Goal: Communication & Community: Participate in discussion

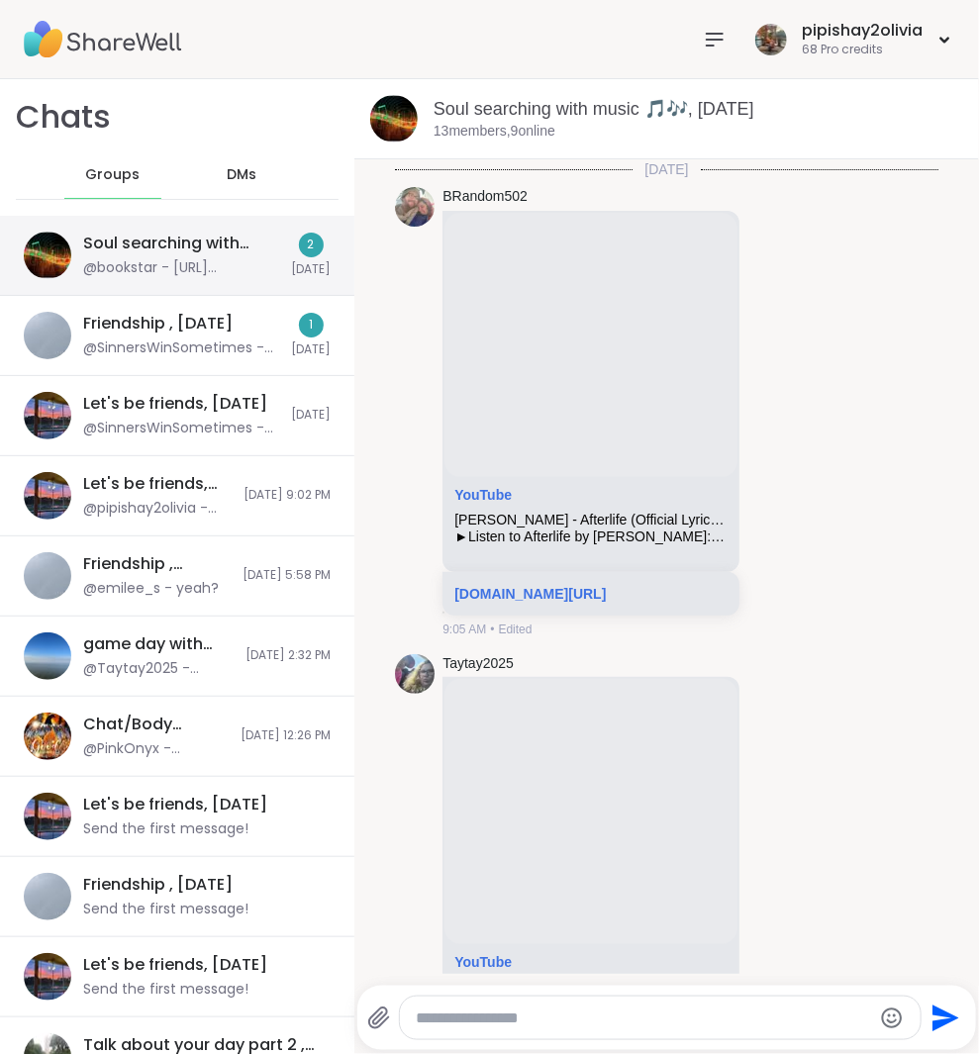
scroll to position [6093, 0]
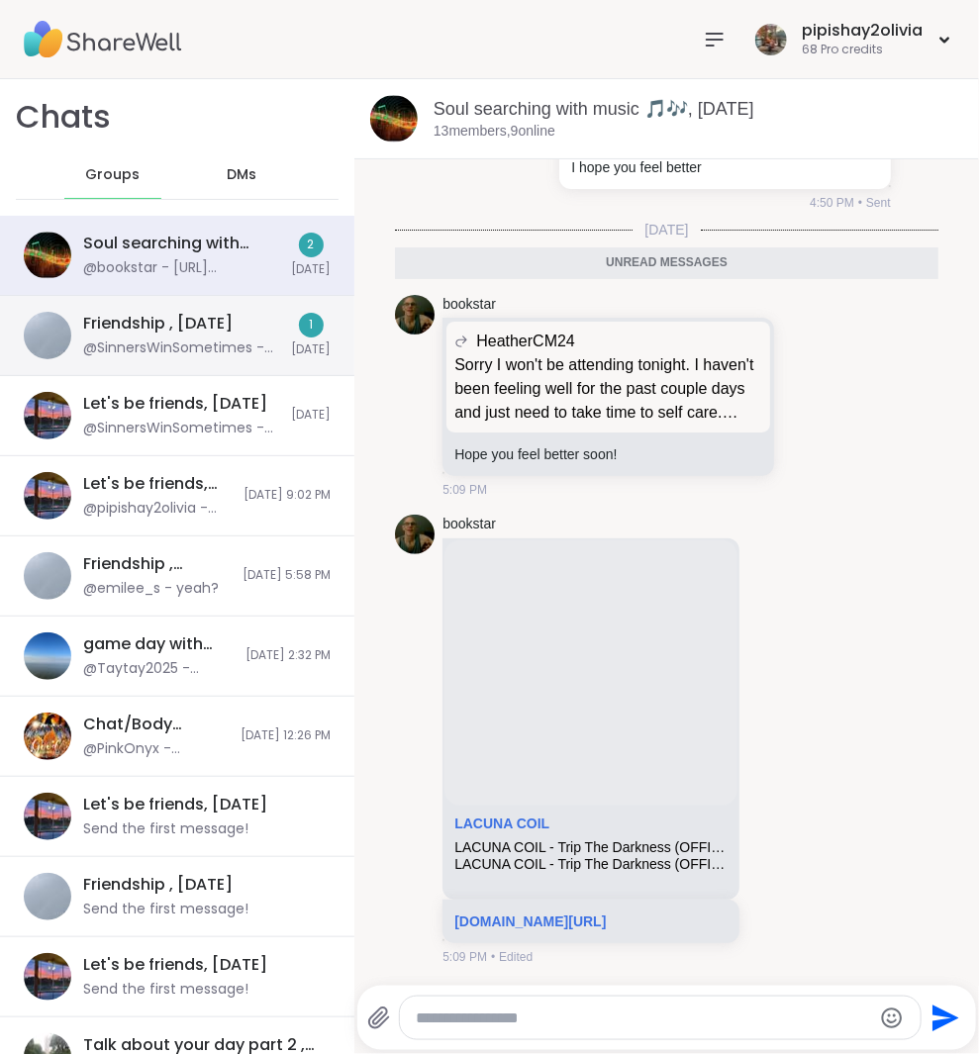
click at [253, 269] on div "@bookstar - https://www.youtube.com/watch?v=VTT6picaCoQ" at bounding box center [181, 268] width 196 height 20
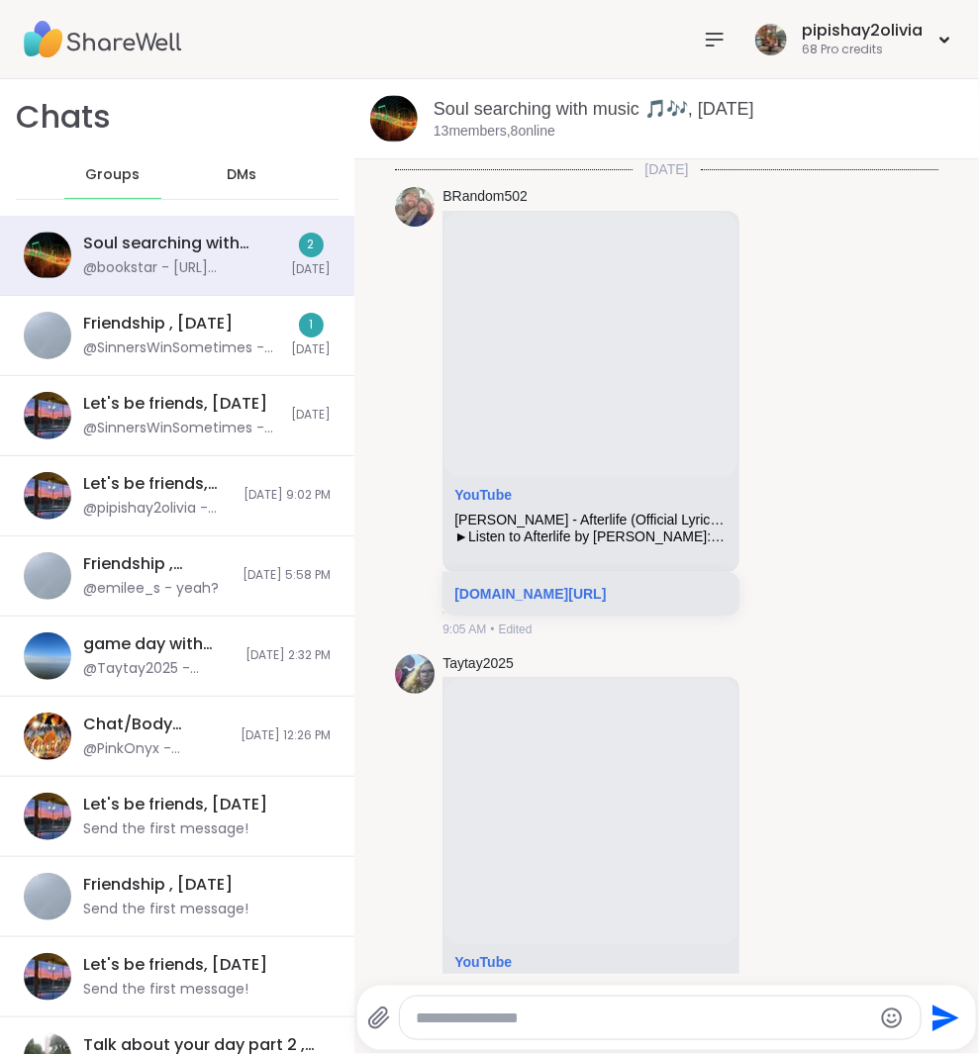
scroll to position [0, 0]
click at [260, 246] on div "Soul searching with music 🎵🎶, [DATE]" at bounding box center [181, 244] width 196 height 22
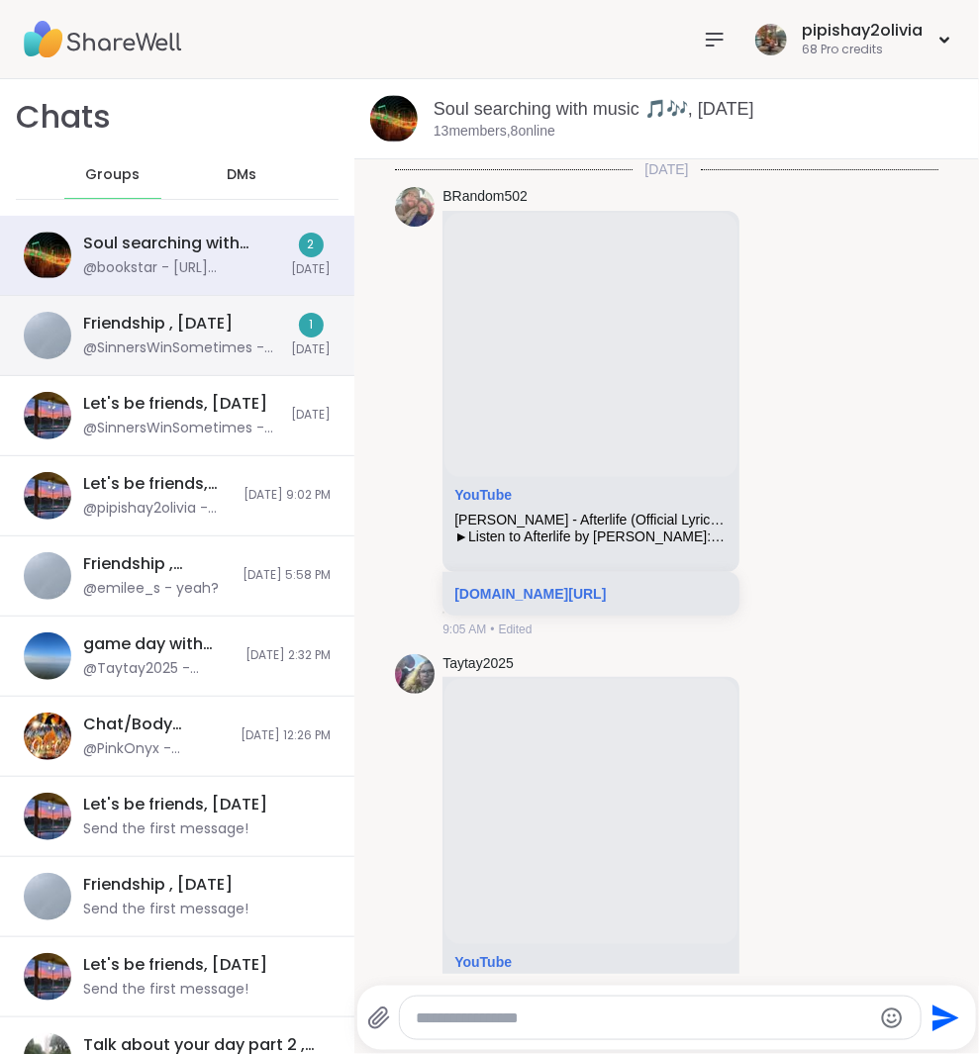
click at [267, 347] on div "Friendship , Oct 09 @SinnersWinSometimes - mike add me please i sent invite 1 T…" at bounding box center [177, 336] width 354 height 80
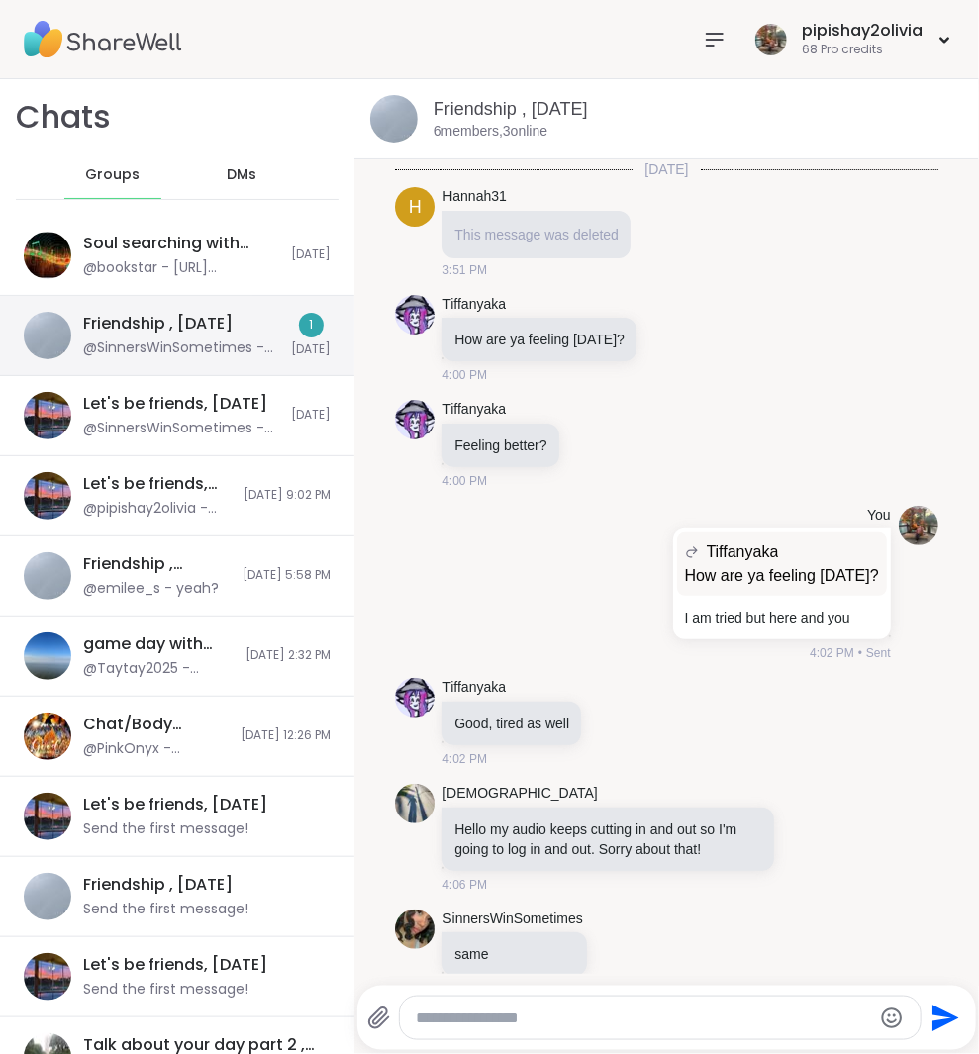
scroll to position [2103, 0]
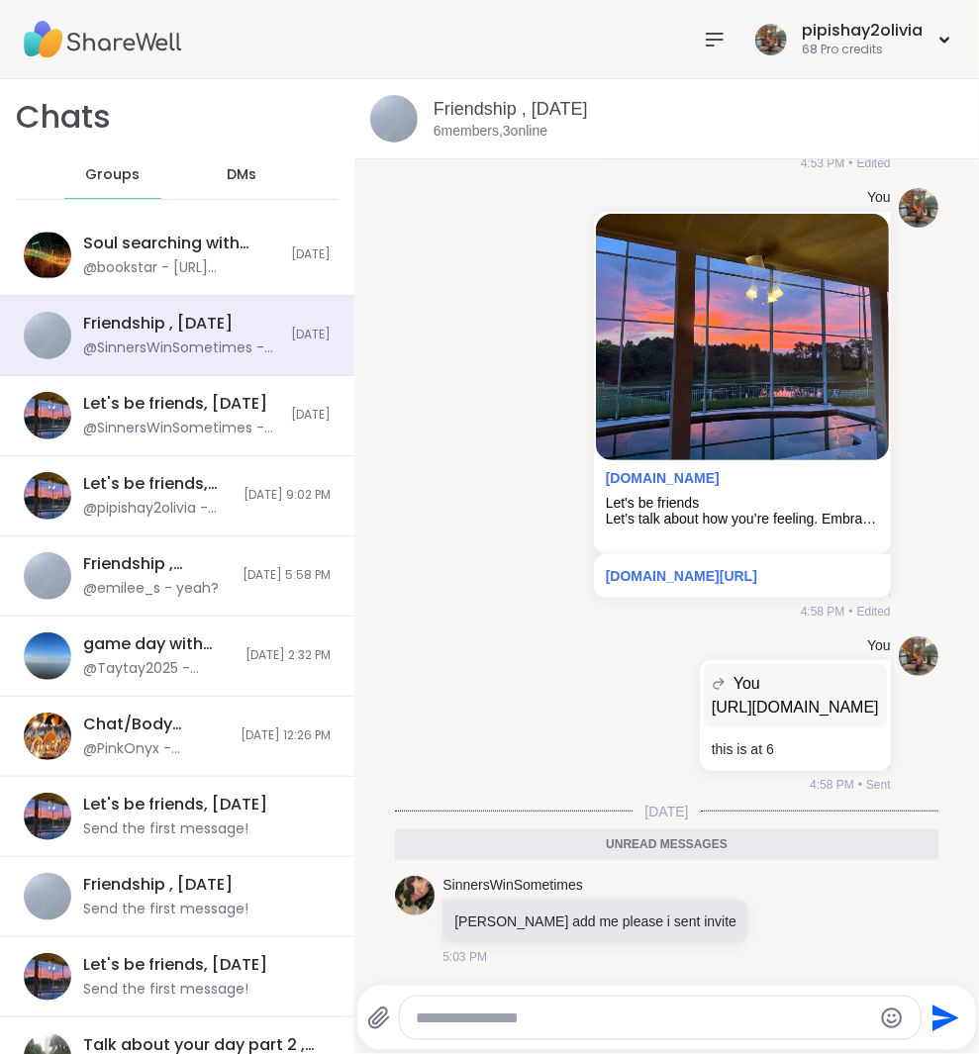
click at [709, 50] on nav at bounding box center [715, 40] width 40 height 40
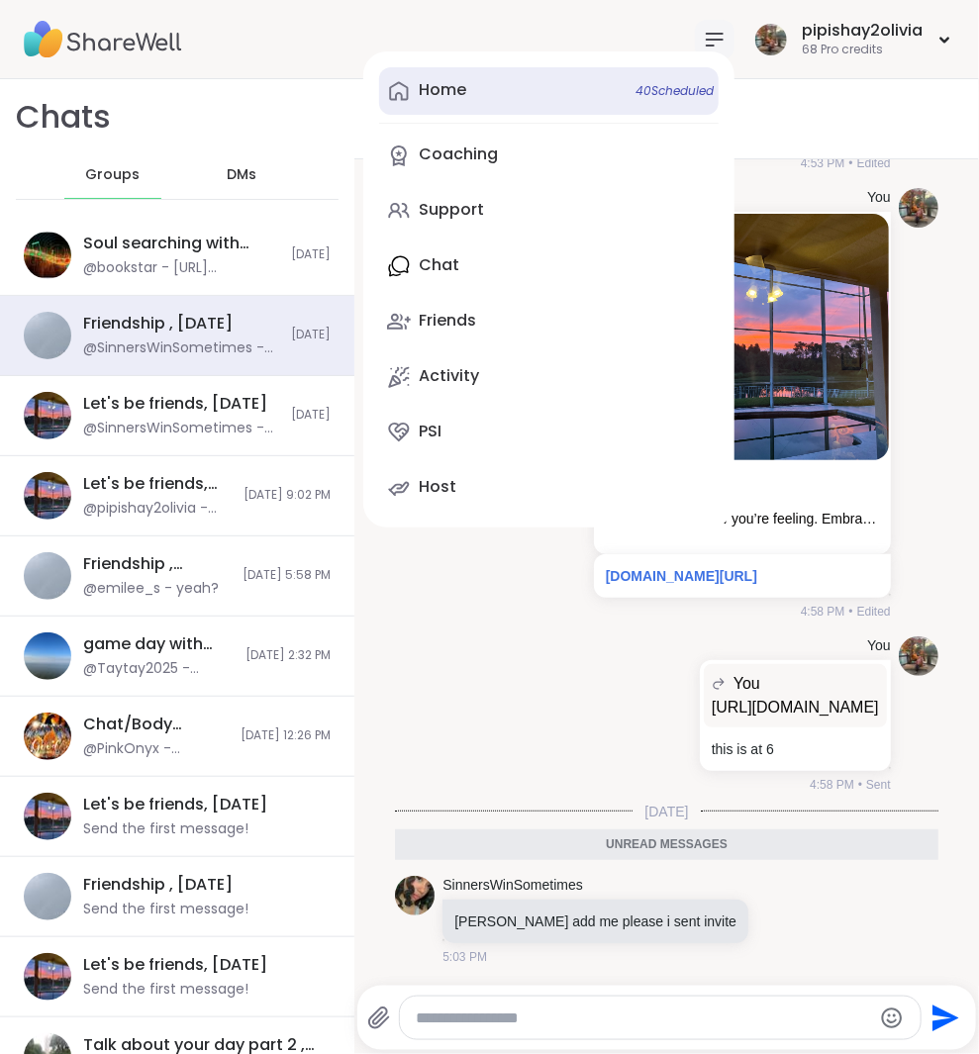
click at [549, 73] on link "Home 40 Scheduled" at bounding box center [548, 91] width 339 height 48
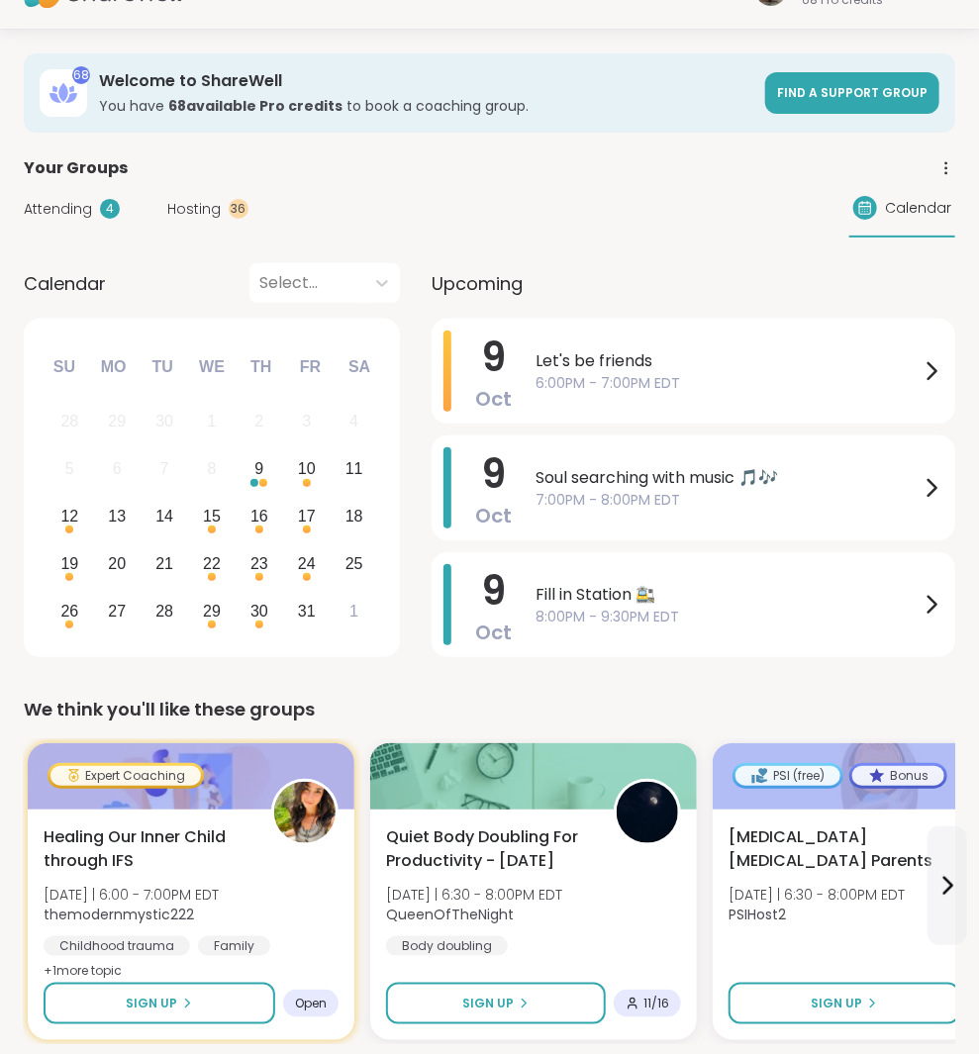
scroll to position [51, 0]
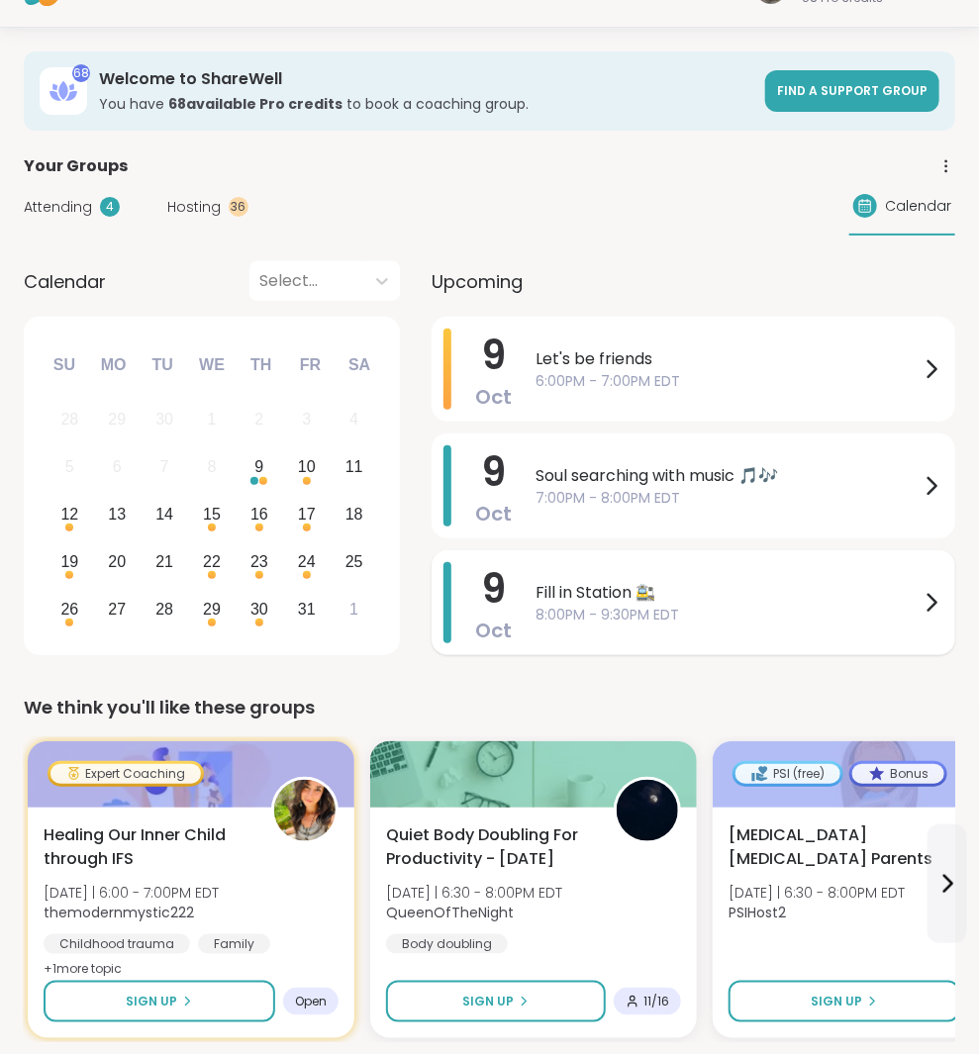
click at [592, 615] on span "8:00PM - 9:30PM EDT" at bounding box center [727, 615] width 384 height 21
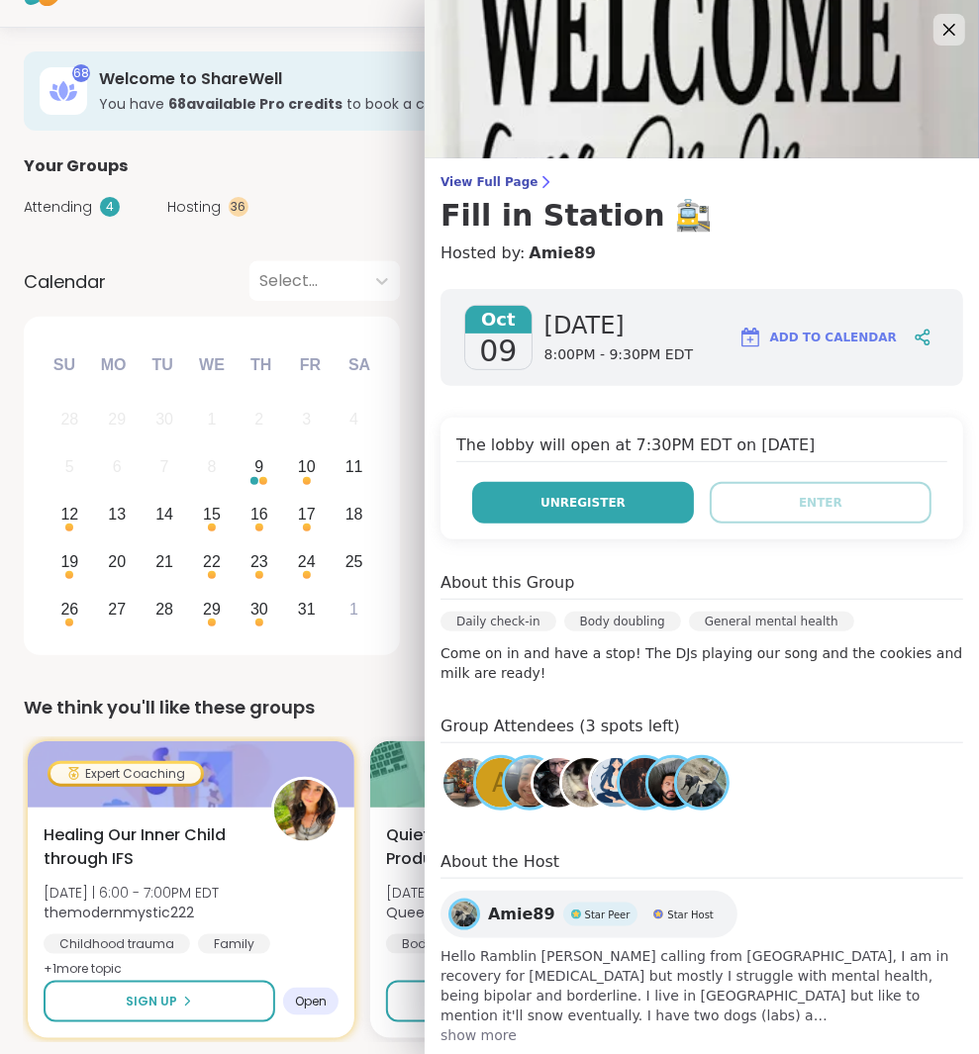
click at [584, 505] on span "Unregister" at bounding box center [582, 503] width 85 height 18
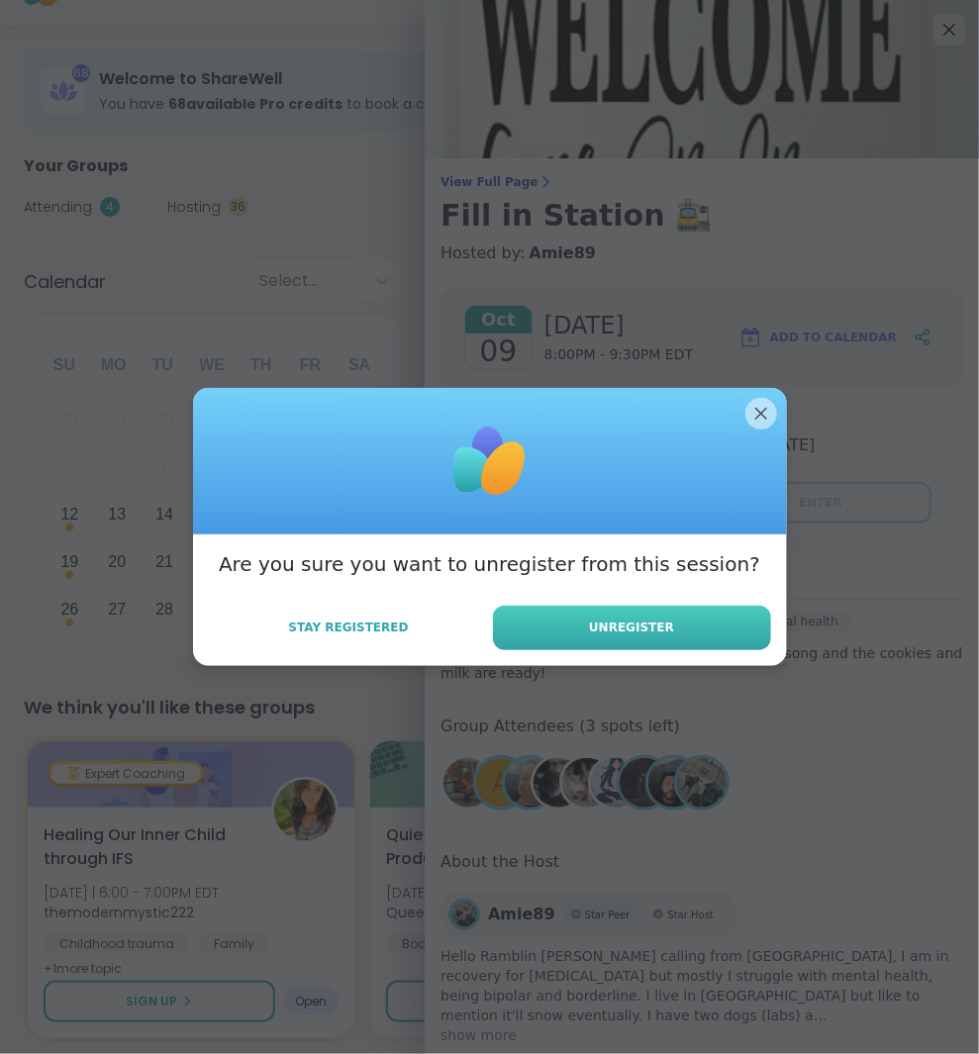
click at [668, 625] on span "Unregister" at bounding box center [631, 628] width 85 height 18
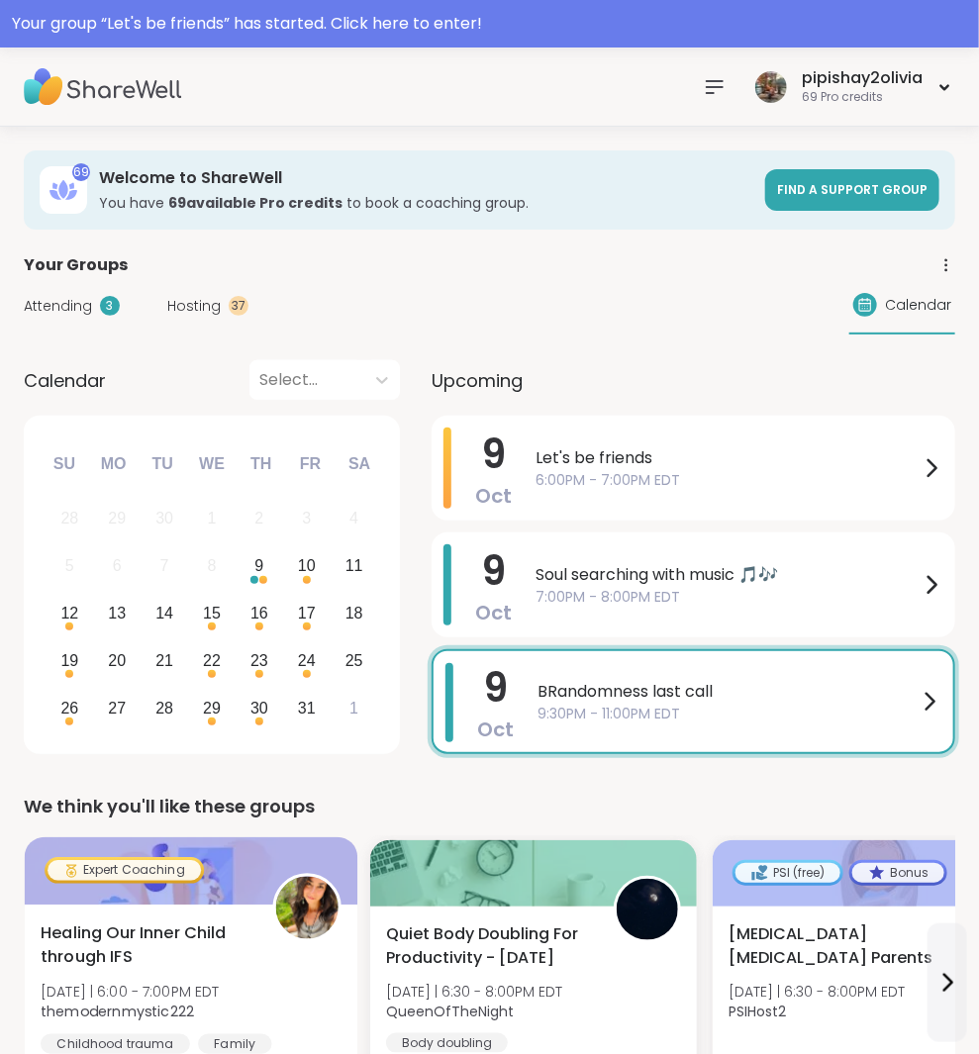
scroll to position [0, 0]
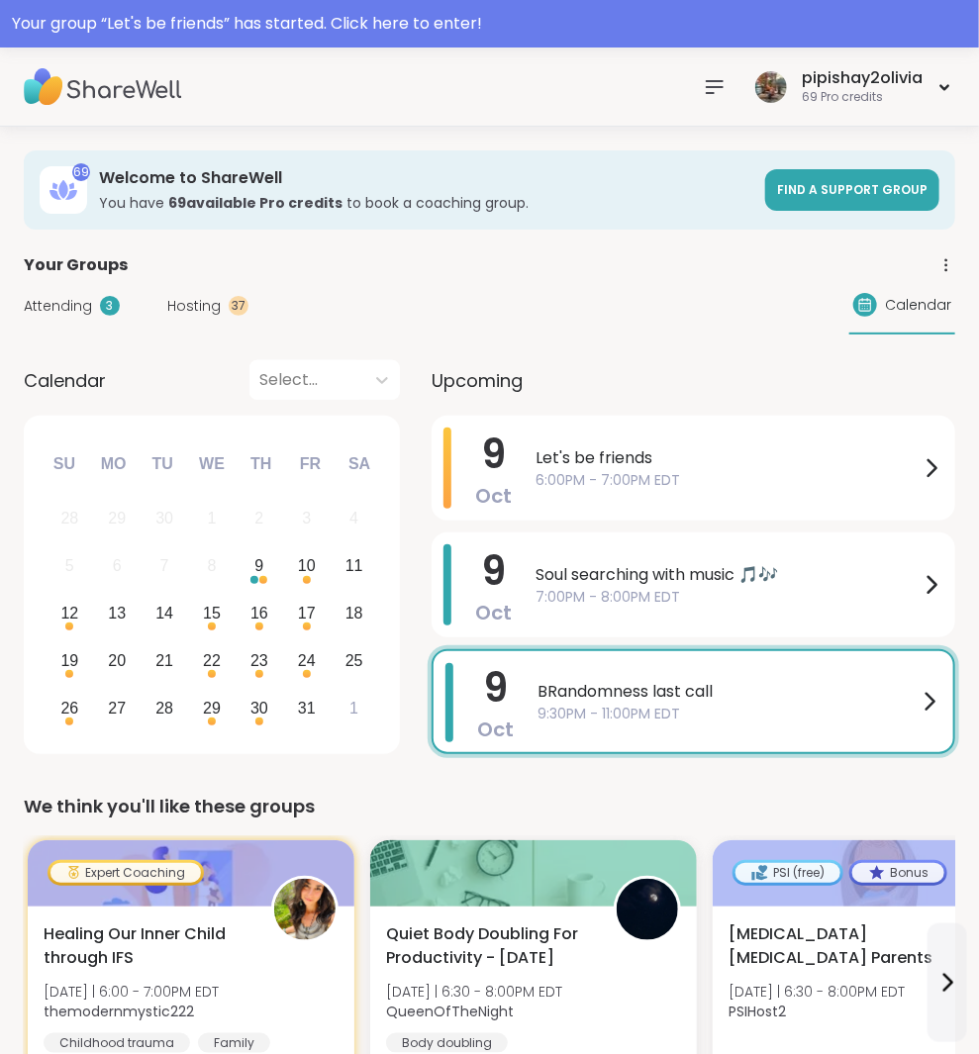
click at [711, 67] on nav at bounding box center [715, 87] width 40 height 40
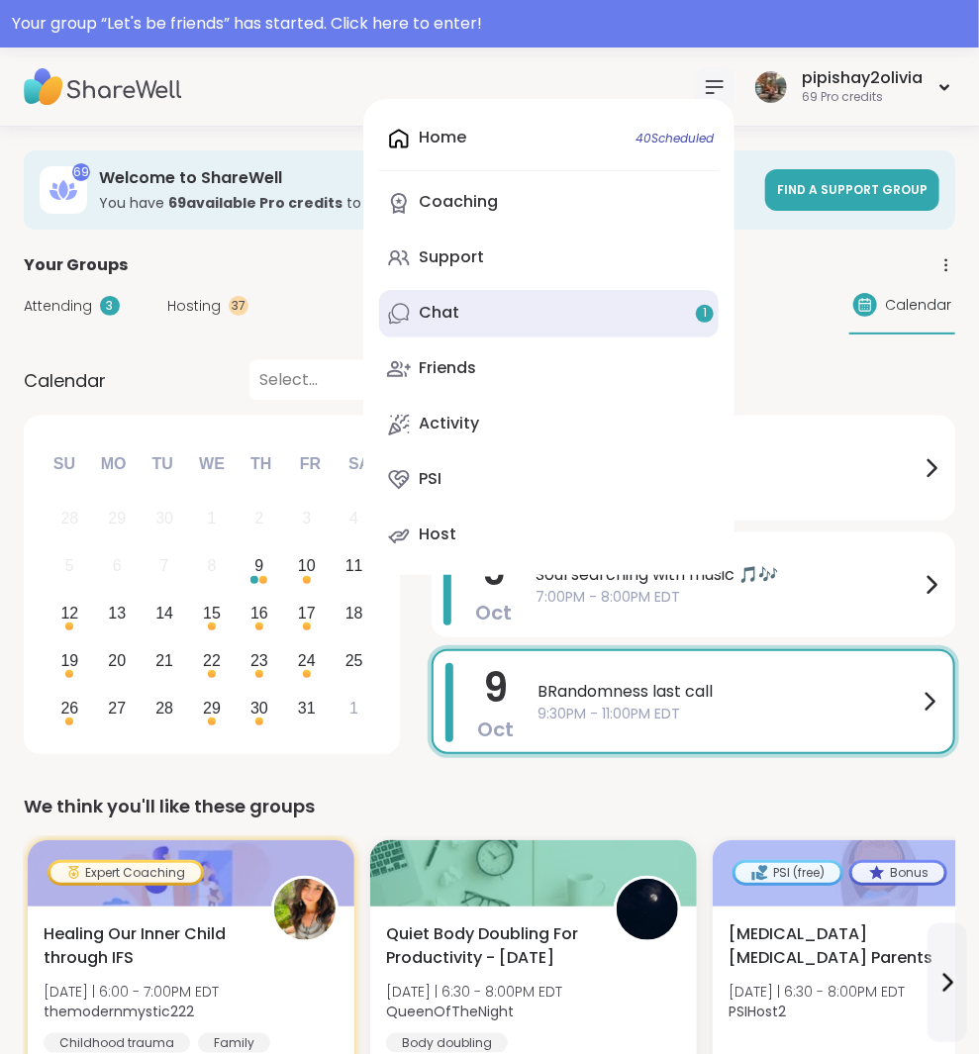
click at [532, 305] on link "Chat 1" at bounding box center [548, 314] width 339 height 48
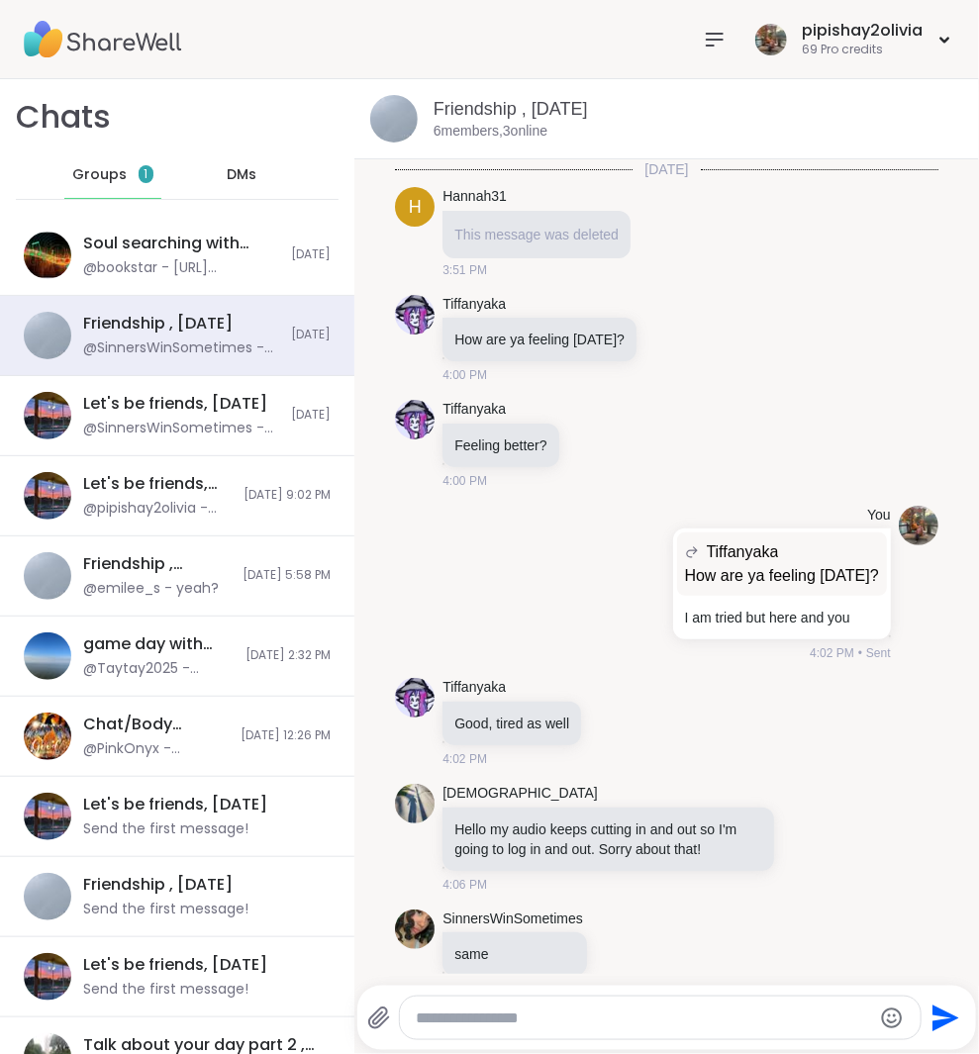
scroll to position [2037, 0]
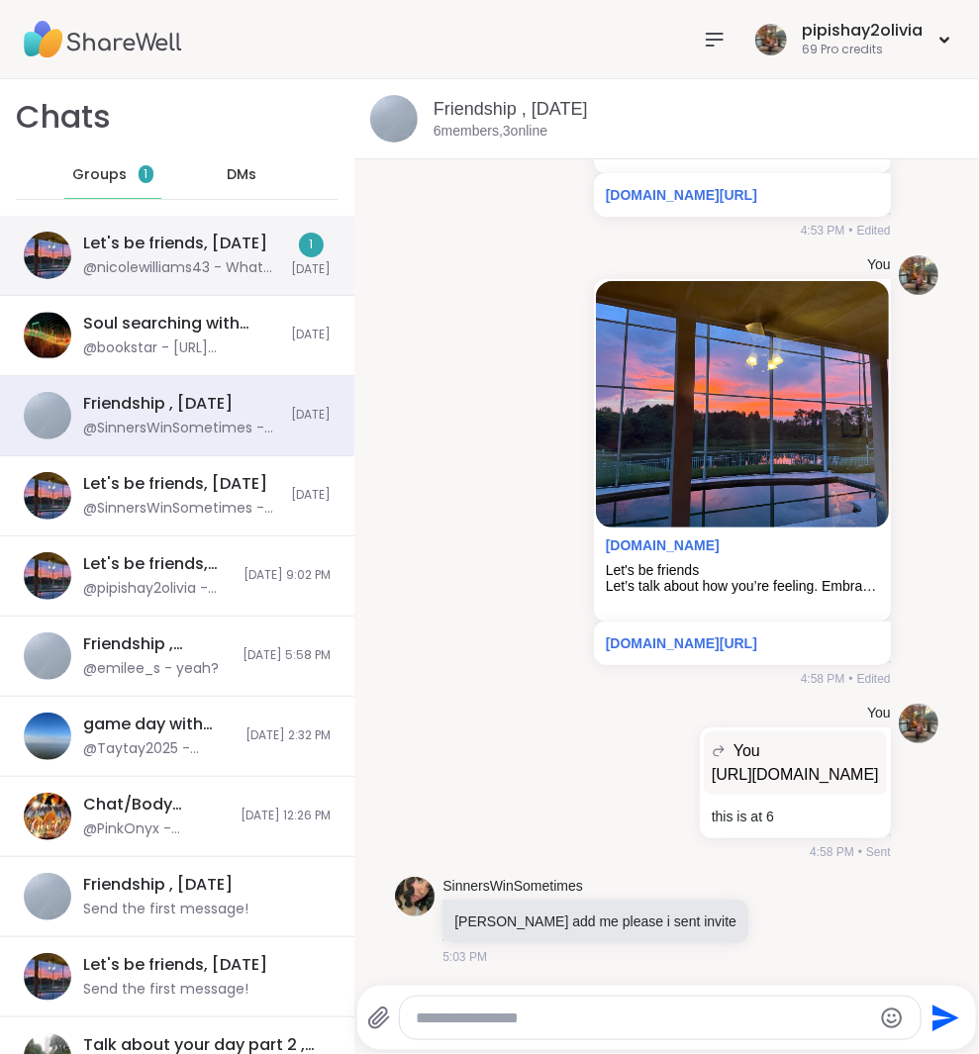
click at [219, 284] on div "Let's be friends, Oct 09 @nicolewilliams43 - What was you saying sinner 1 Today" at bounding box center [177, 256] width 354 height 80
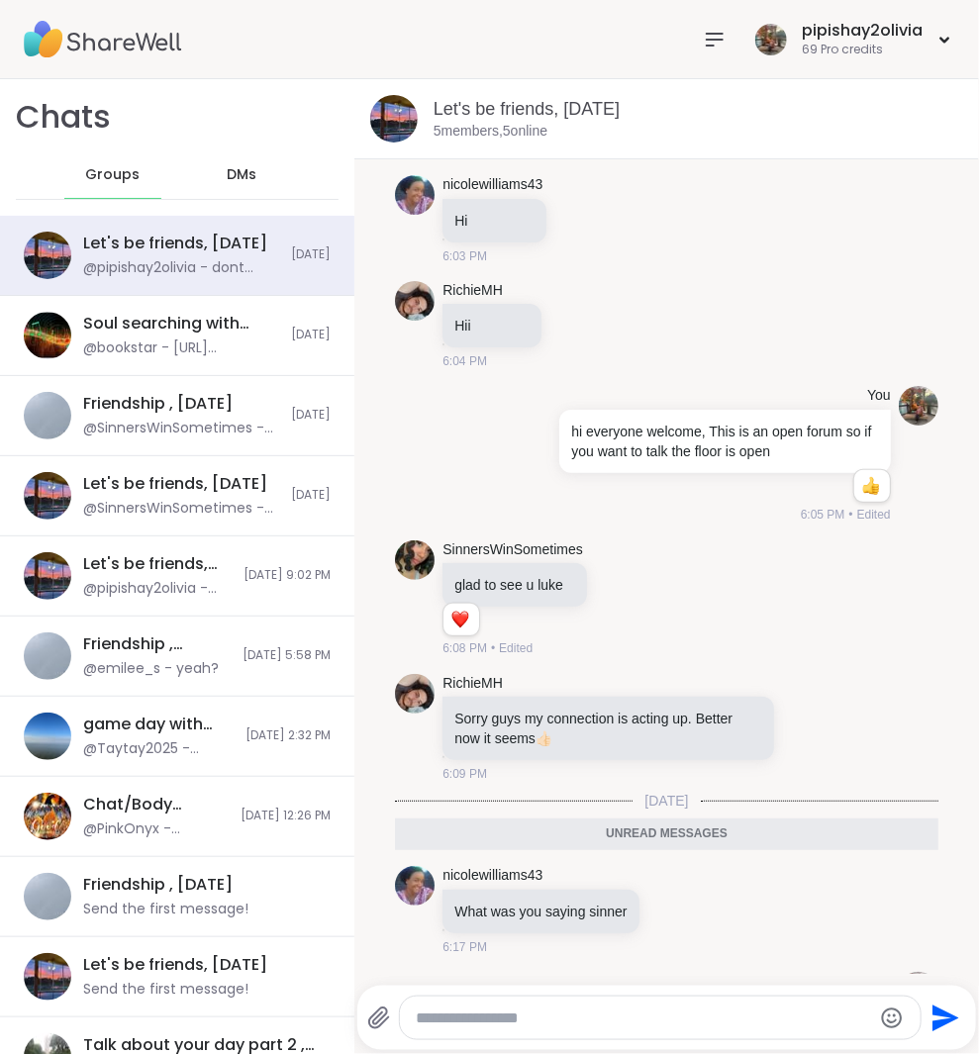
scroll to position [347, 0]
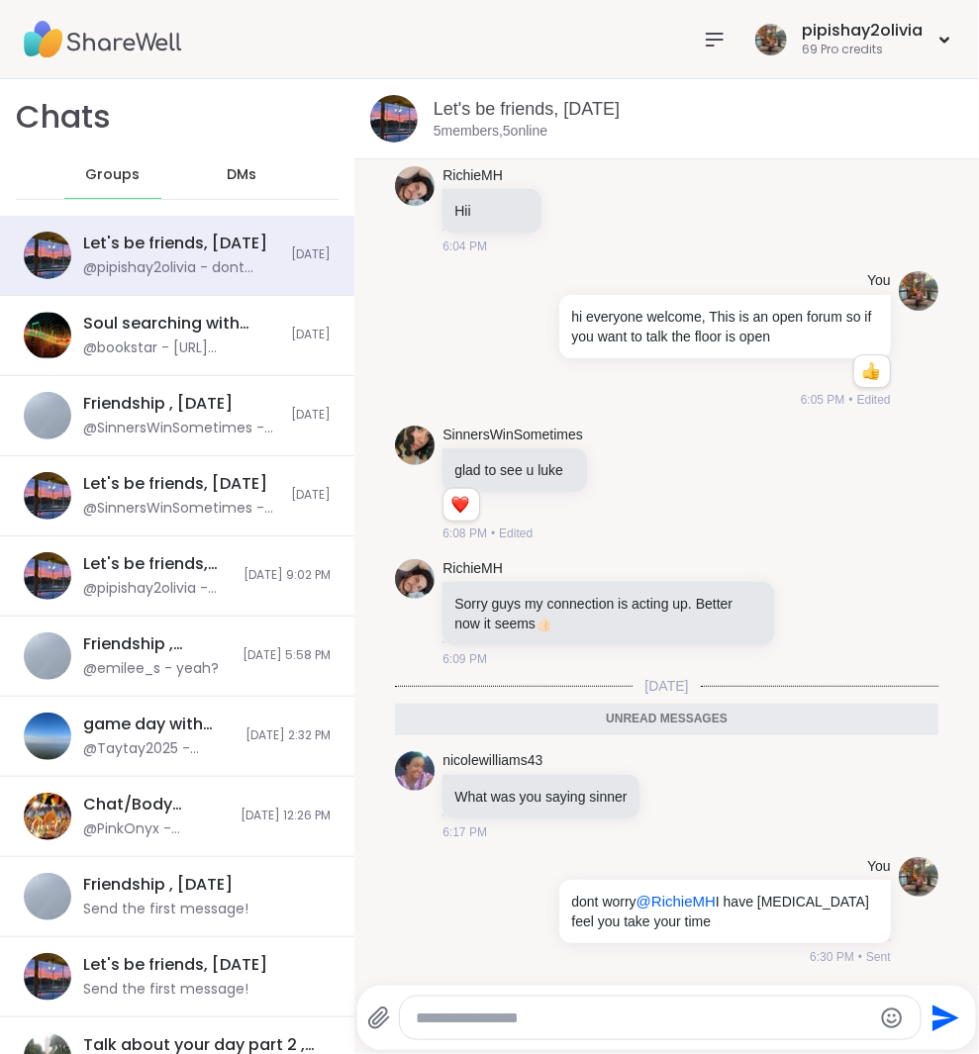
click at [206, 182] on div "DMs" at bounding box center [242, 175] width 97 height 48
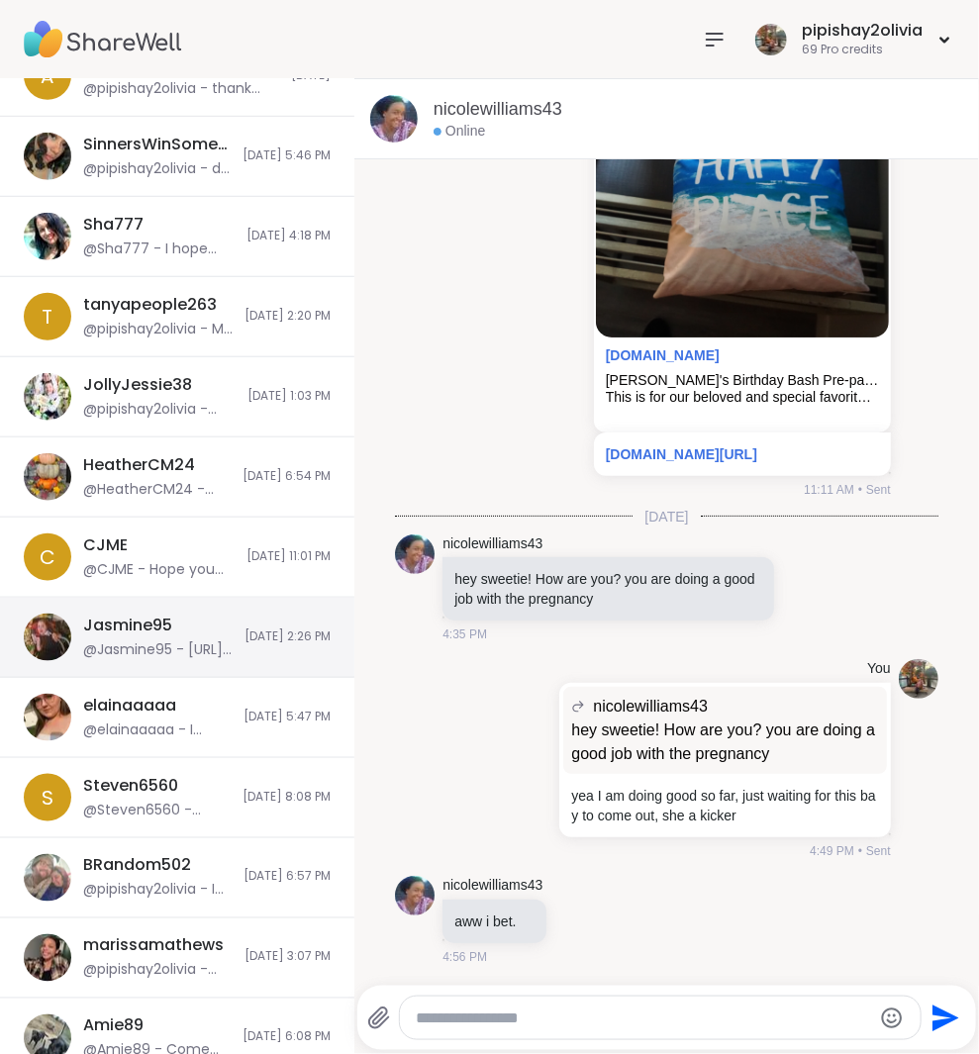
scroll to position [714, 0]
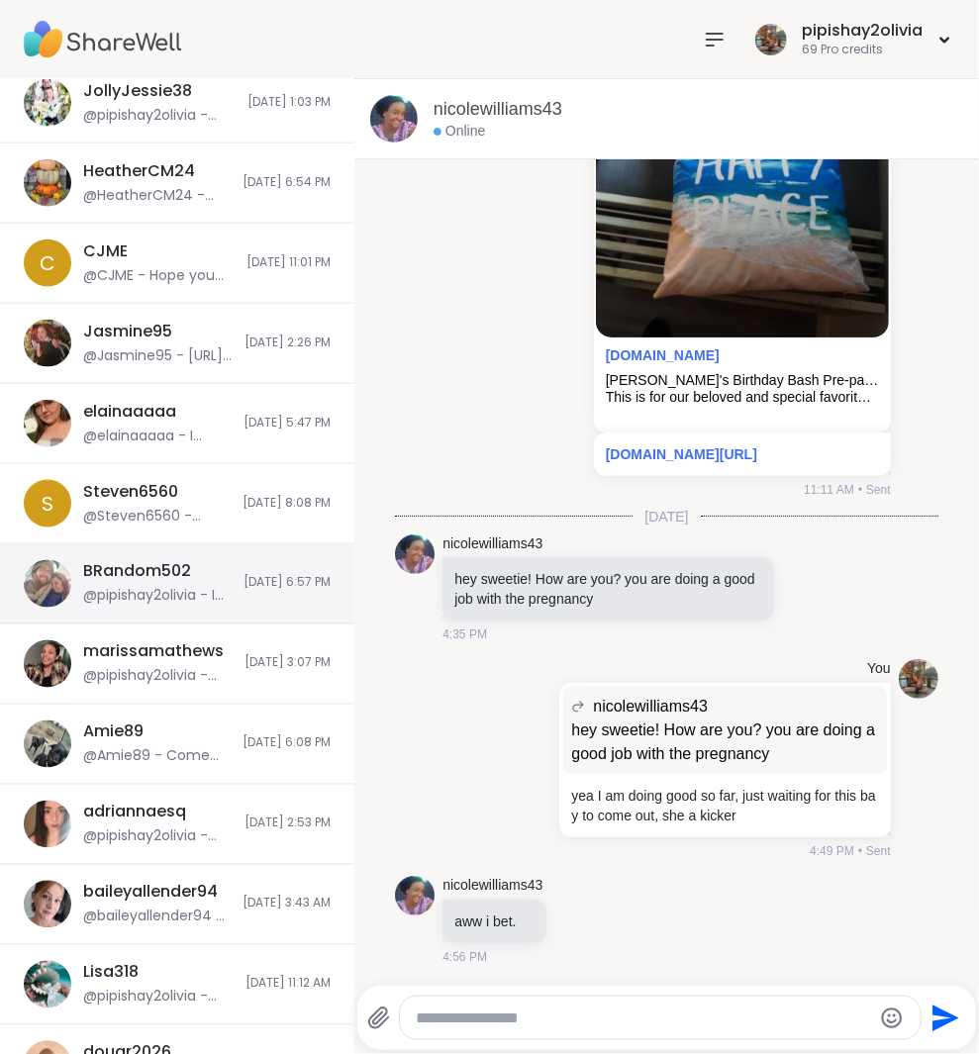
click at [165, 576] on div "BRandom502" at bounding box center [137, 572] width 108 height 22
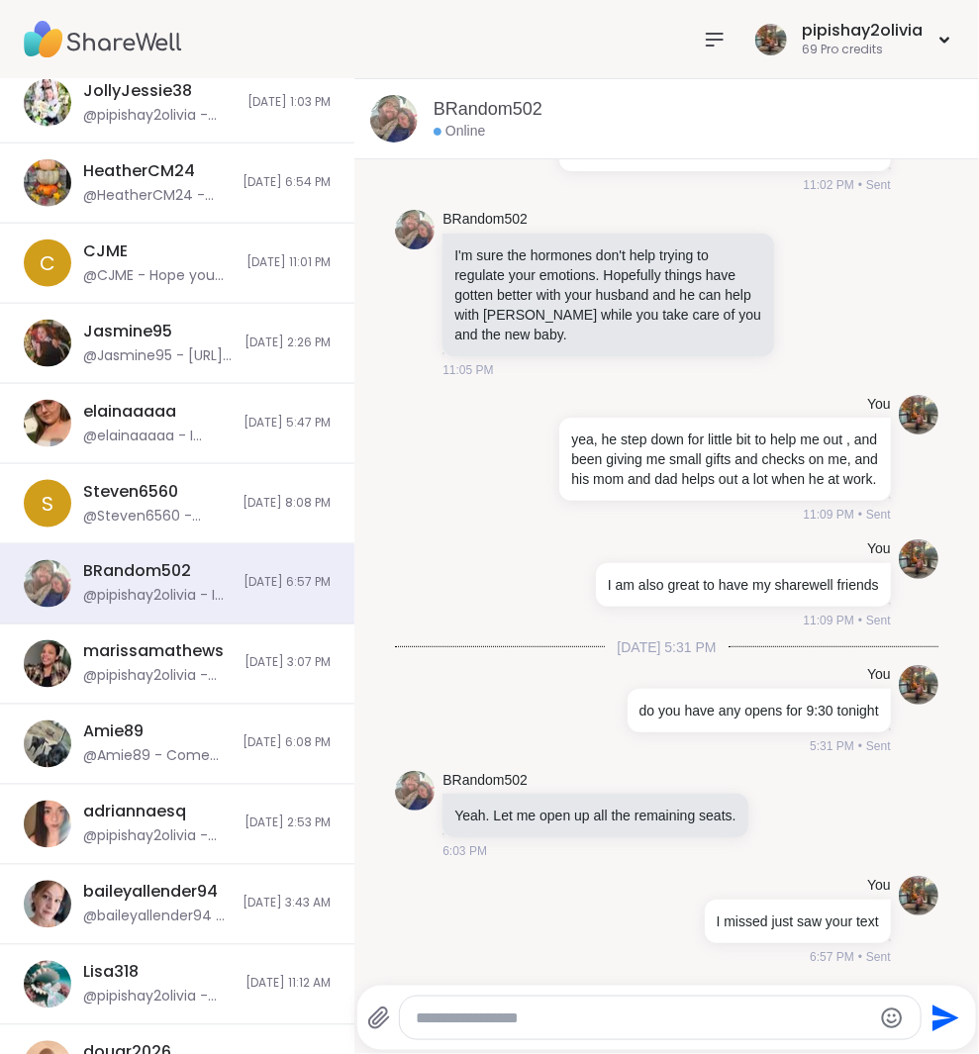
scroll to position [11913, 0]
click at [557, 1034] on div at bounding box center [660, 1018] width 521 height 43
click at [546, 1027] on textarea "Type your message" at bounding box center [644, 1019] width 456 height 20
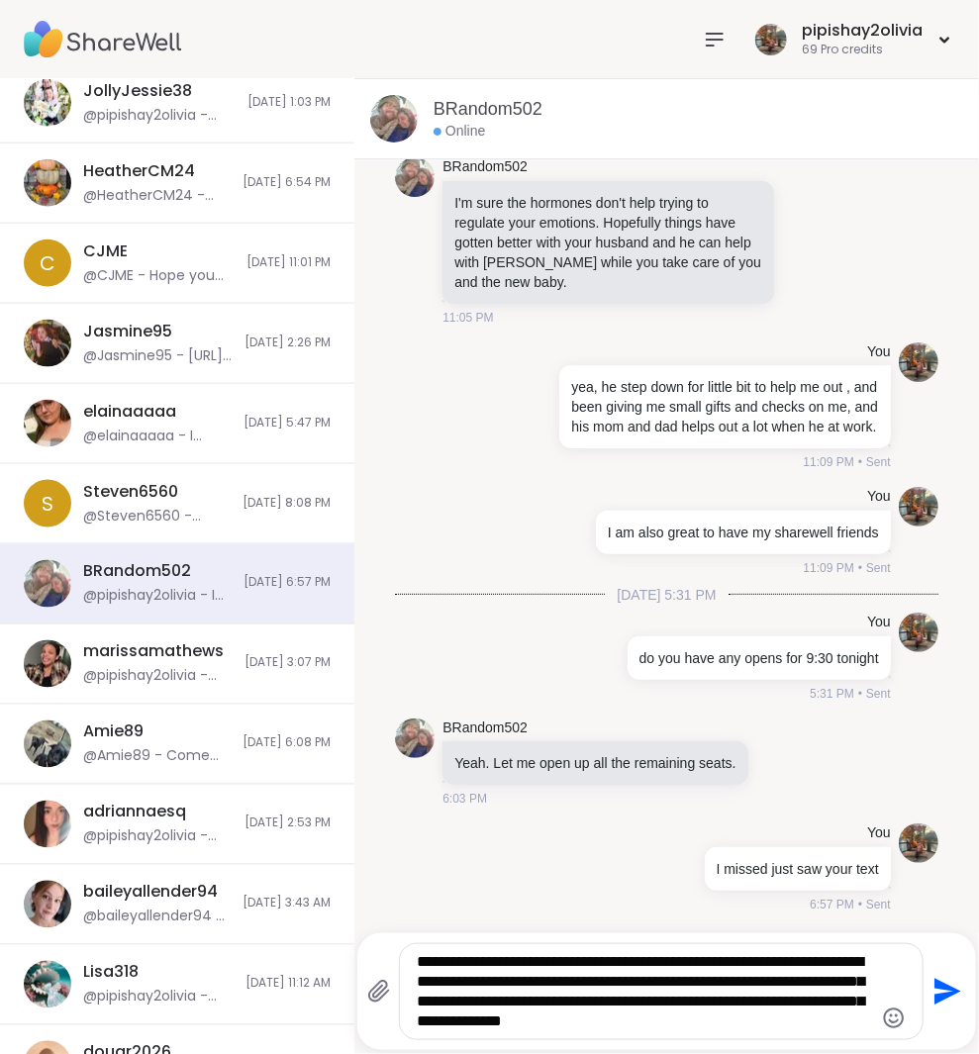
click at [577, 1011] on textarea "**********" at bounding box center [645, 991] width 456 height 79
click at [809, 1020] on textarea "**********" at bounding box center [645, 991] width 456 height 79
click at [806, 1020] on textarea "**********" at bounding box center [645, 991] width 456 height 79
paste textarea "**"
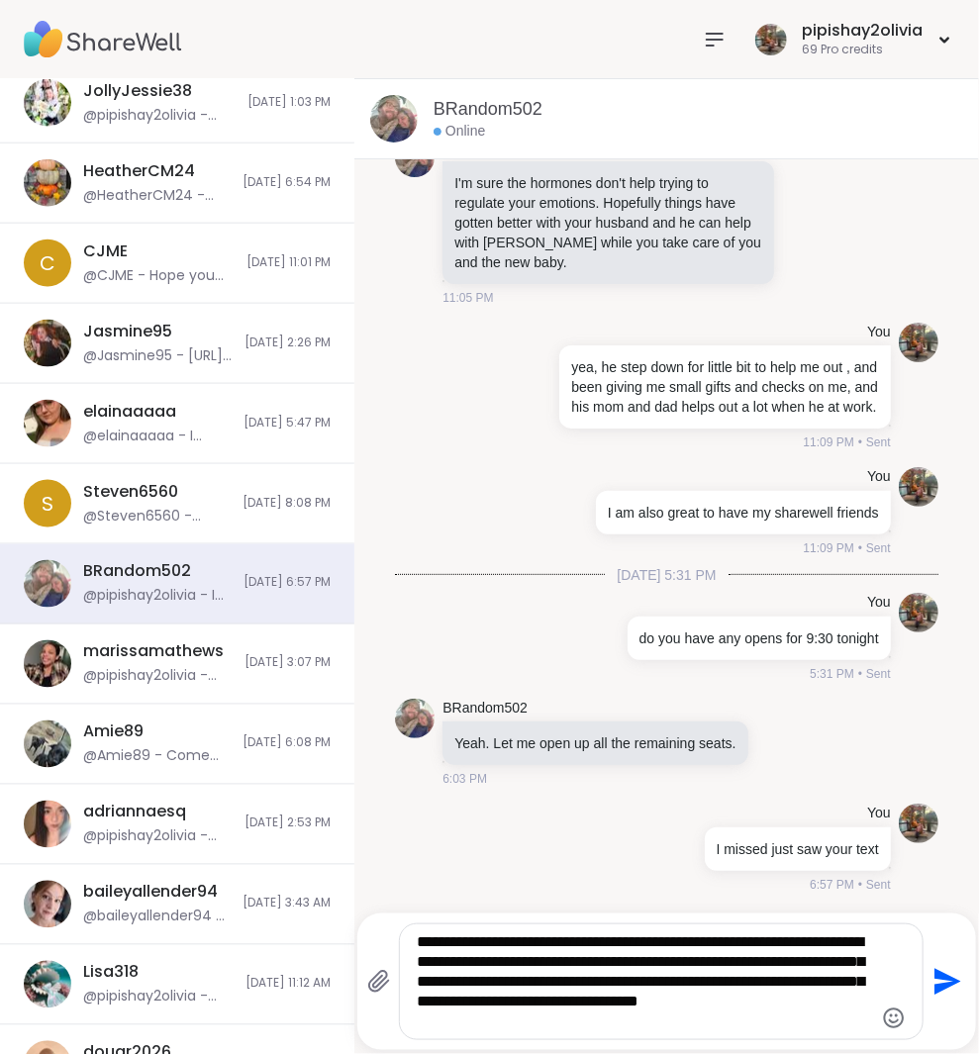
paste textarea "**"
click at [527, 1016] on textarea "**********" at bounding box center [645, 981] width 456 height 99
type textarea "**********"
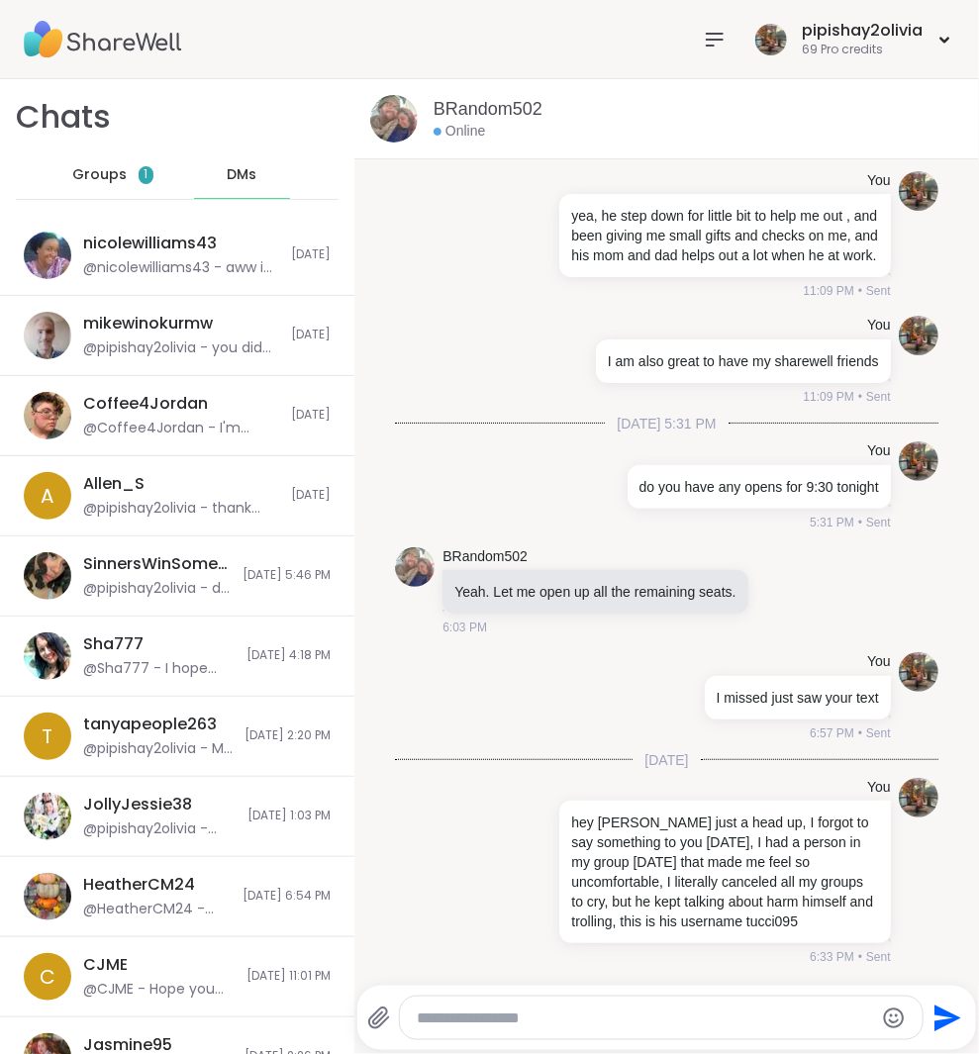
scroll to position [0, 0]
click at [111, 196] on div "Groups 1" at bounding box center [112, 175] width 97 height 48
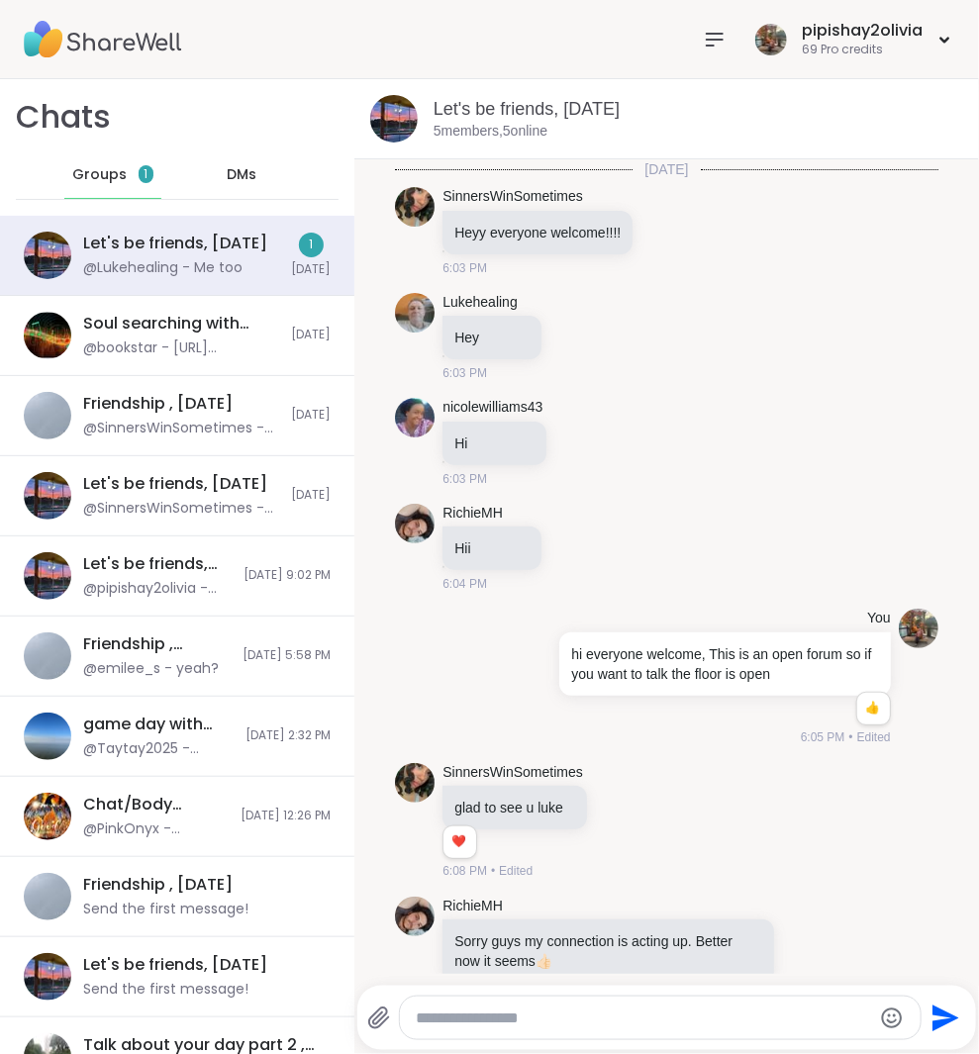
click at [111, 177] on span "Groups" at bounding box center [99, 175] width 54 height 20
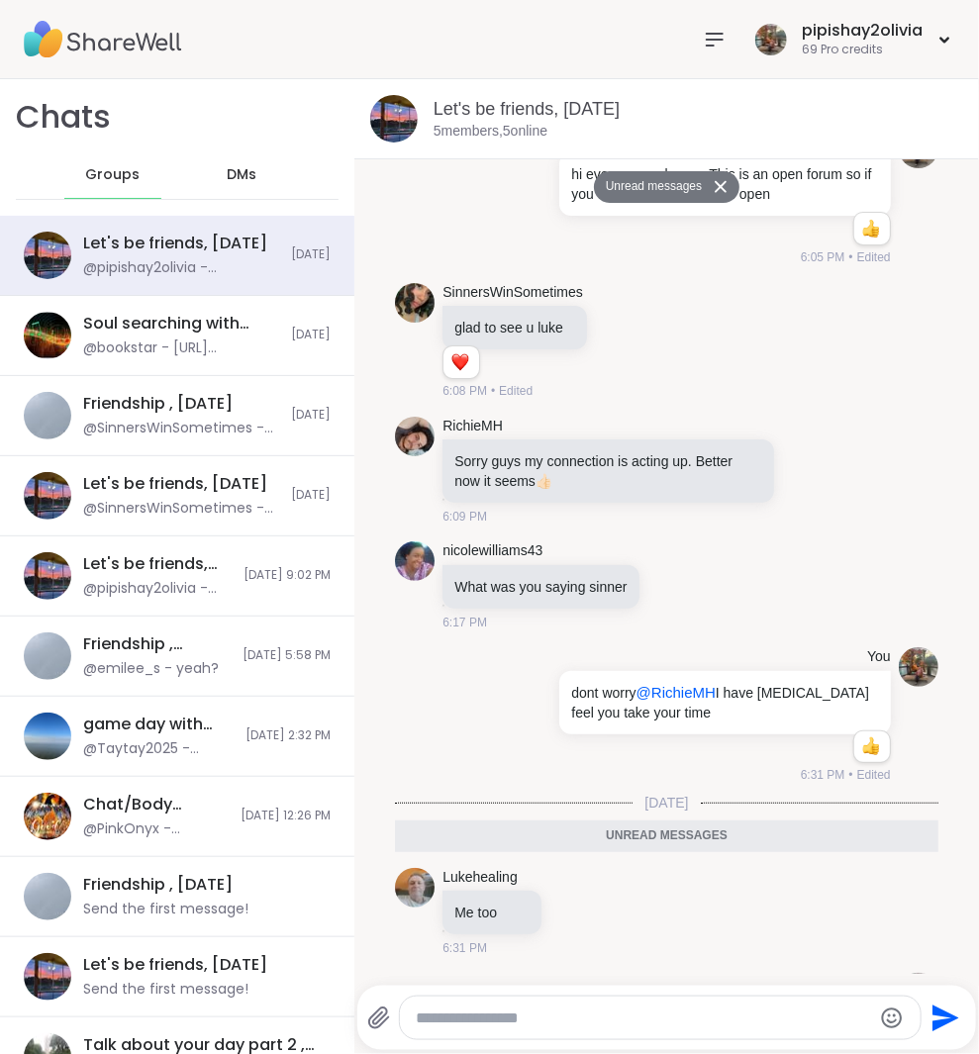
scroll to position [2682, 0]
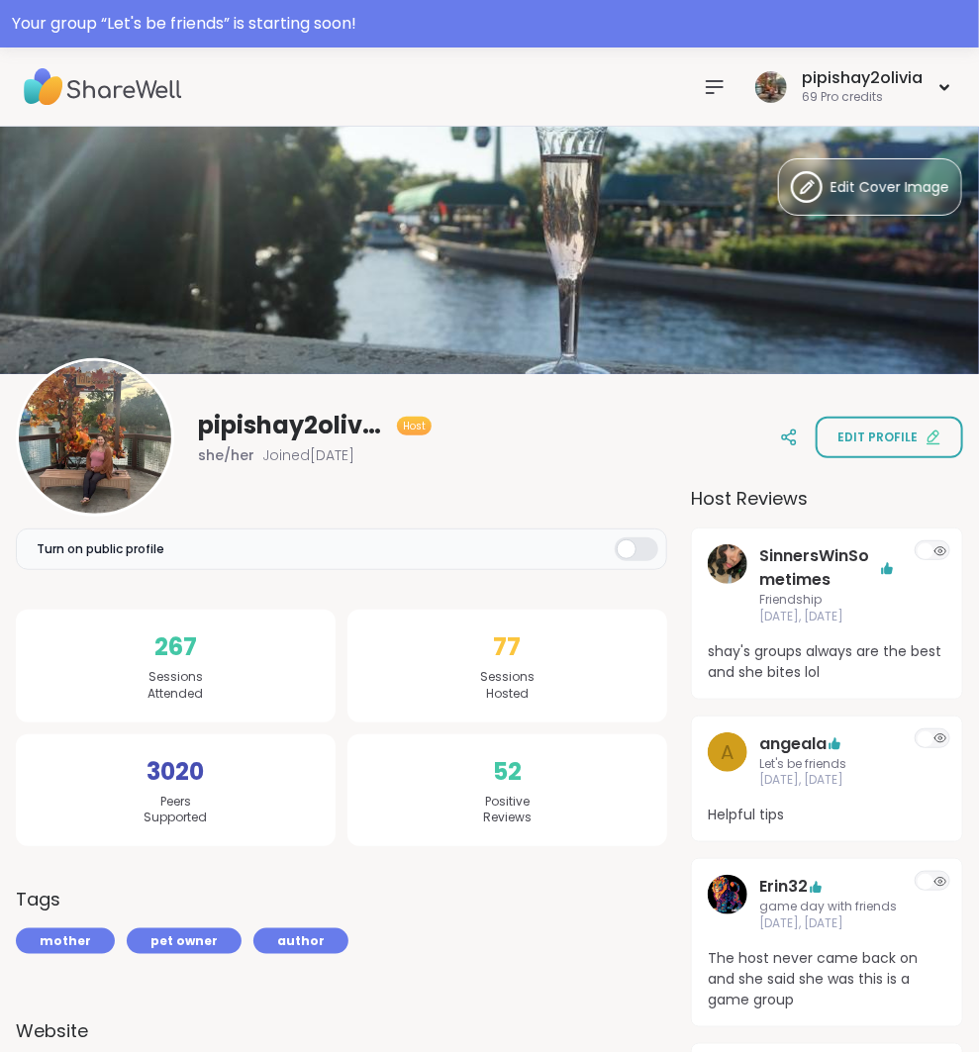
click at [720, 86] on icon at bounding box center [715, 87] width 16 height 12
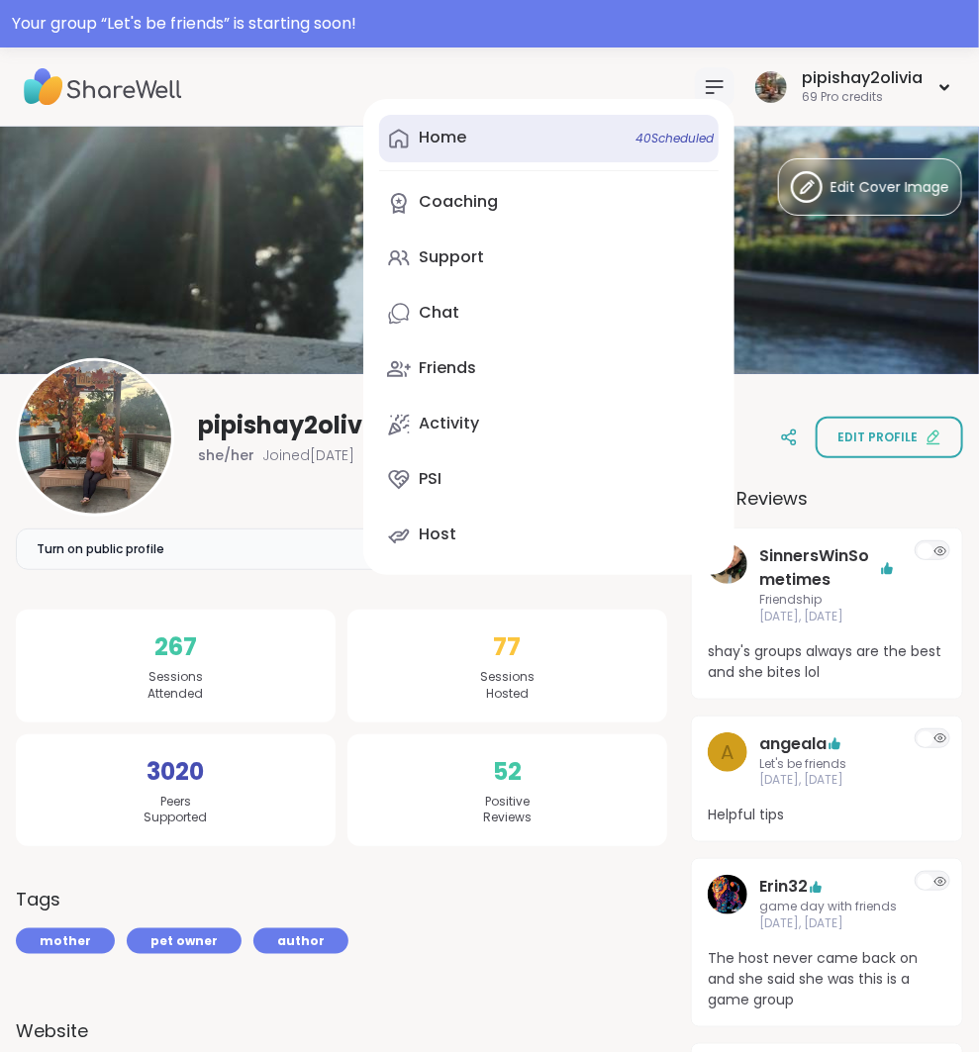
click at [479, 140] on link "Home 40 Scheduled" at bounding box center [548, 139] width 339 height 48
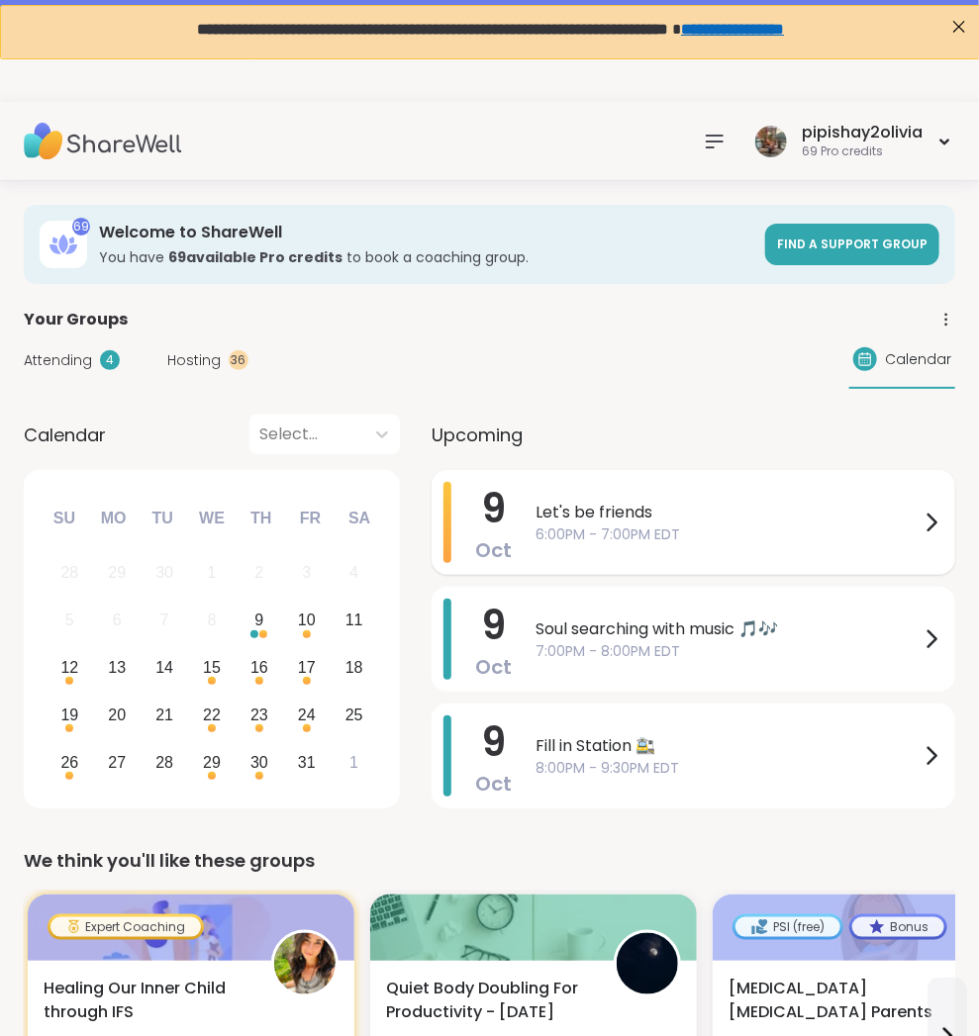
click at [887, 552] on div "Let's be friends 6:00PM - 7:00PM EDT" at bounding box center [739, 522] width 408 height 81
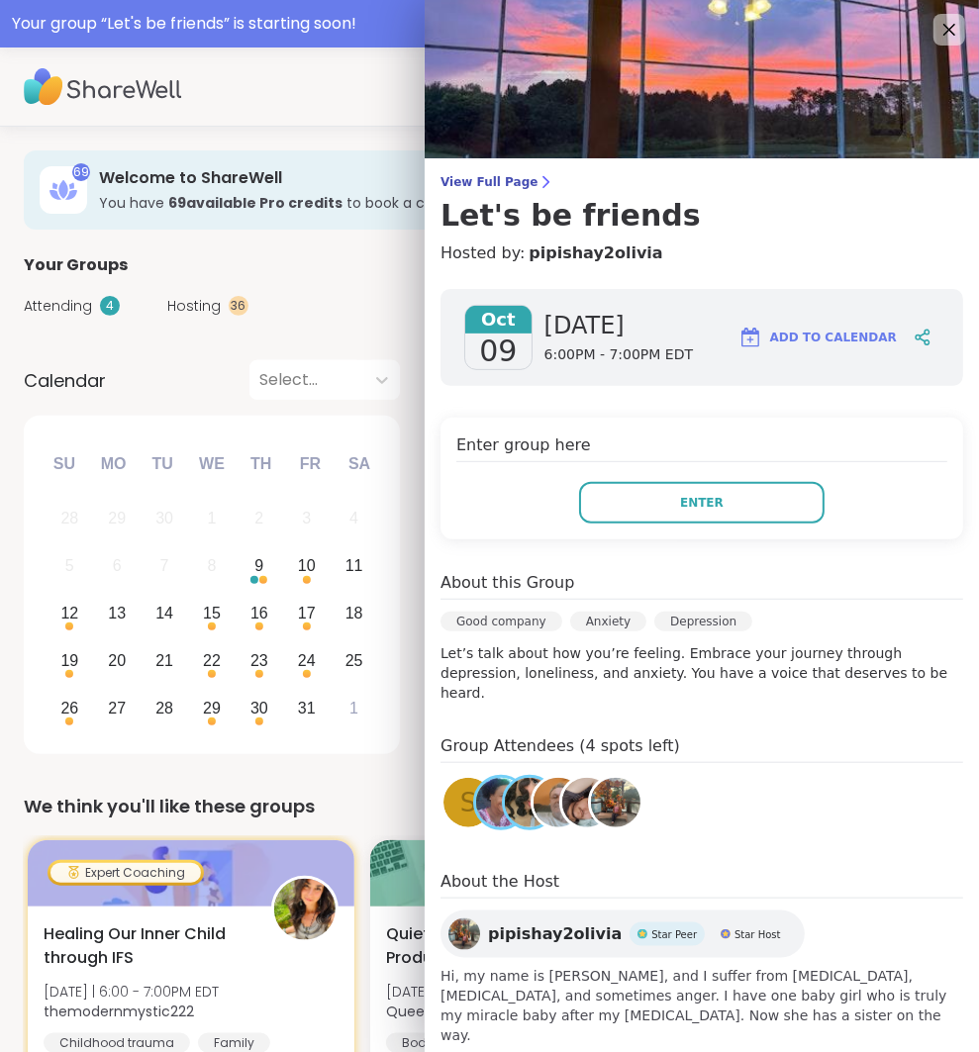
click at [372, 312] on div "Attending 4 Hosting 36 Calendar" at bounding box center [489, 305] width 931 height 57
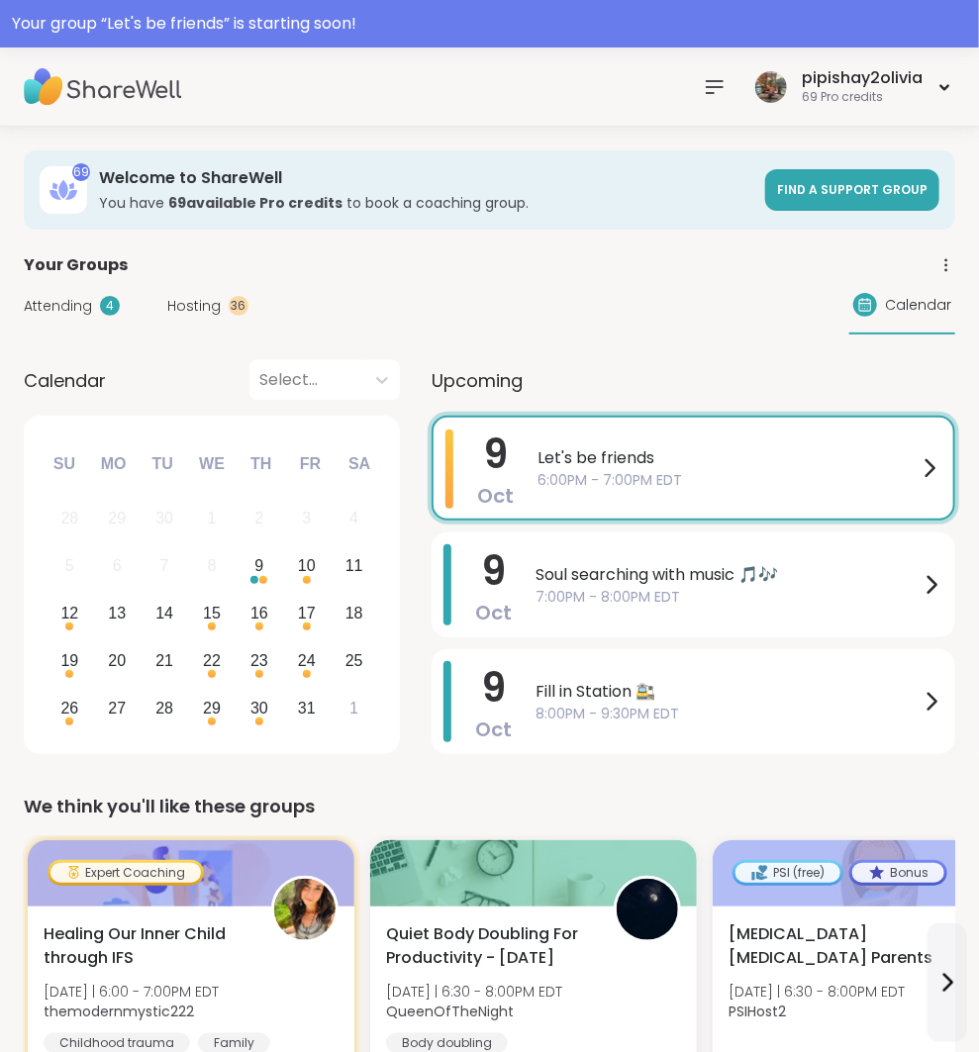
click at [650, 447] on span "Let's be friends" at bounding box center [727, 458] width 380 height 24
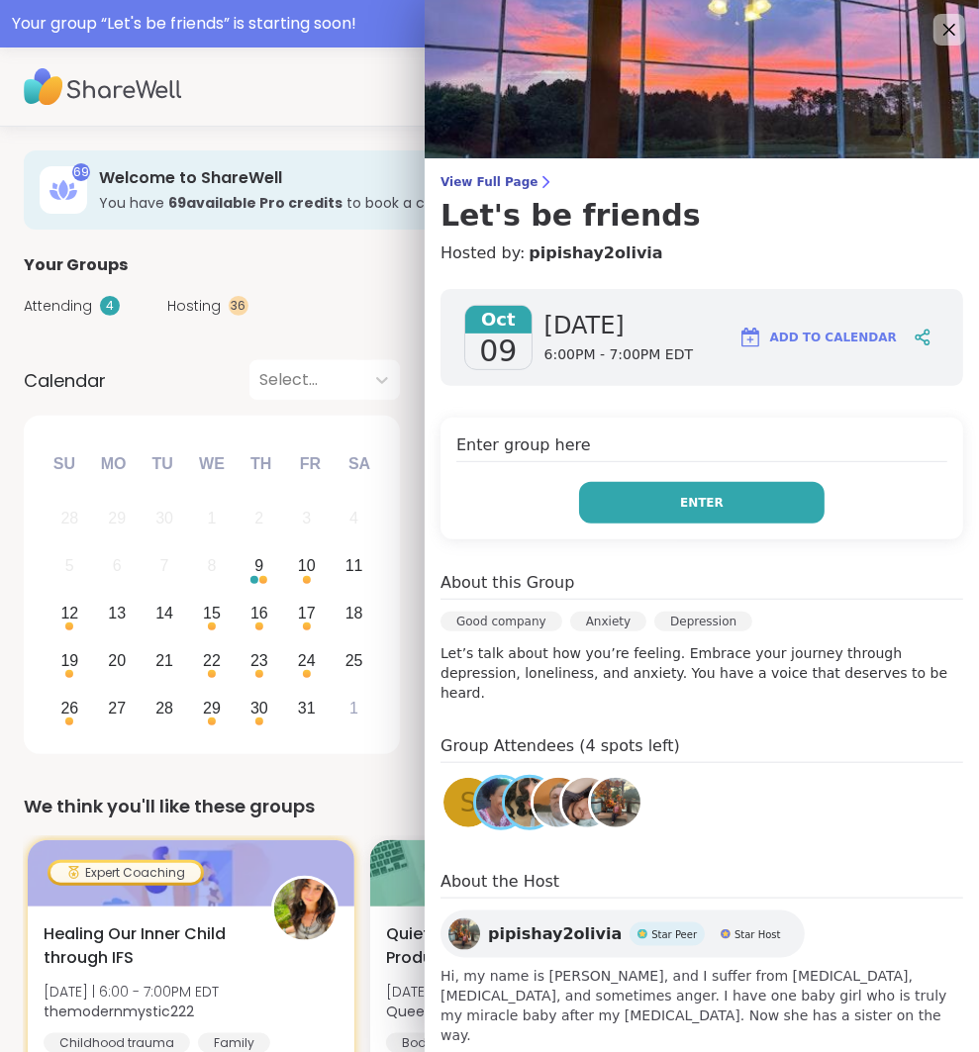
click at [760, 497] on button "Enter" at bounding box center [701, 503] width 245 height 42
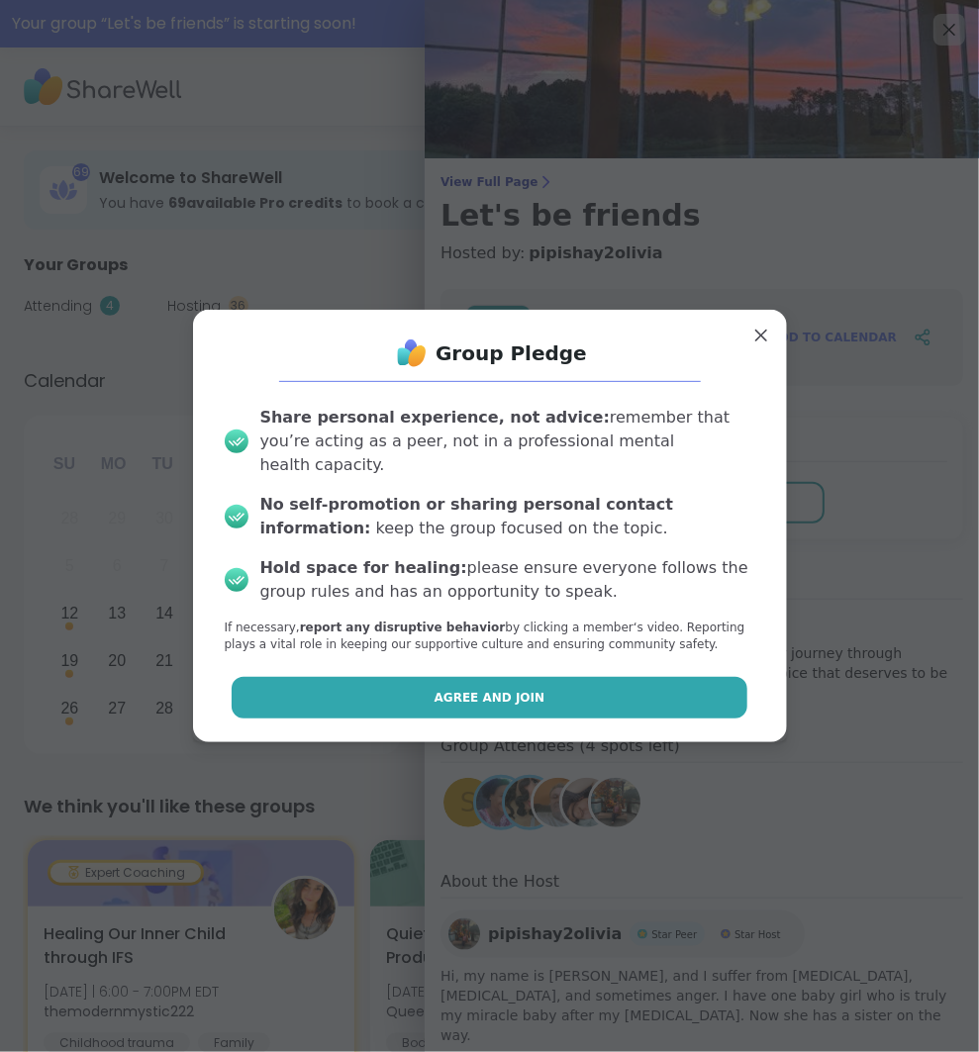
click at [618, 678] on button "Agree and Join" at bounding box center [490, 698] width 516 height 42
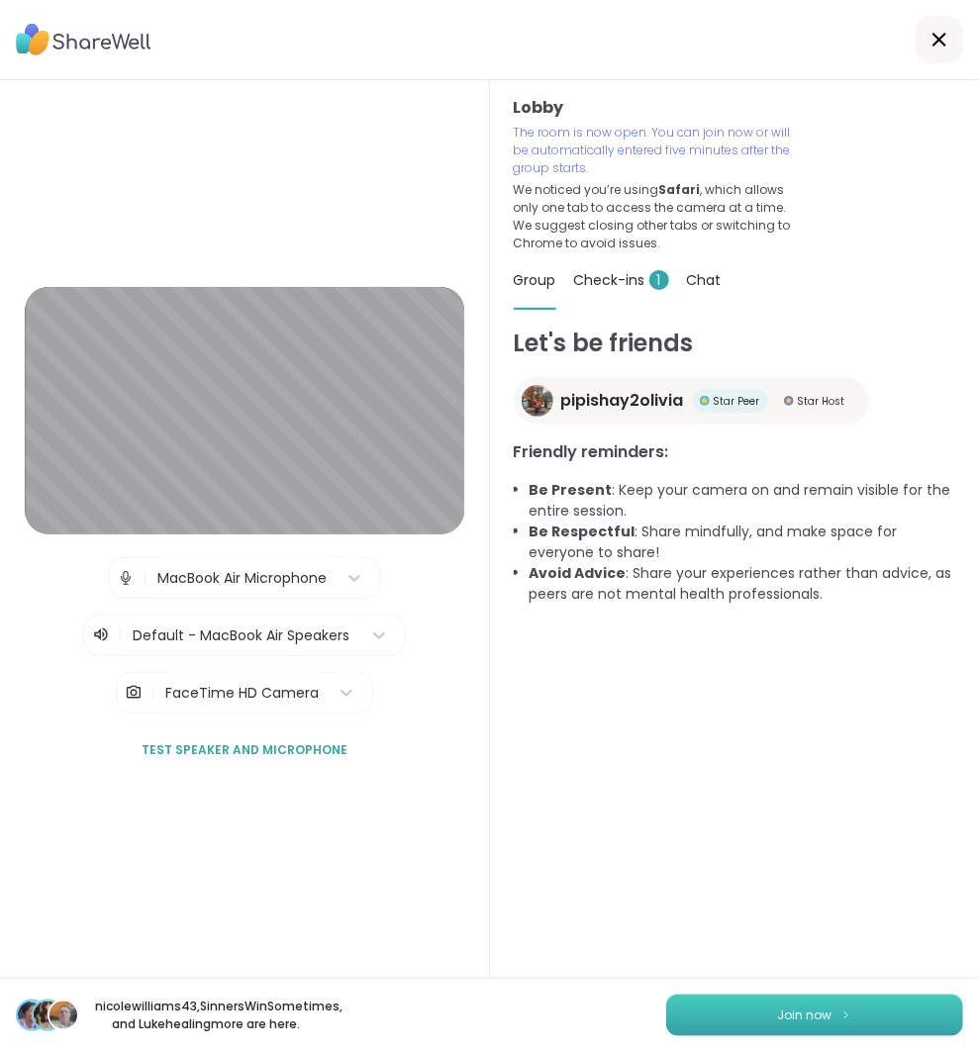
click at [886, 1023] on button "Join now" at bounding box center [814, 1016] width 297 height 42
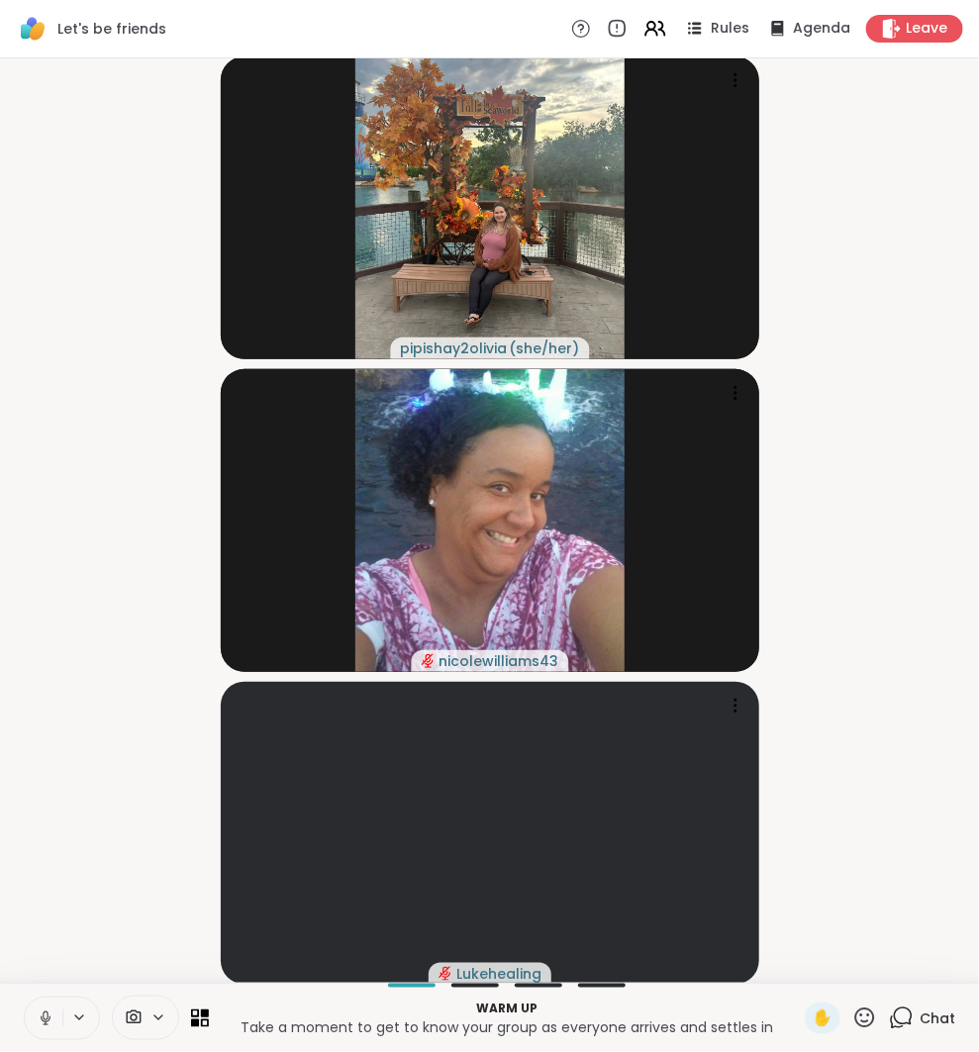
click at [37, 1019] on icon at bounding box center [46, 1019] width 18 height 18
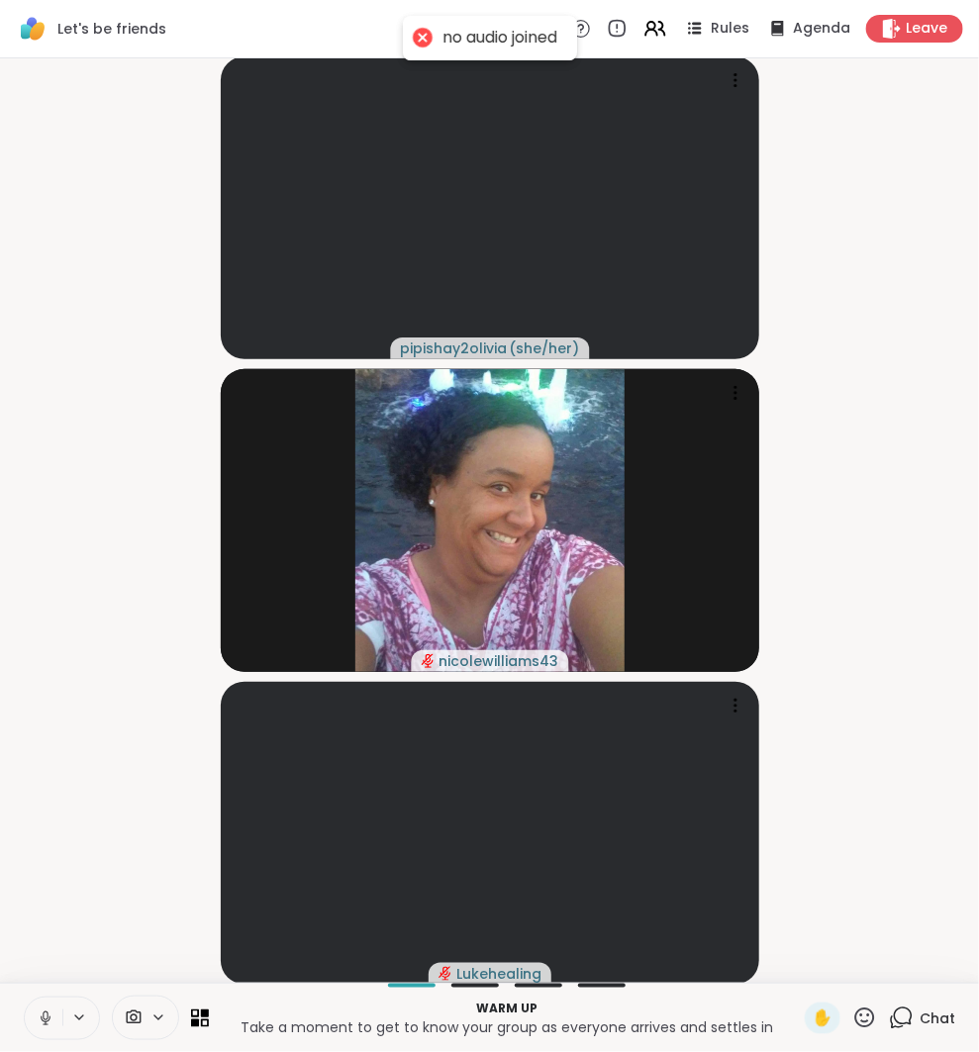
click at [37, 1023] on icon at bounding box center [46, 1019] width 18 height 18
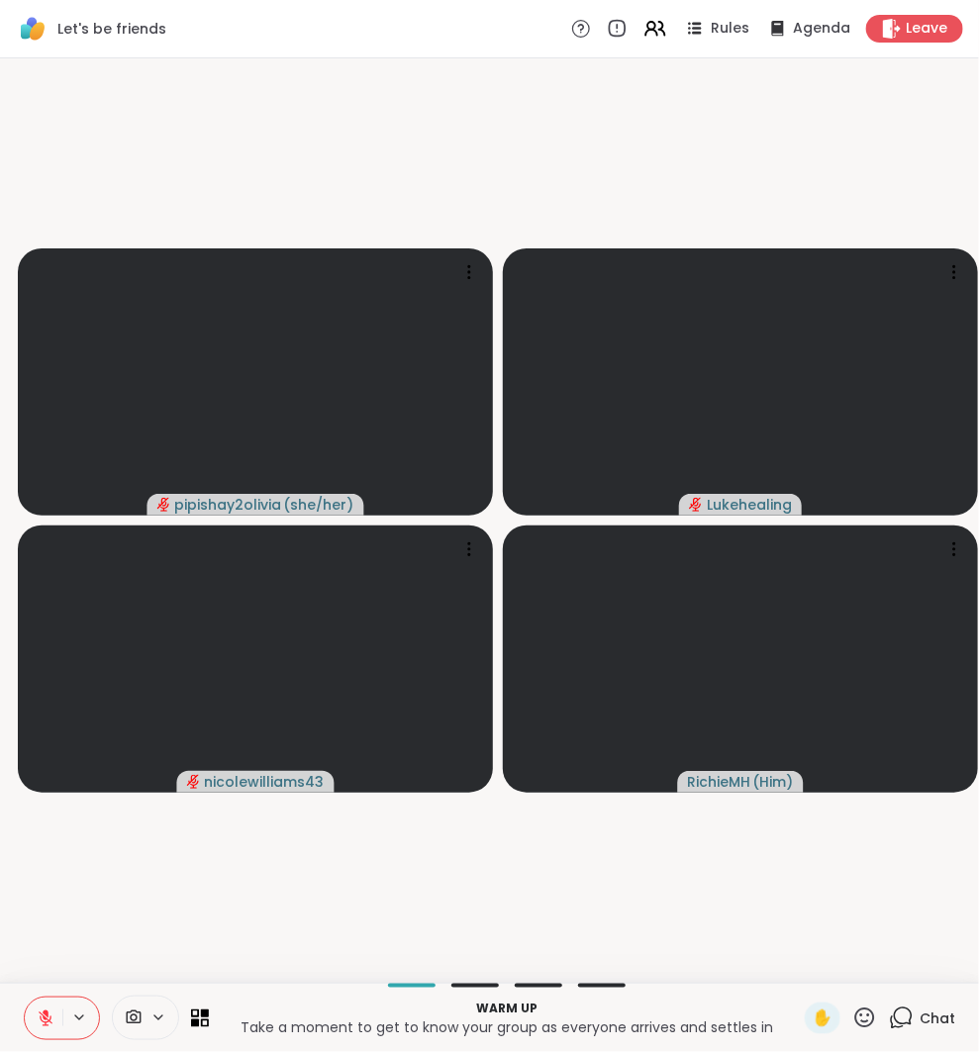
click at [907, 1020] on icon at bounding box center [901, 1018] width 25 height 25
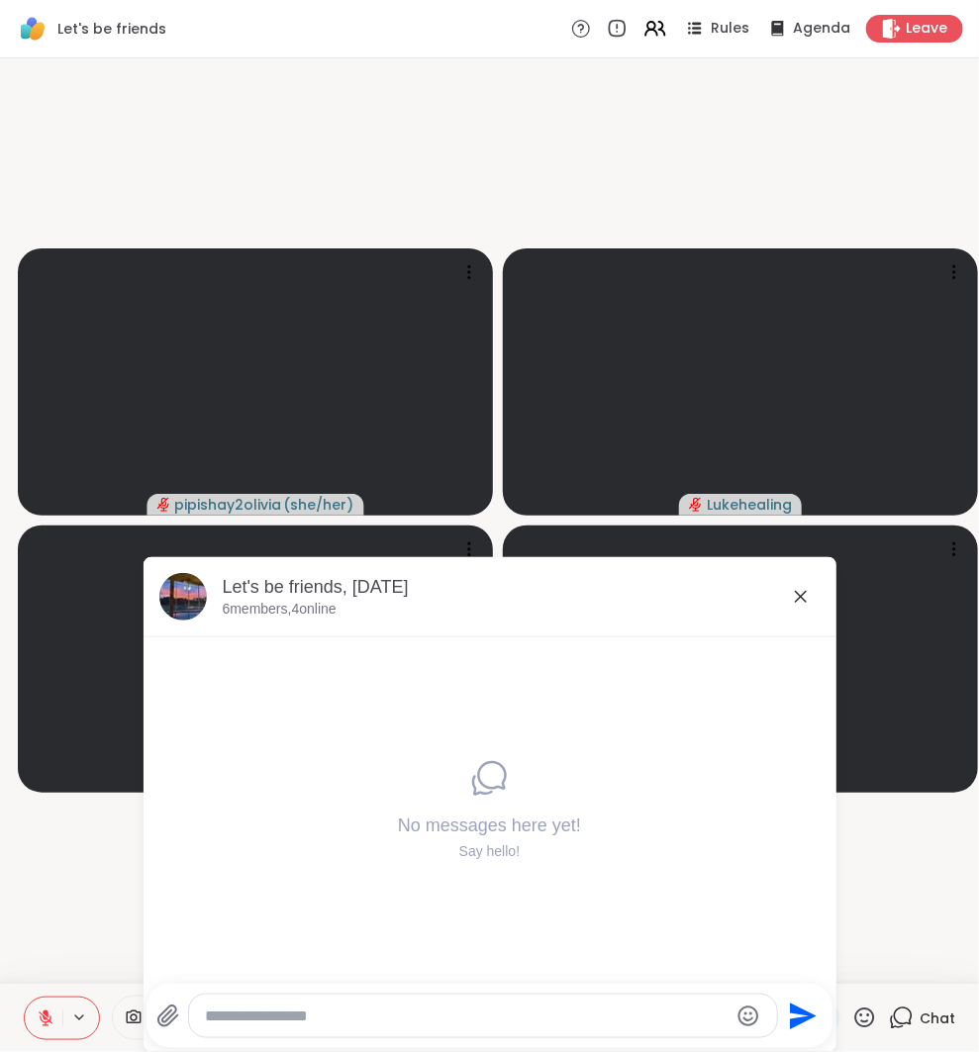
click at [814, 596] on div "Let's be friends, [DATE]" at bounding box center [522, 587] width 598 height 25
click at [790, 595] on icon at bounding box center [801, 597] width 24 height 24
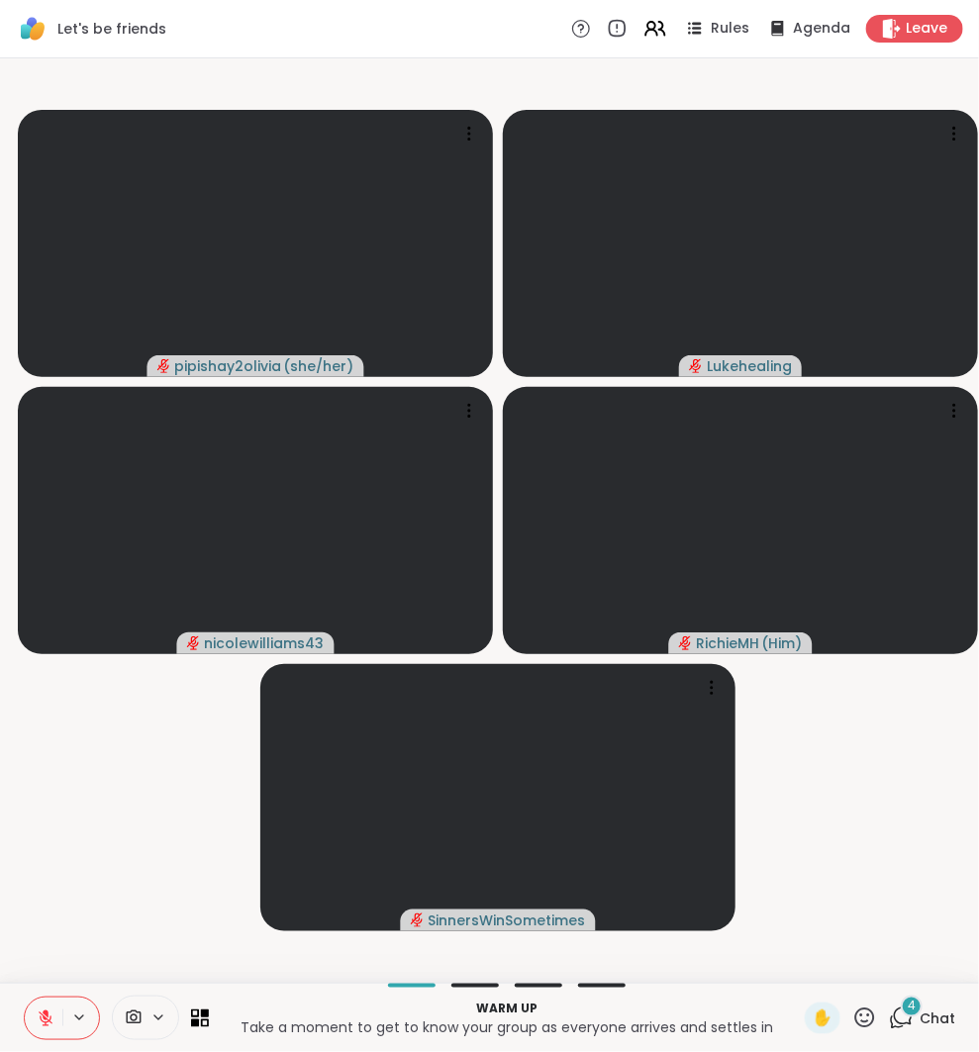
click at [905, 1018] on icon at bounding box center [901, 1018] width 25 height 25
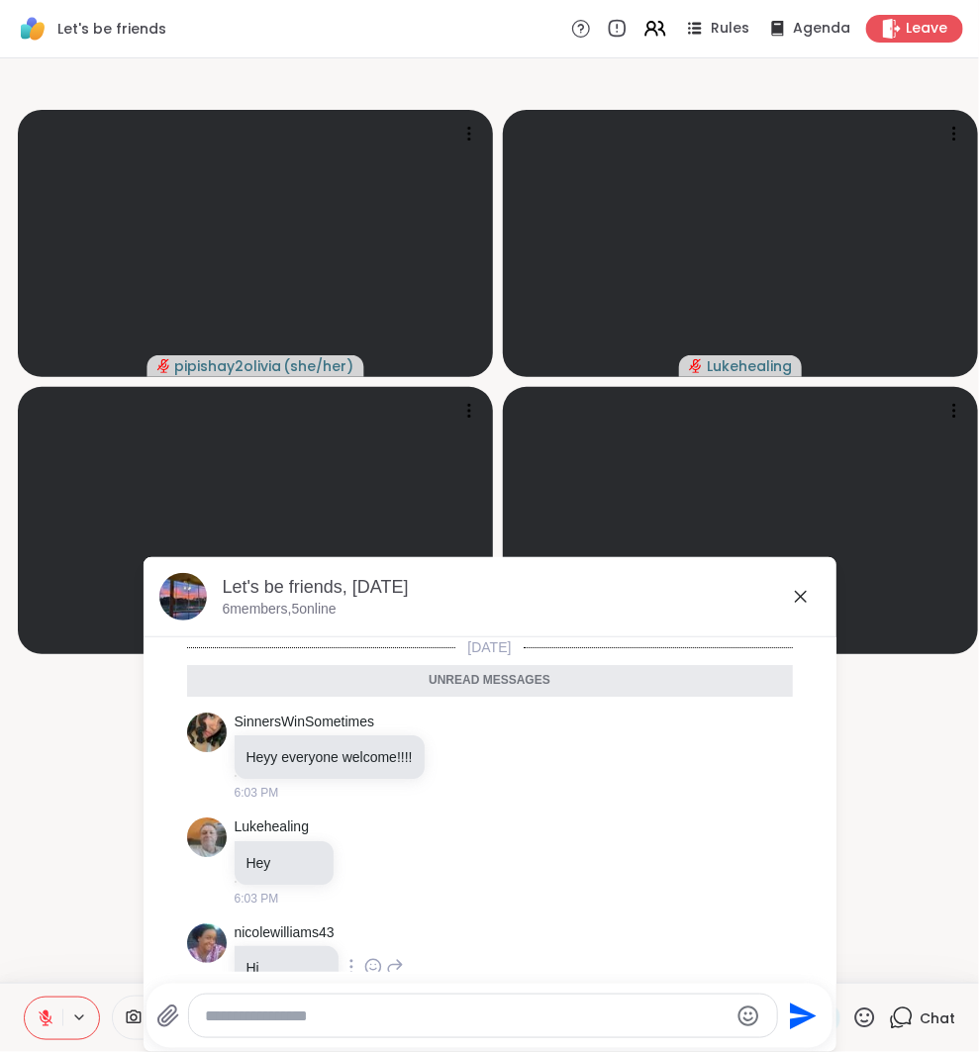
scroll to position [150, 0]
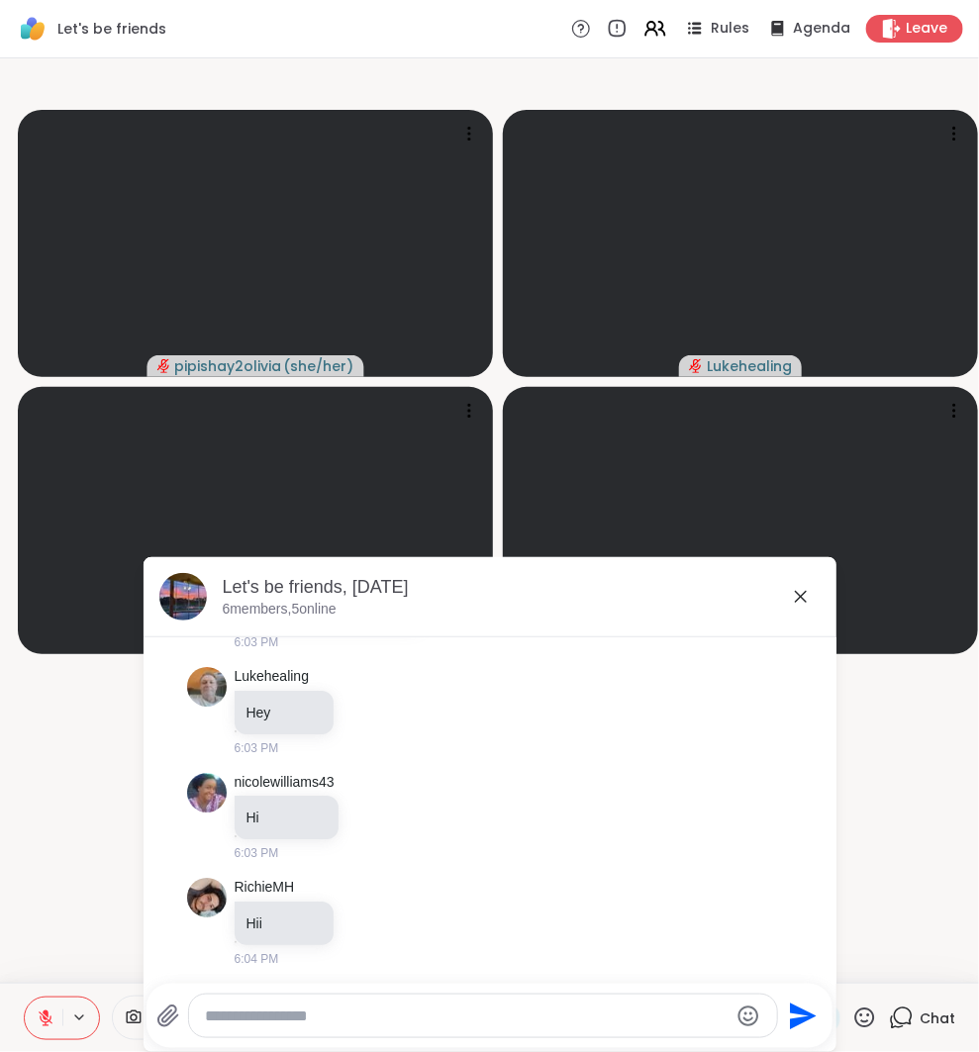
click at [400, 1023] on textarea "Type your message" at bounding box center [467, 1017] width 524 height 20
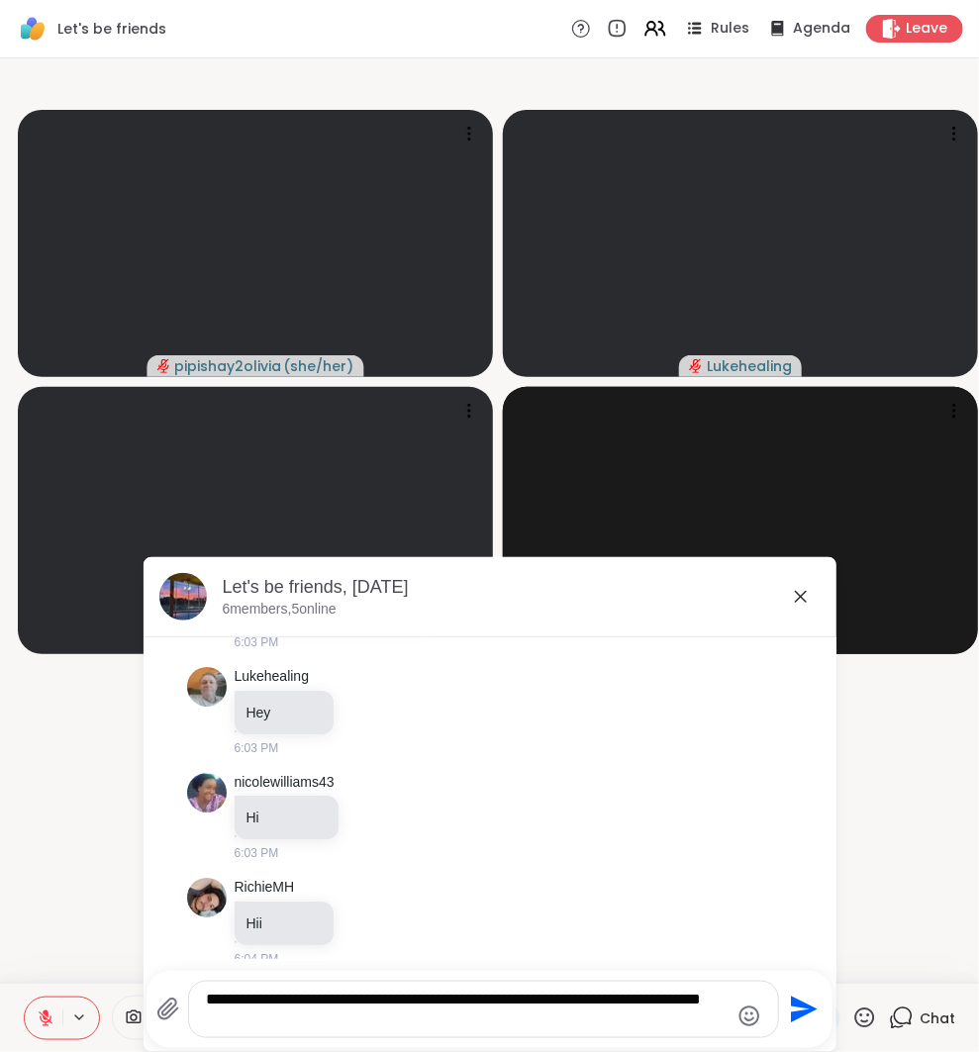
type textarea "**********"
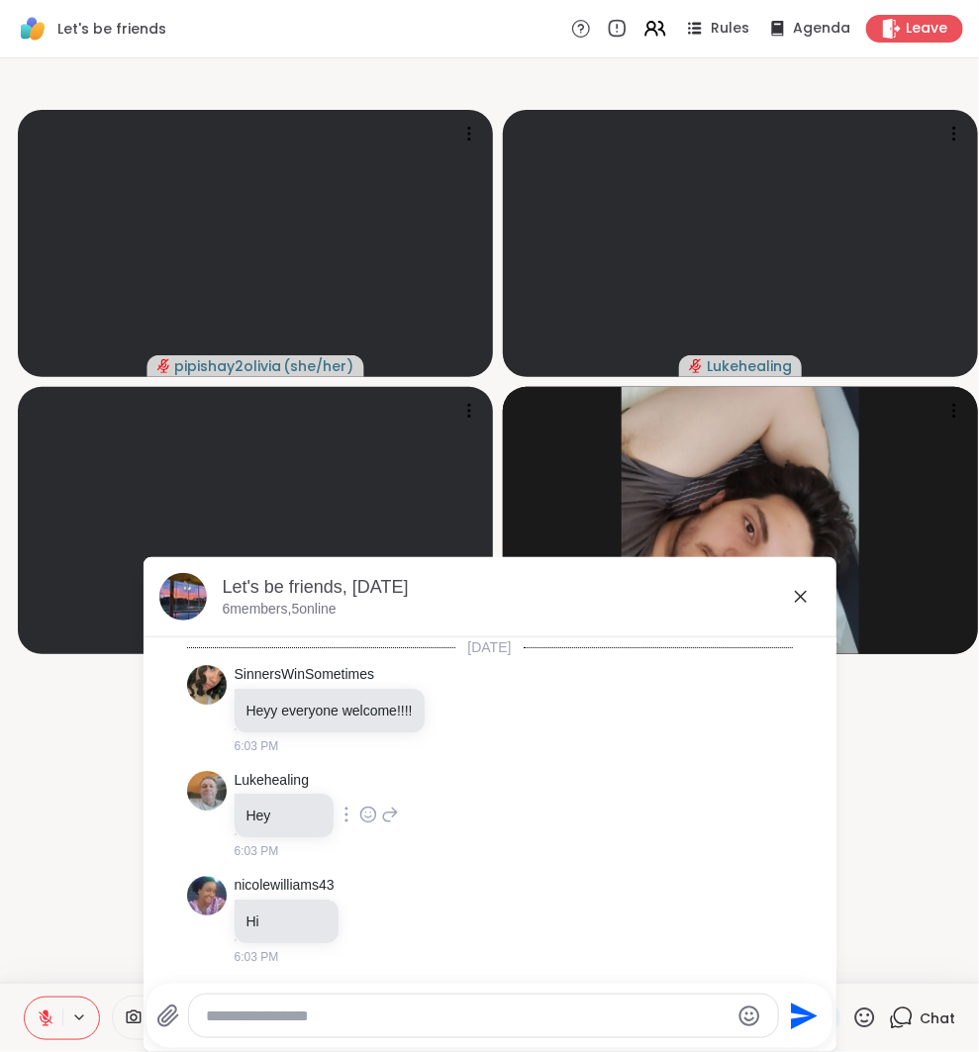
scroll to position [229, 0]
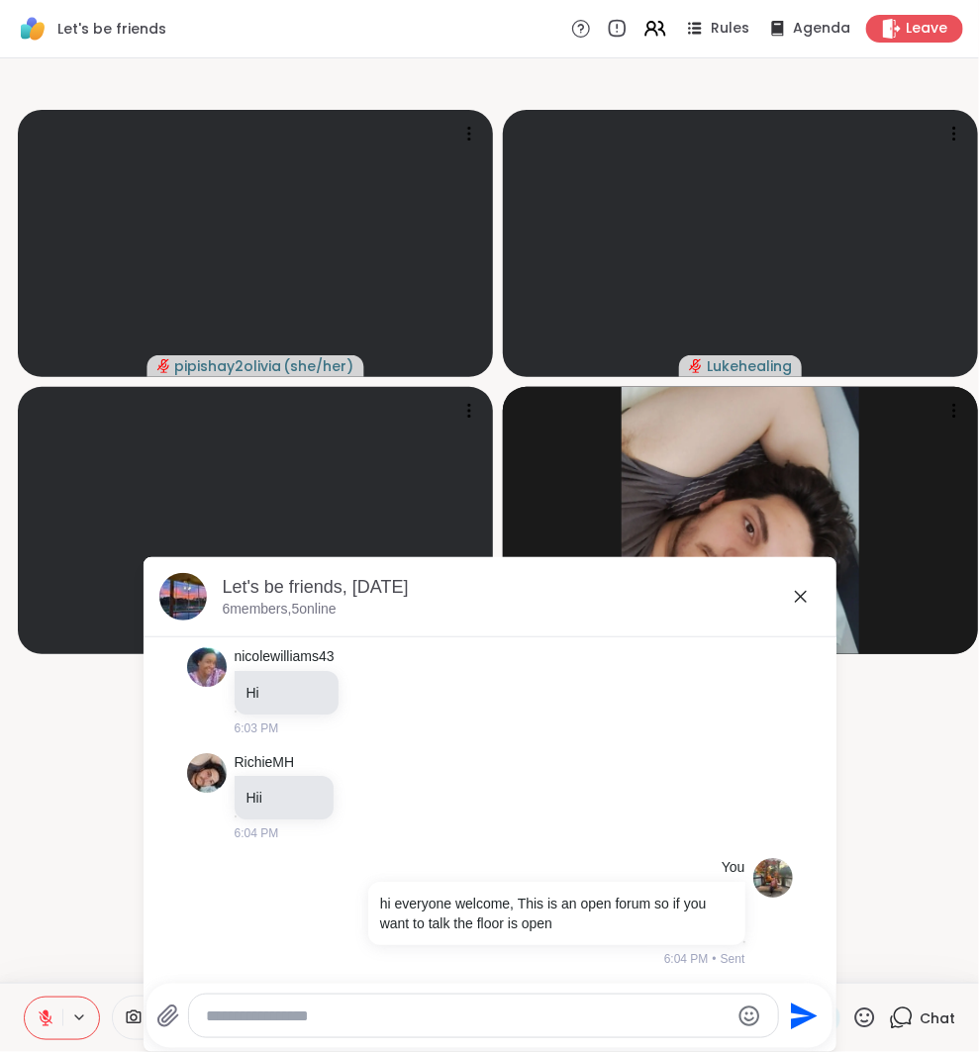
click at [533, 1007] on textarea "Type your message" at bounding box center [467, 1017] width 523 height 20
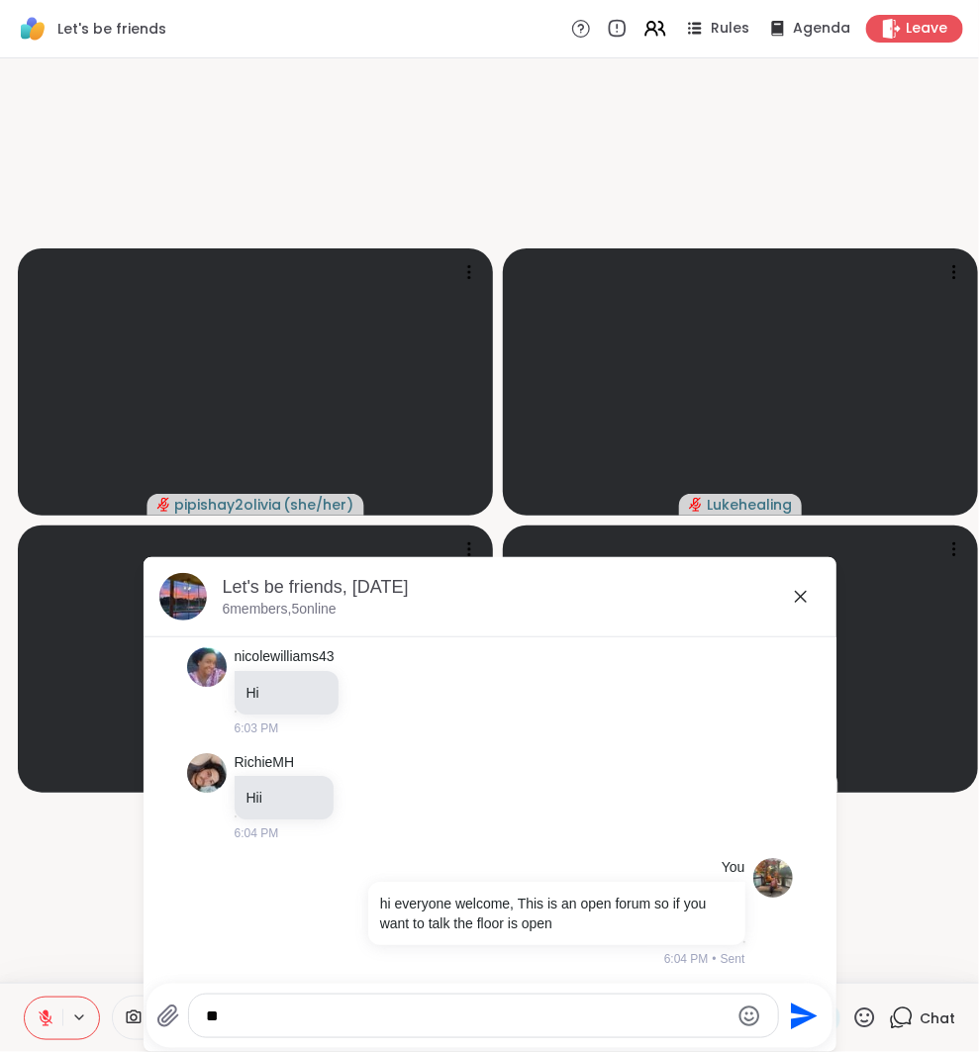
type textarea "*"
click at [783, 586] on div "Let's be friends, [DATE]" at bounding box center [522, 587] width 598 height 25
click at [800, 586] on icon at bounding box center [801, 597] width 24 height 24
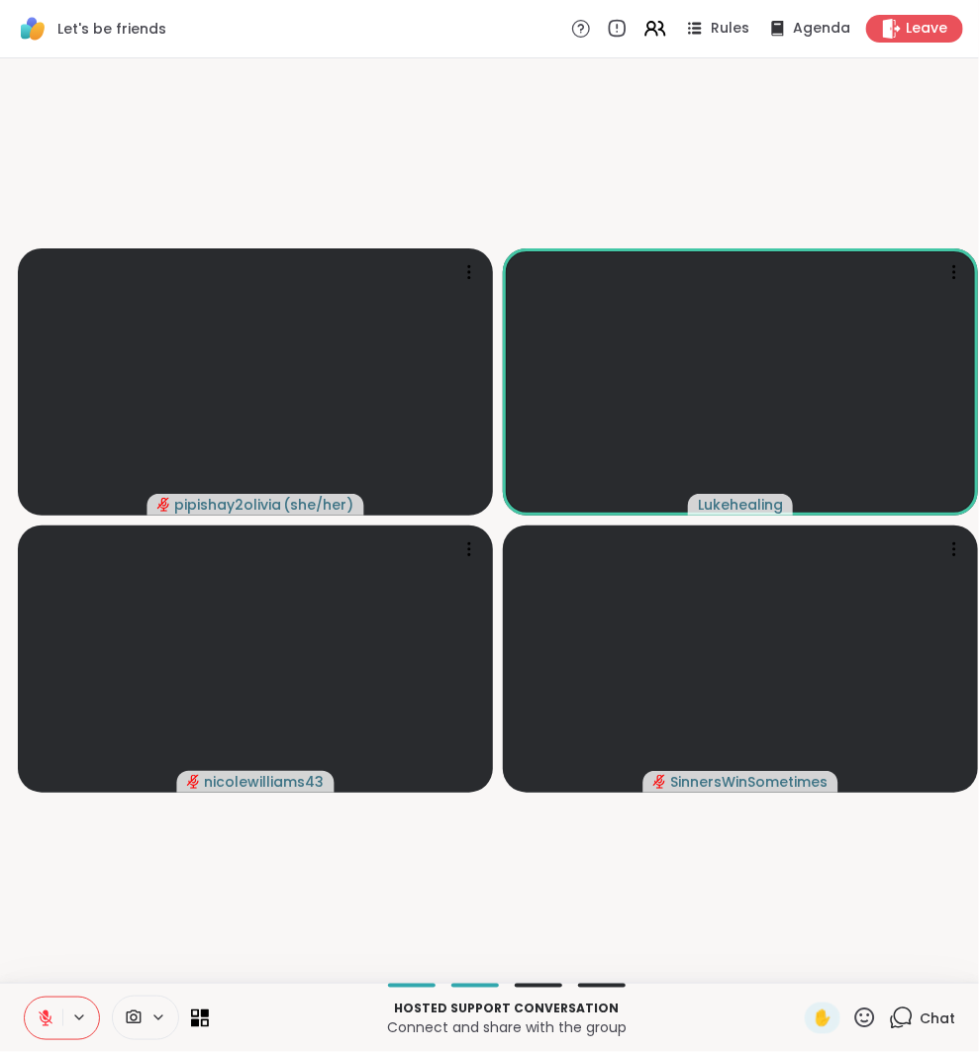
scroll to position [0, 0]
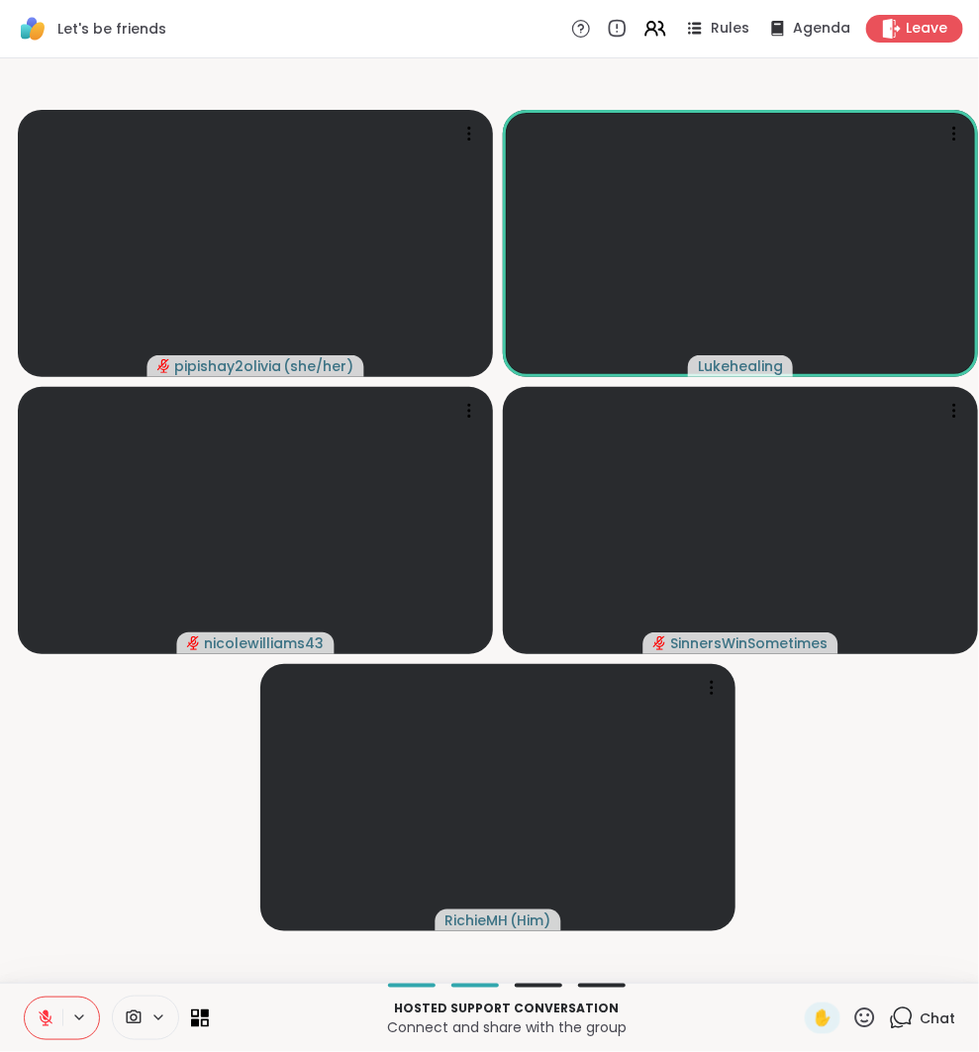
click at [56, 1012] on button at bounding box center [44, 1019] width 38 height 42
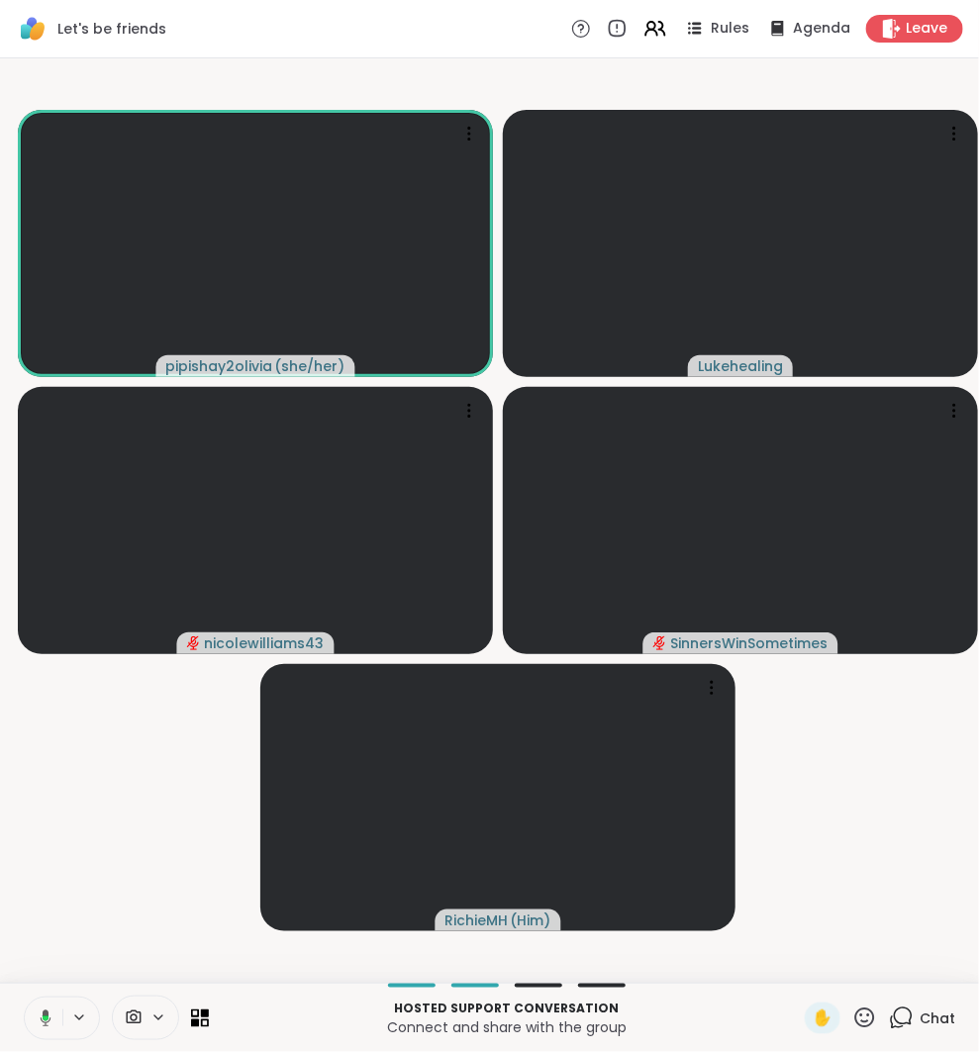
click at [56, 1012] on button at bounding box center [42, 1019] width 41 height 42
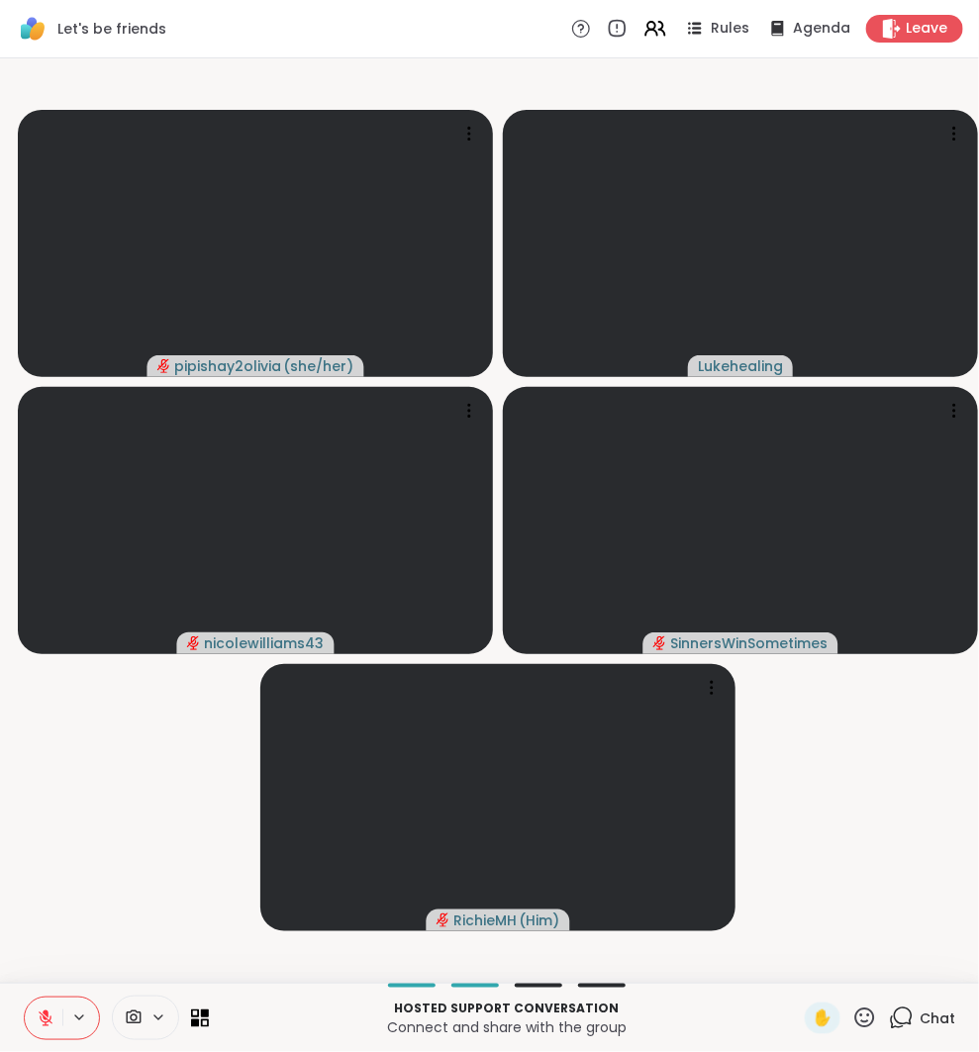
click at [47, 1011] on icon at bounding box center [46, 1014] width 6 height 8
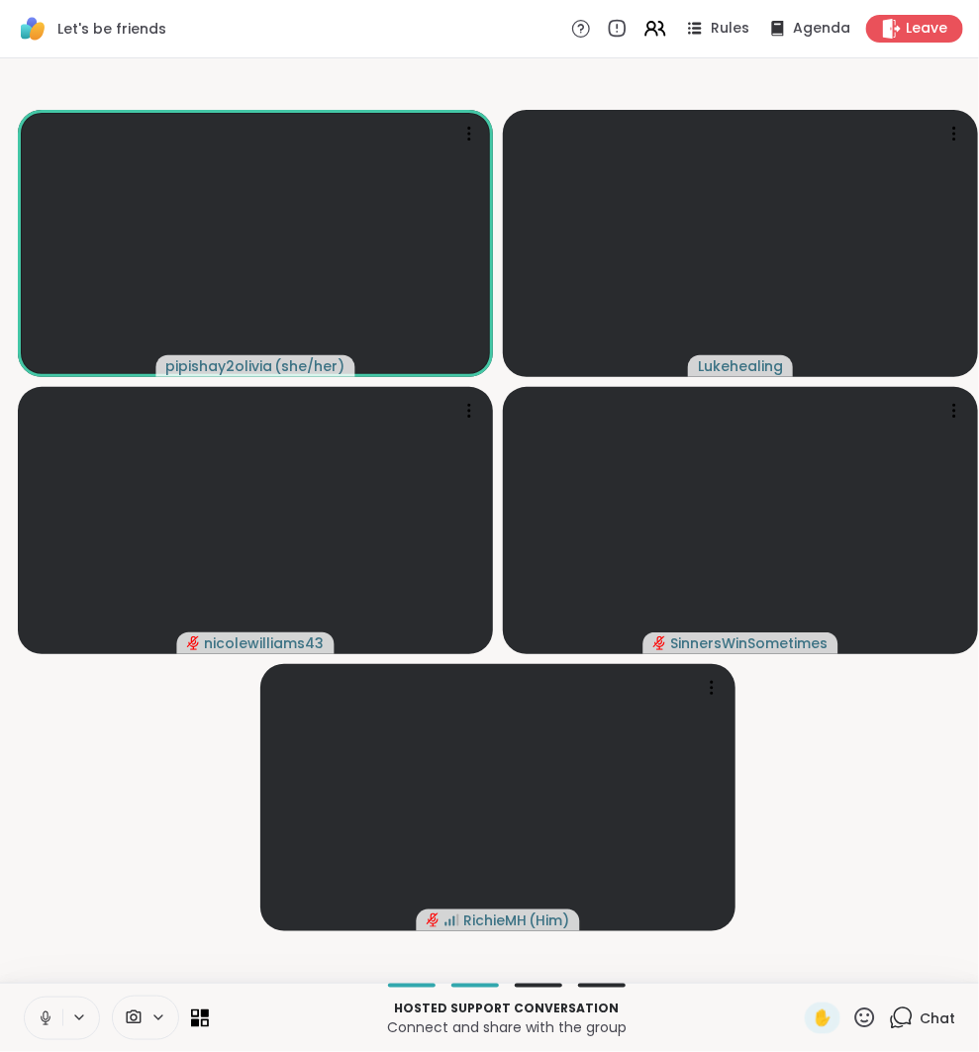
click at [78, 927] on video-player-container "pipishay2olivia ( she/her ) Lukehealing nicolewilliams43 SinnersWinSometimes Ri…" at bounding box center [489, 520] width 955 height 909
click at [43, 1011] on icon at bounding box center [46, 1019] width 18 height 18
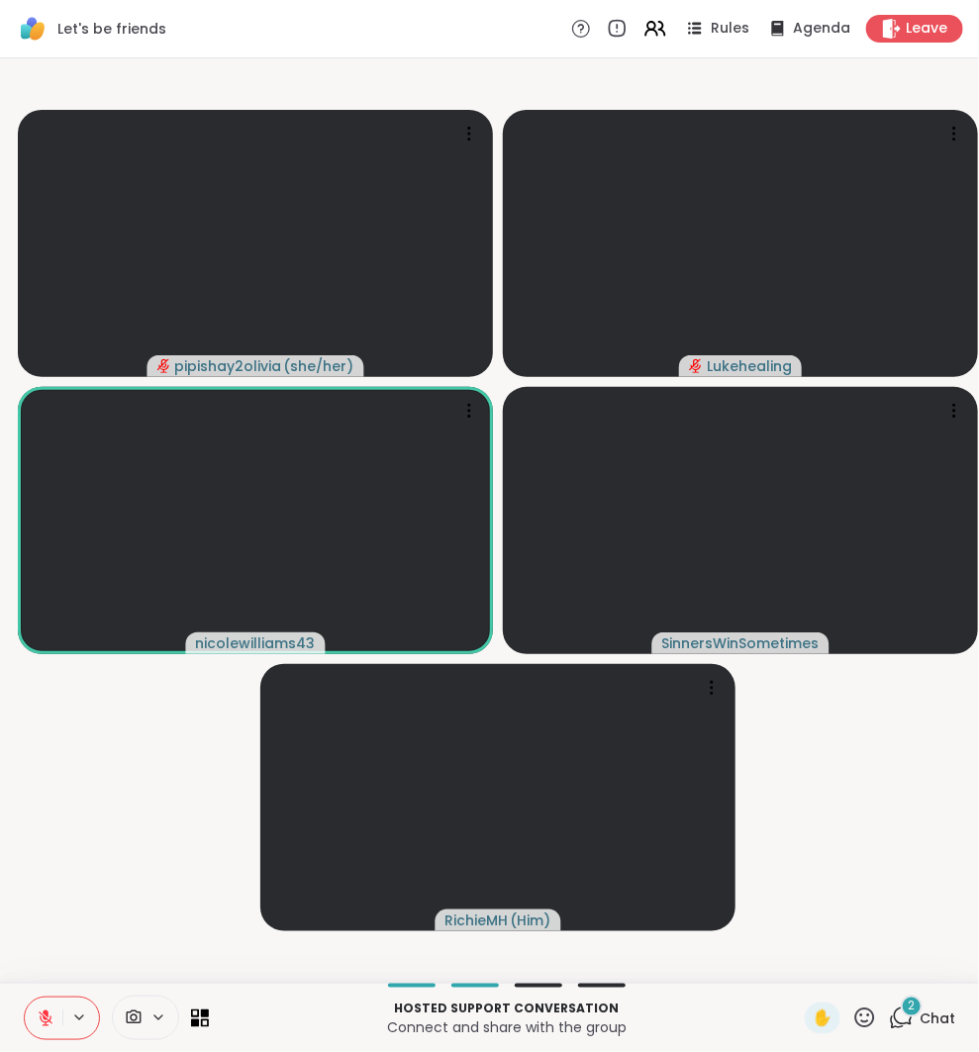
click at [892, 998] on div "Hosted support conversation Connect and share with the group ✋ 2 Chat" at bounding box center [489, 1017] width 979 height 69
click at [892, 1013] on icon at bounding box center [901, 1018] width 25 height 25
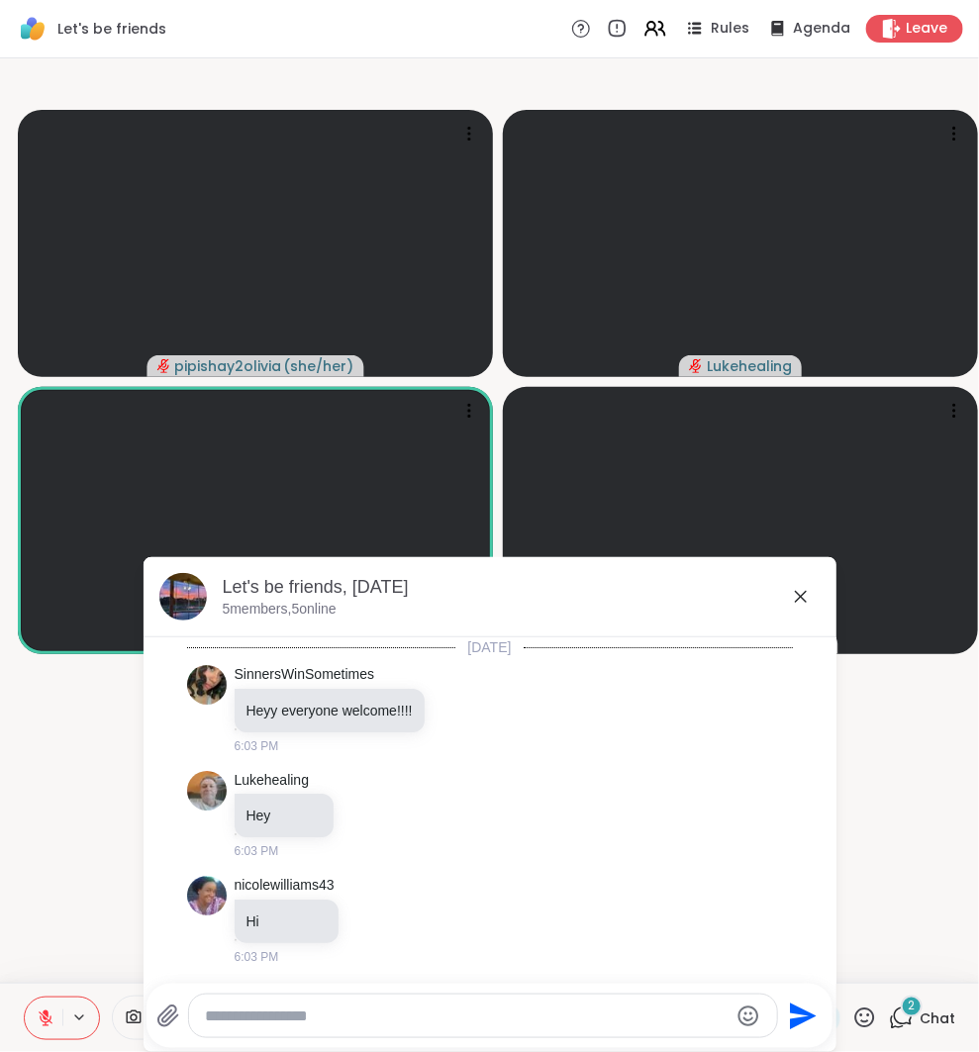
scroll to position [581, 0]
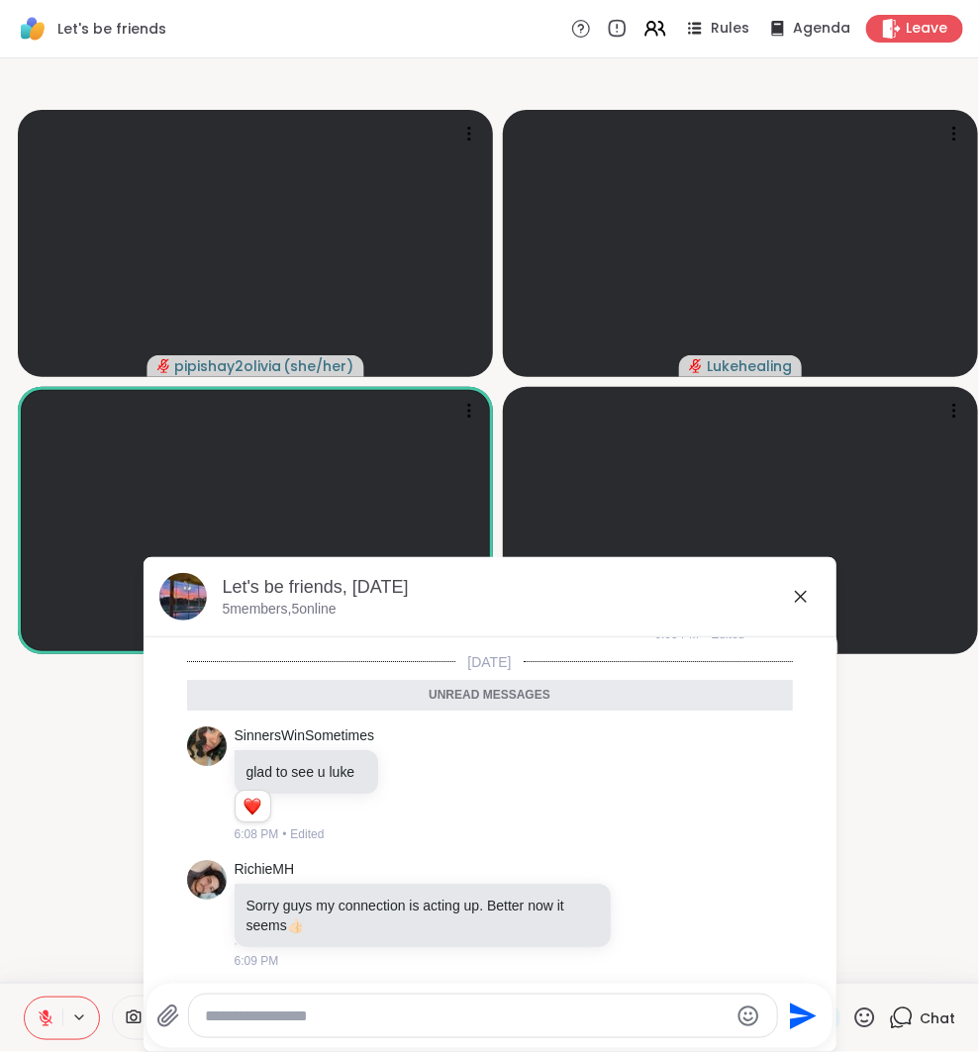
click at [802, 591] on icon at bounding box center [801, 597] width 24 height 24
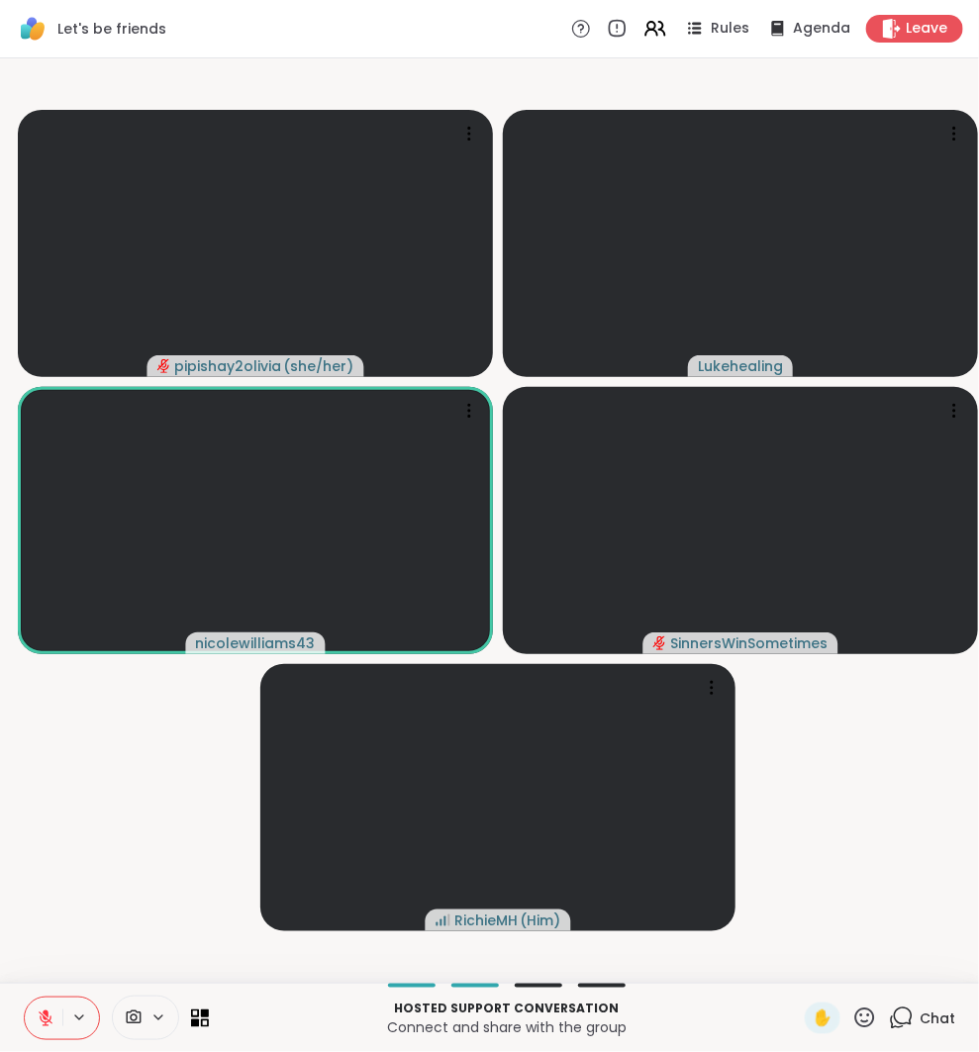
click at [867, 1013] on icon at bounding box center [864, 1018] width 25 height 25
click at [869, 1024] on icon at bounding box center [864, 1018] width 25 height 25
click at [804, 960] on span "❤️" at bounding box center [807, 966] width 20 height 24
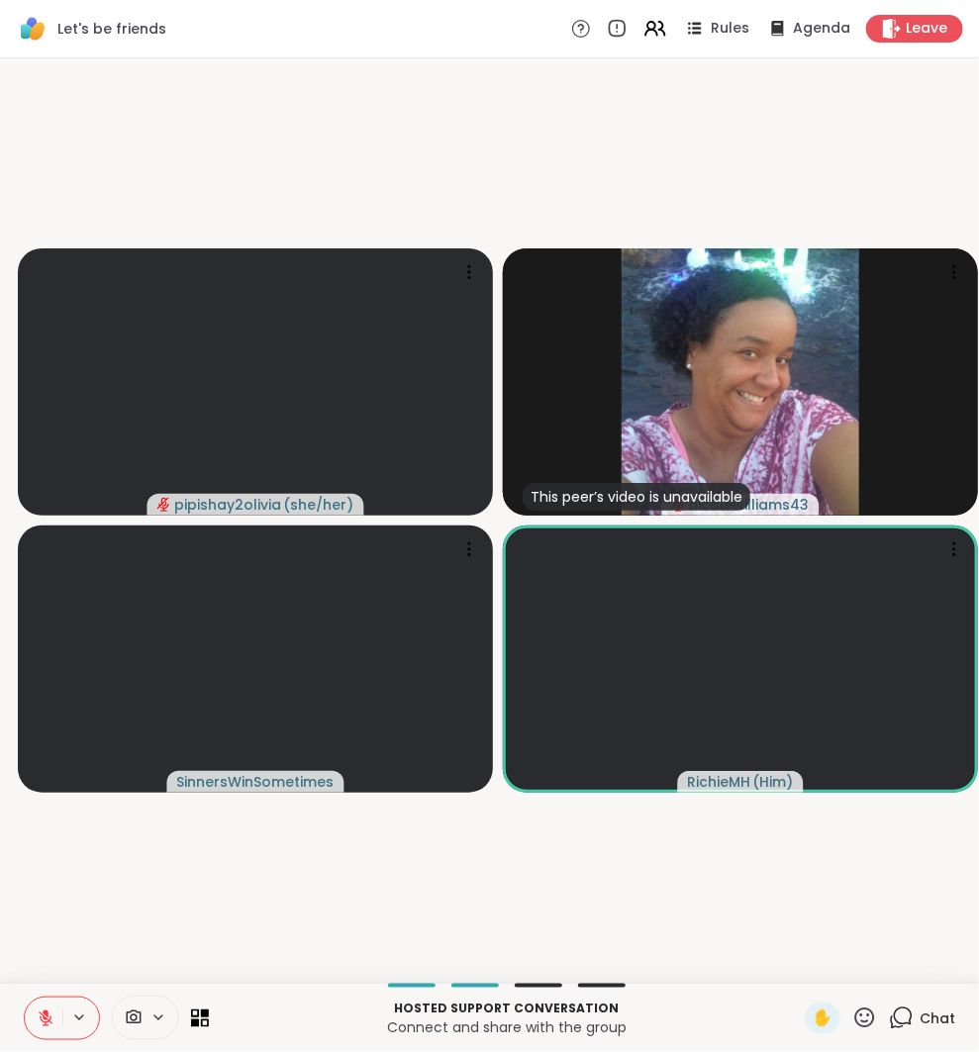
drag, startPoint x: 978, startPoint y: 915, endPoint x: 48, endPoint y: 1014, distance: 934.6
click at [48, 1014] on icon at bounding box center [46, 1019] width 18 height 18
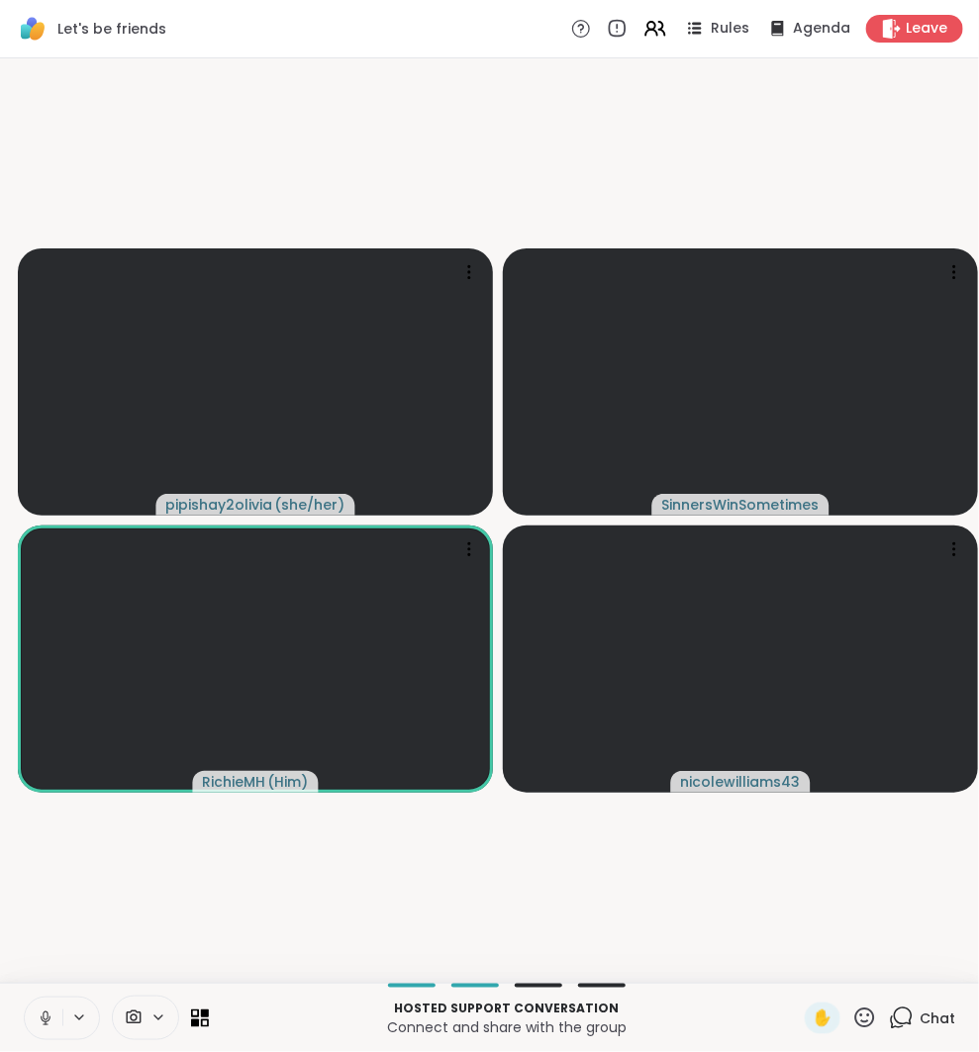
click at [53, 1007] on button at bounding box center [44, 1019] width 38 height 42
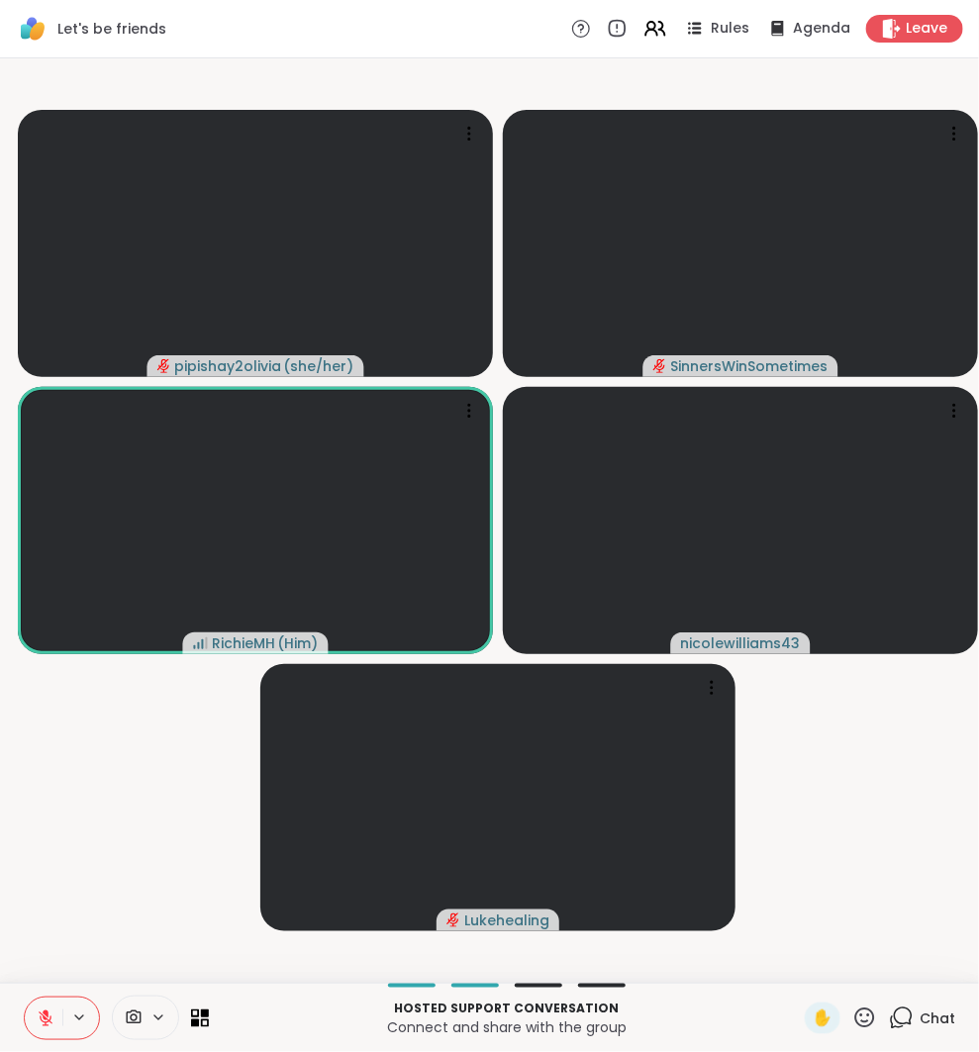
click at [900, 1017] on icon at bounding box center [901, 1018] width 25 height 25
click at [903, 1027] on icon at bounding box center [901, 1018] width 25 height 25
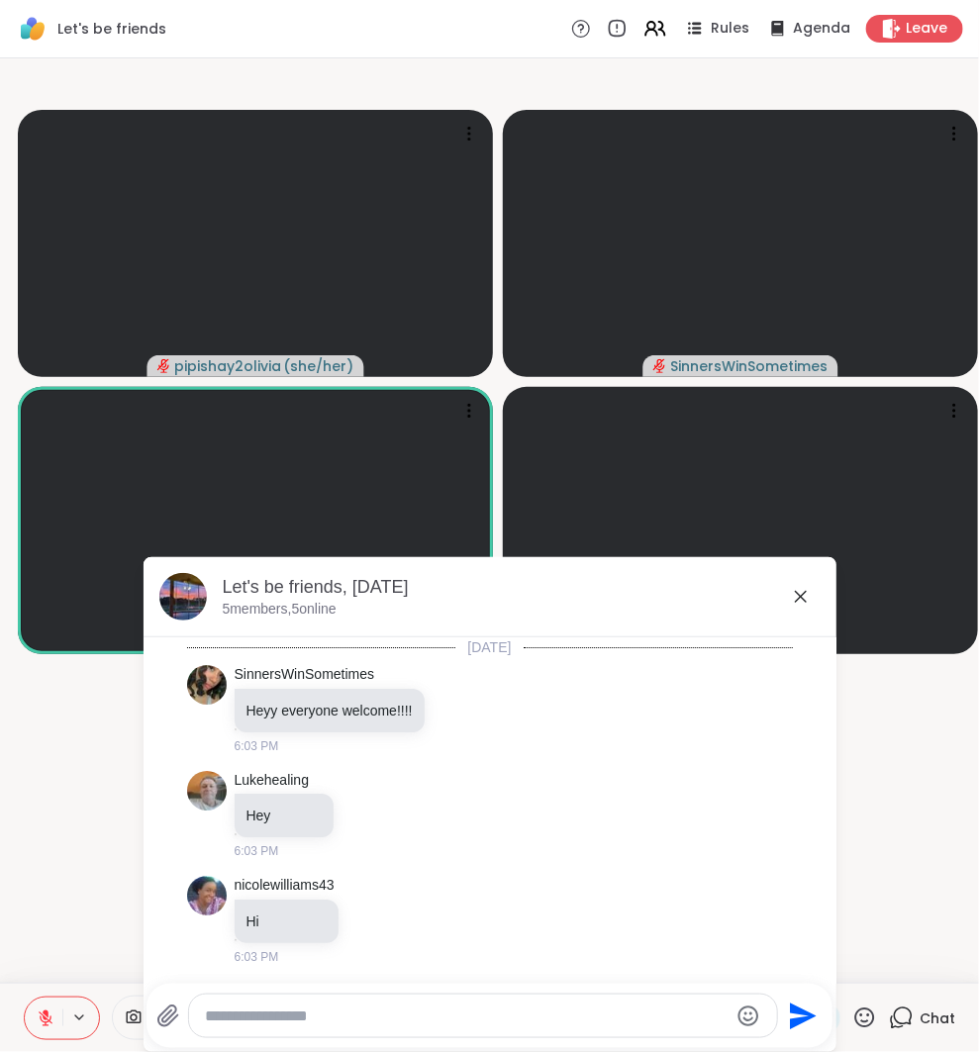
scroll to position [618, 0]
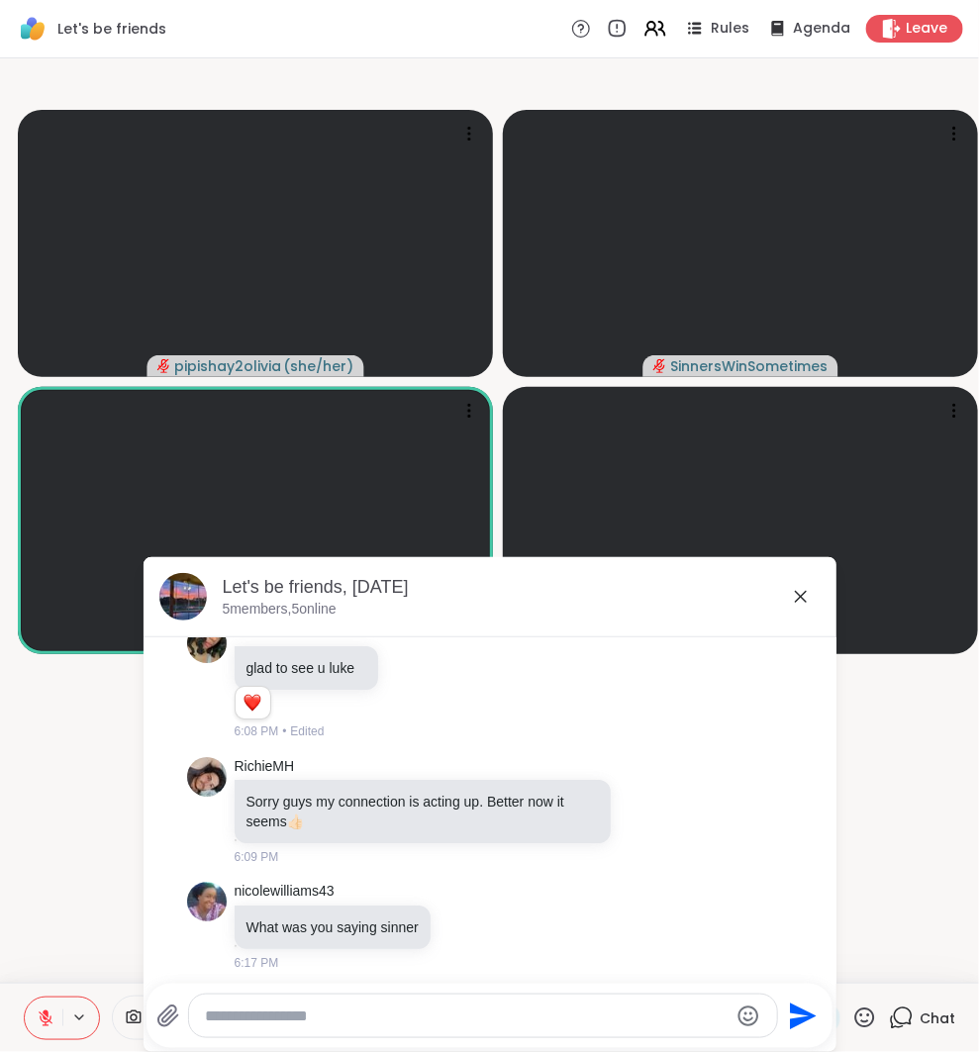
click at [687, 1007] on textarea "Type your message" at bounding box center [467, 1017] width 524 height 20
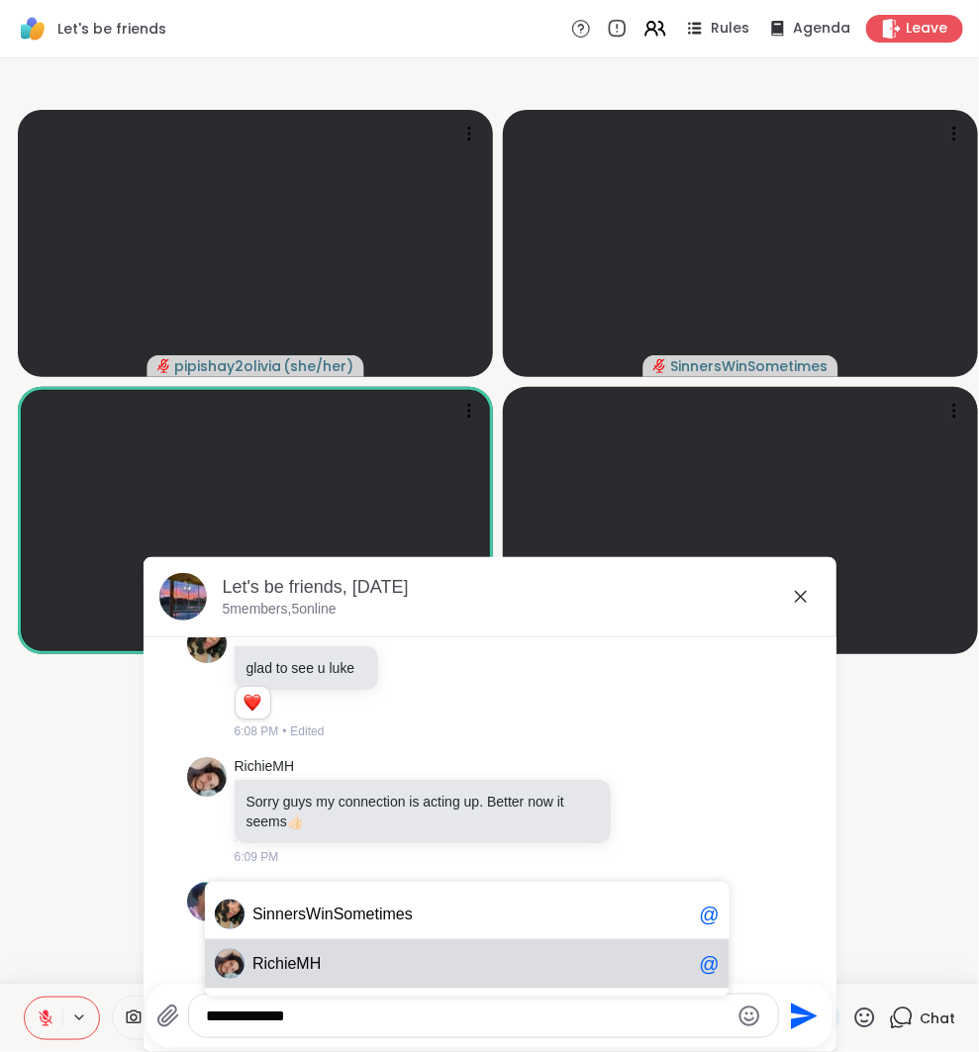
click at [517, 954] on span "R ichieMH" at bounding box center [471, 964] width 438 height 20
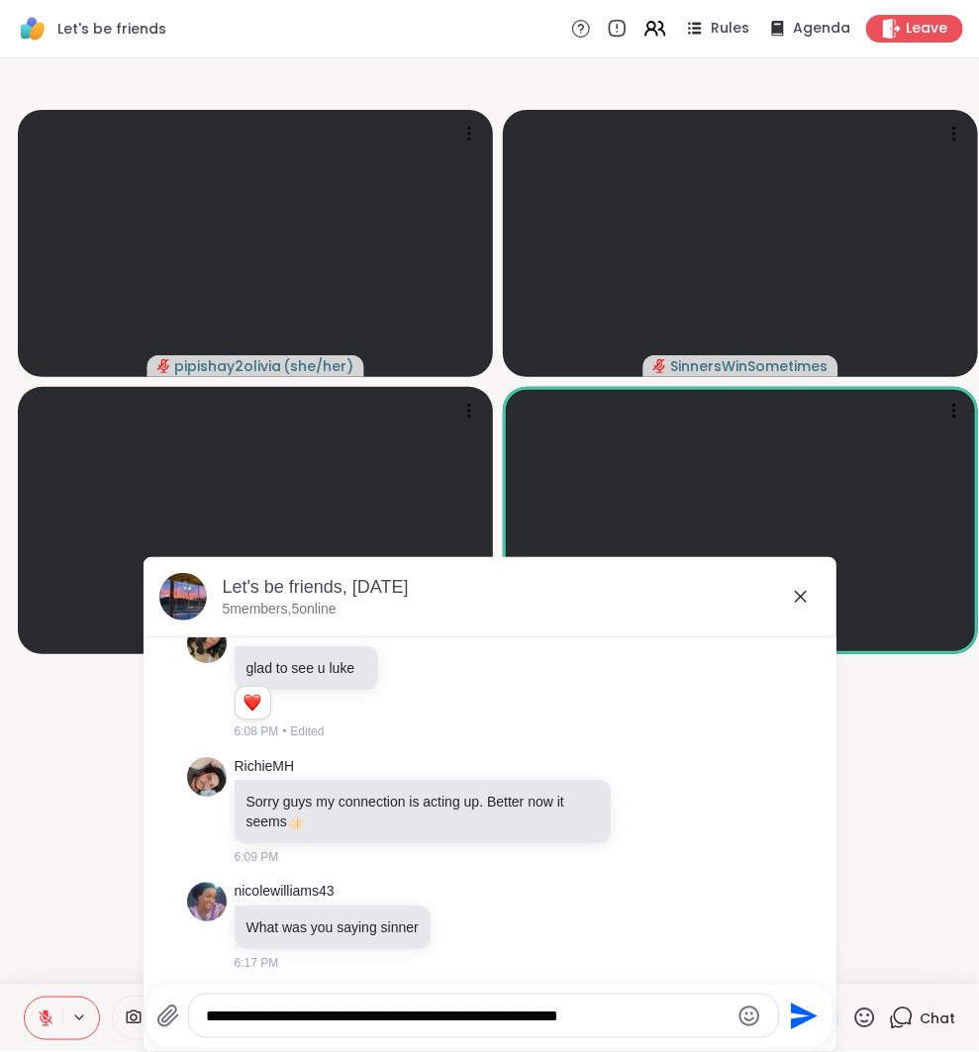
type textarea "**********"
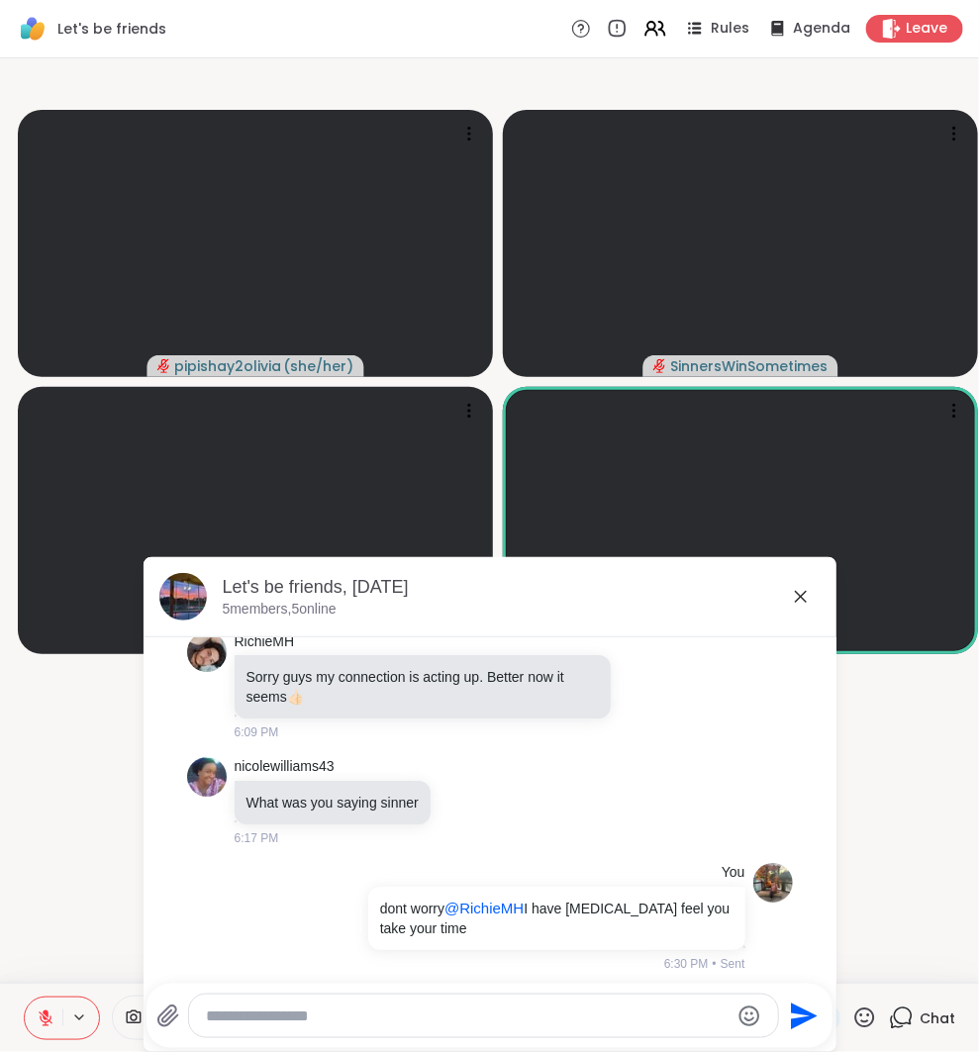
click at [794, 599] on icon at bounding box center [801, 597] width 24 height 24
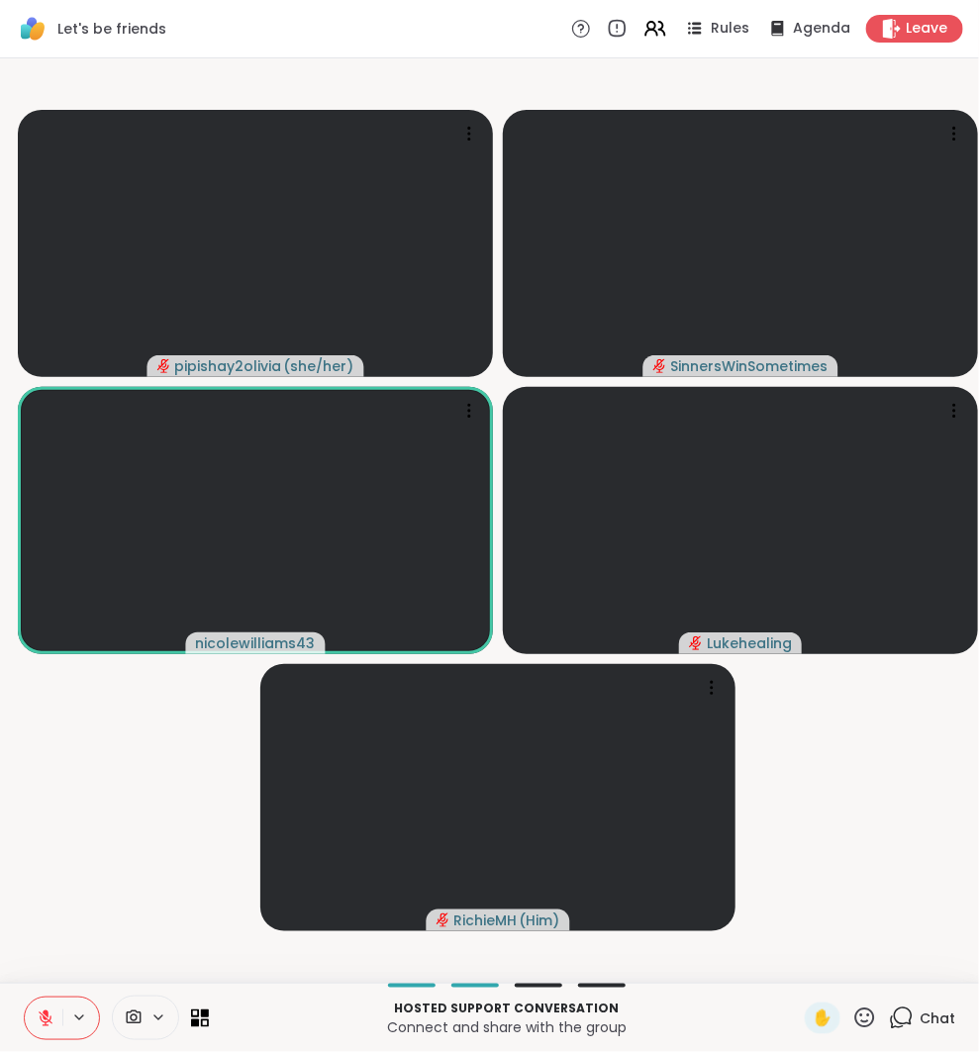
click at [905, 1019] on icon at bounding box center [901, 1018] width 25 height 25
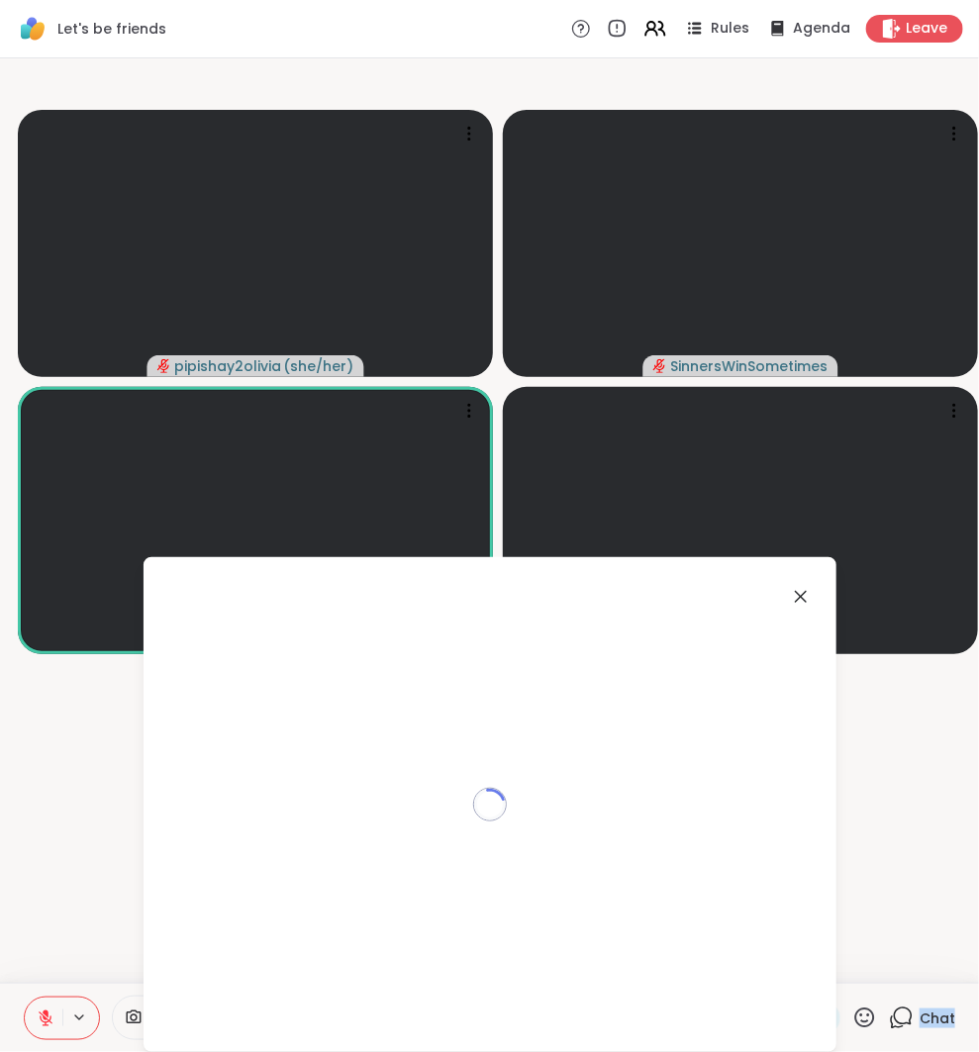
click at [905, 1019] on icon at bounding box center [901, 1018] width 25 height 25
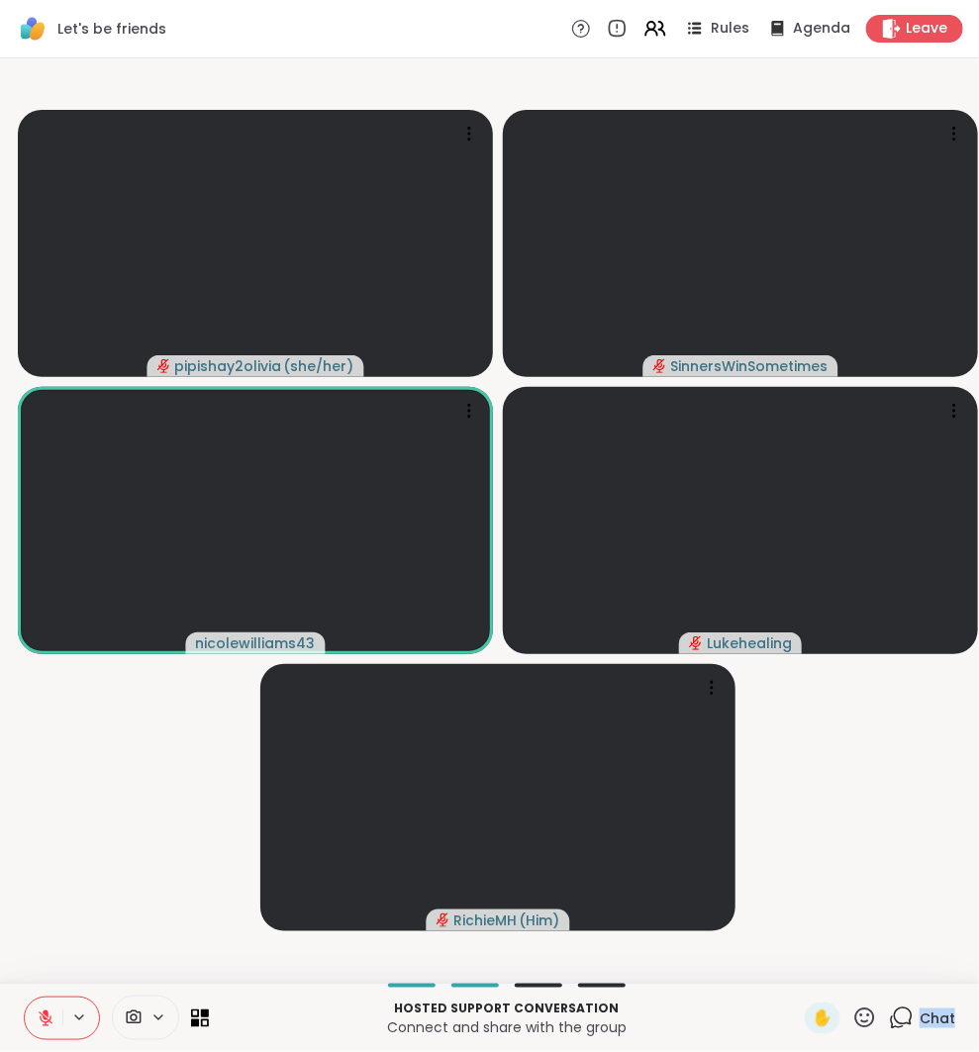
click at [898, 1009] on icon at bounding box center [901, 1018] width 25 height 25
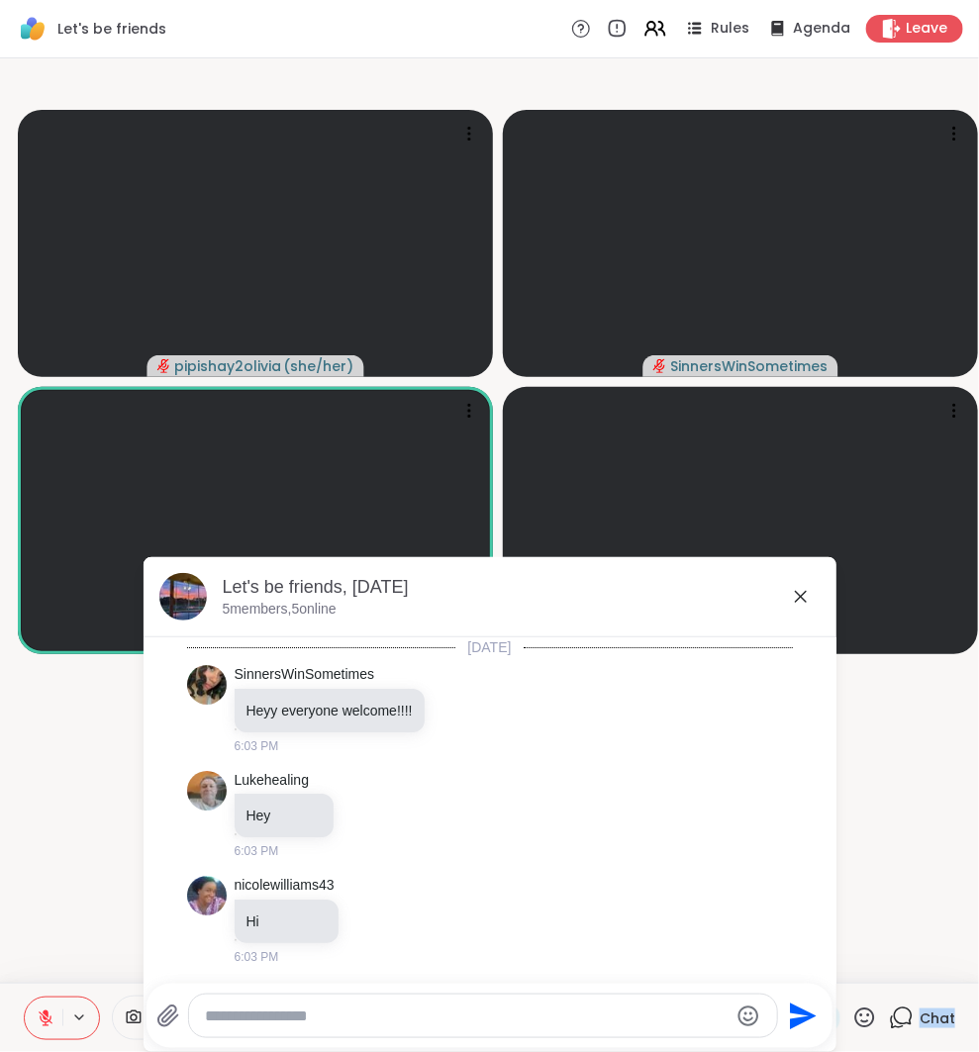
scroll to position [875, 0]
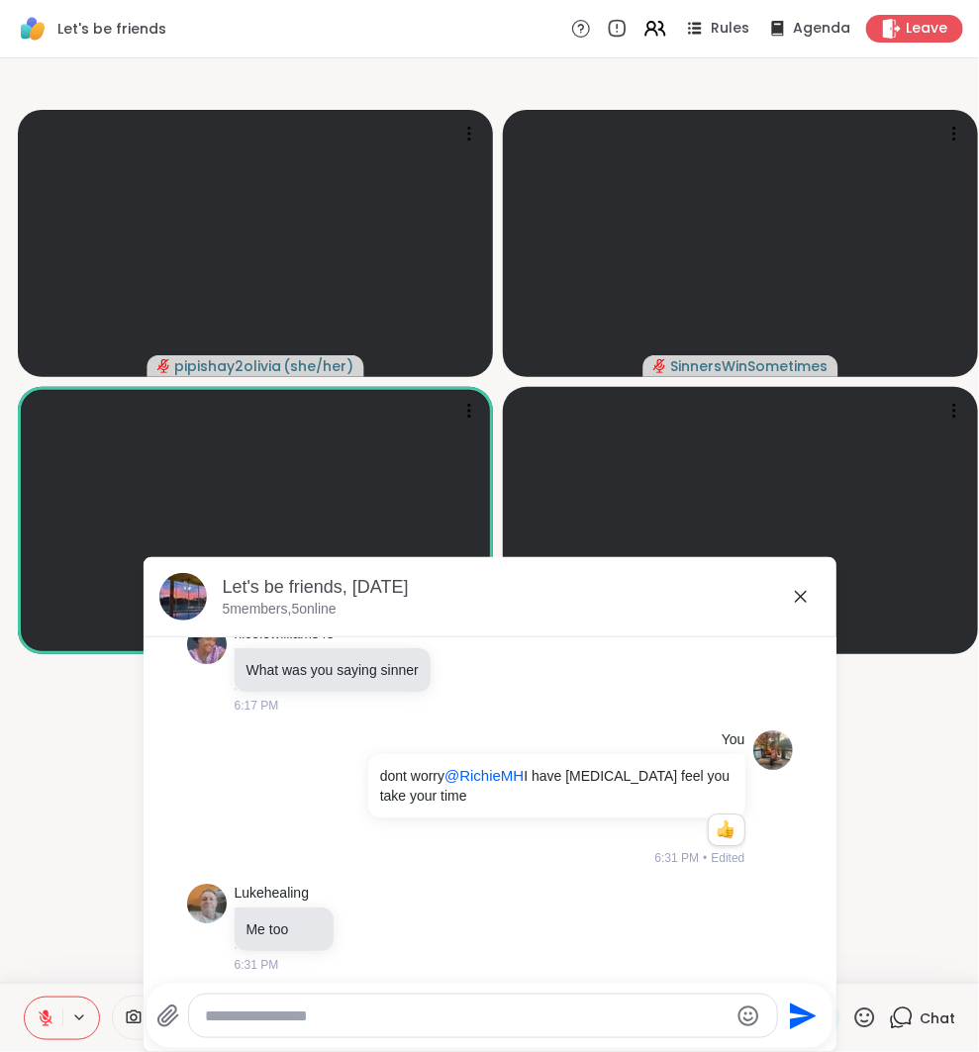
click at [527, 1001] on div at bounding box center [483, 1016] width 588 height 43
click at [518, 1021] on textarea "Type your message" at bounding box center [467, 1017] width 524 height 20
paste textarea "**********"
type textarea "**********"
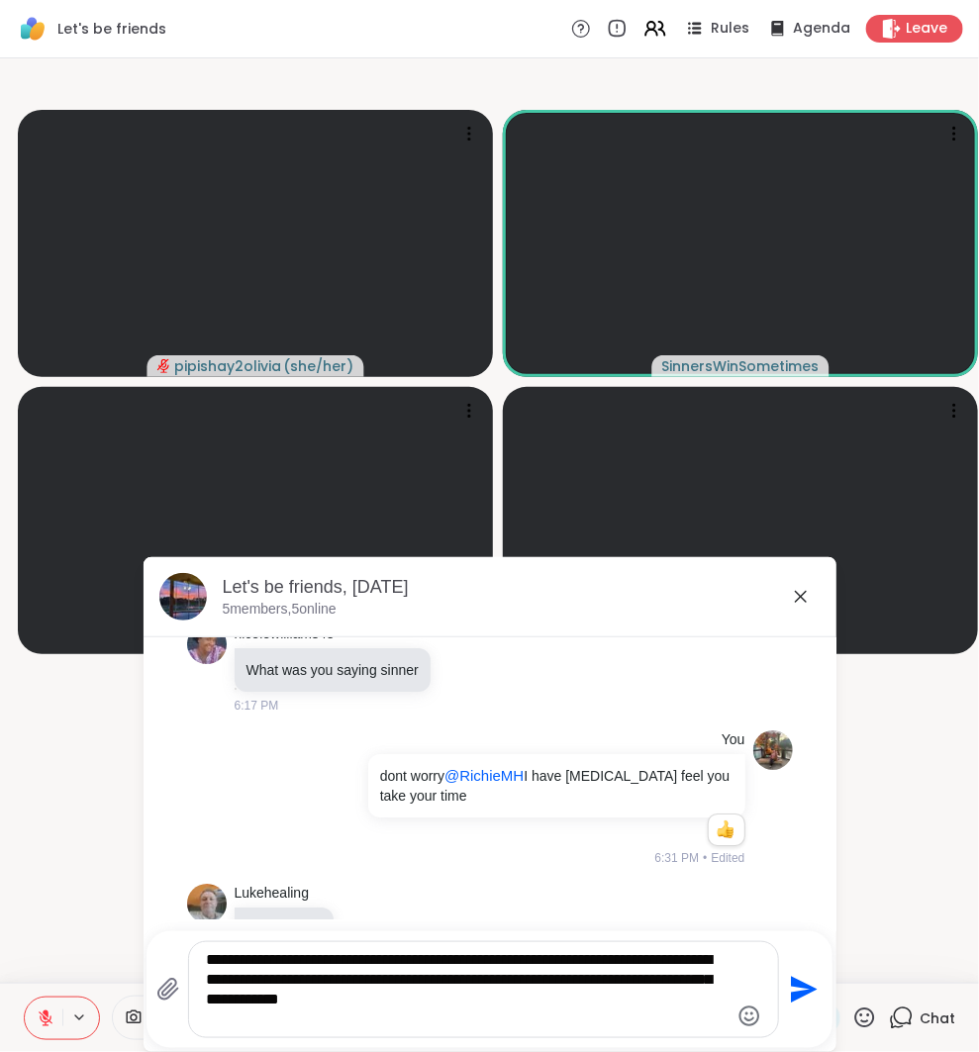
drag, startPoint x: 430, startPoint y: 1013, endPoint x: 63, endPoint y: 913, distance: 379.9
click at [63, 913] on div "**********" at bounding box center [489, 520] width 979 height 924
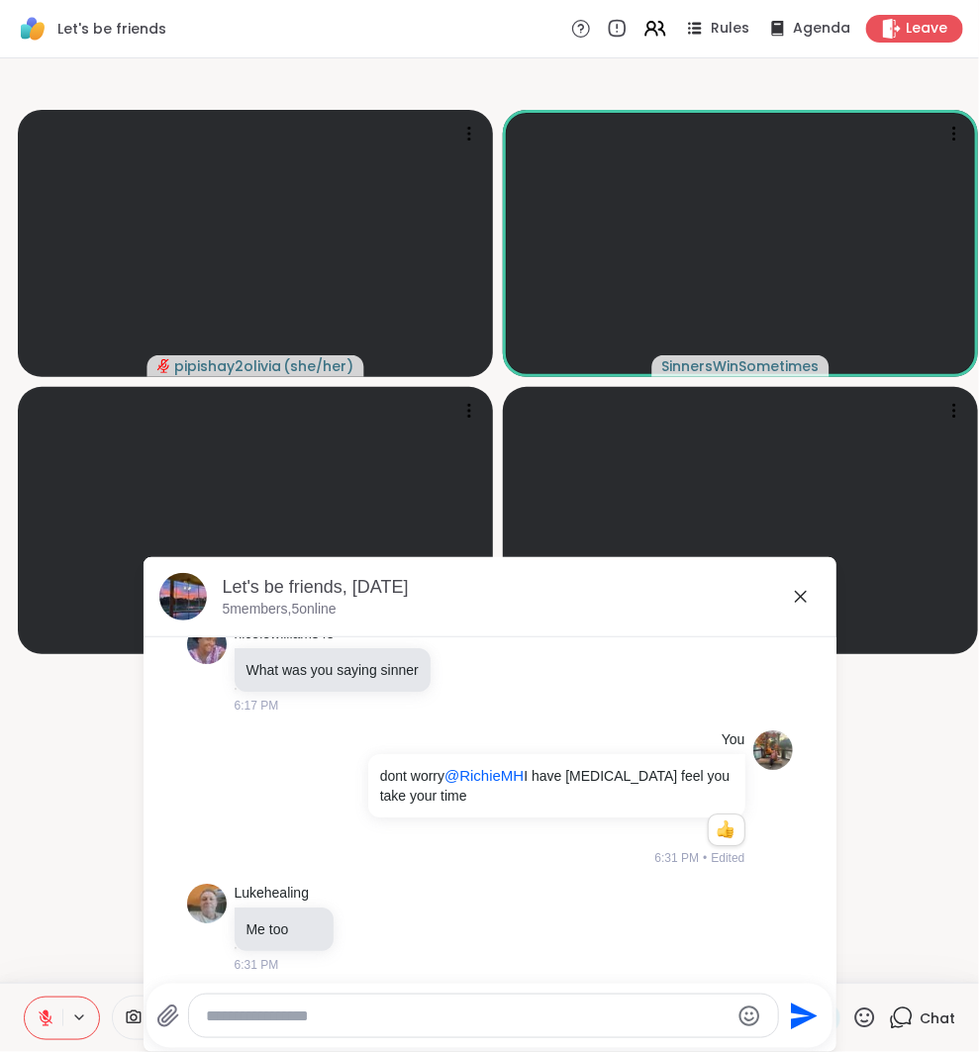
click at [173, 1009] on icon at bounding box center [168, 1017] width 24 height 24
click at [0, 0] on input "file" at bounding box center [0, 0] width 0 height 0
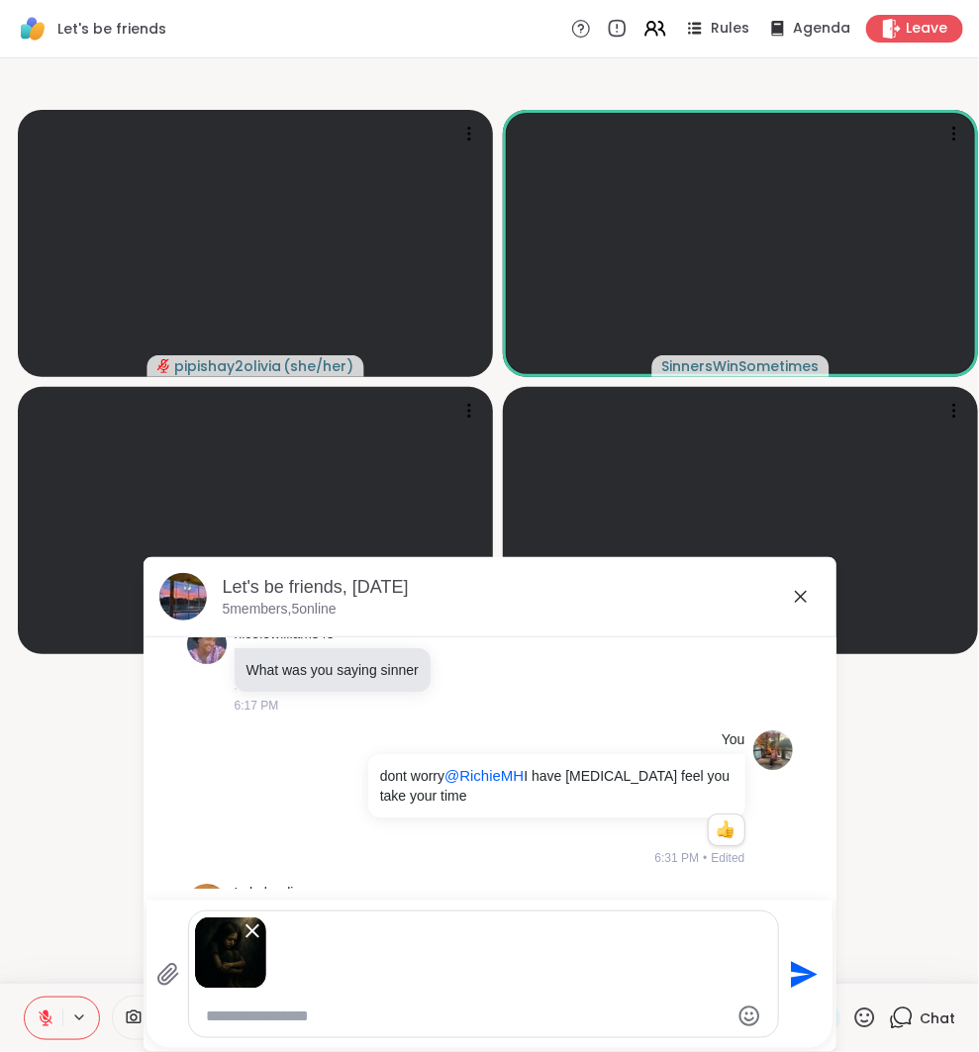
click at [497, 1023] on textarea "Type your message" at bounding box center [467, 1017] width 523 height 20
type textarea "**********"
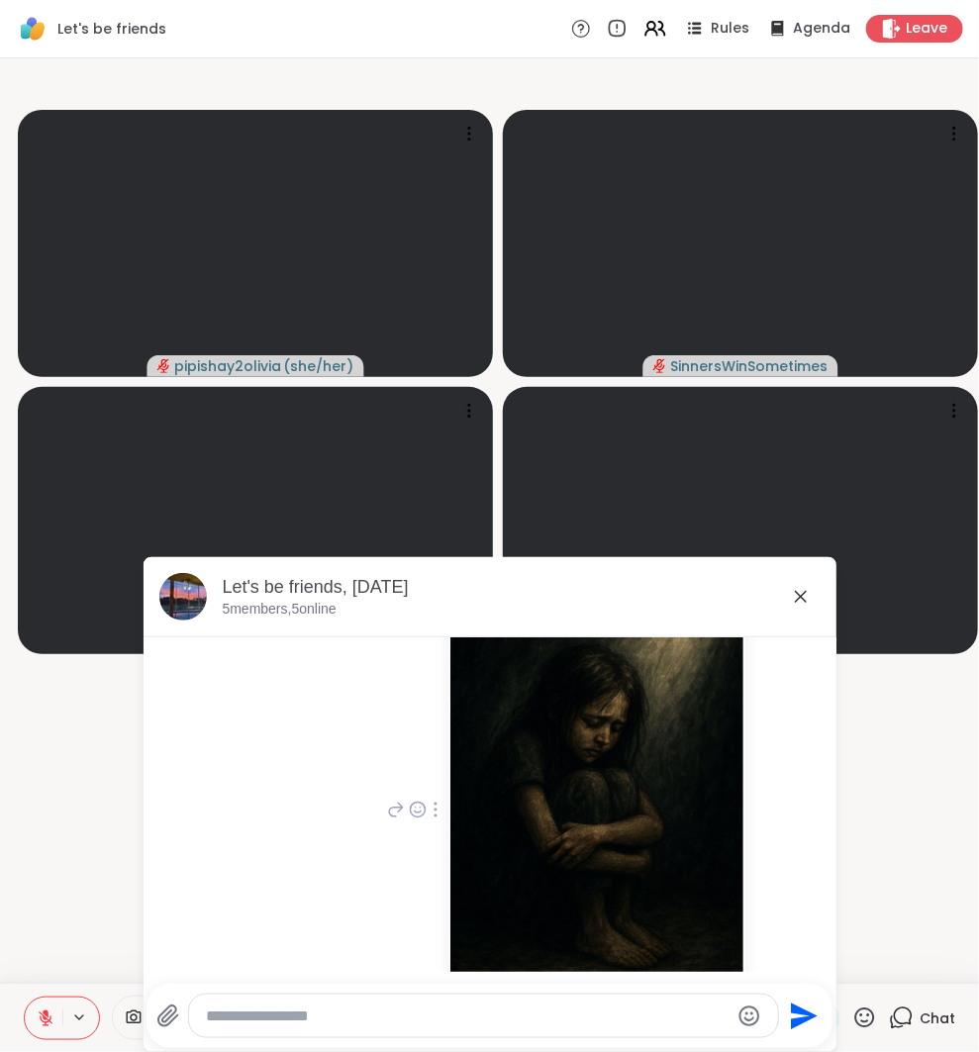
scroll to position [1324, 0]
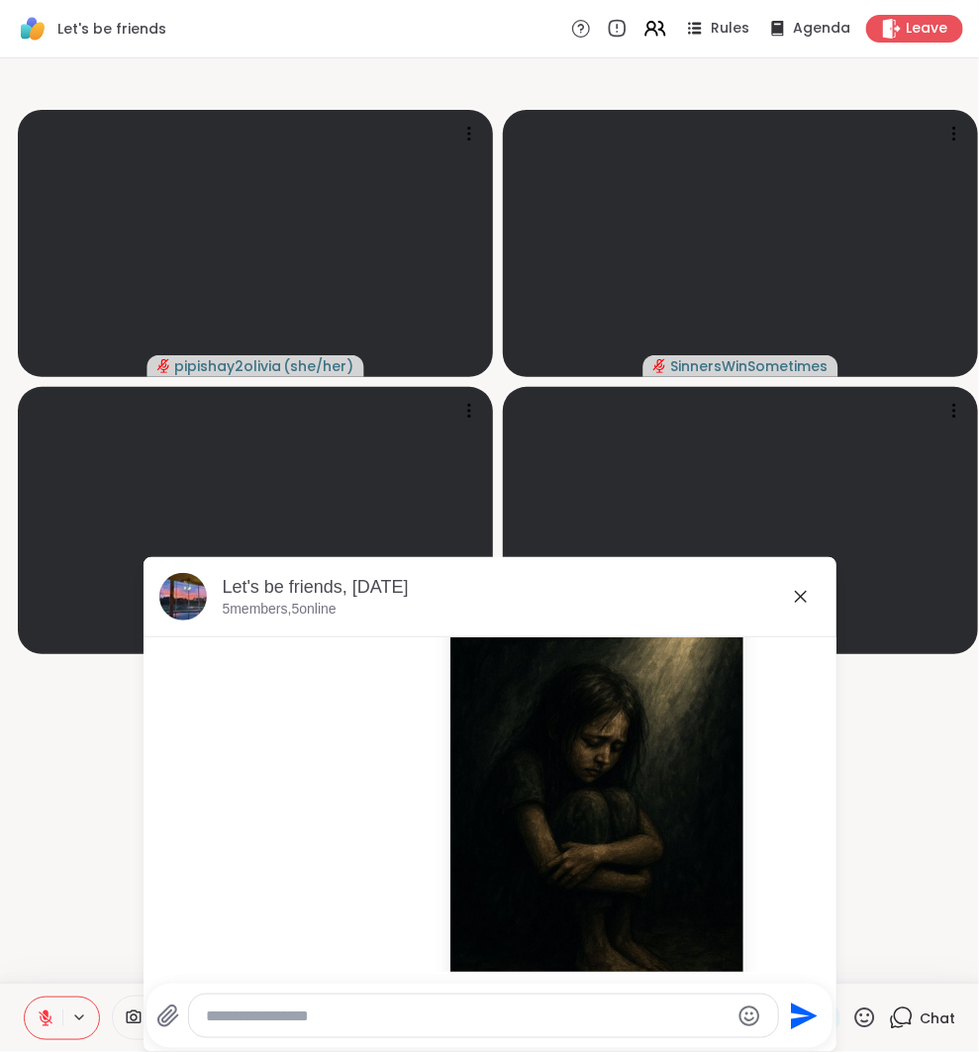
click at [800, 589] on icon at bounding box center [801, 597] width 24 height 24
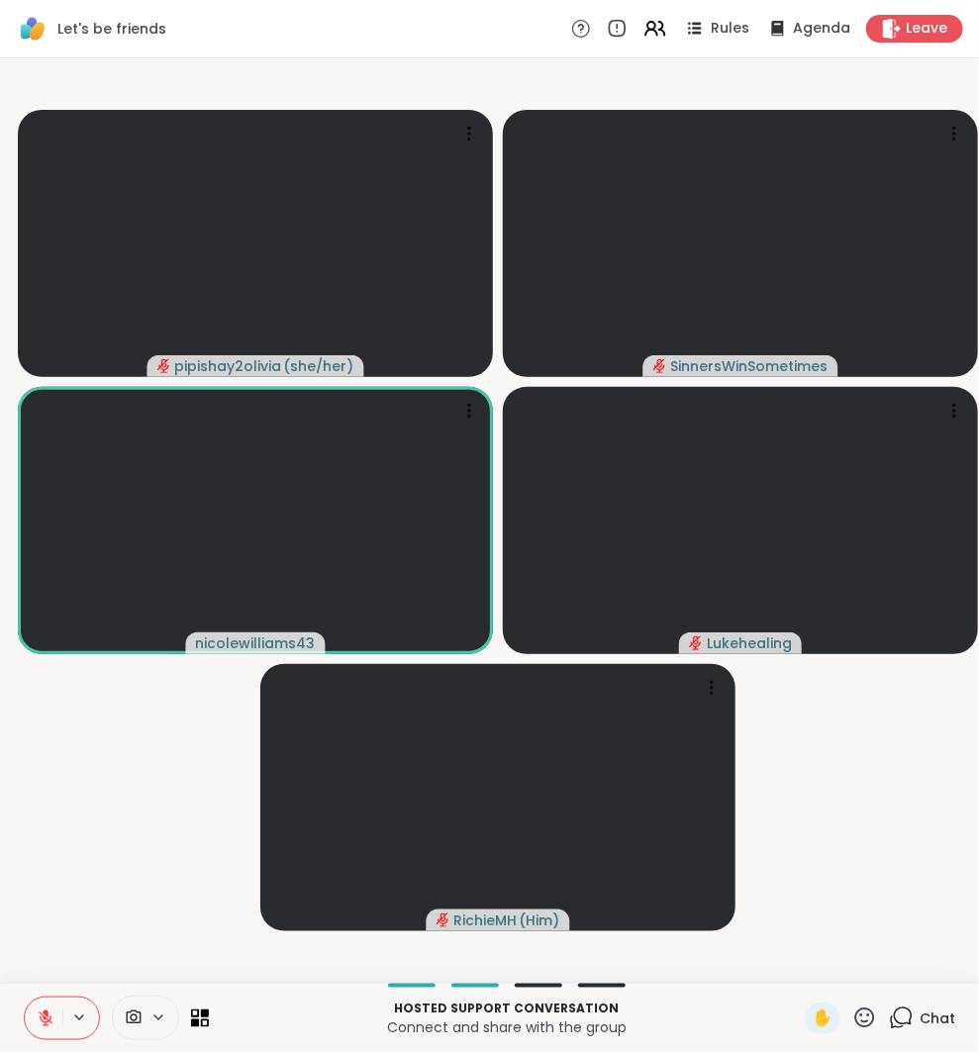
click at [42, 1025] on icon at bounding box center [46, 1019] width 18 height 18
click at [45, 1017] on icon at bounding box center [46, 1019] width 18 height 18
click at [45, 1017] on icon at bounding box center [46, 1018] width 14 height 14
click at [43, 1017] on icon at bounding box center [45, 1015] width 5 height 9
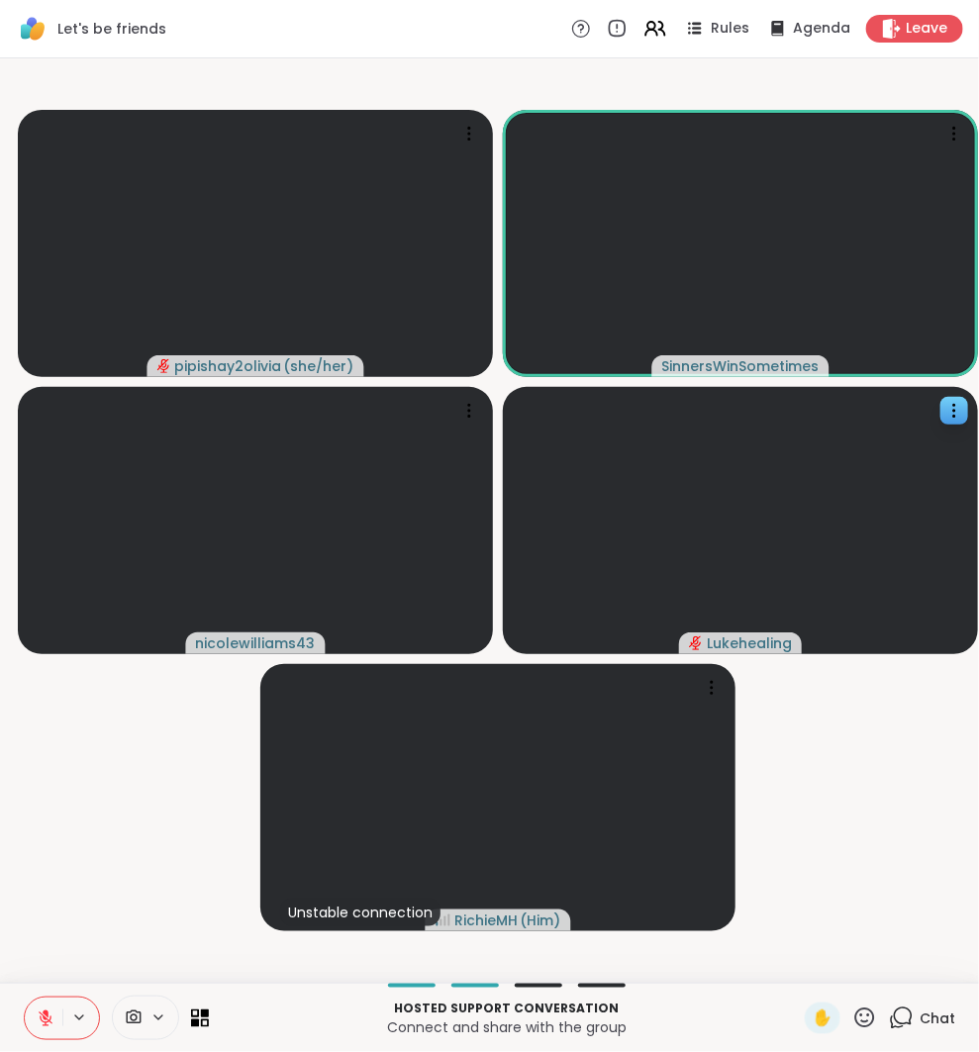
click at [919, 1009] on div "Chat" at bounding box center [922, 1019] width 66 height 32
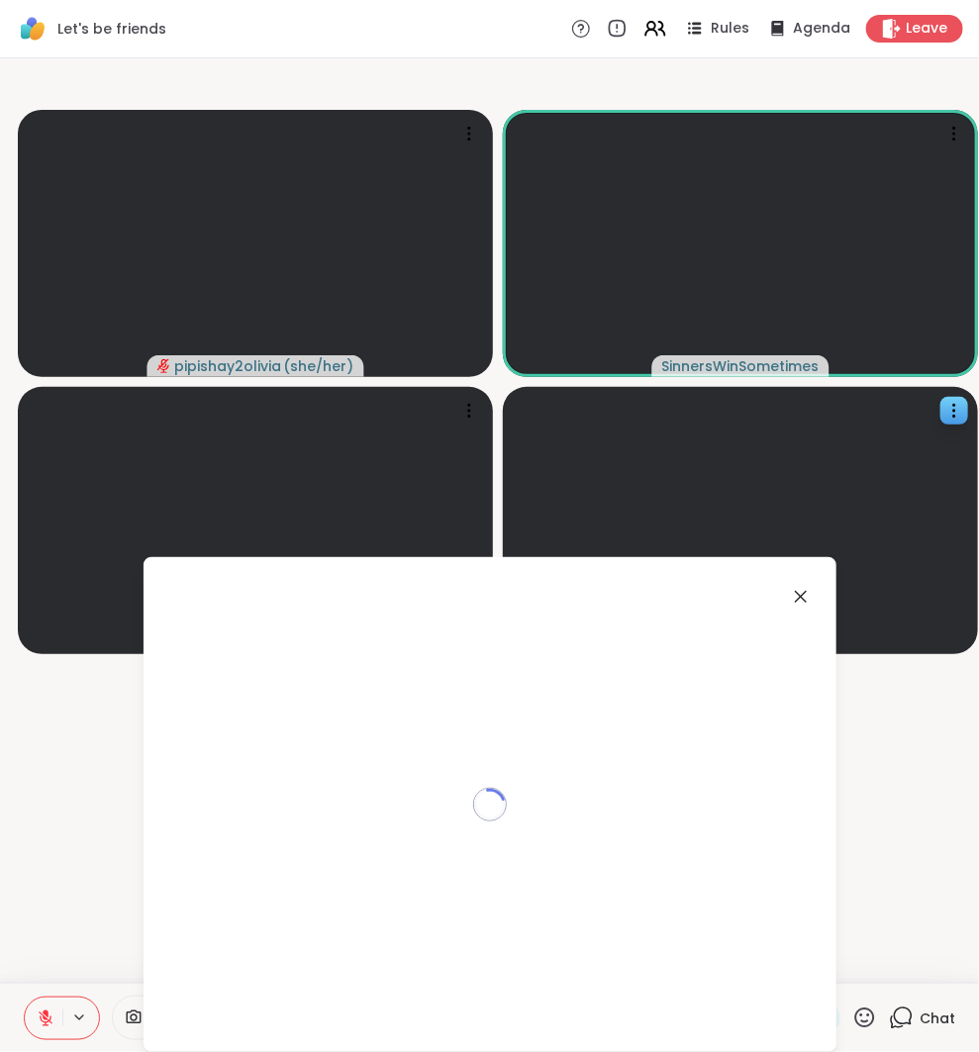
click at [919, 1009] on div "Chat" at bounding box center [922, 1019] width 66 height 32
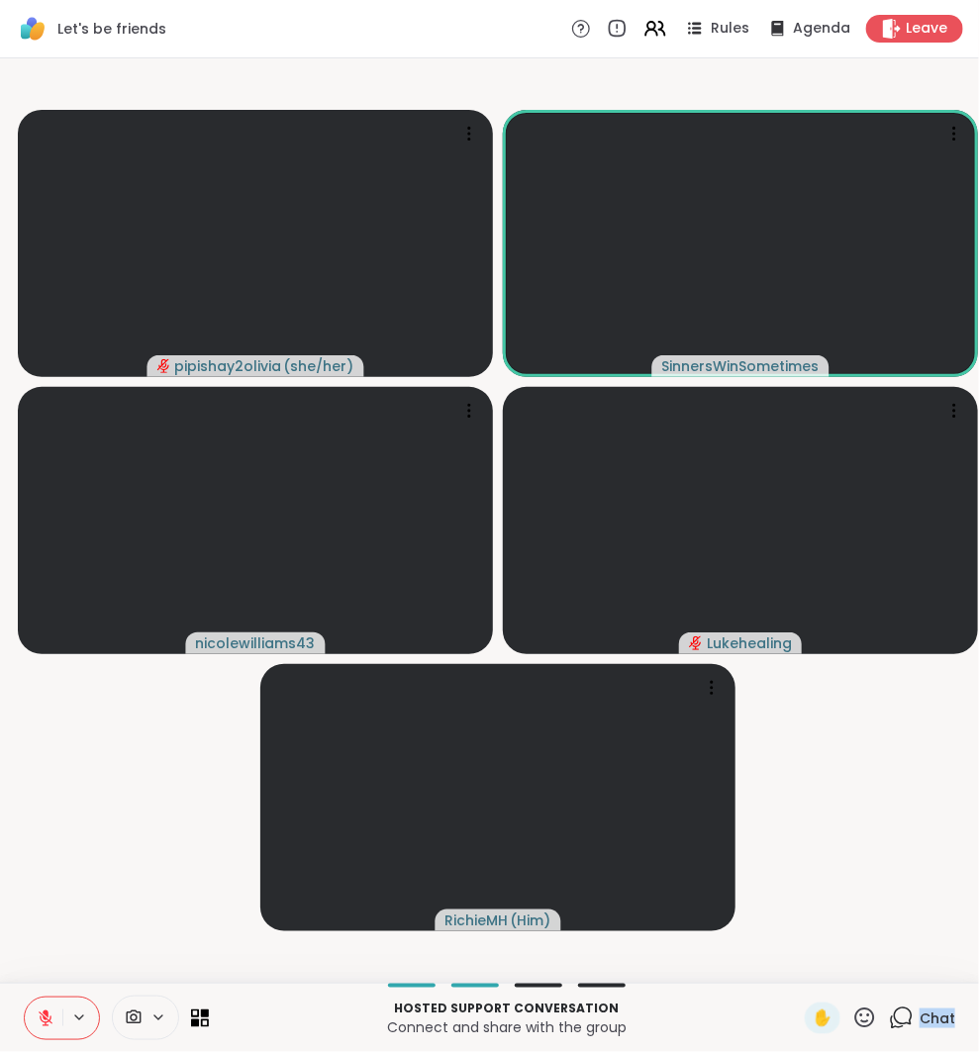
click at [908, 1032] on div "Chat" at bounding box center [922, 1019] width 66 height 32
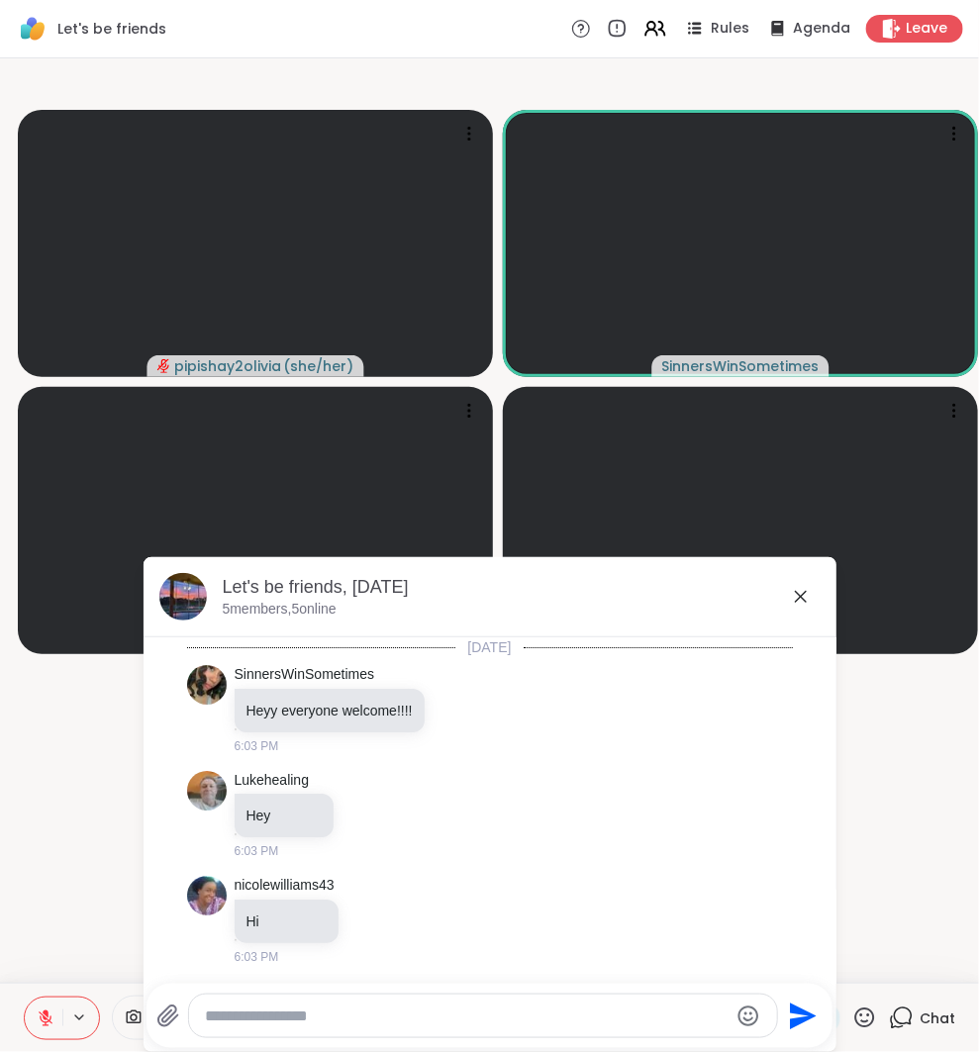
scroll to position [1498, 0]
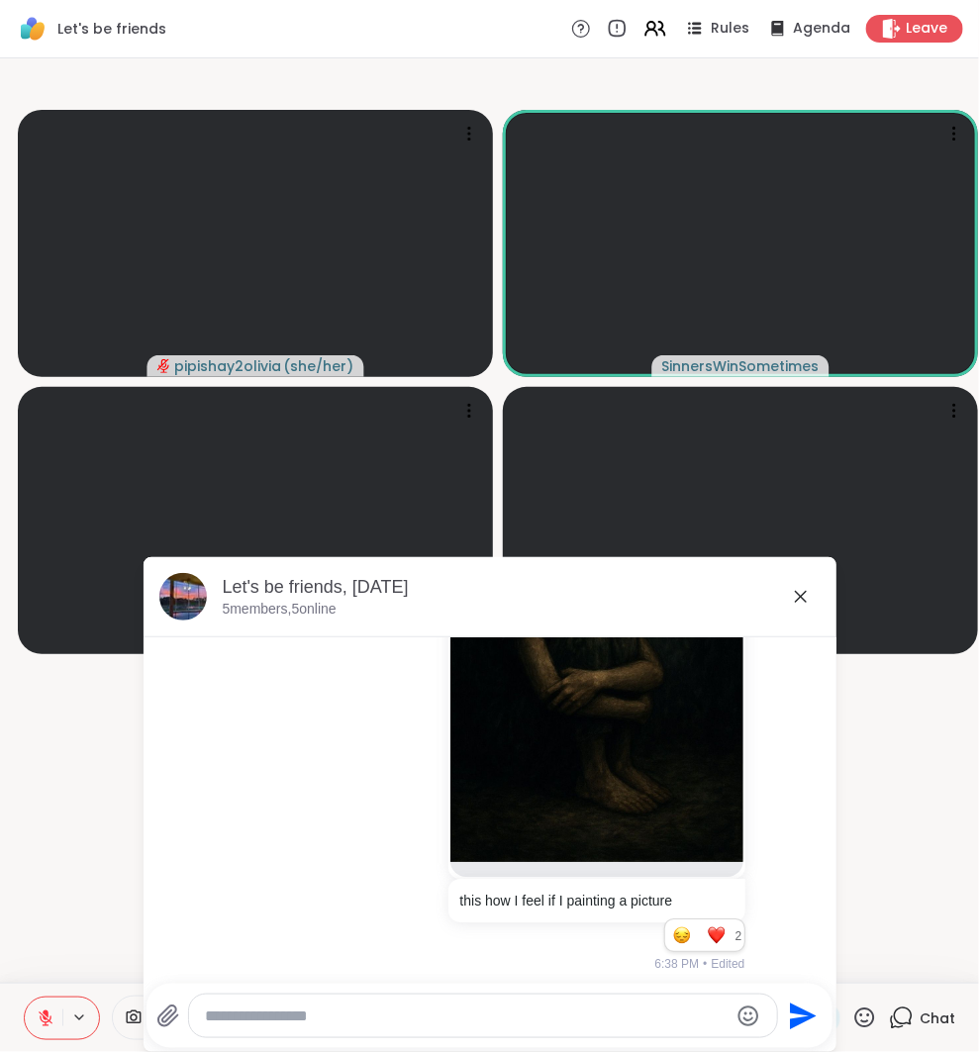
click at [661, 991] on div "Send" at bounding box center [489, 1016] width 686 height 64
click at [661, 992] on div "Send" at bounding box center [489, 1016] width 686 height 64
click at [555, 992] on div "Send" at bounding box center [489, 1016] width 686 height 64
click at [555, 1005] on div at bounding box center [483, 1016] width 588 height 43
click at [556, 1020] on textarea "Type your message" at bounding box center [467, 1017] width 524 height 20
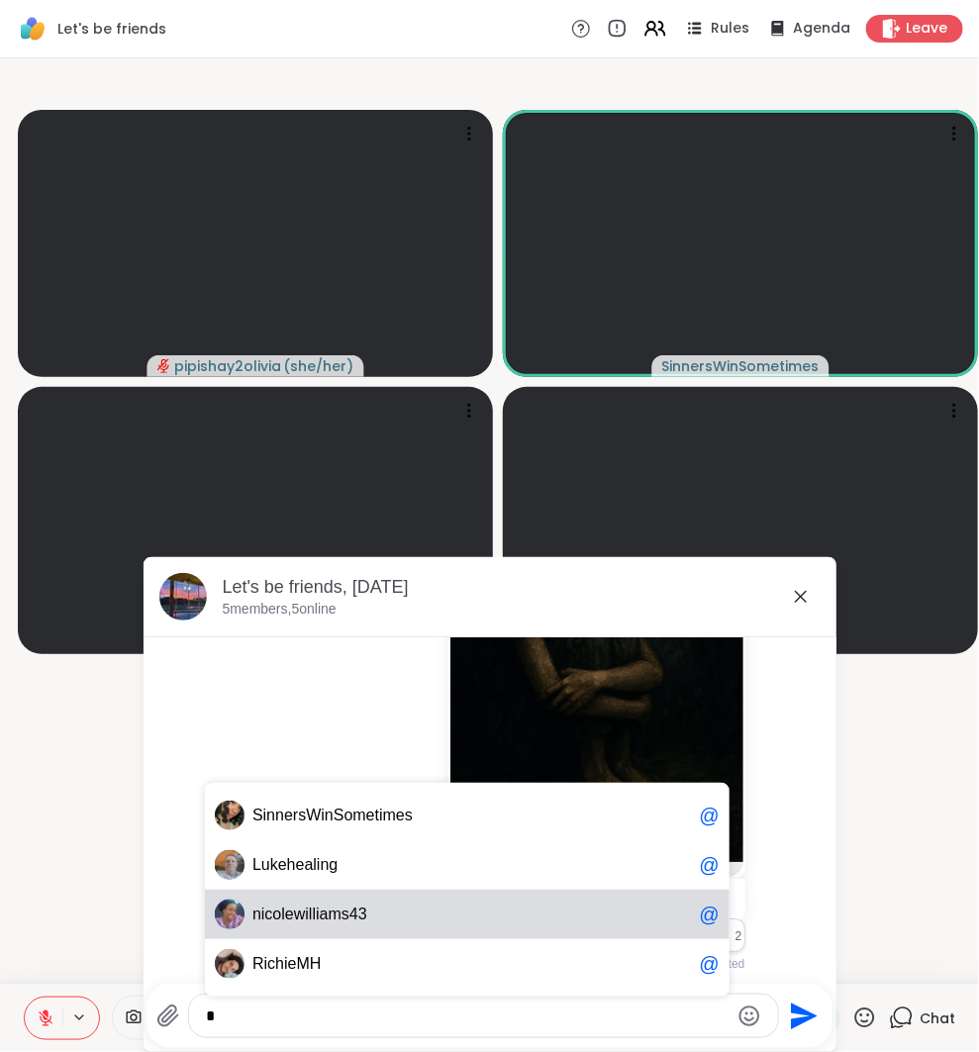
click at [542, 927] on div "n i c o l e w i l l i a m s 4 3 @" at bounding box center [467, 914] width 525 height 49
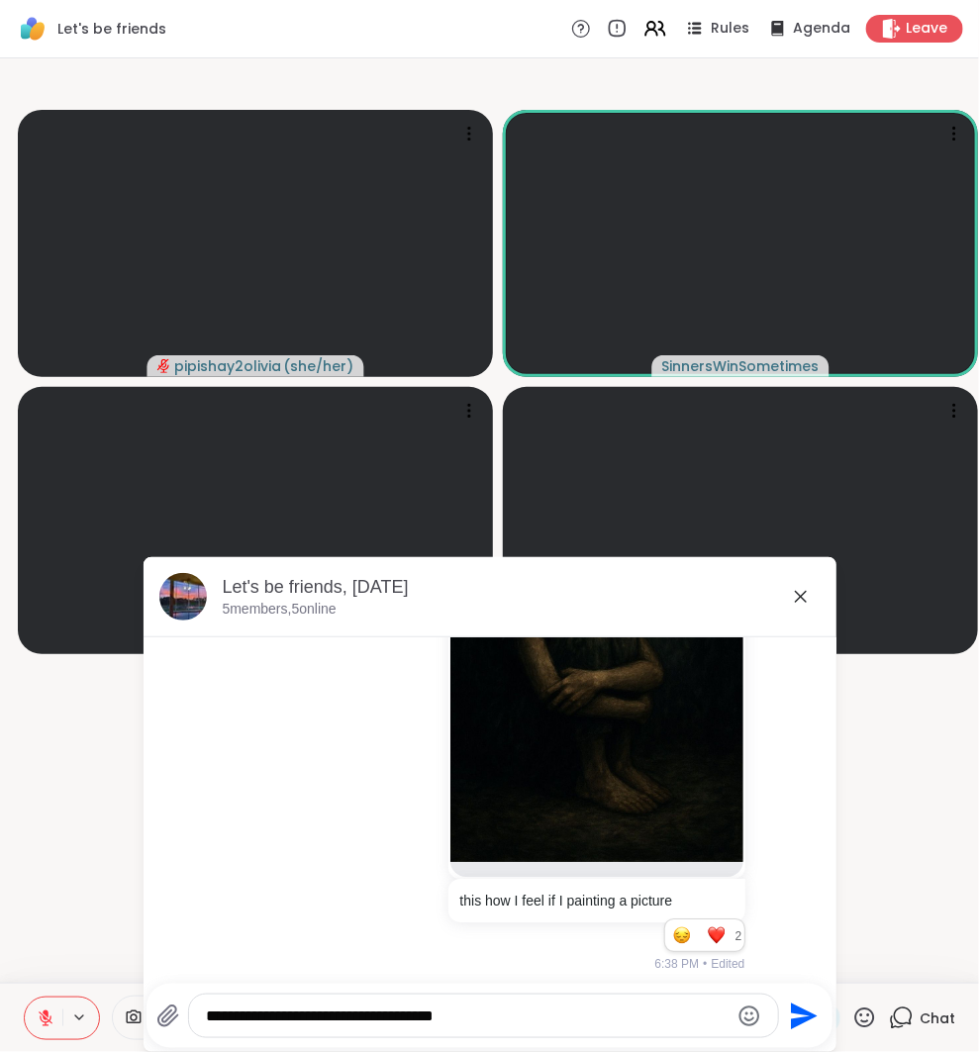
type textarea "**********"
click at [804, 1017] on icon "Send" at bounding box center [804, 1016] width 27 height 27
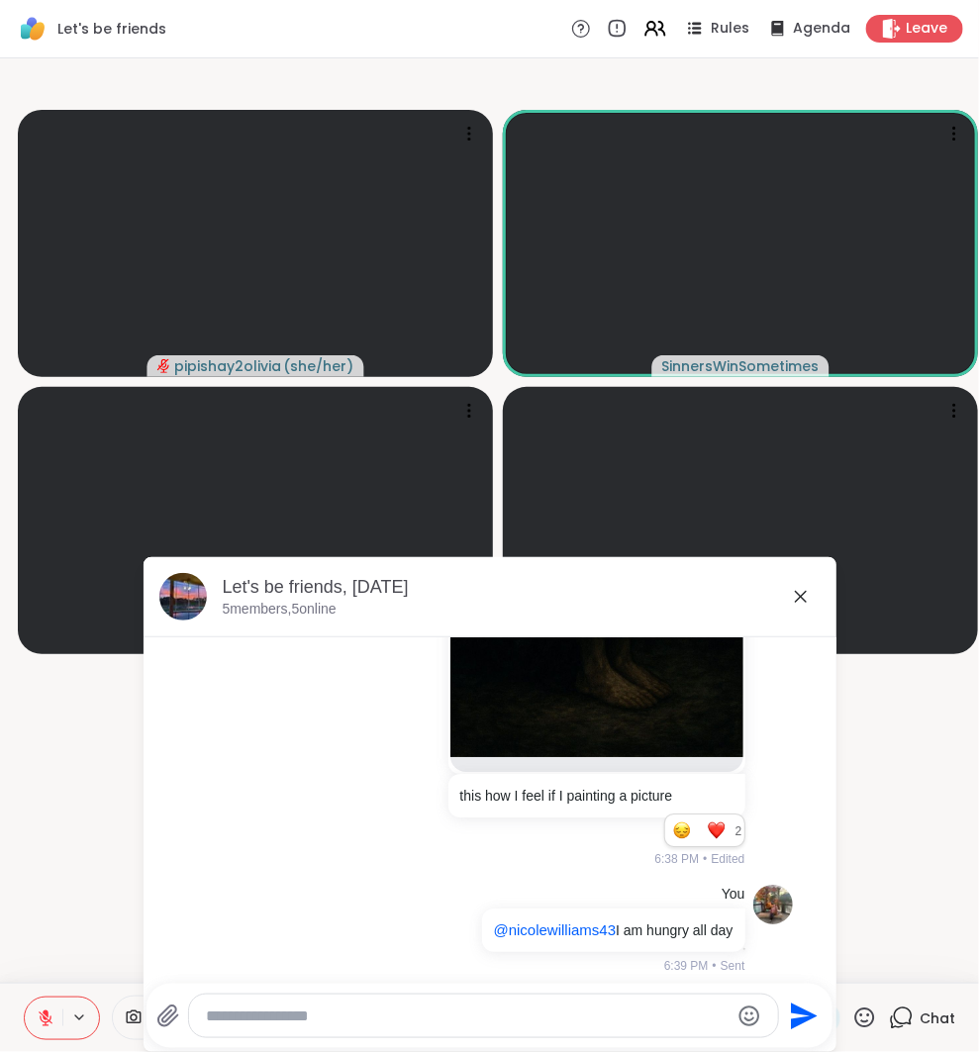
click at [344, 1031] on div at bounding box center [483, 1016] width 589 height 43
click at [344, 1014] on textarea "Type your message" at bounding box center [467, 1017] width 523 height 20
type textarea "**********"
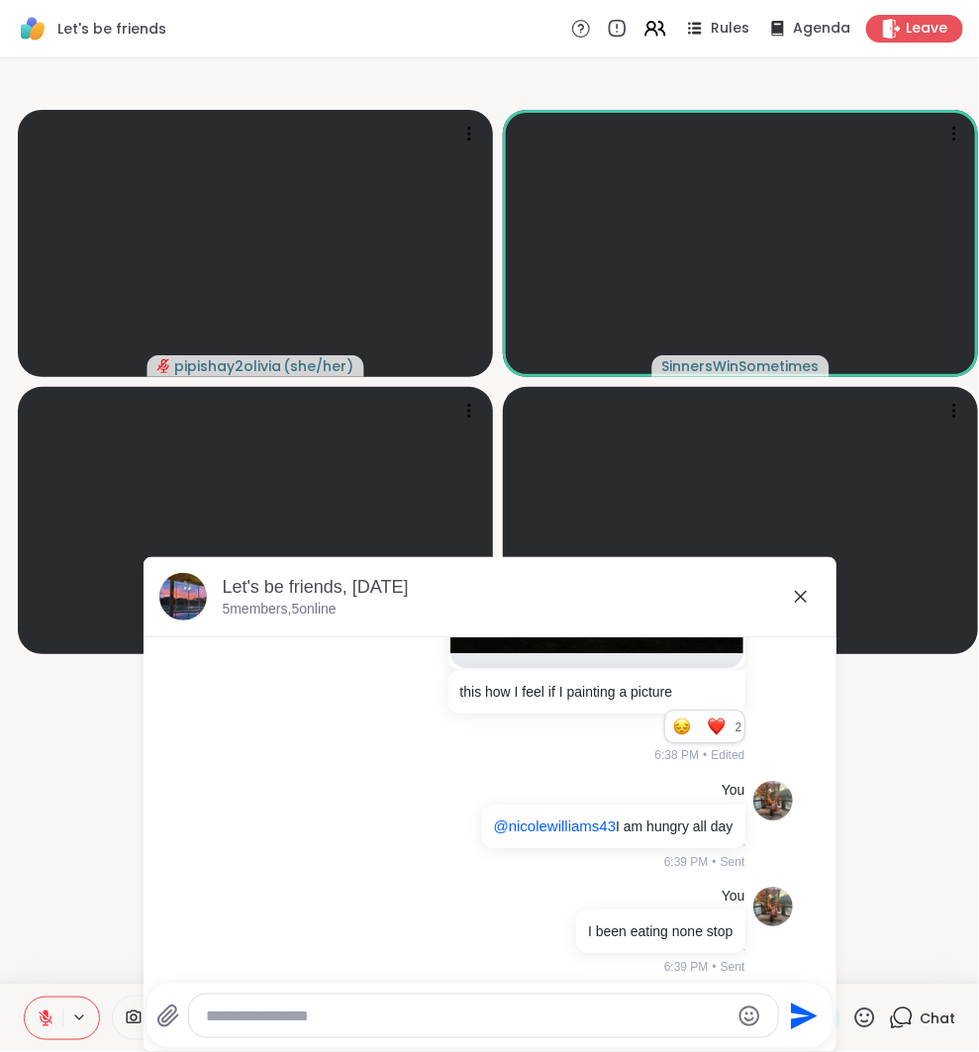
click at [810, 596] on icon at bounding box center [801, 597] width 24 height 24
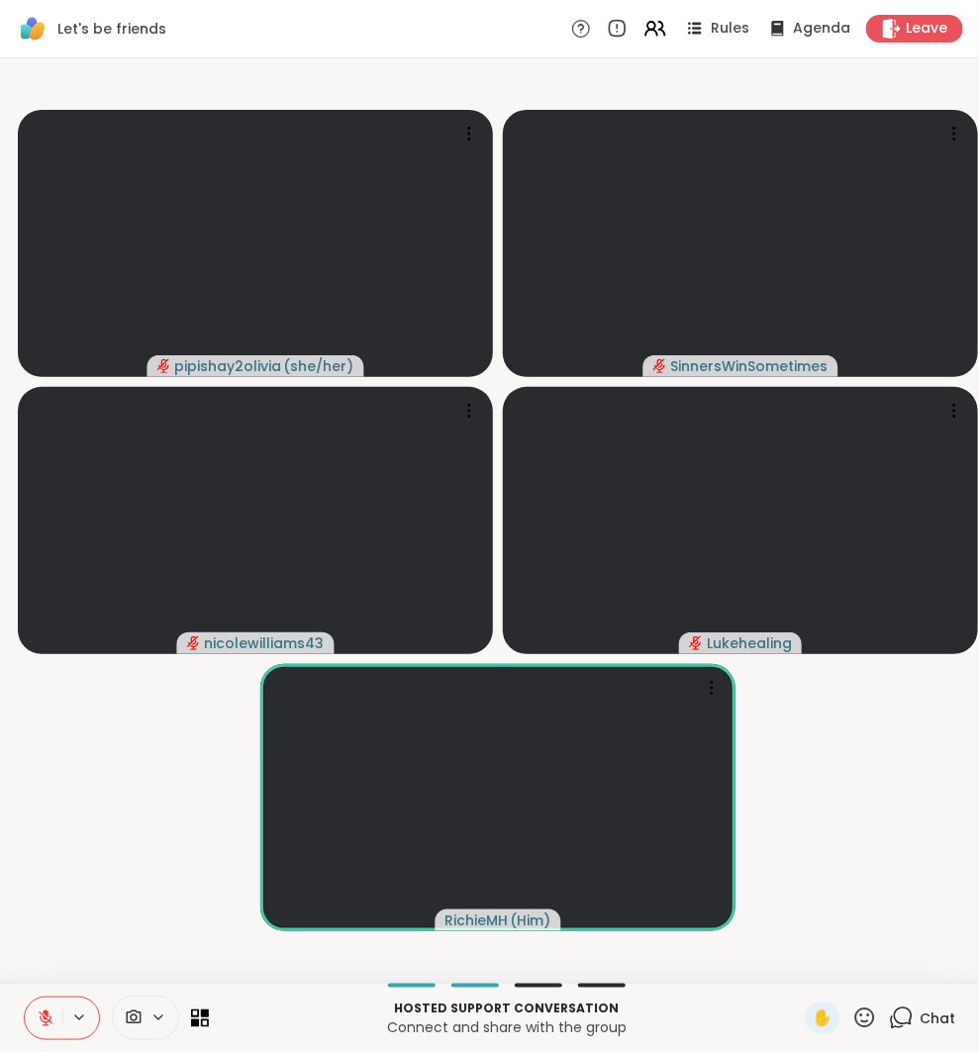
click at [906, 1026] on icon at bounding box center [901, 1018] width 25 height 25
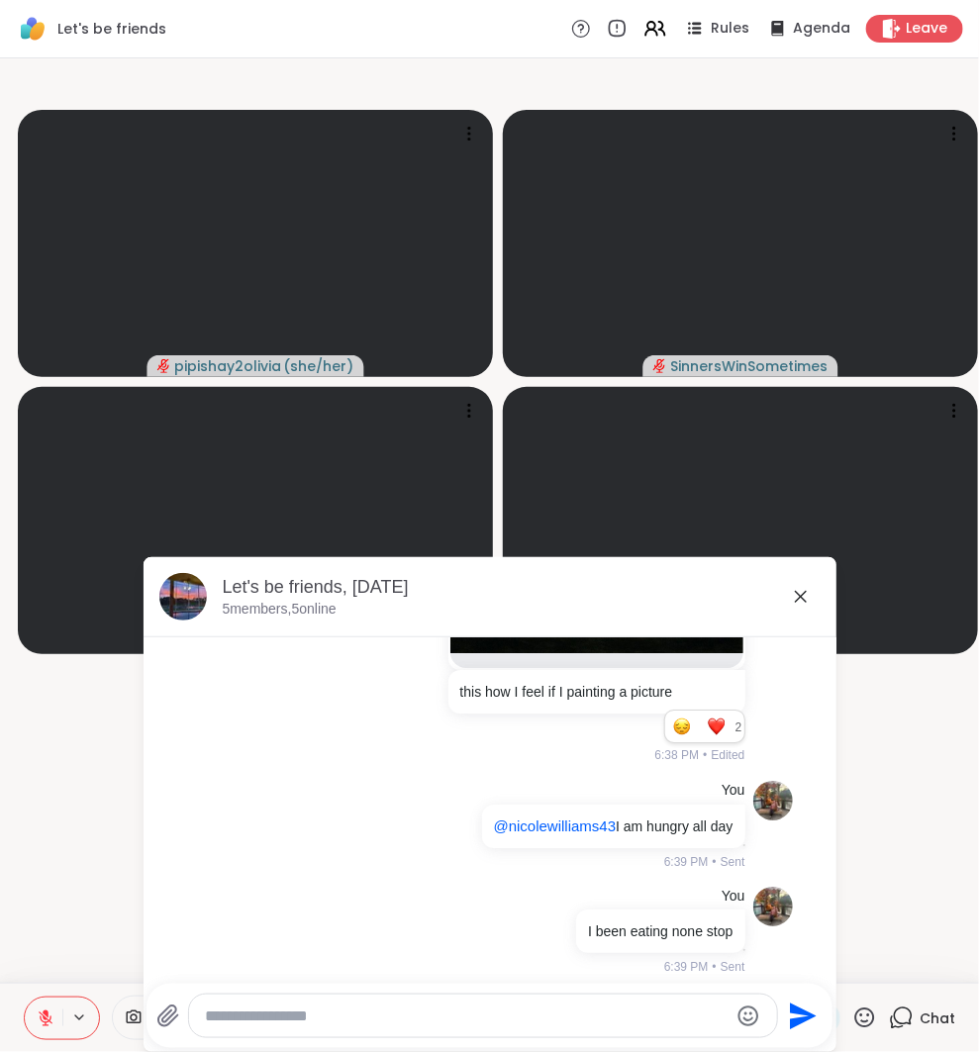
click at [165, 1009] on icon at bounding box center [168, 1017] width 24 height 24
click at [0, 0] on input "file" at bounding box center [0, 0] width 0 height 0
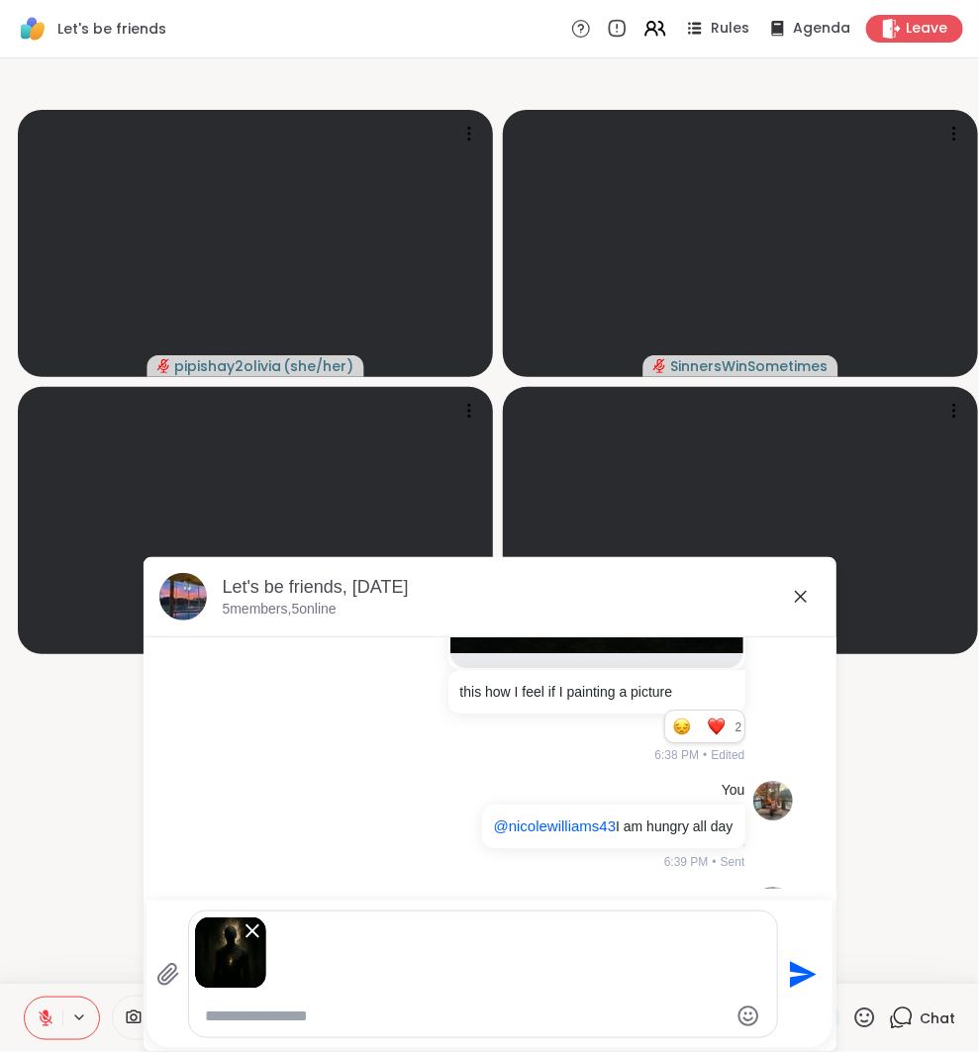
click at [514, 1012] on textarea "Type your message" at bounding box center [467, 1017] width 524 height 20
type textarea "**********"
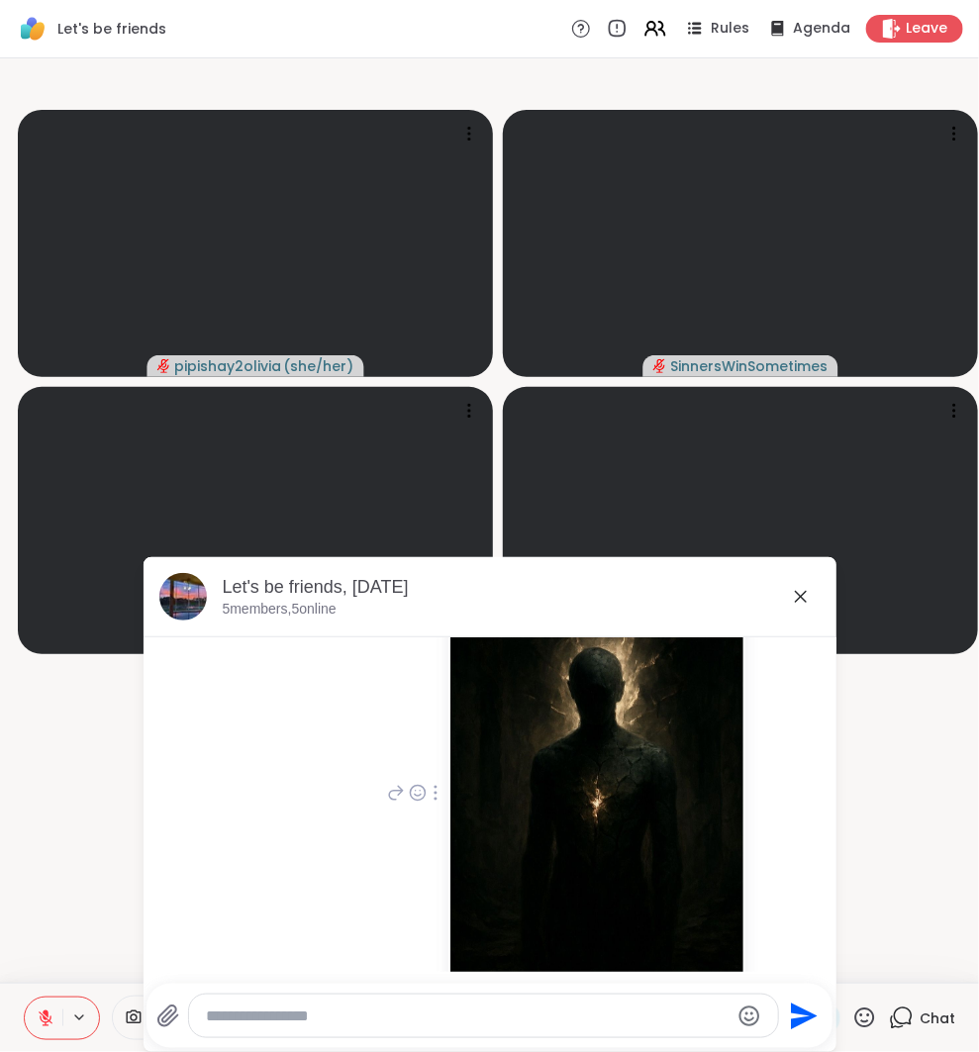
scroll to position [2194, 0]
click at [177, 1011] on icon at bounding box center [168, 1017] width 24 height 24
click at [0, 0] on input "file" at bounding box center [0, 0] width 0 height 0
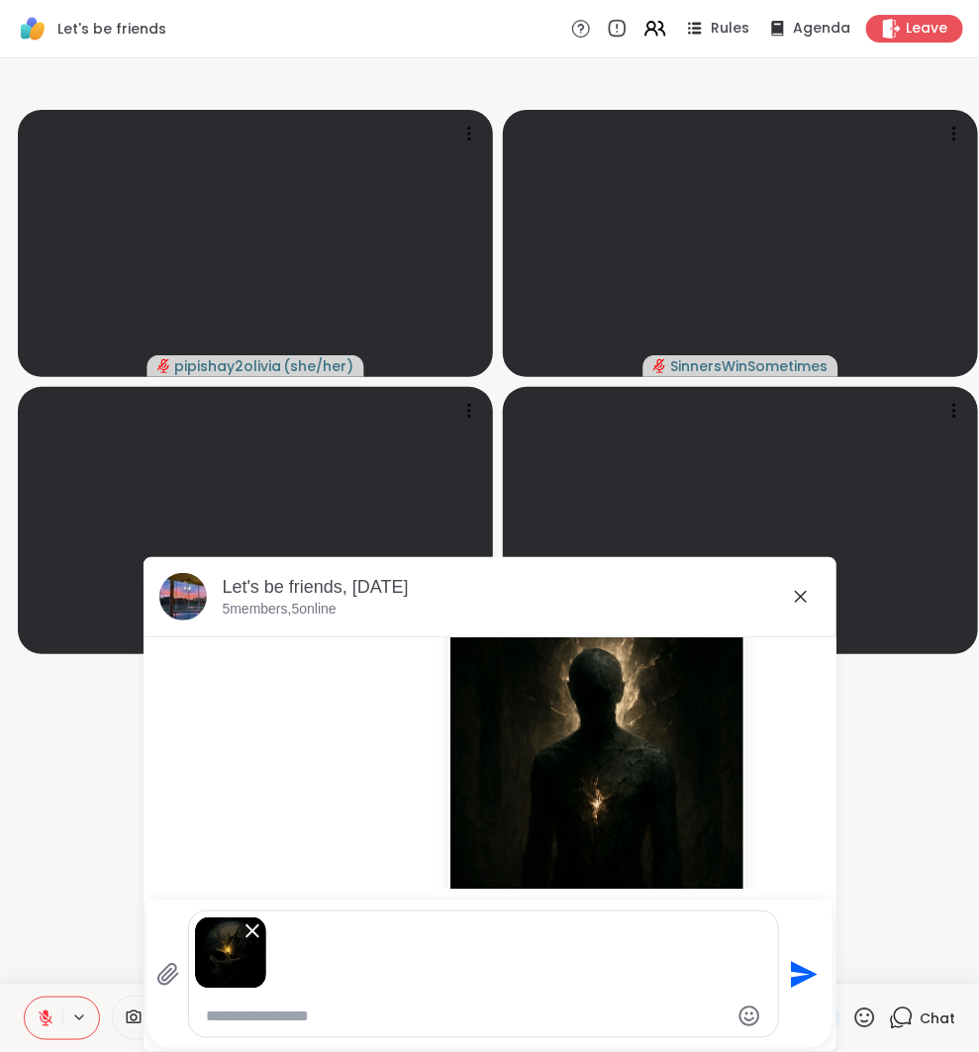
scroll to position [2384, 0]
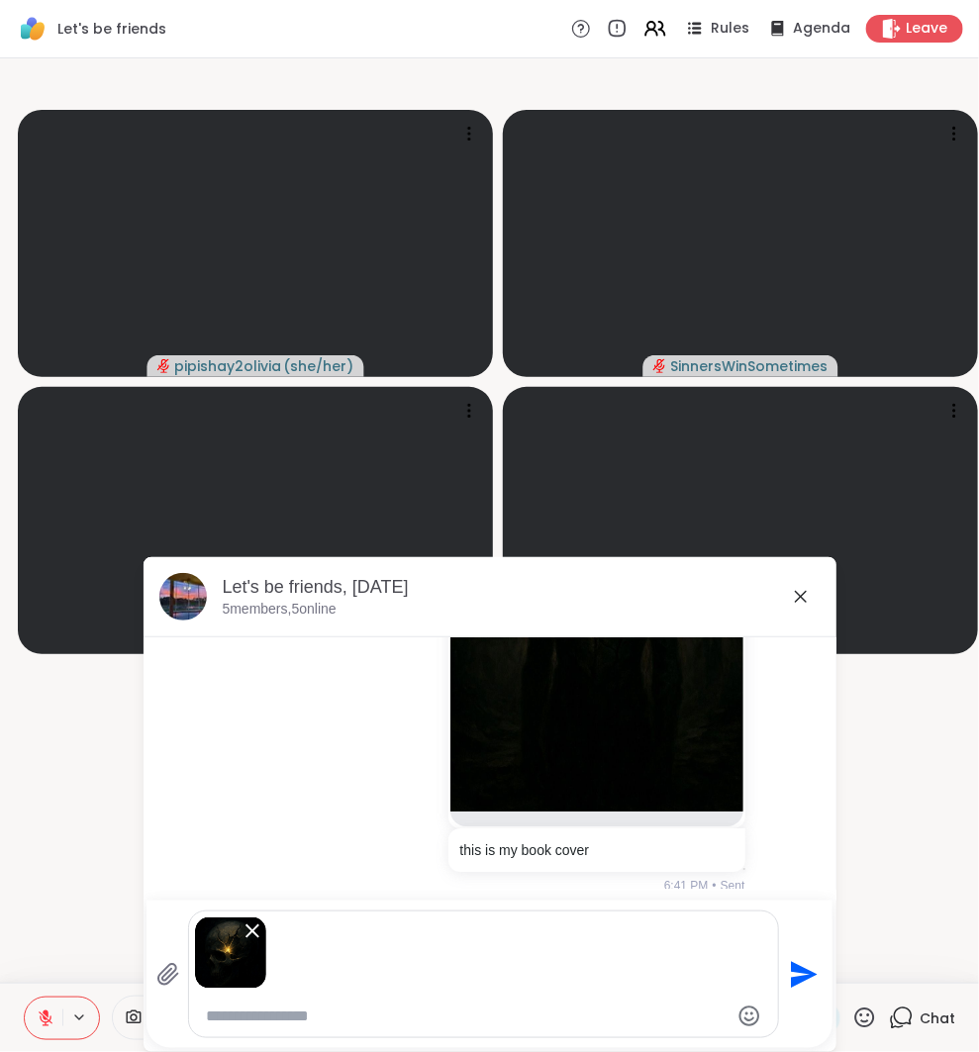
click at [799, 974] on icon "Send" at bounding box center [802, 975] width 32 height 32
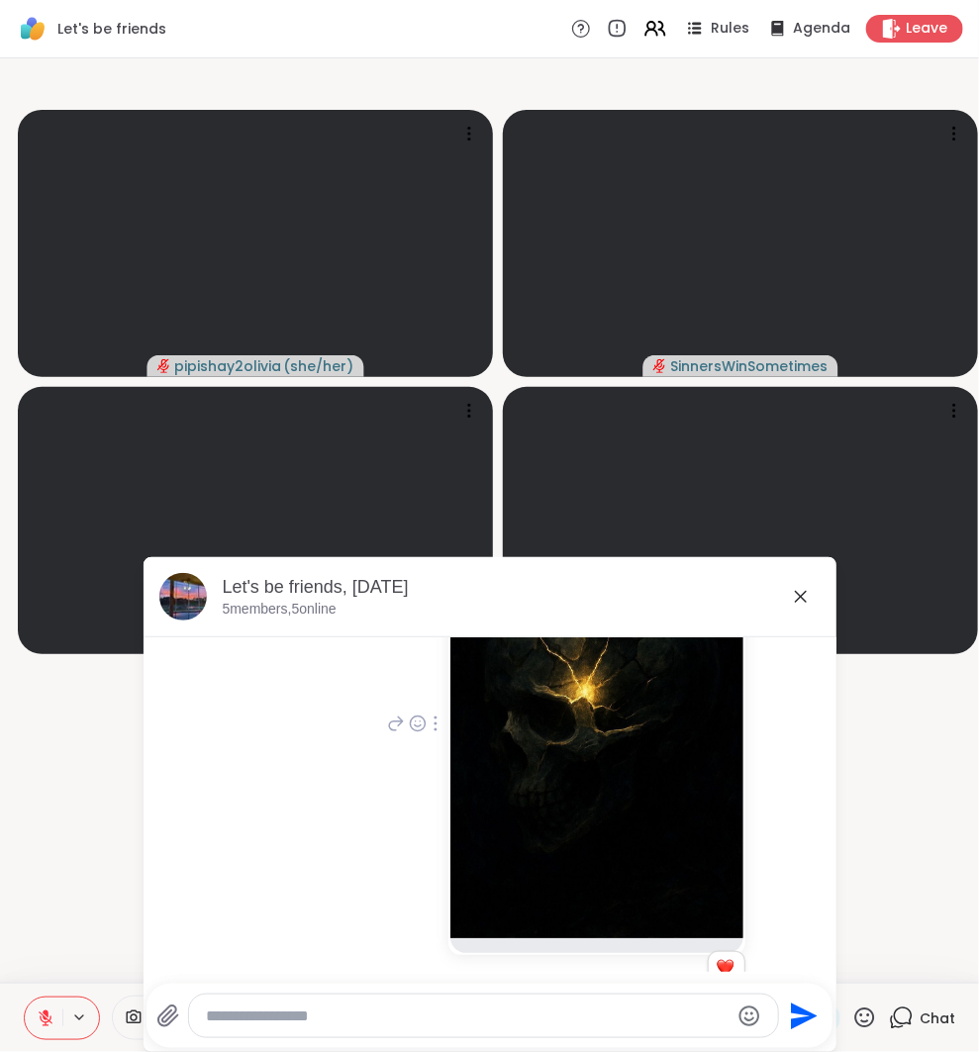
scroll to position [2880, 0]
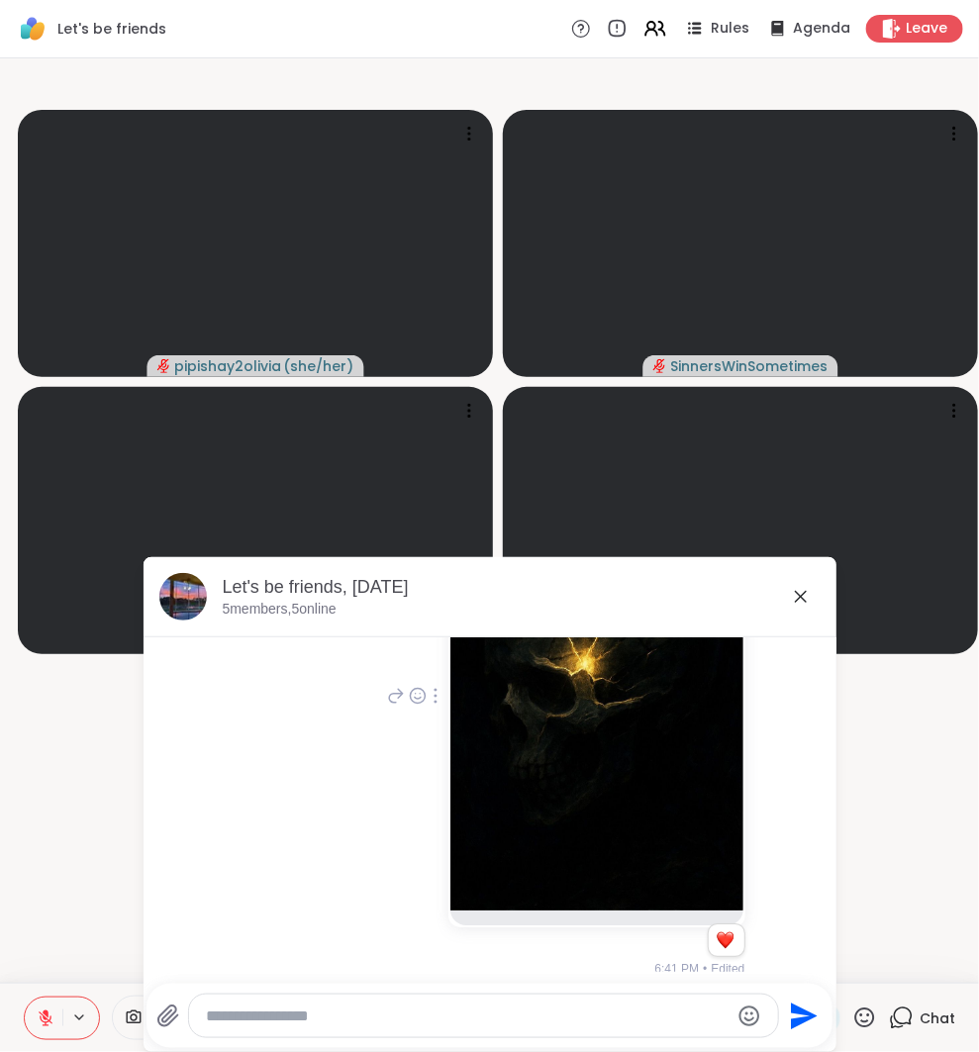
click at [387, 688] on icon at bounding box center [396, 696] width 18 height 24
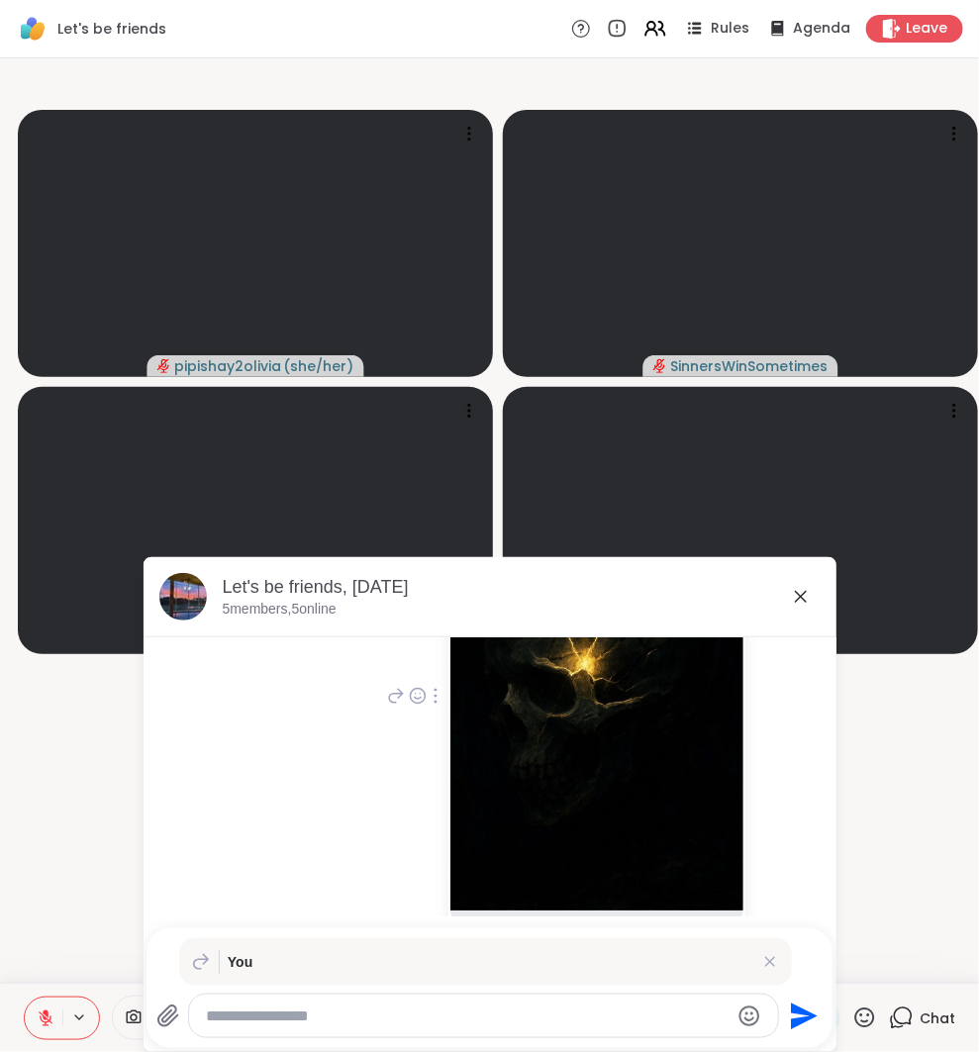
scroll to position [2936, 0]
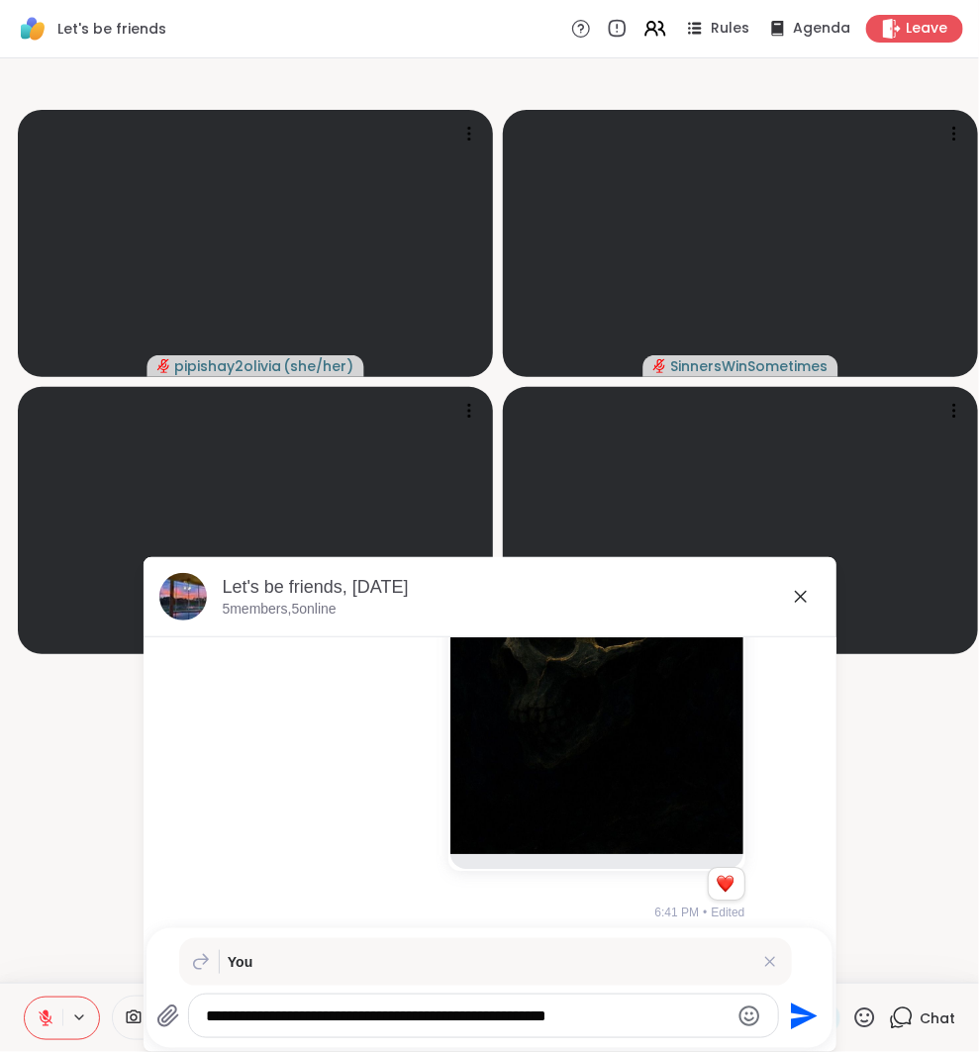
type textarea "**********"
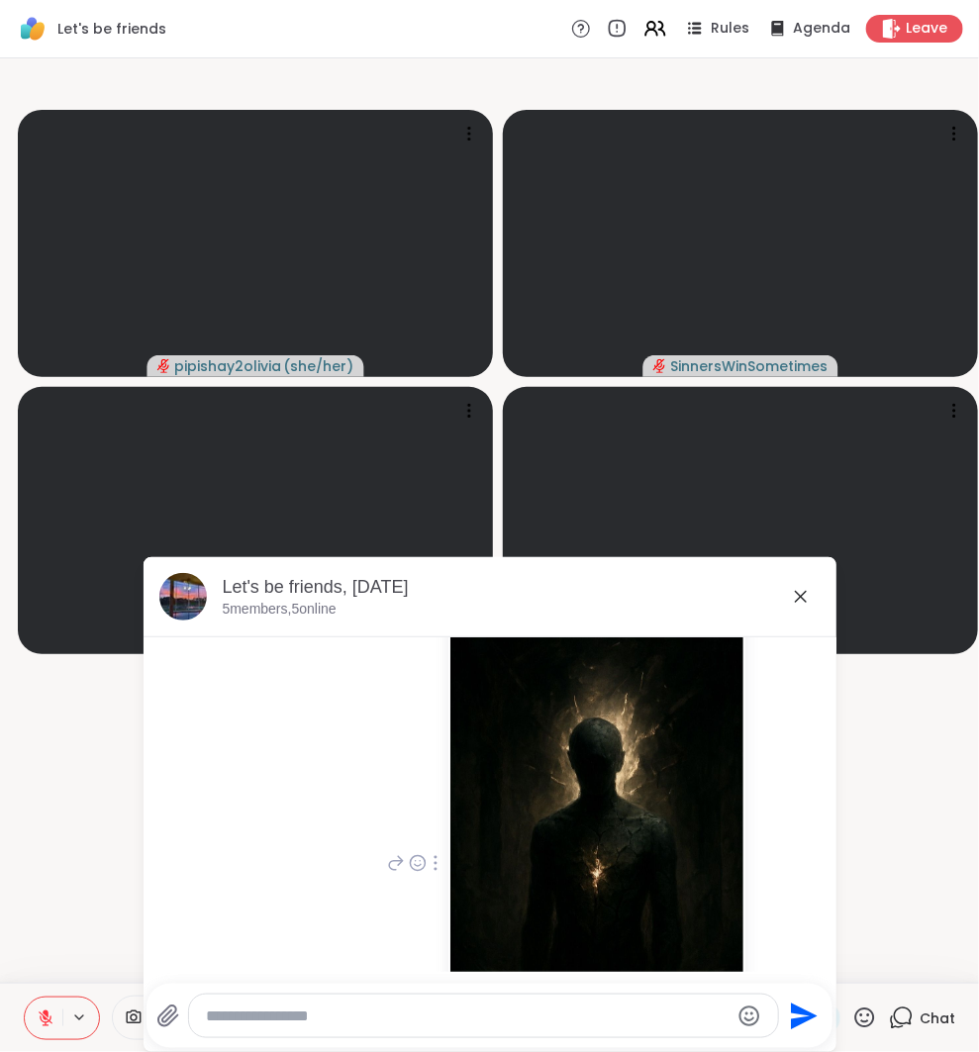
scroll to position [2105, 0]
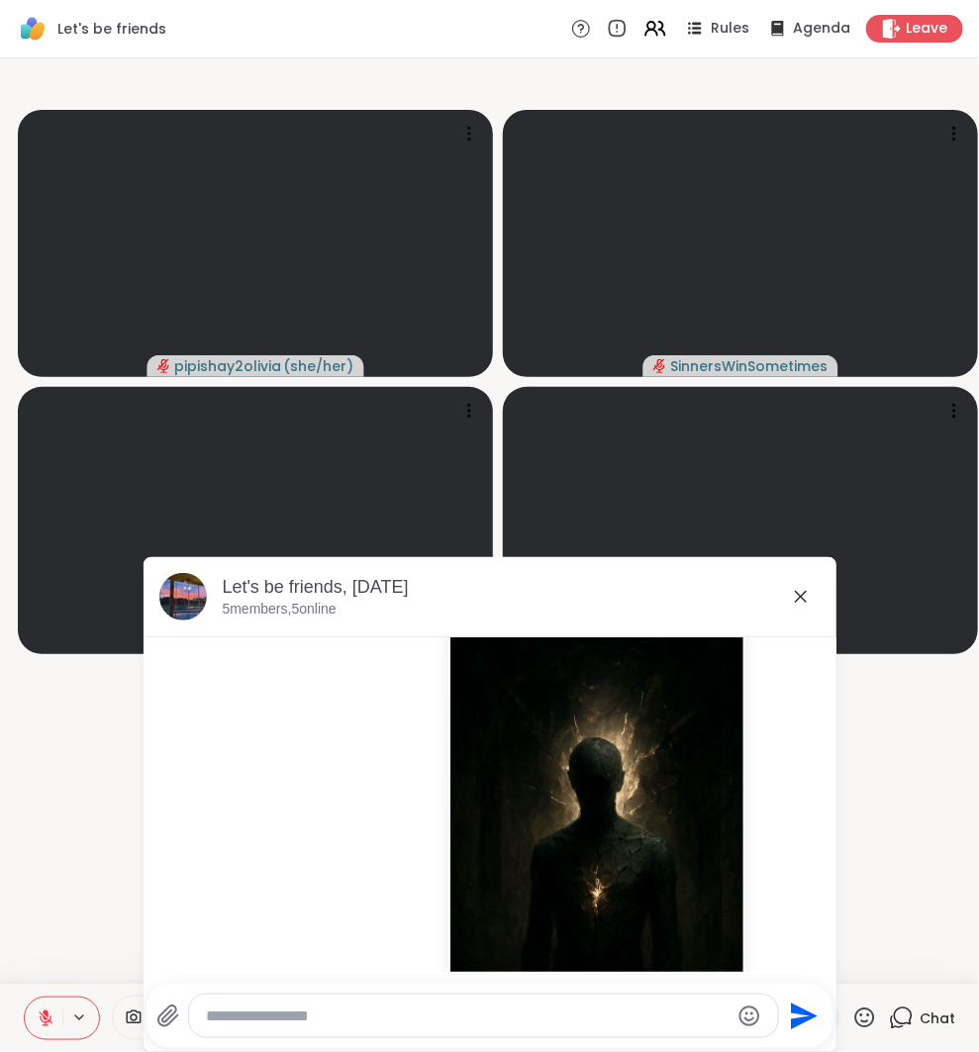
click at [794, 610] on div "Let's be friends, Oct 09 5 members, 5 online" at bounding box center [522, 597] width 598 height 45
click at [801, 597] on icon at bounding box center [801, 597] width 12 height 12
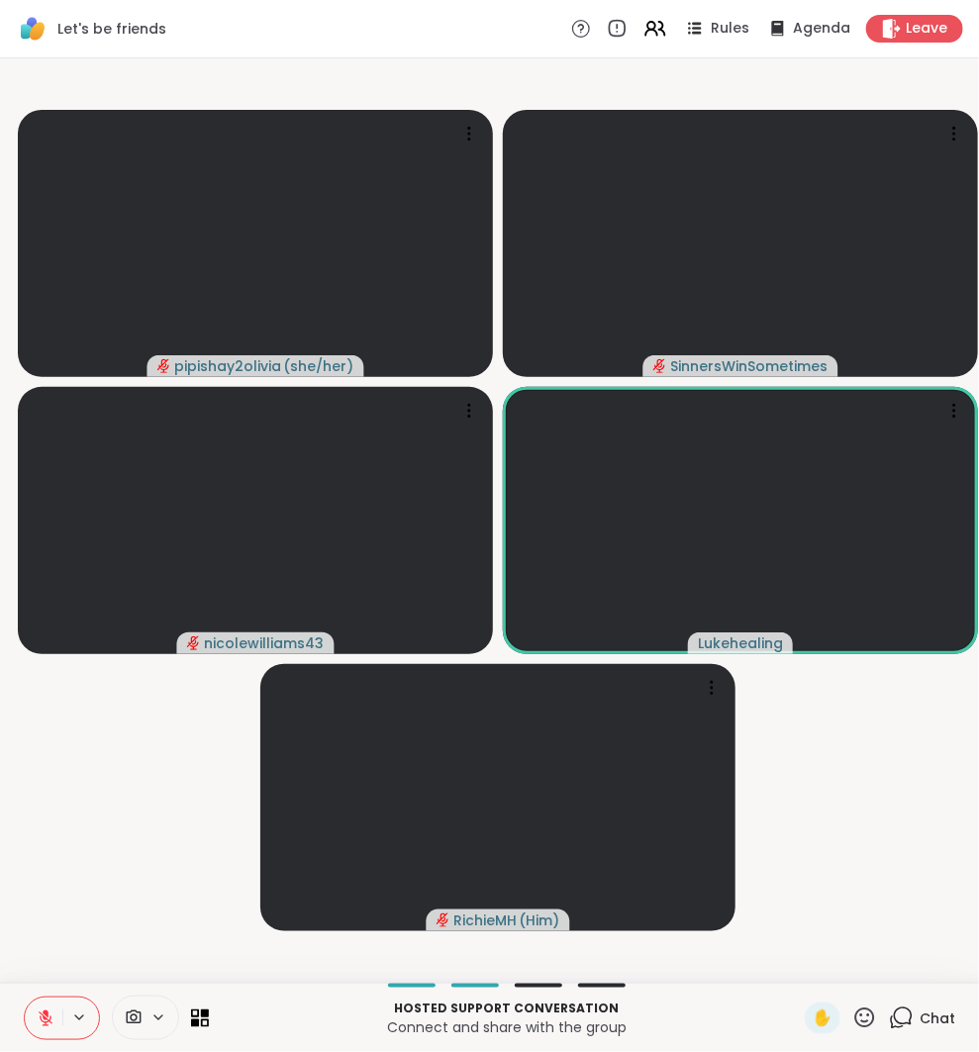
click at [908, 1024] on icon at bounding box center [901, 1018] width 25 height 25
click at [907, 1014] on icon at bounding box center [901, 1018] width 25 height 25
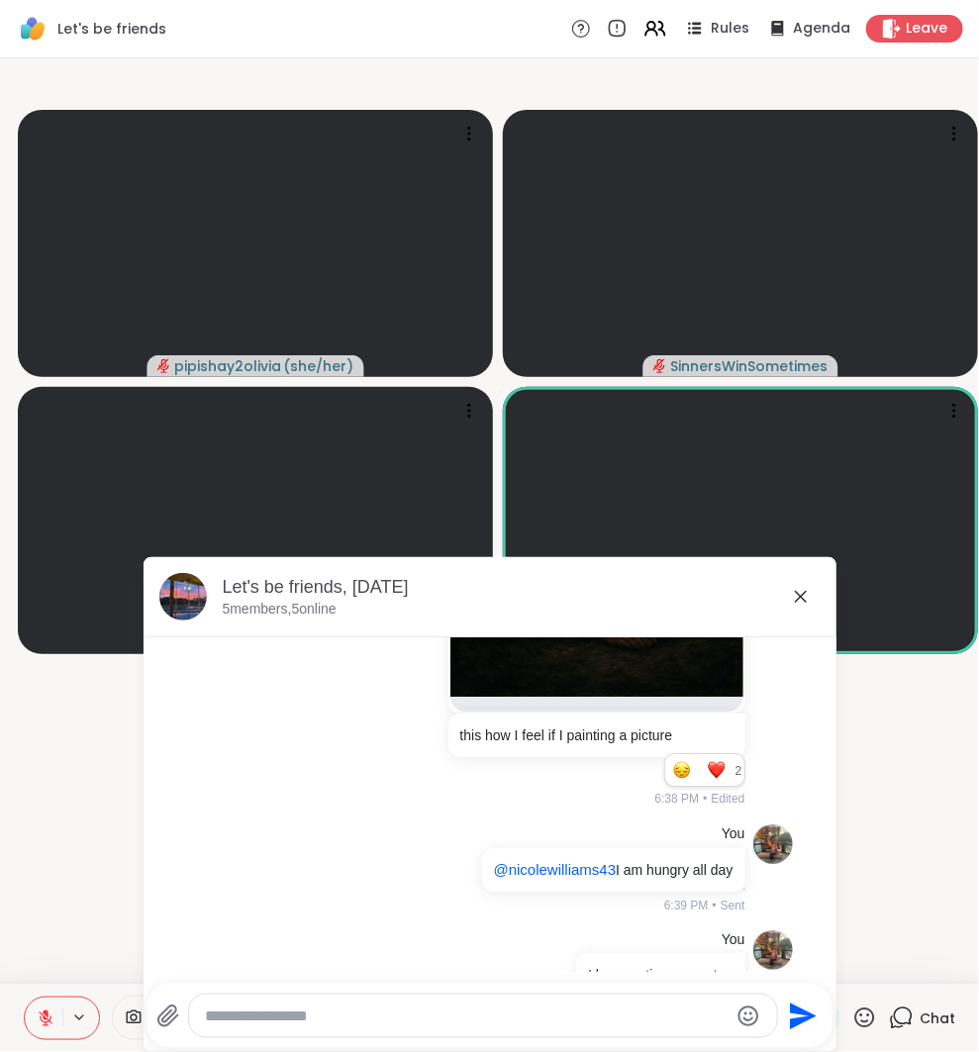
scroll to position [1547, 0]
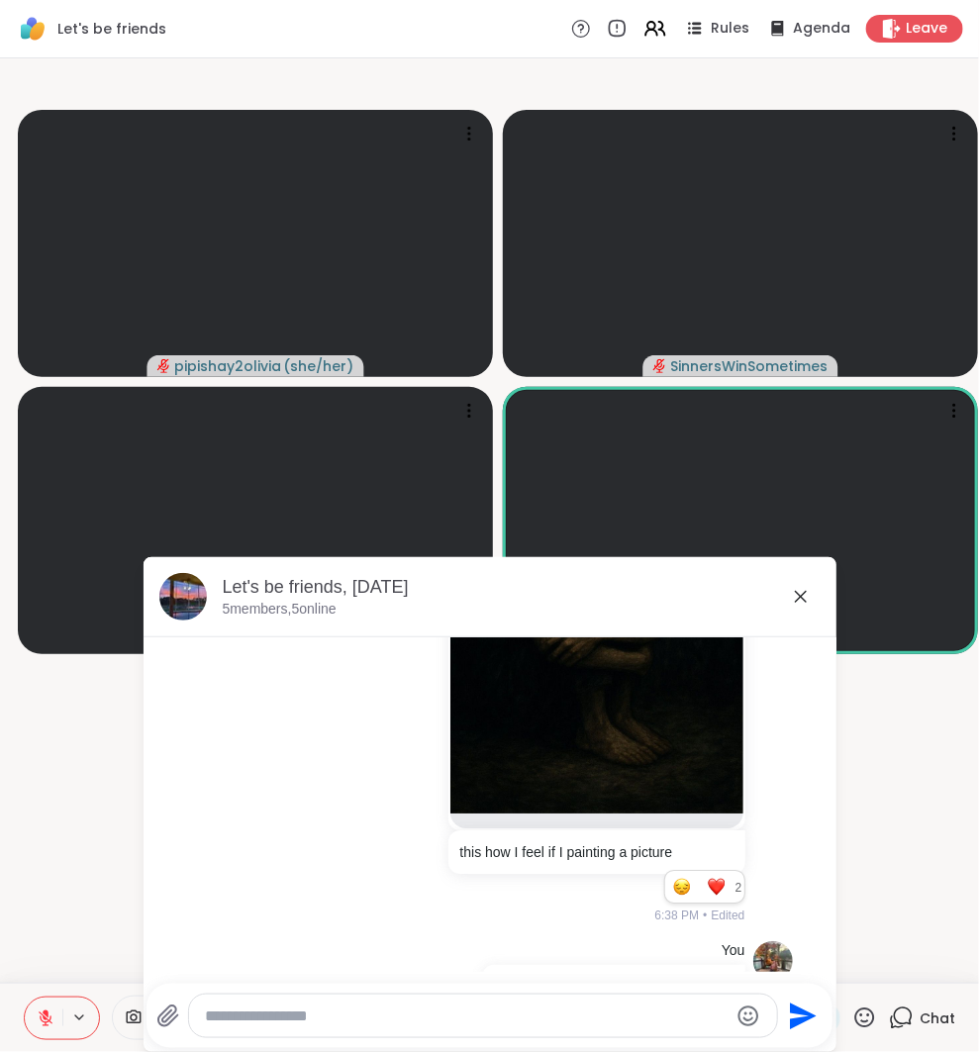
click at [787, 598] on div "Let's be friends, [DATE]" at bounding box center [522, 587] width 598 height 25
click at [787, 597] on div "Let's be friends, [DATE]" at bounding box center [522, 587] width 598 height 25
click at [811, 599] on icon at bounding box center [801, 597] width 24 height 24
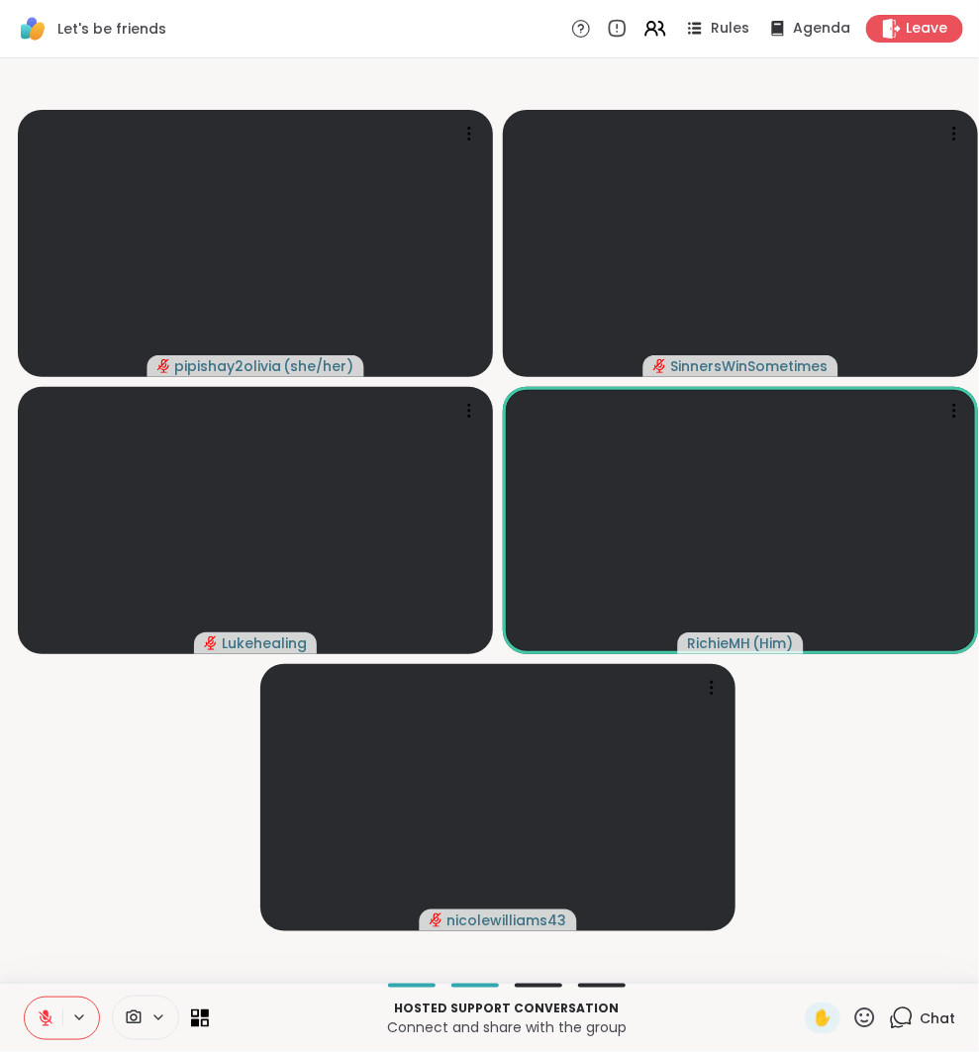
click at [901, 1009] on icon at bounding box center [903, 1017] width 19 height 18
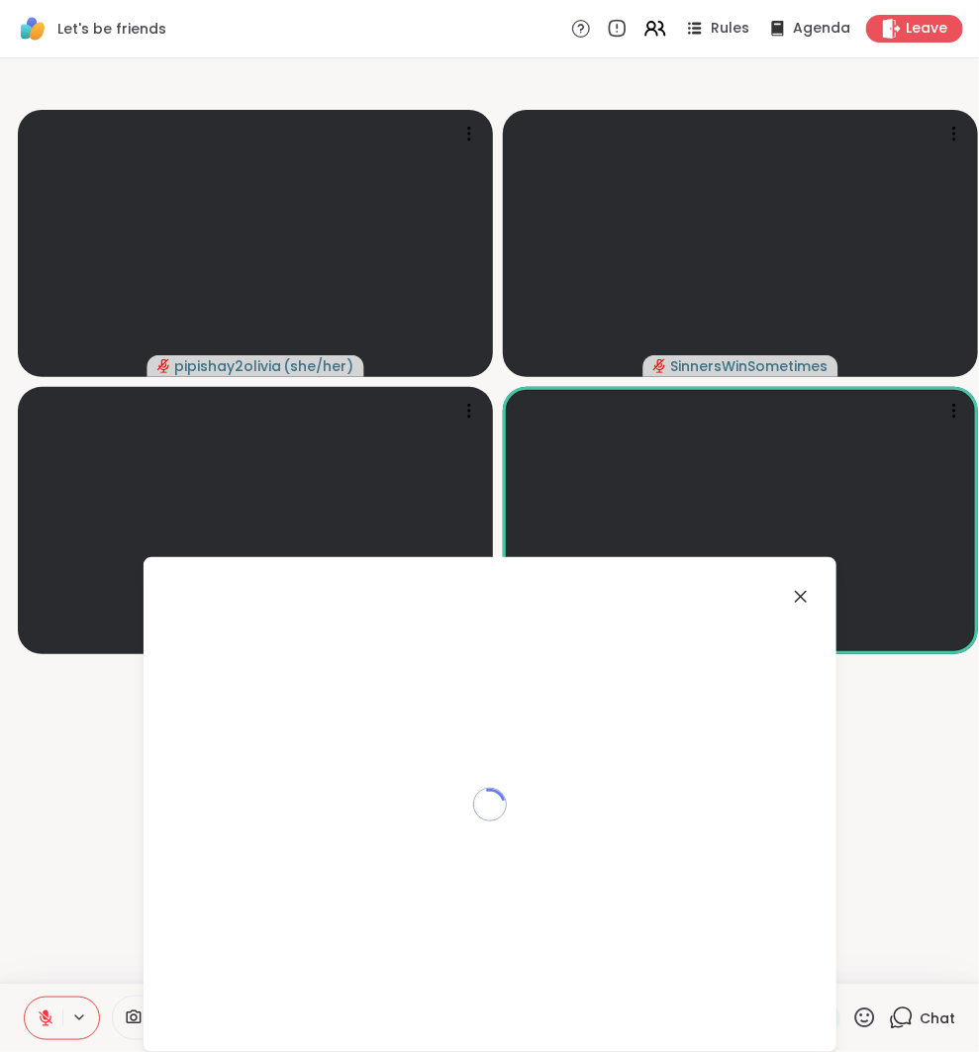
click at [901, 1009] on icon at bounding box center [903, 1017] width 19 height 18
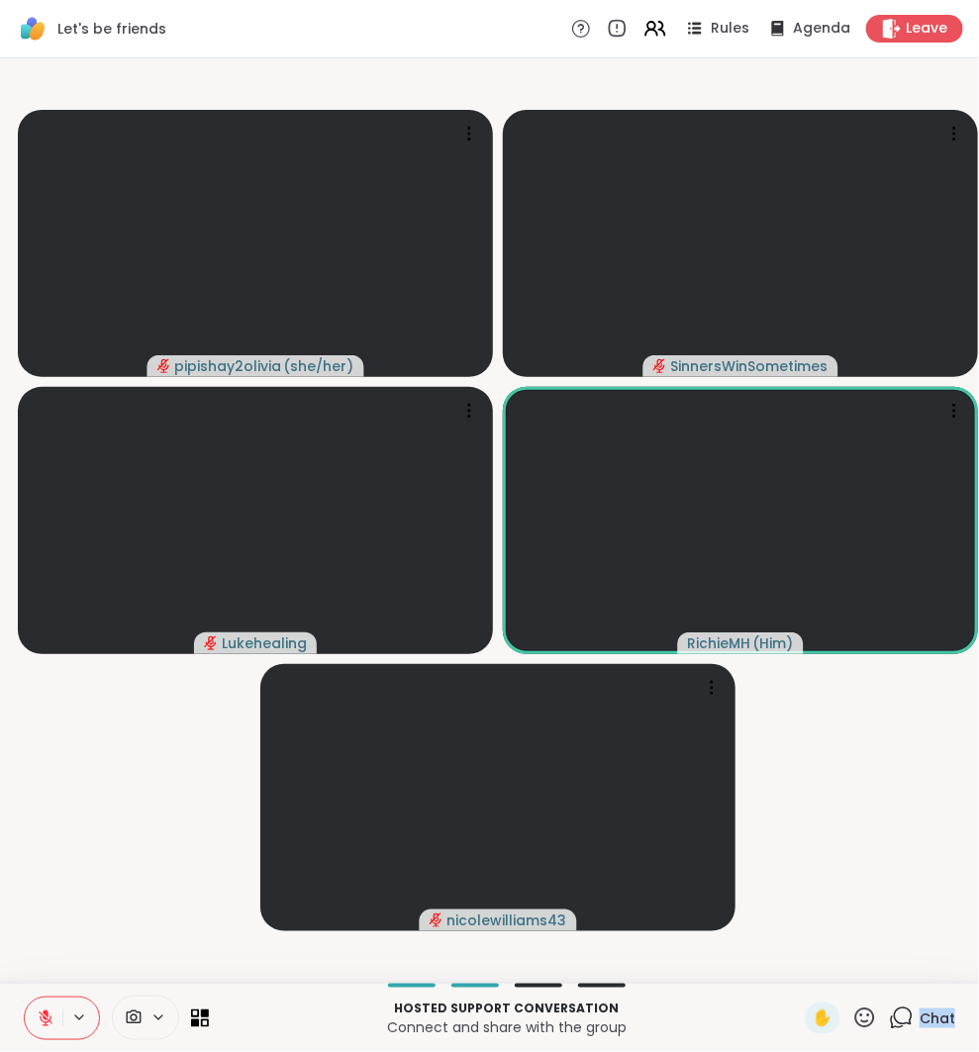
click at [901, 1009] on icon at bounding box center [903, 1017] width 19 height 18
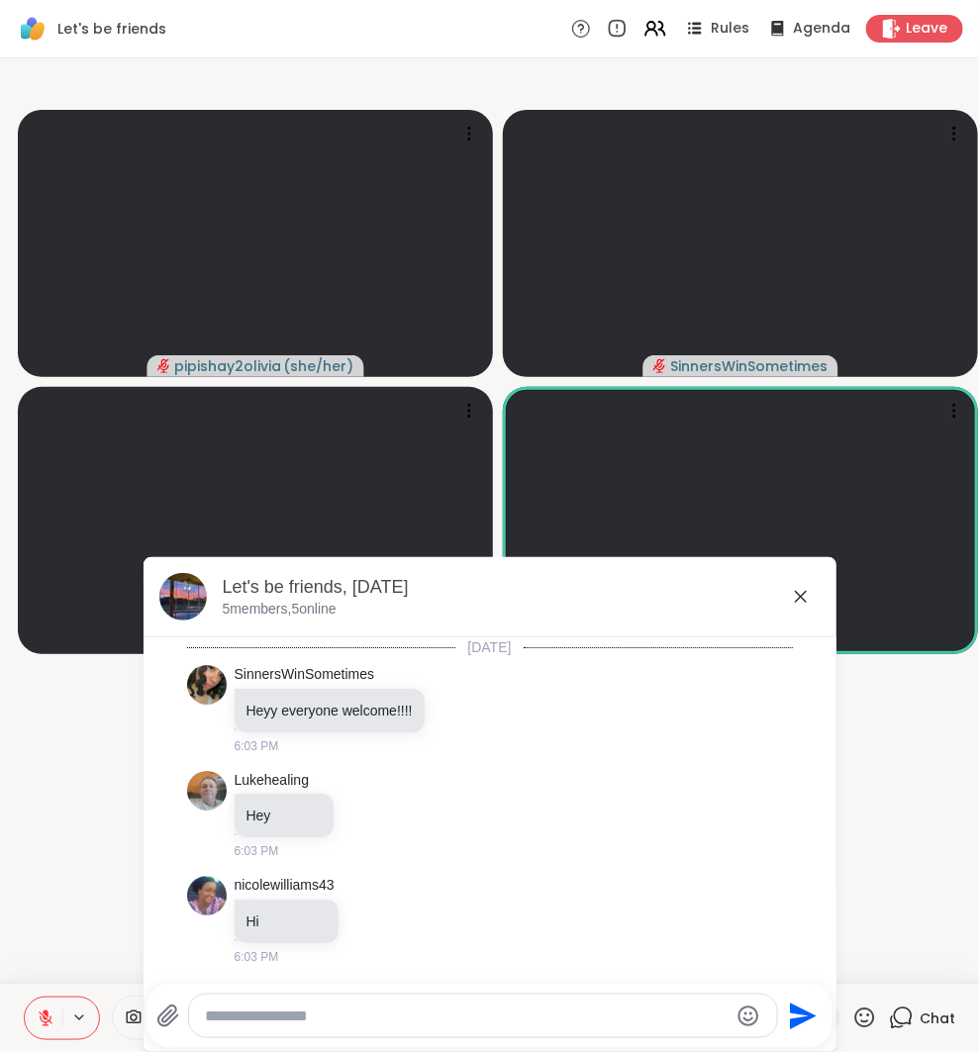
scroll to position [3076, 0]
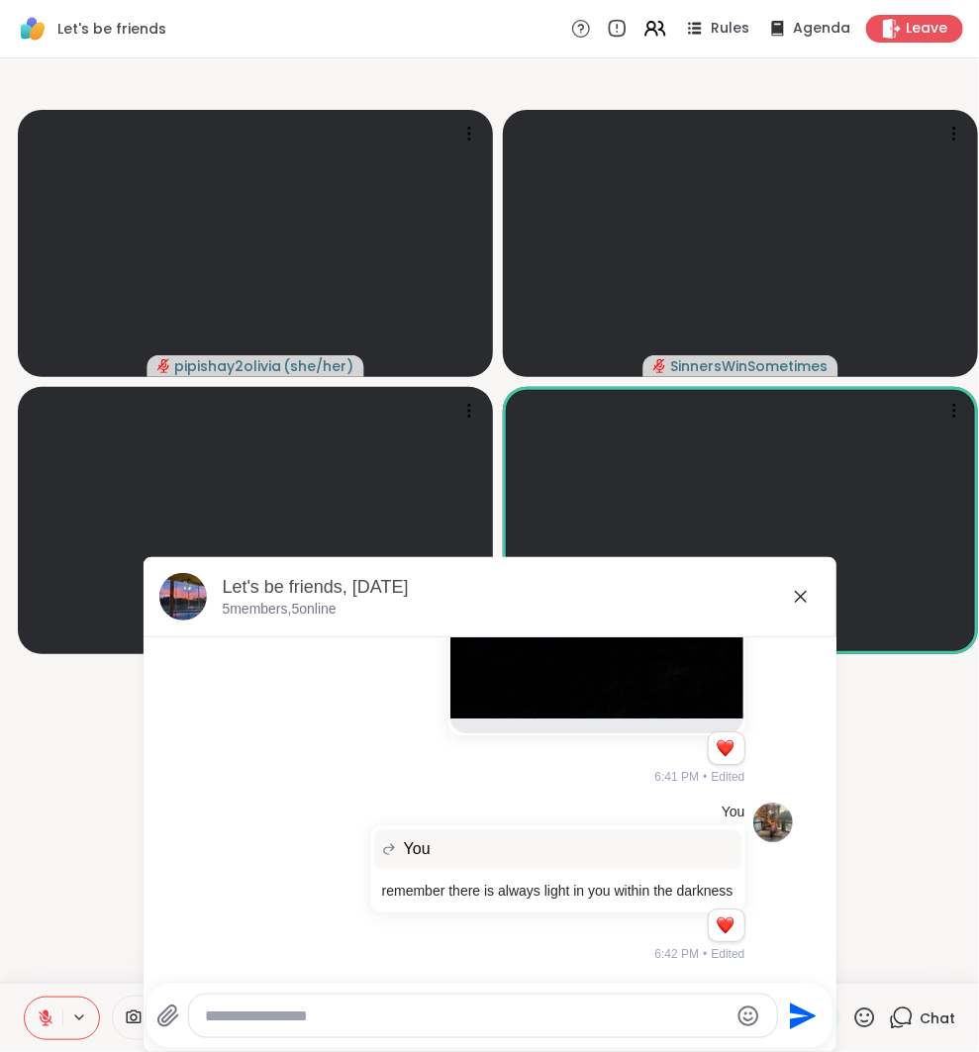
click at [564, 1009] on textarea "Type your message" at bounding box center [467, 1017] width 524 height 20
click at [740, 1011] on icon "Emoji picker" at bounding box center [749, 1016] width 21 height 21
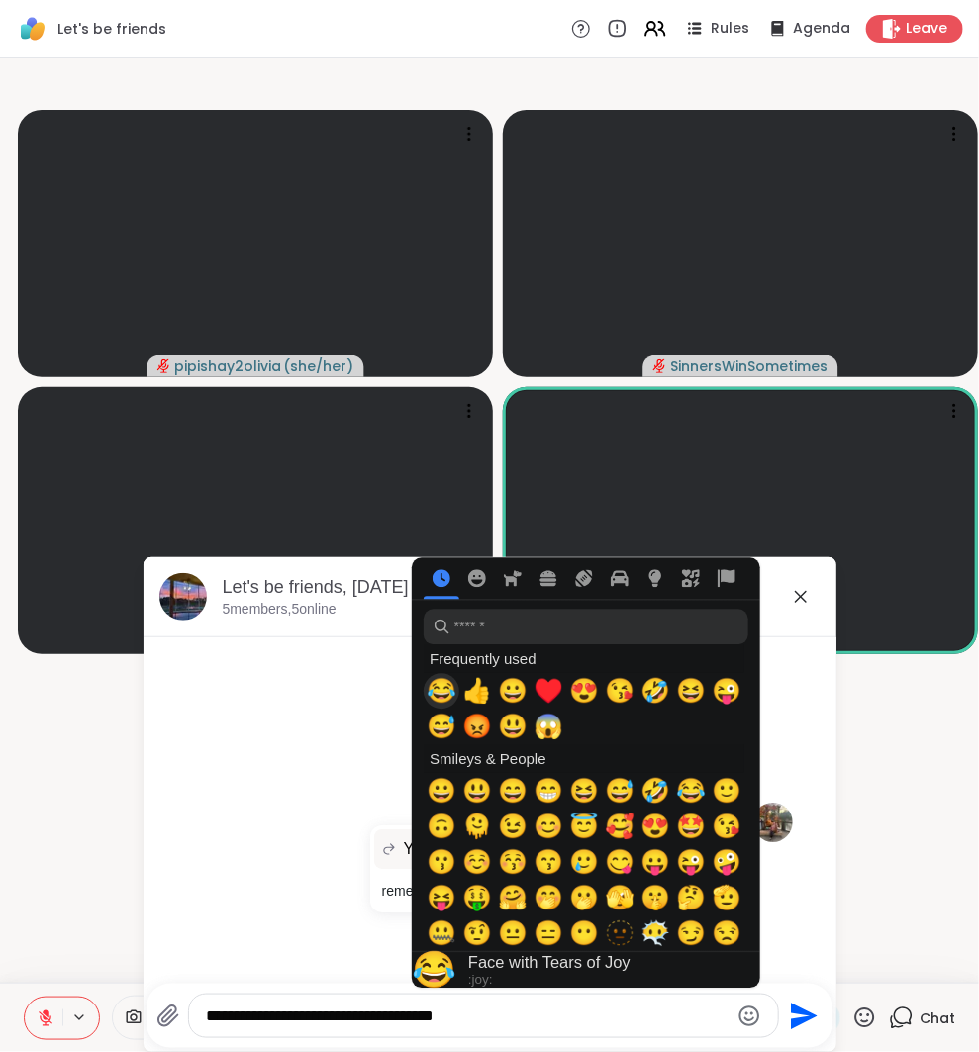
click at [442, 697] on span "😂" at bounding box center [442, 692] width 30 height 28
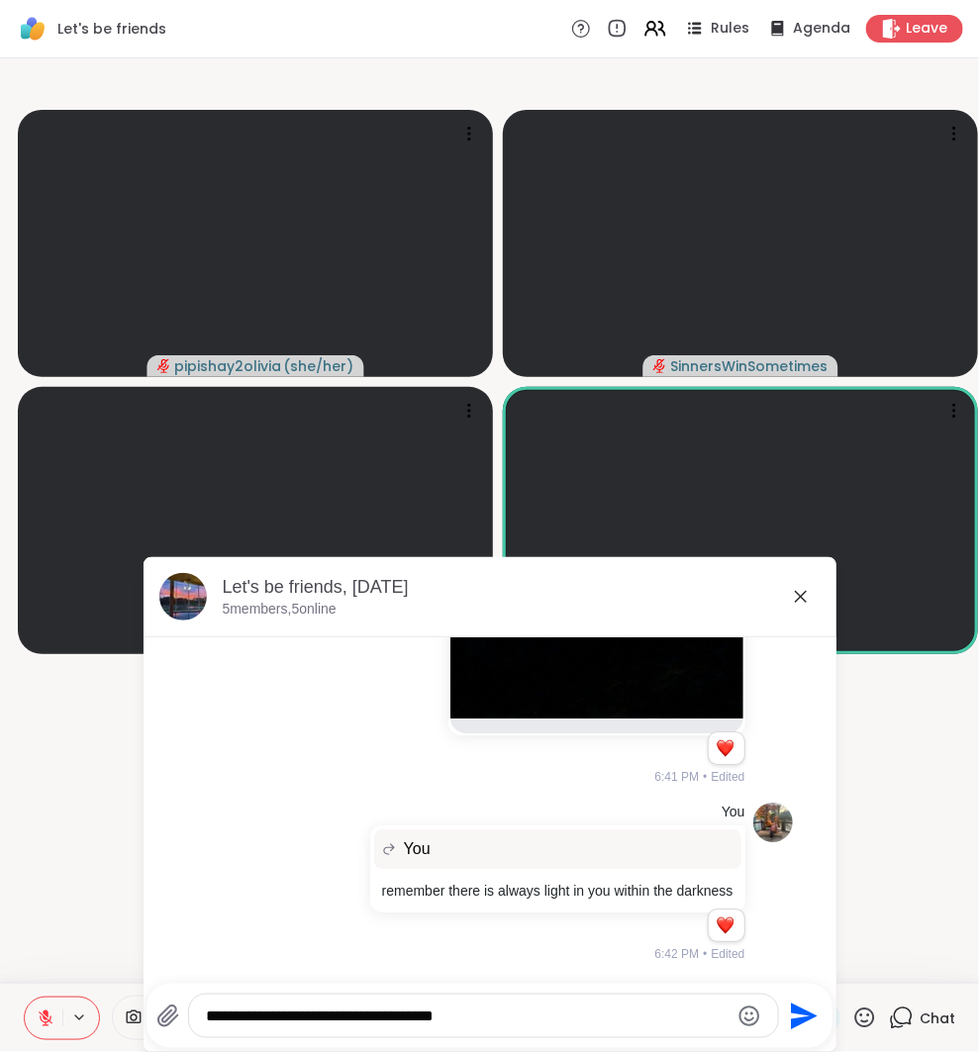
drag, startPoint x: 525, startPoint y: 1018, endPoint x: 217, endPoint y: 1018, distance: 307.8
click at [217, 1018] on textarea "**********" at bounding box center [467, 1017] width 523 height 20
type textarea "*"
click at [799, 598] on icon at bounding box center [801, 597] width 12 height 12
click at [799, 598] on video at bounding box center [740, 520] width 475 height 267
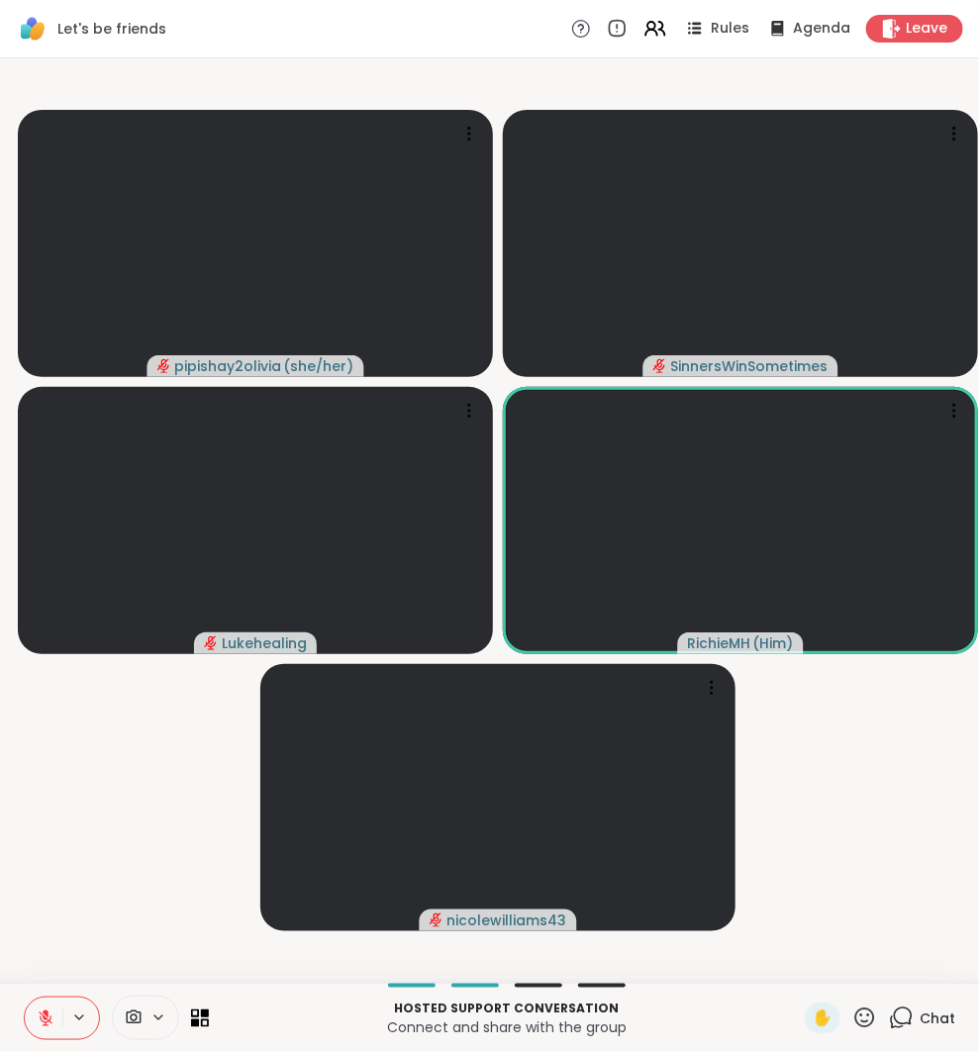
click at [914, 739] on video-player-container "pipishay2olivia ( she/her ) SinnersWinSometimes Lukehealing RichieMH ( Him ) ni…" at bounding box center [489, 520] width 955 height 909
click at [907, 1024] on icon at bounding box center [903, 1017] width 19 height 18
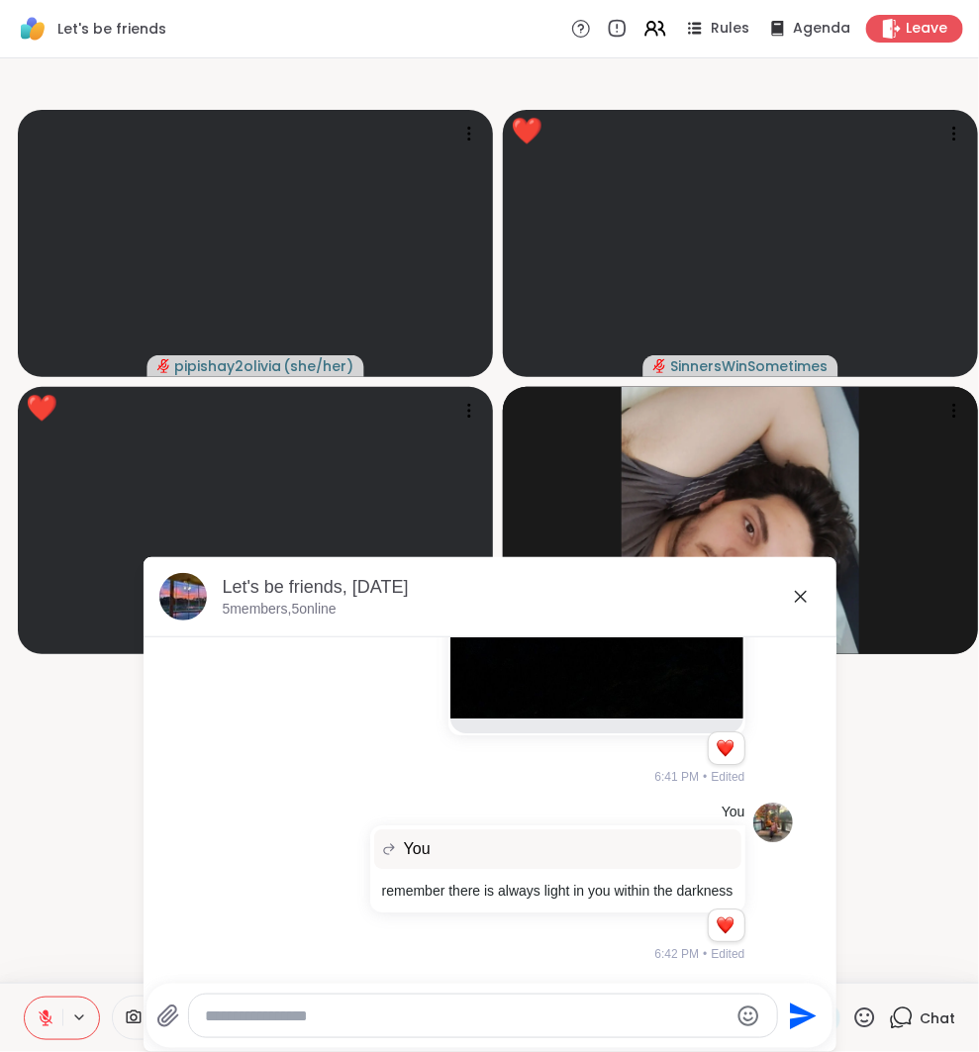
click at [795, 593] on icon at bounding box center [801, 597] width 24 height 24
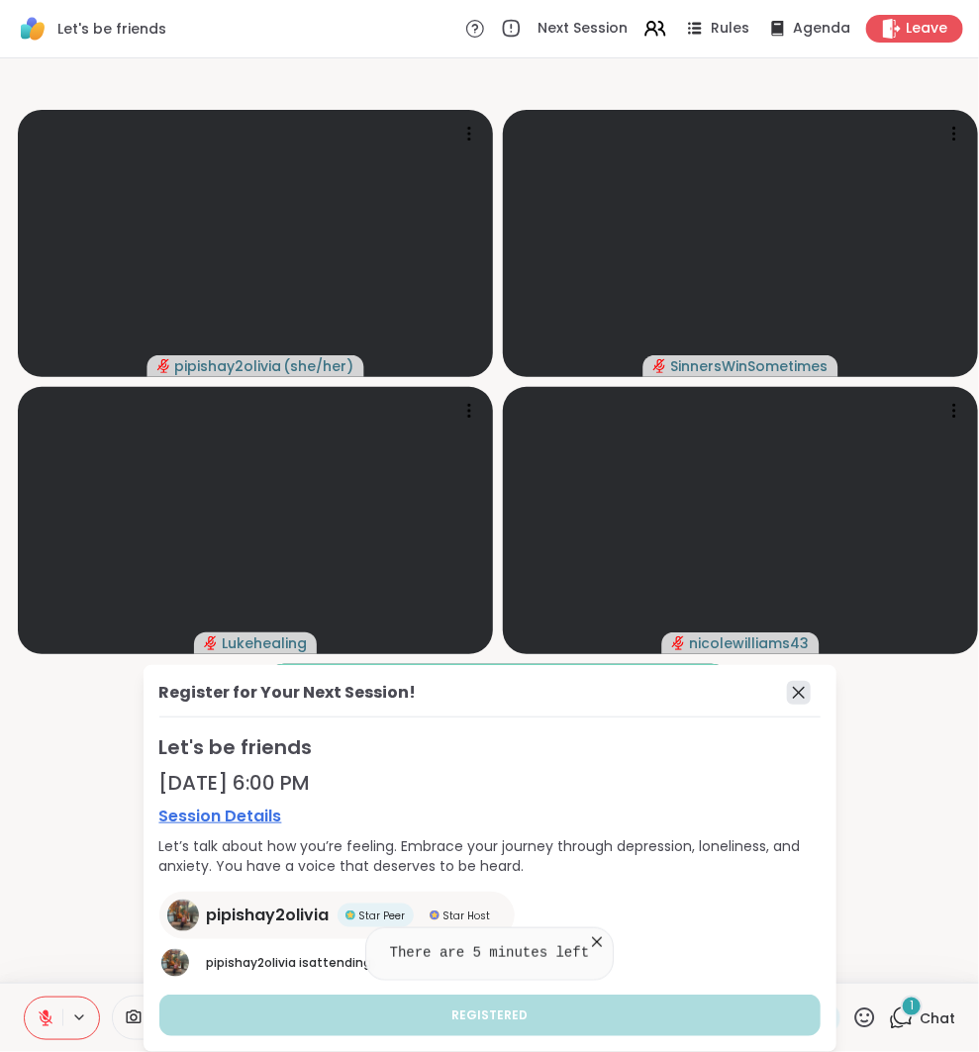
click at [804, 694] on icon at bounding box center [799, 693] width 24 height 24
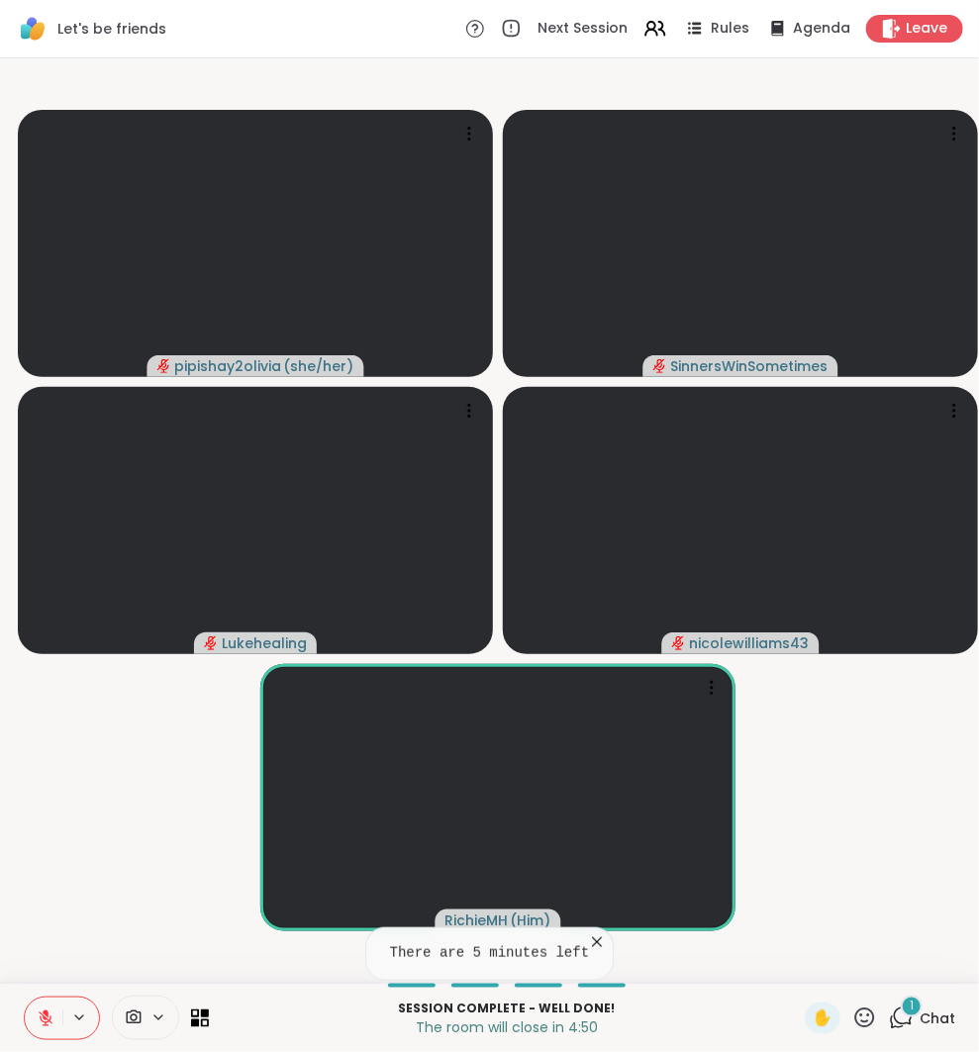
click at [907, 1017] on icon at bounding box center [901, 1018] width 25 height 25
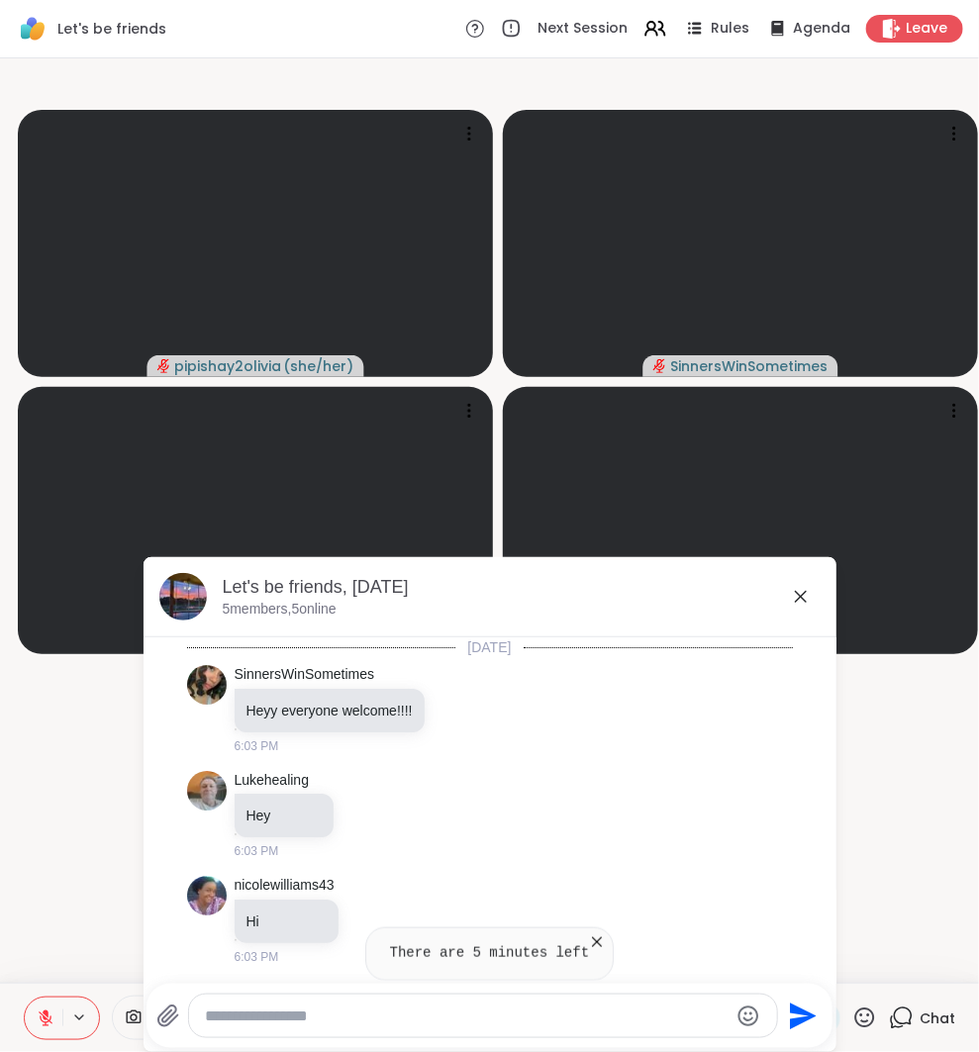
scroll to position [3267, 0]
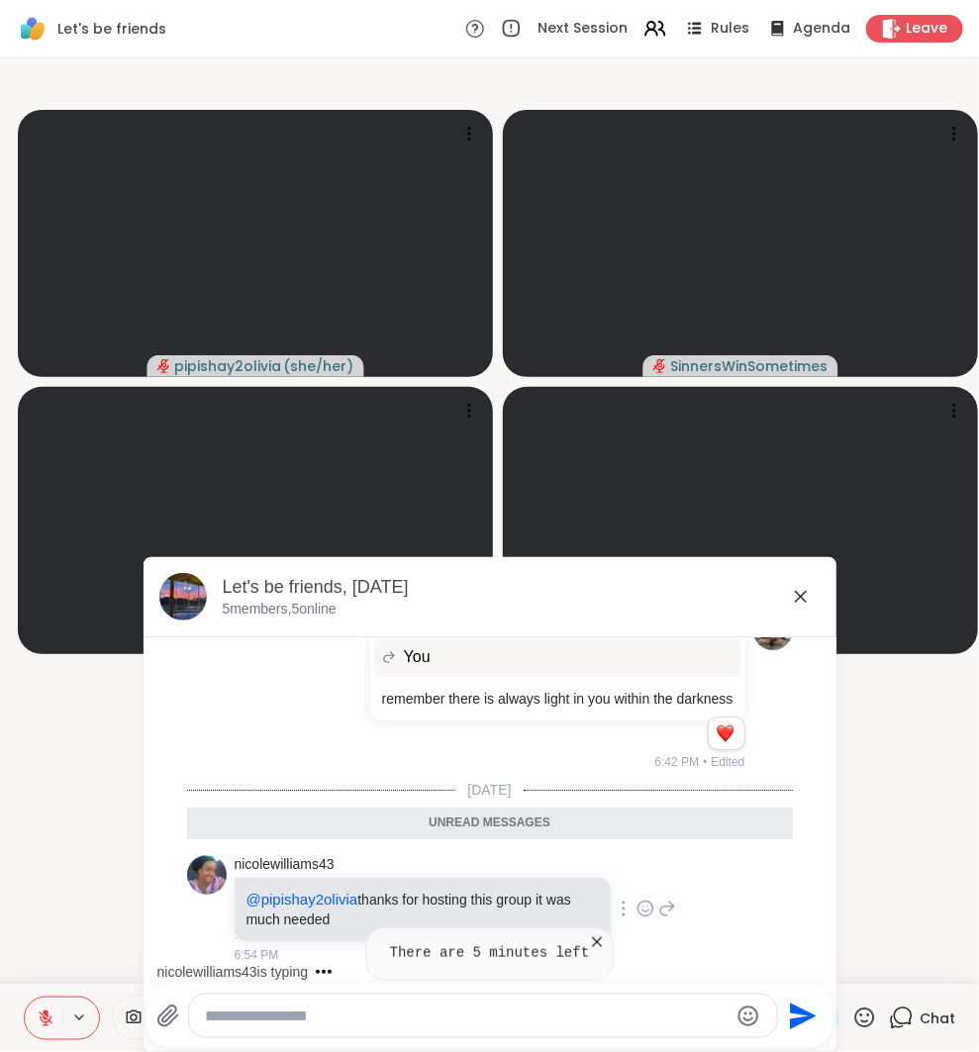
click at [658, 912] on icon at bounding box center [667, 909] width 18 height 24
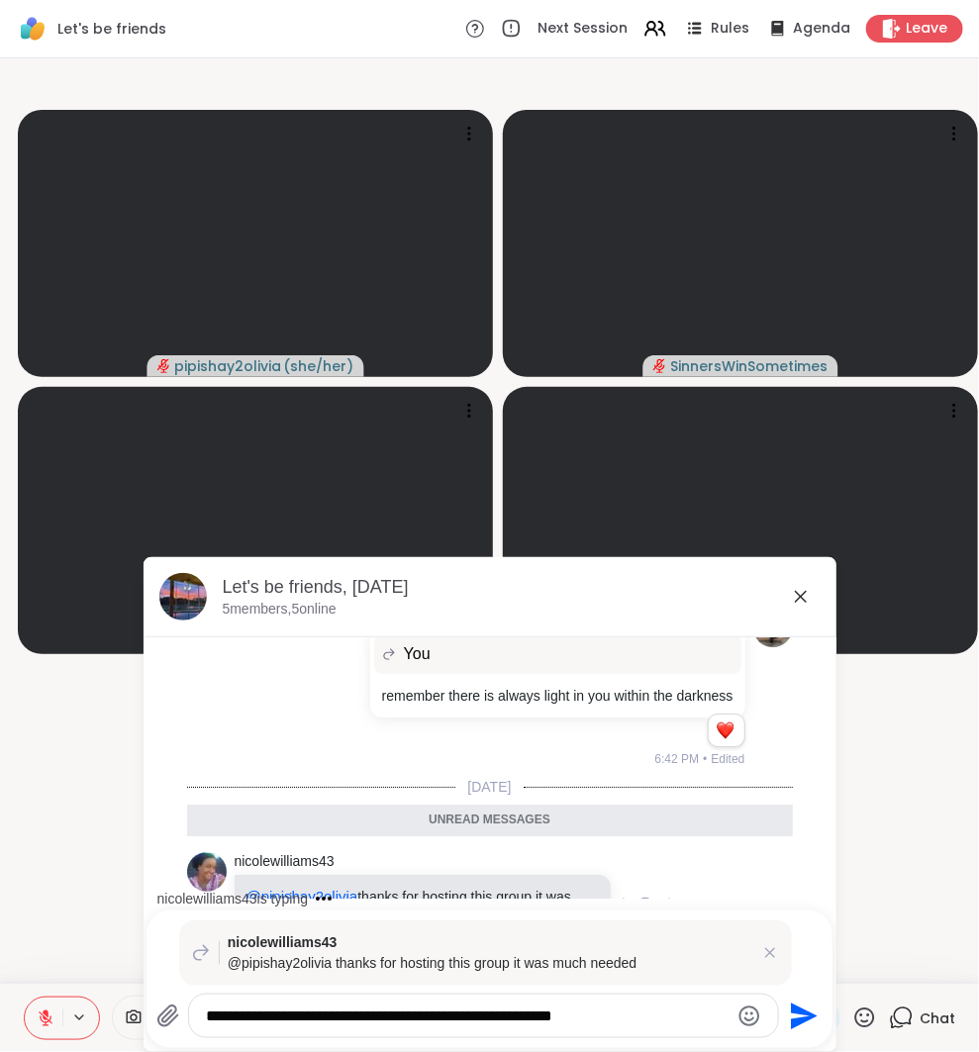
scroll to position [3396, 0]
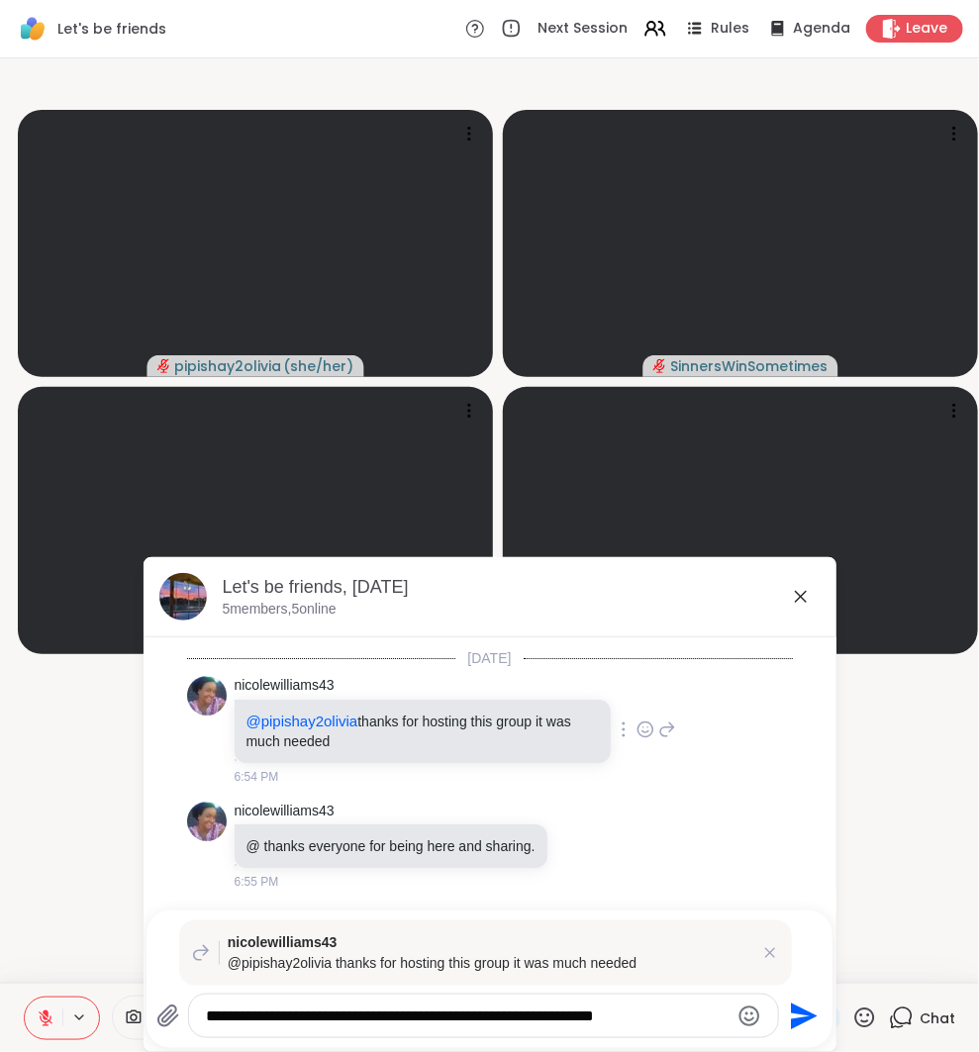
type textarea "**********"
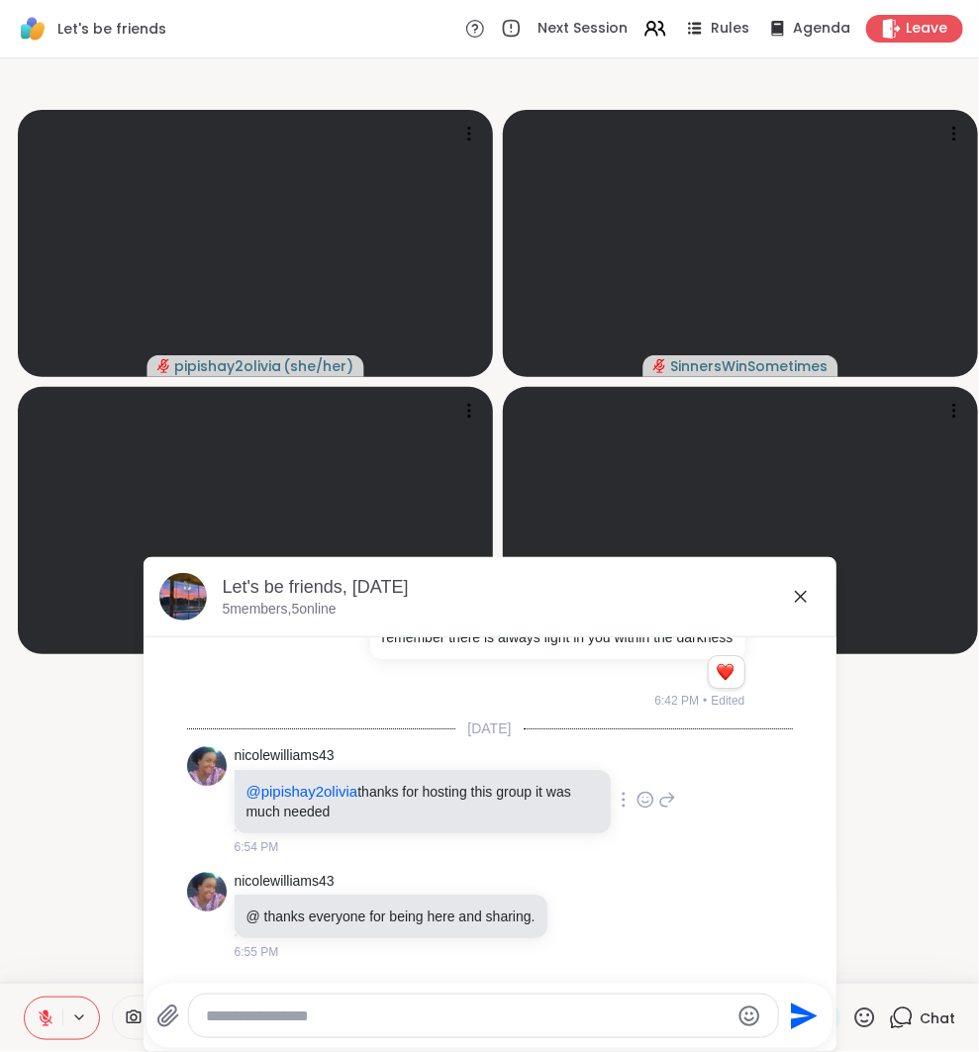
scroll to position [3539, 0]
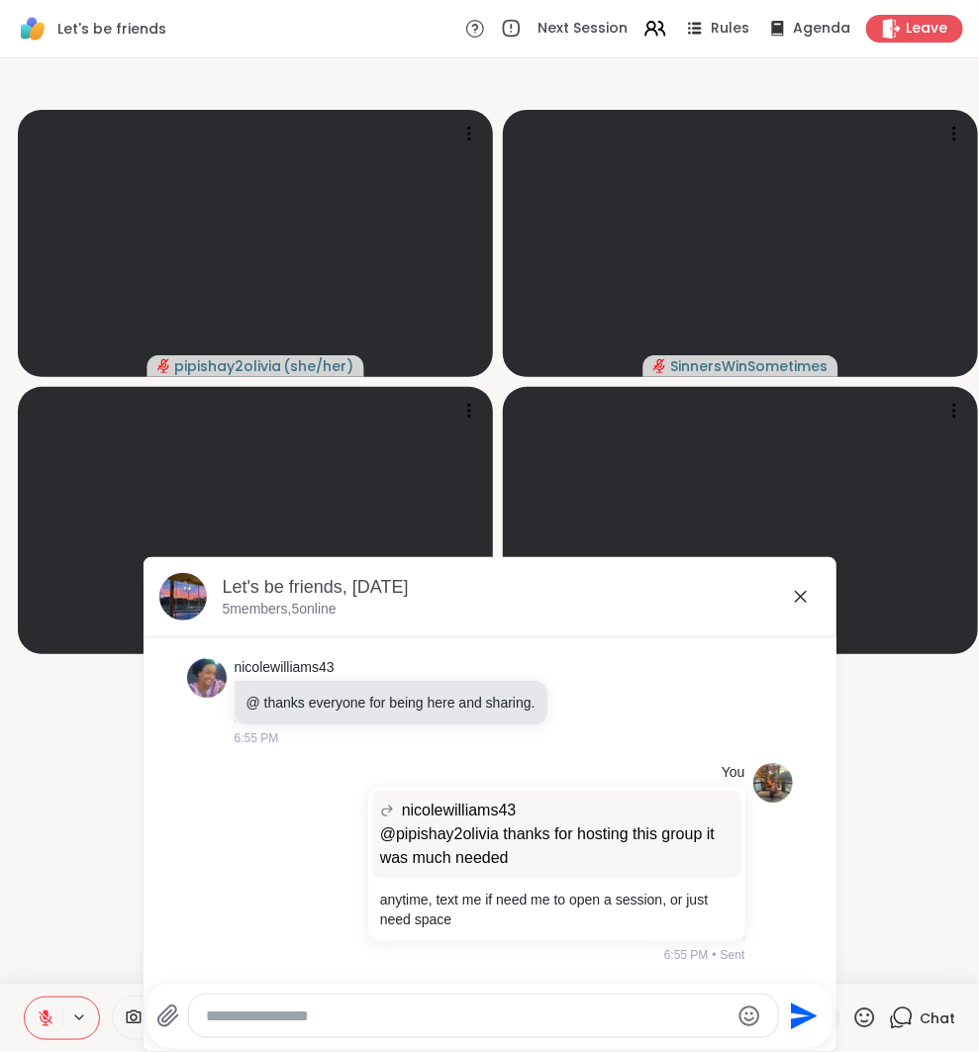
click at [806, 596] on icon at bounding box center [801, 597] width 24 height 24
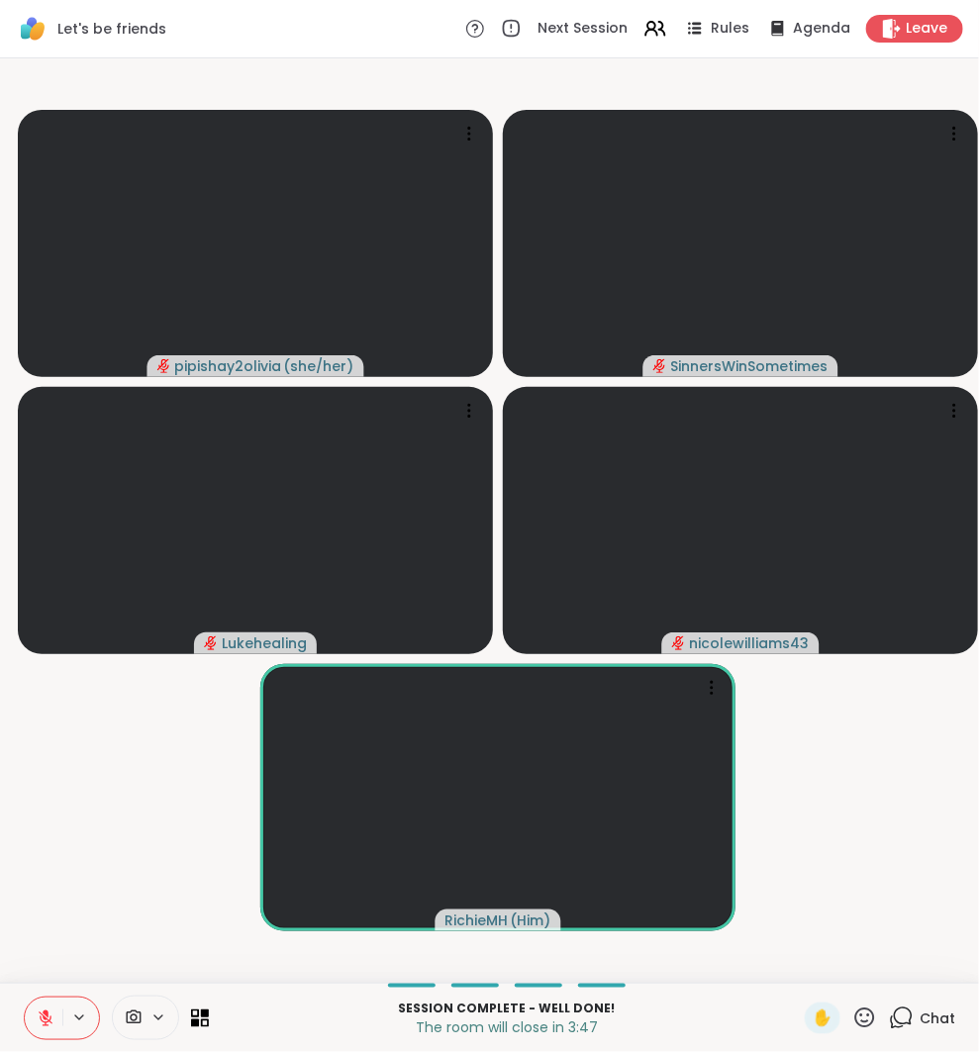
click at [900, 1024] on icon at bounding box center [901, 1018] width 25 height 25
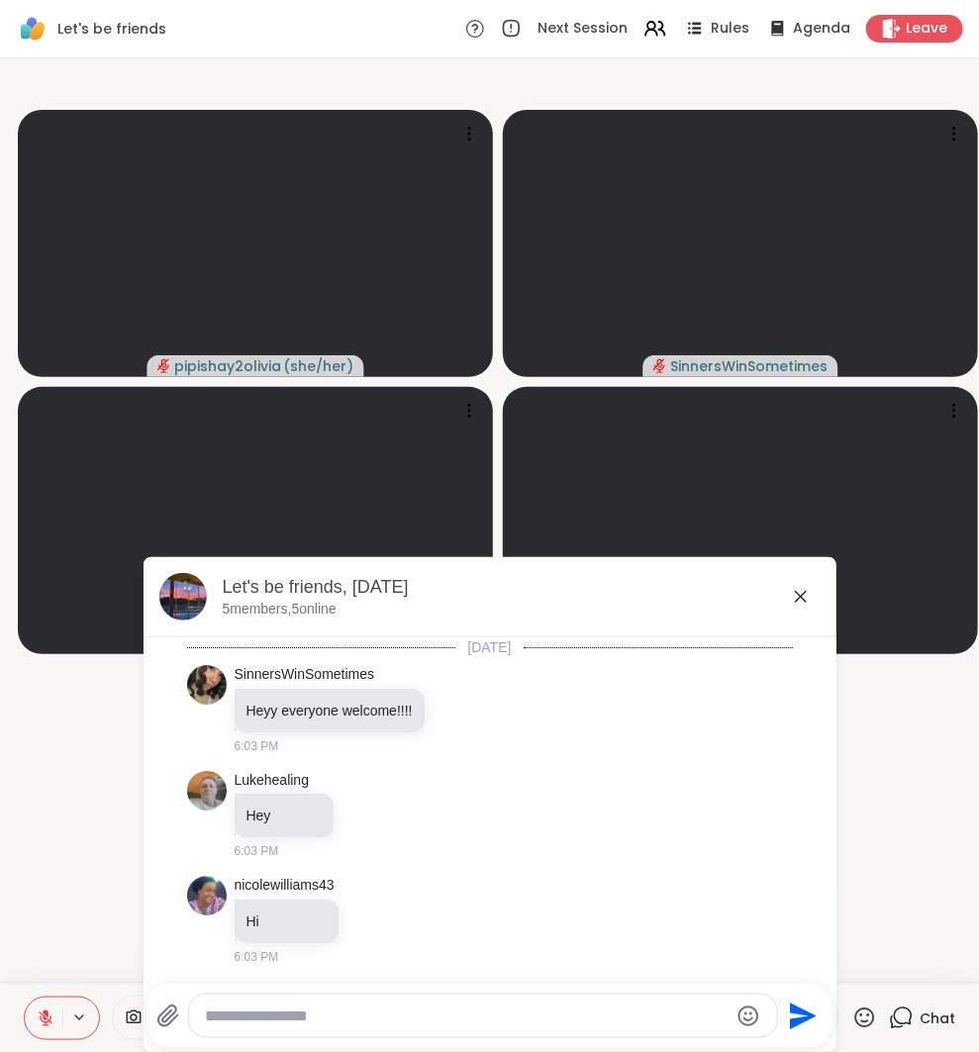
scroll to position [3519, 0]
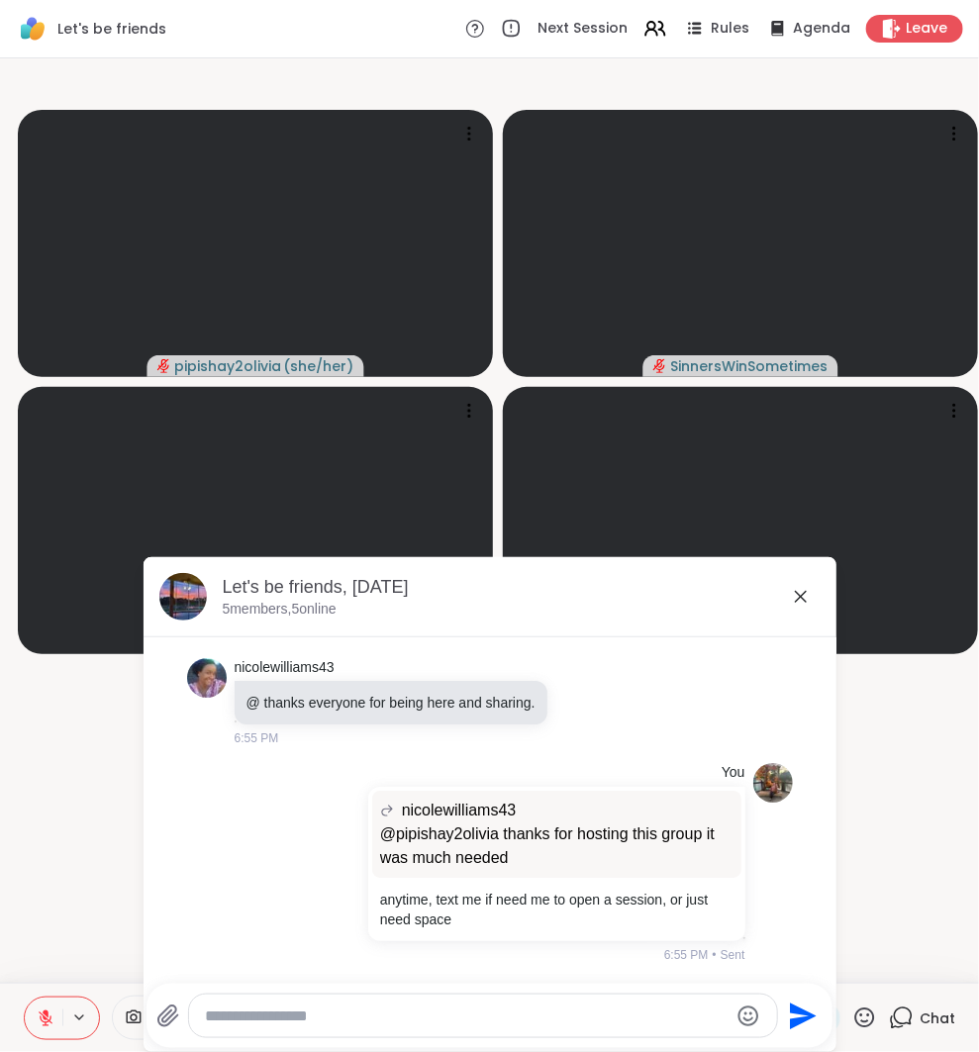
click at [664, 1021] on textarea "Type your message" at bounding box center [467, 1017] width 524 height 20
paste textarea "**********"
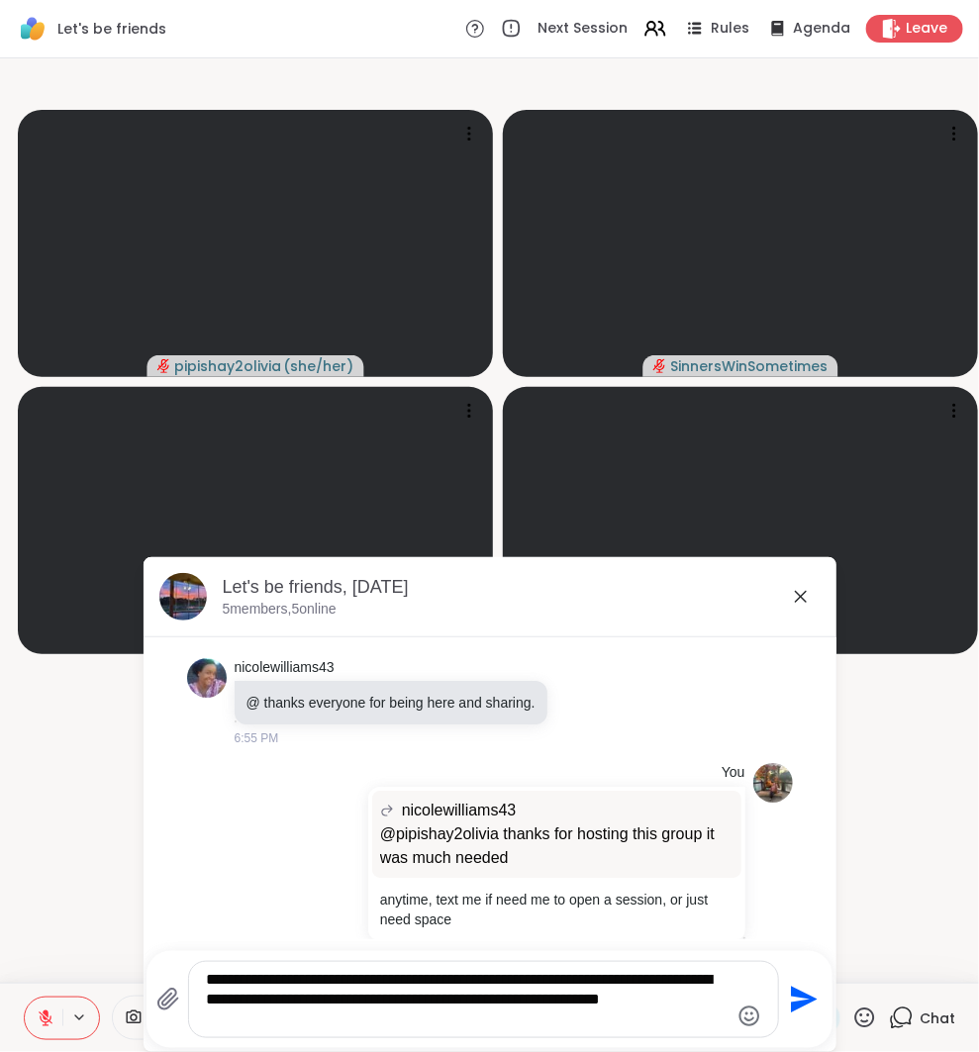
click at [201, 977] on div "**********" at bounding box center [483, 999] width 589 height 75
click at [207, 978] on textarea "**********" at bounding box center [467, 999] width 523 height 59
click at [206, 980] on textarea "**********" at bounding box center [467, 999] width 523 height 59
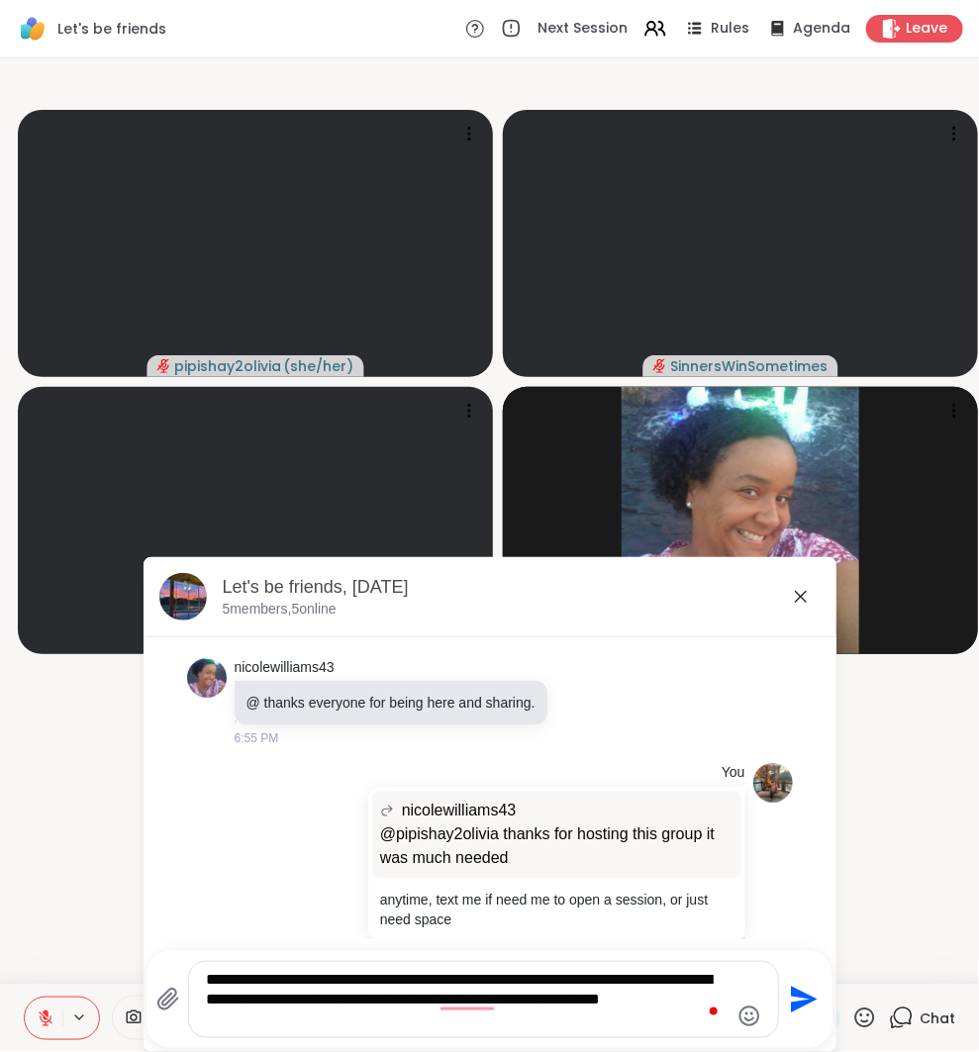
click at [206, 980] on textarea "**********" at bounding box center [467, 999] width 523 height 59
paste textarea "**********"
type textarea "**********"
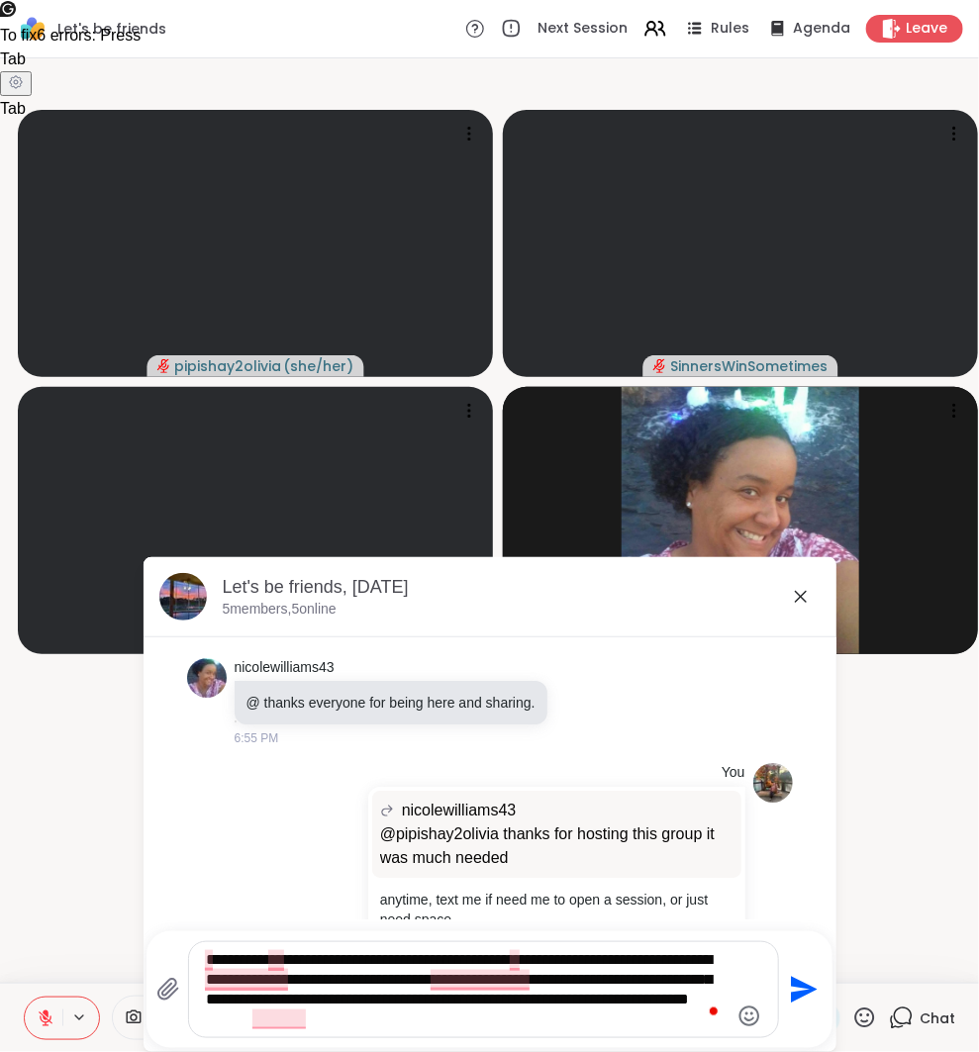
drag, startPoint x: 202, startPoint y: 953, endPoint x: 636, endPoint y: 1012, distance: 438.5
click at [636, 1012] on div "**********" at bounding box center [483, 989] width 589 height 95
drag, startPoint x: 634, startPoint y: 1011, endPoint x: 160, endPoint y: 958, distance: 477.0
click at [160, 958] on div "**********" at bounding box center [467, 989] width 623 height 97
click at [642, 1019] on textarea "**********" at bounding box center [467, 989] width 523 height 79
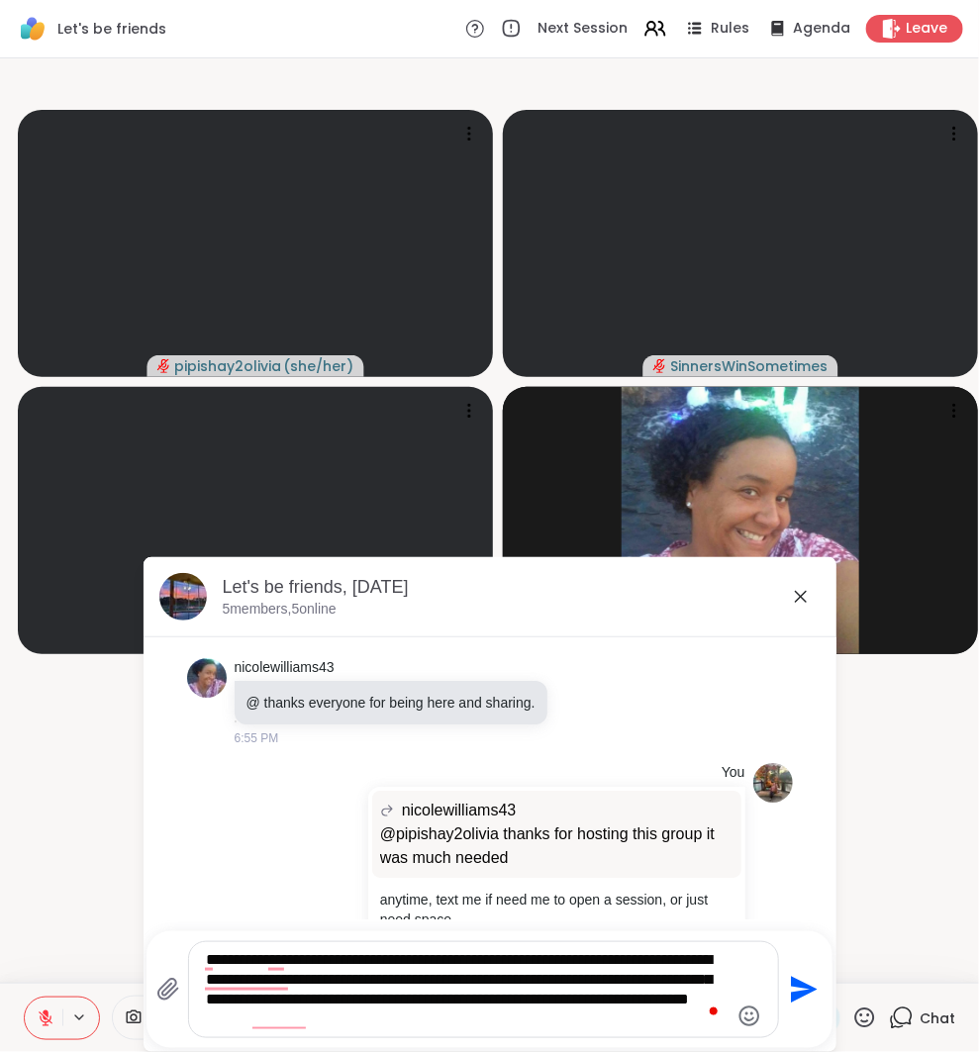
drag, startPoint x: 637, startPoint y: 1019, endPoint x: 144, endPoint y: 961, distance: 497.3
click at [141, 961] on div "pipishay2olivia ( she/her ) SinnersWinSometimes Lukehealing This peer’s video i…" at bounding box center [489, 520] width 979 height 924
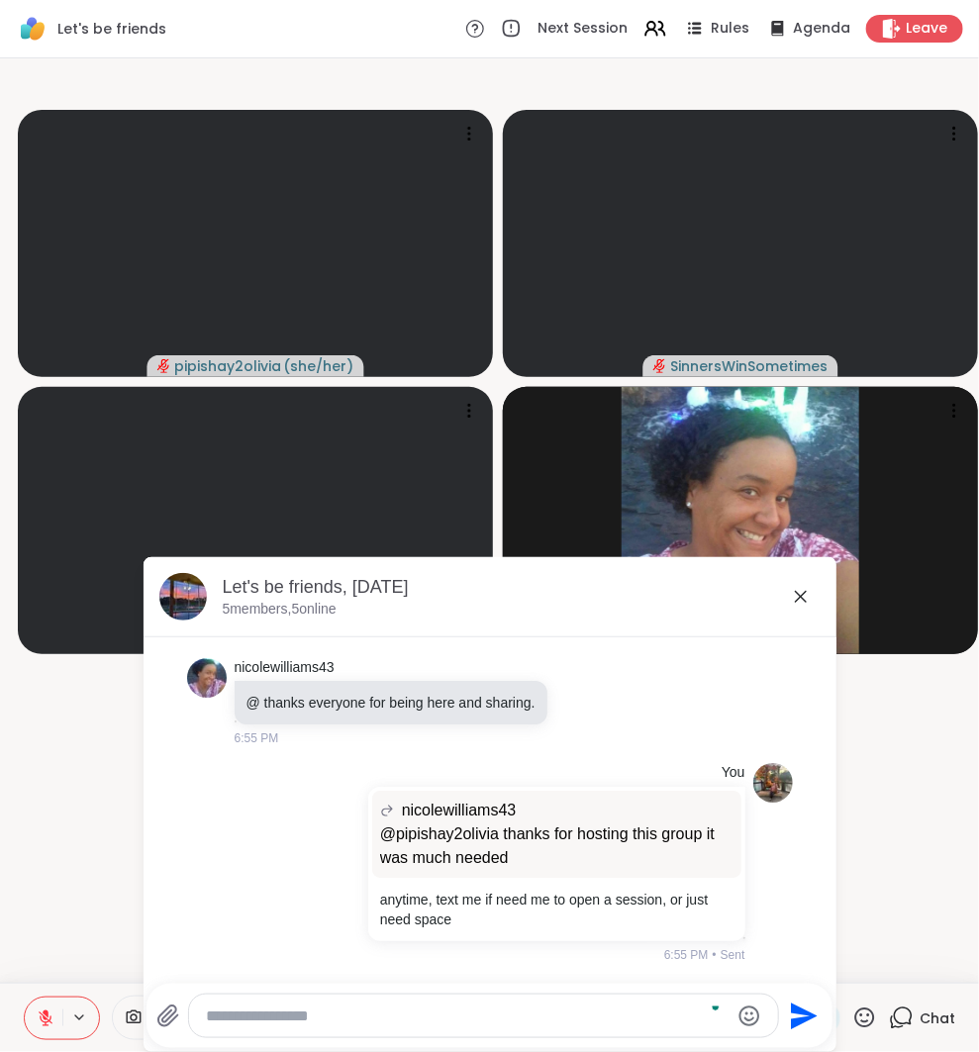
click at [801, 597] on icon at bounding box center [801, 597] width 12 height 12
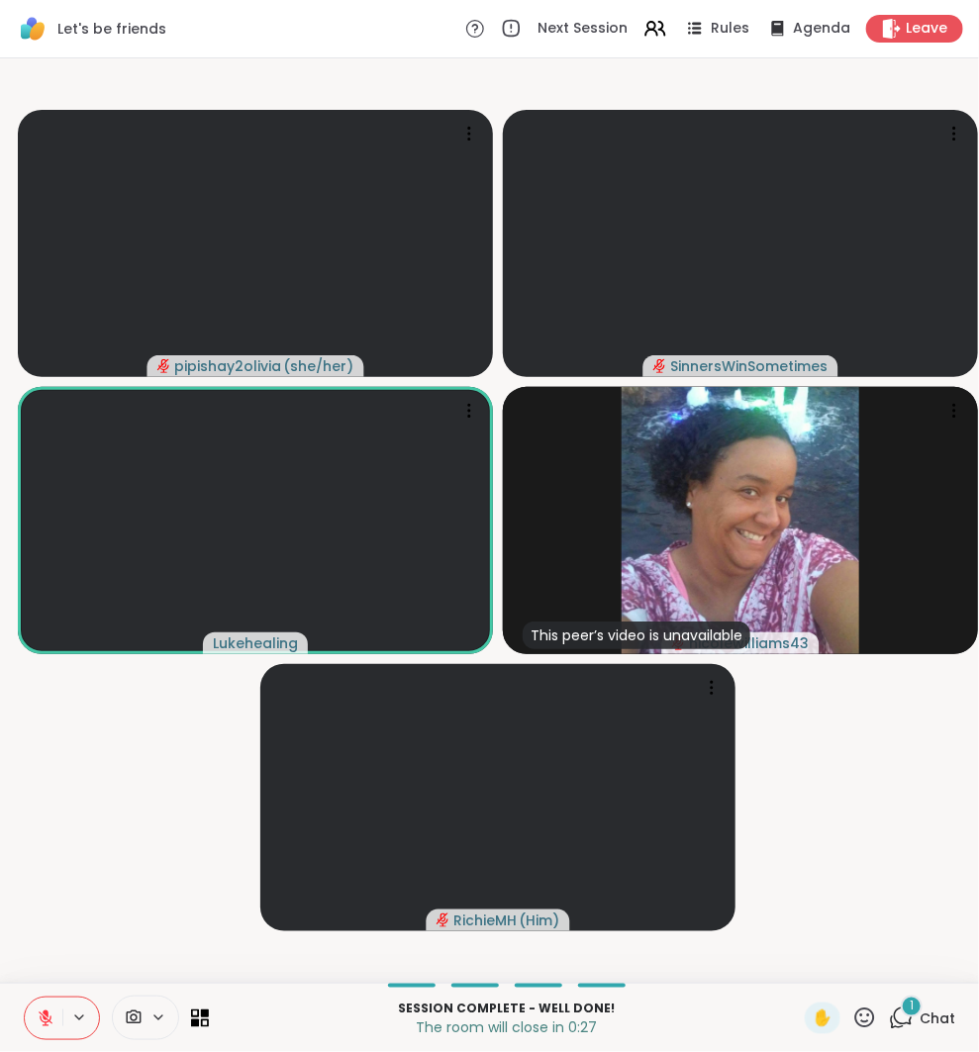
click at [924, 1011] on span "Chat" at bounding box center [937, 1019] width 36 height 20
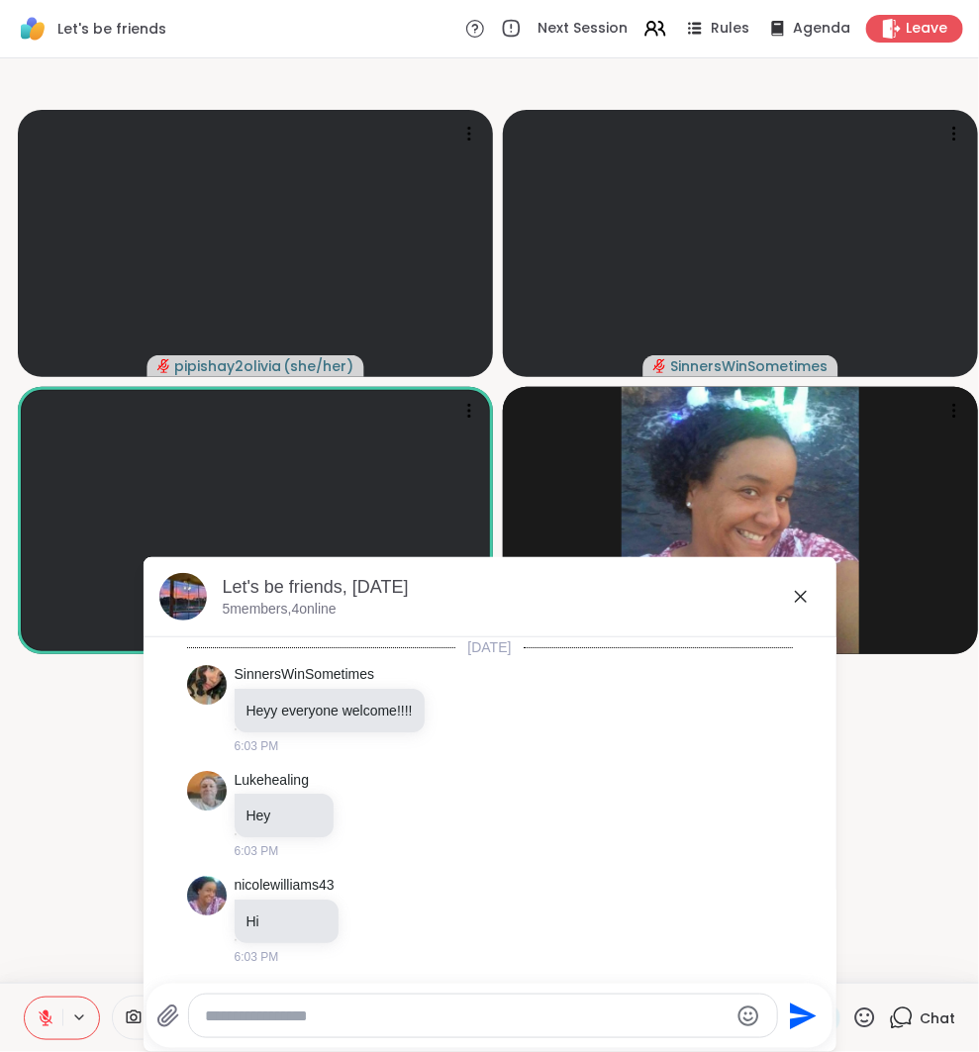
scroll to position [3691, 0]
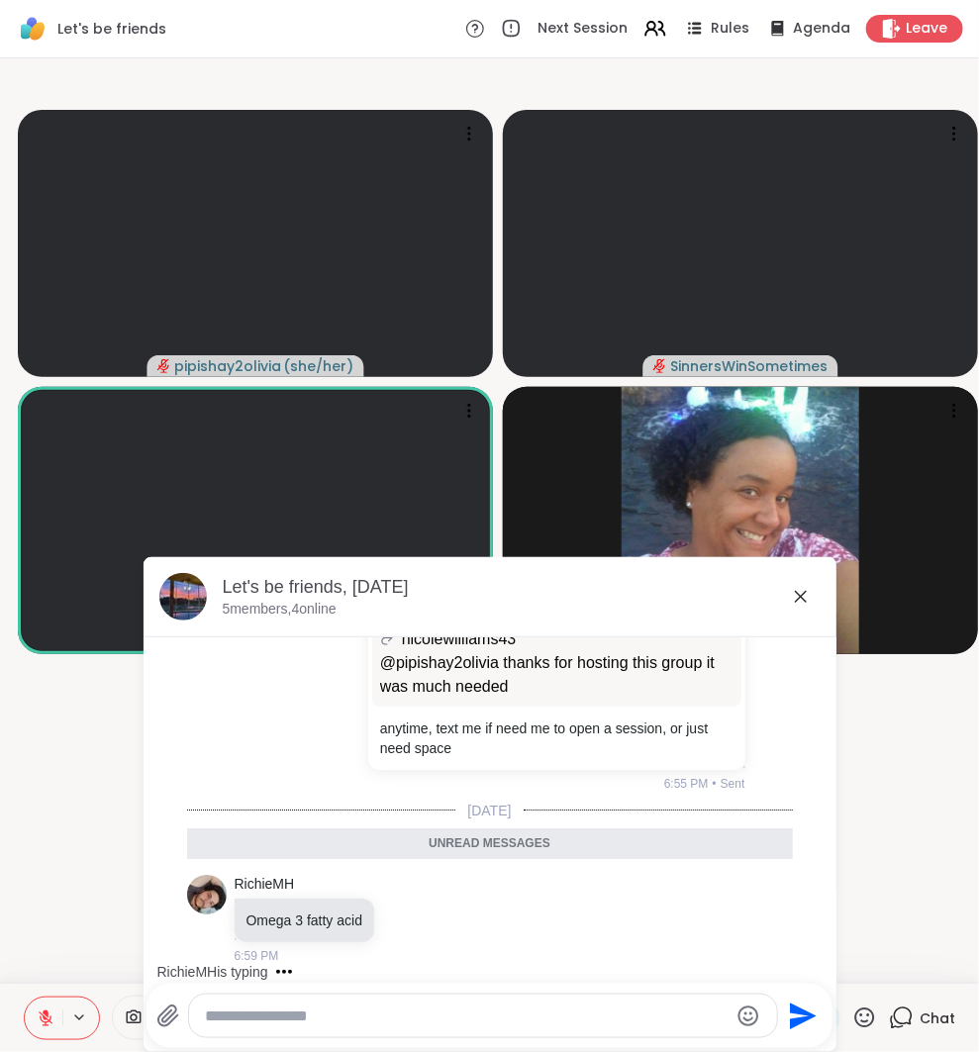
click at [796, 593] on icon at bounding box center [801, 597] width 12 height 12
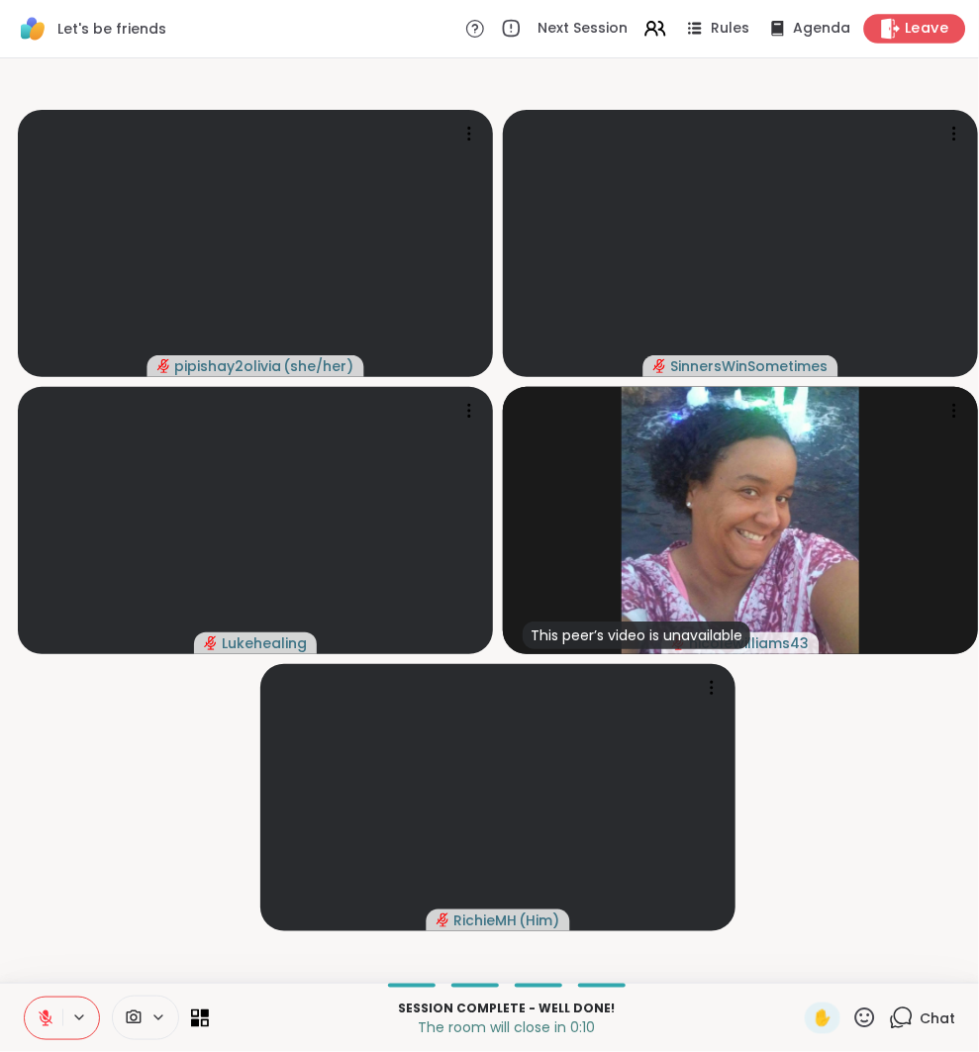
click at [925, 30] on span "Leave" at bounding box center [928, 29] width 44 height 21
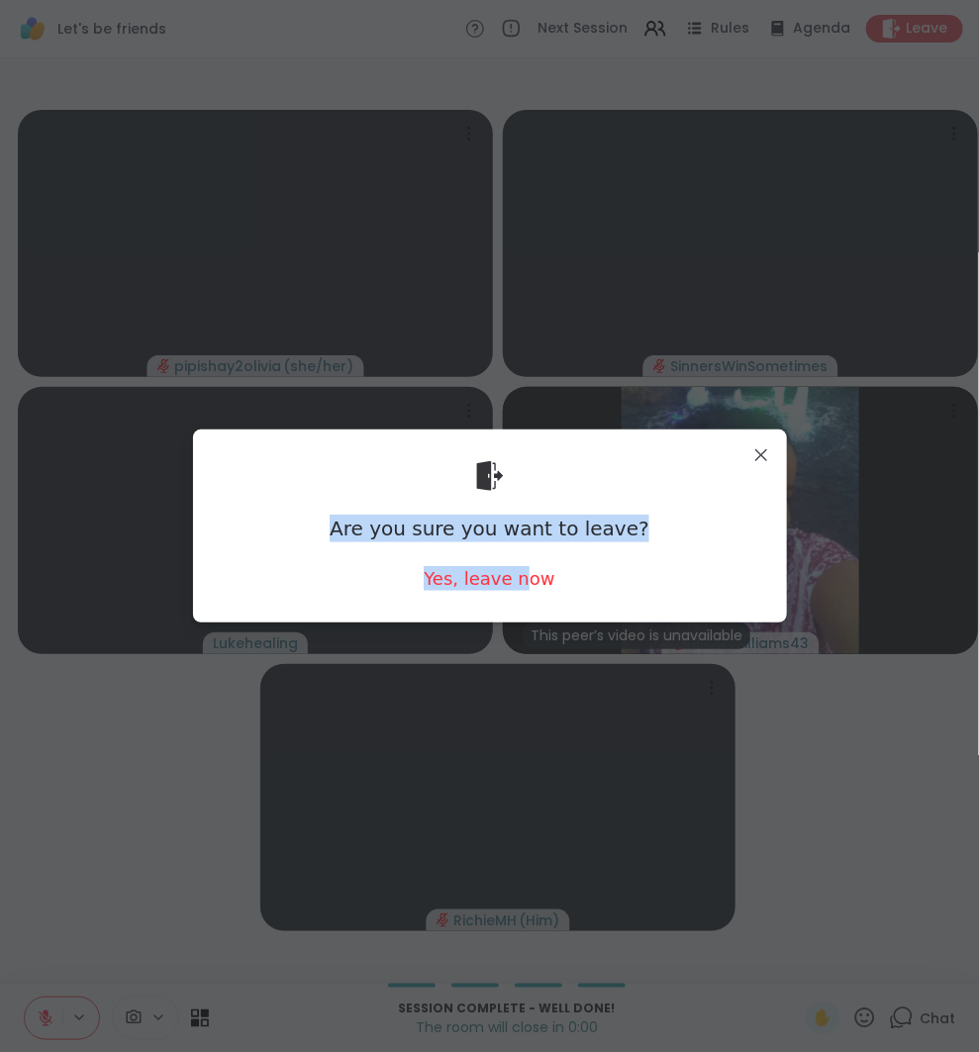
drag, startPoint x: 524, startPoint y: 572, endPoint x: 735, endPoint y: 464, distance: 237.7
click at [728, 483] on div "Are you sure you want to leave? Yes, leave now" at bounding box center [490, 525] width 562 height 161
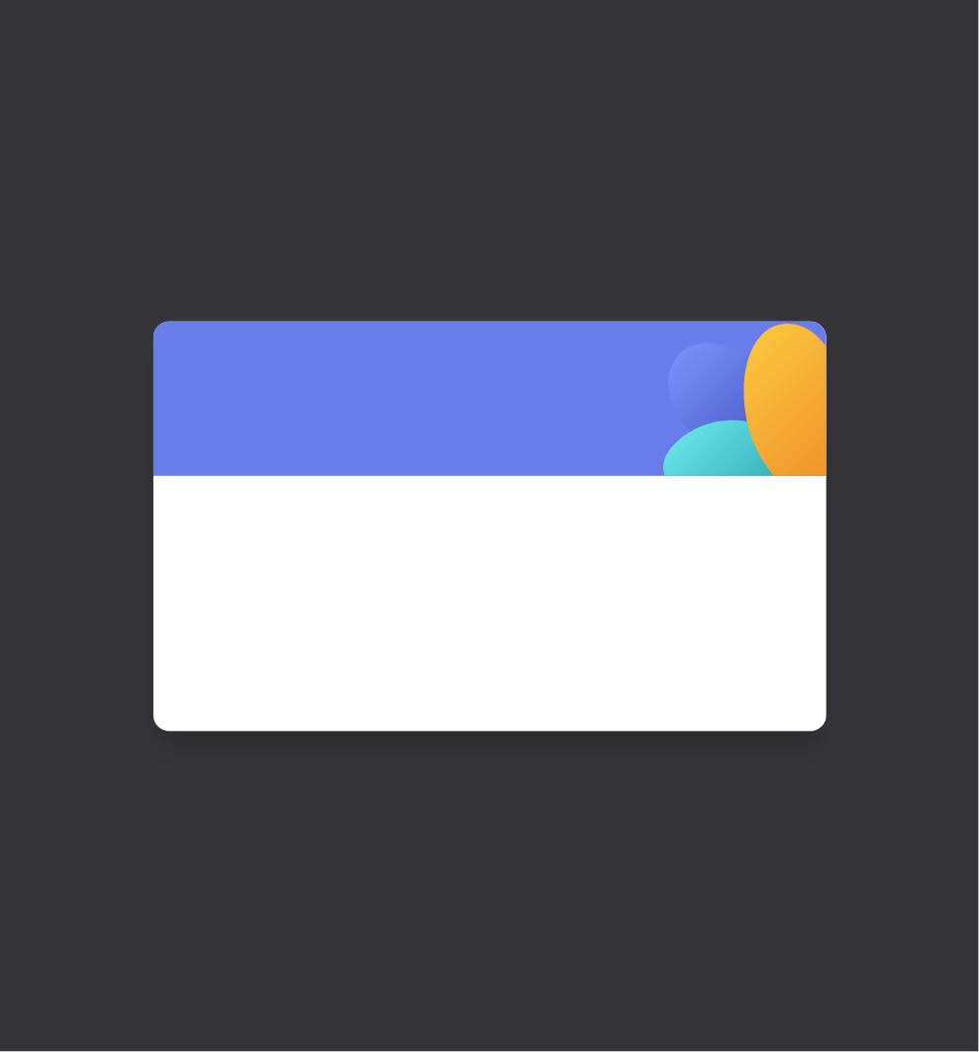
click at [751, 453] on img at bounding box center [755, 422] width 417 height 417
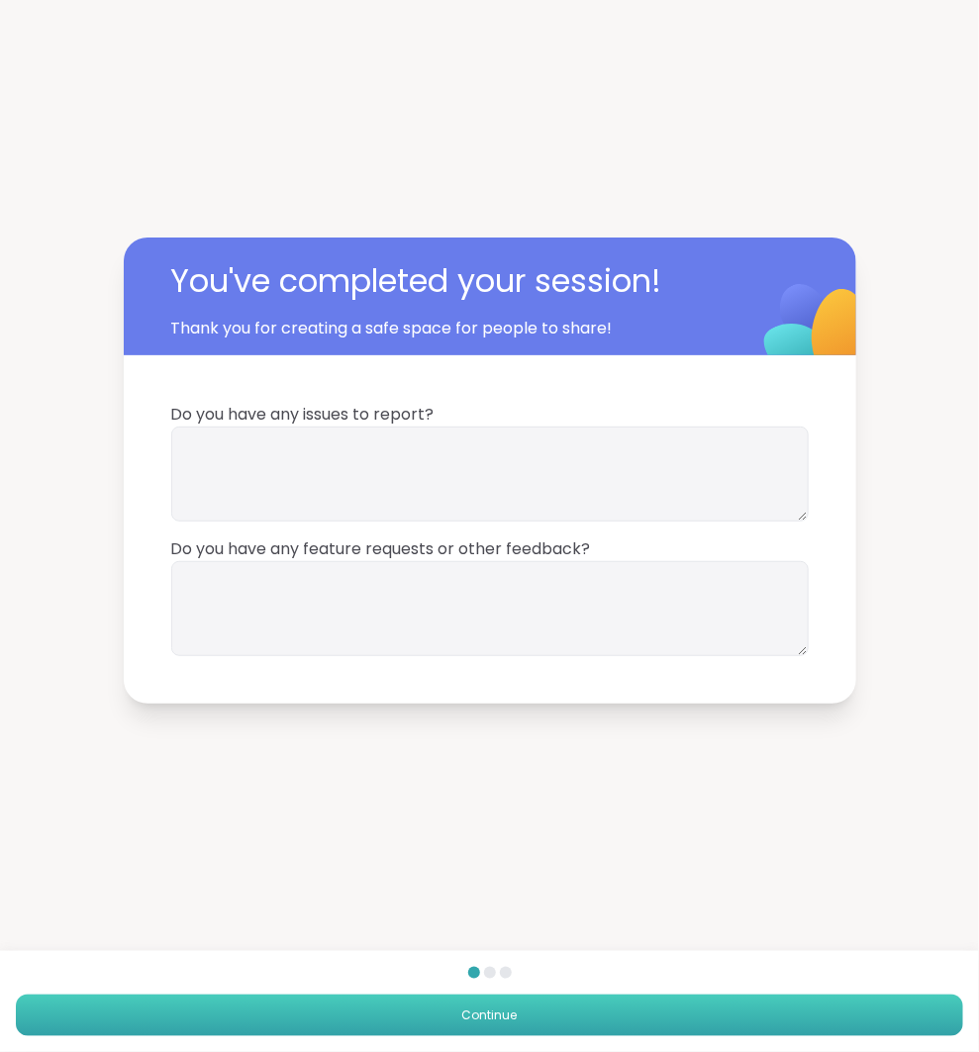
click at [829, 997] on button "Continue" at bounding box center [489, 1016] width 947 height 42
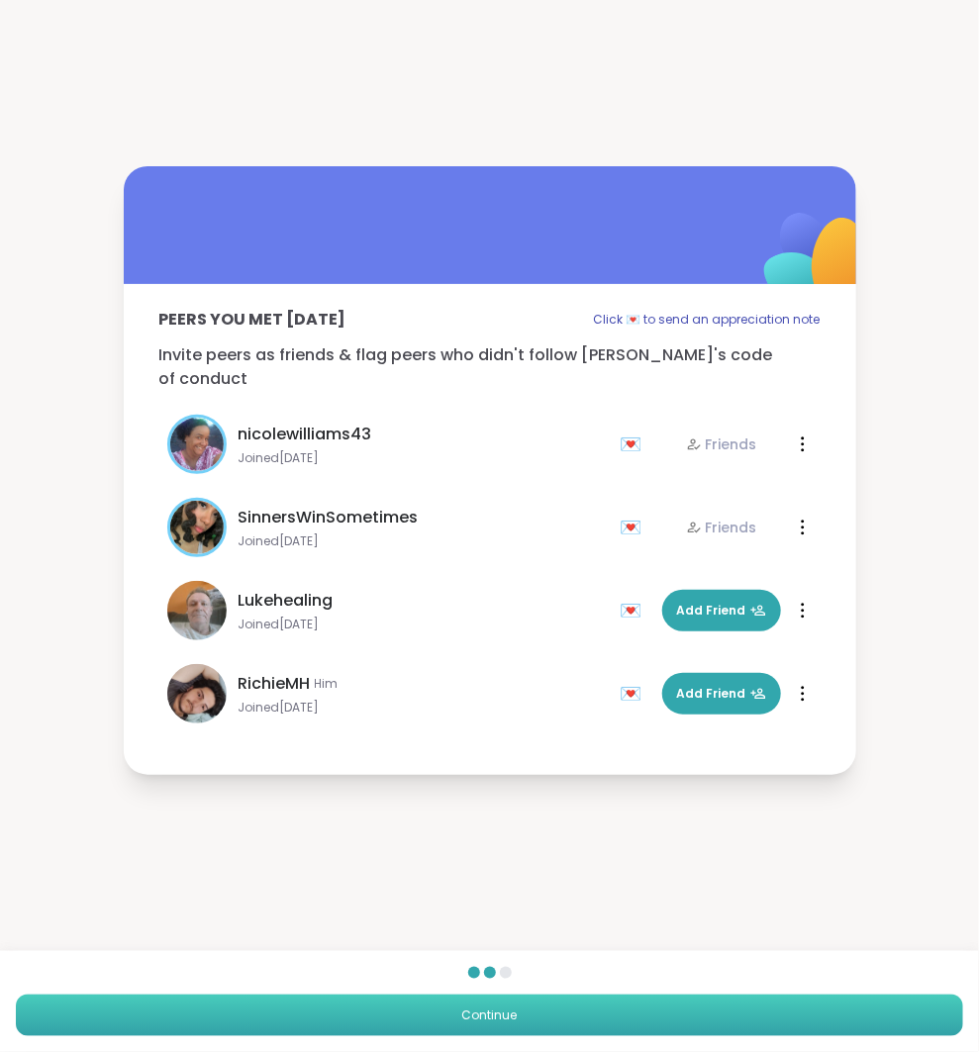
click at [608, 995] on button "Continue" at bounding box center [489, 1016] width 947 height 42
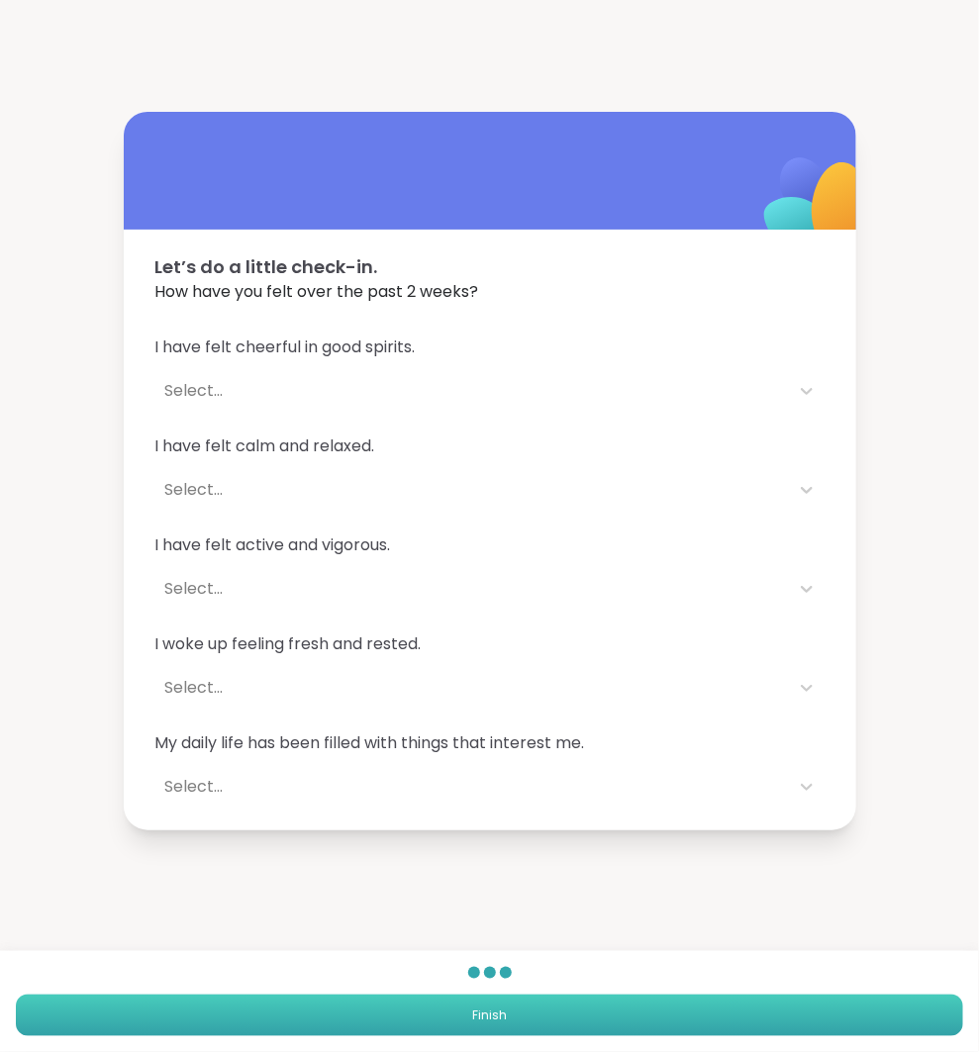
click at [621, 1013] on button "Finish" at bounding box center [489, 1016] width 947 height 42
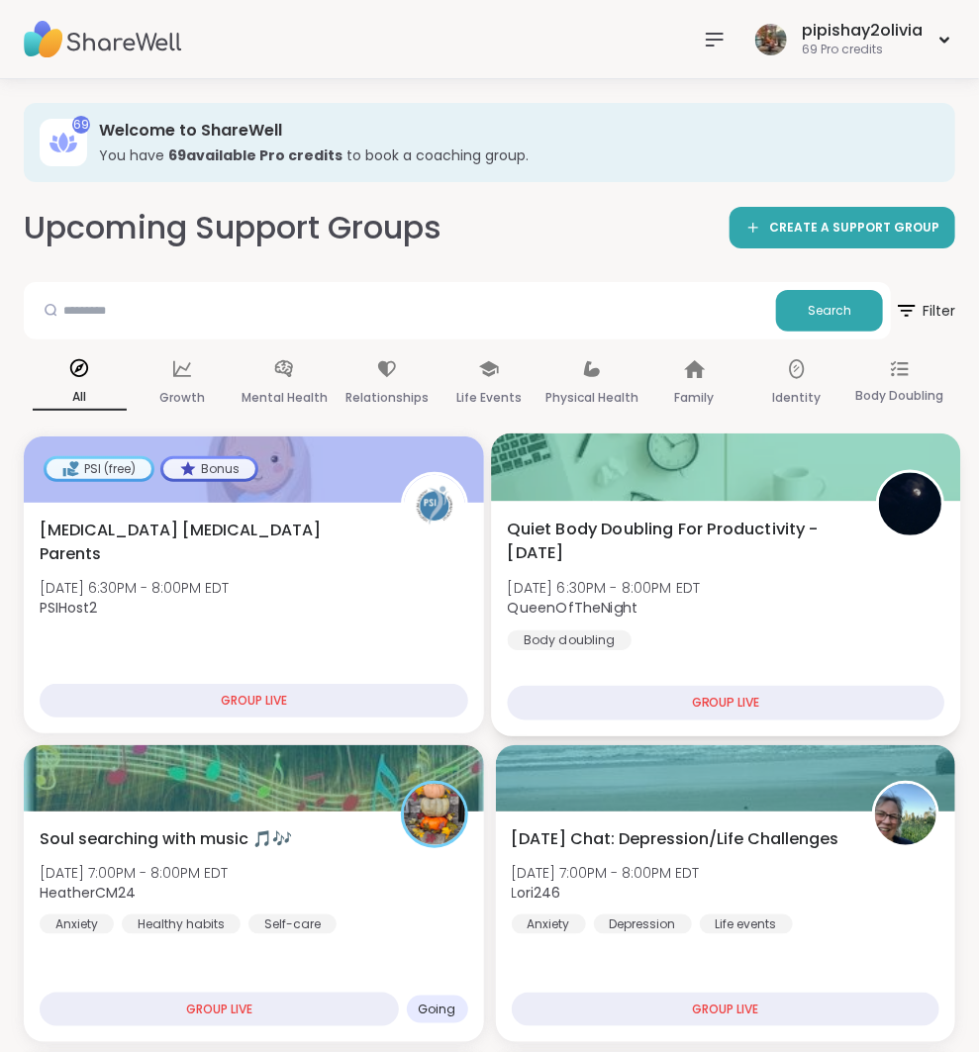
scroll to position [40, 0]
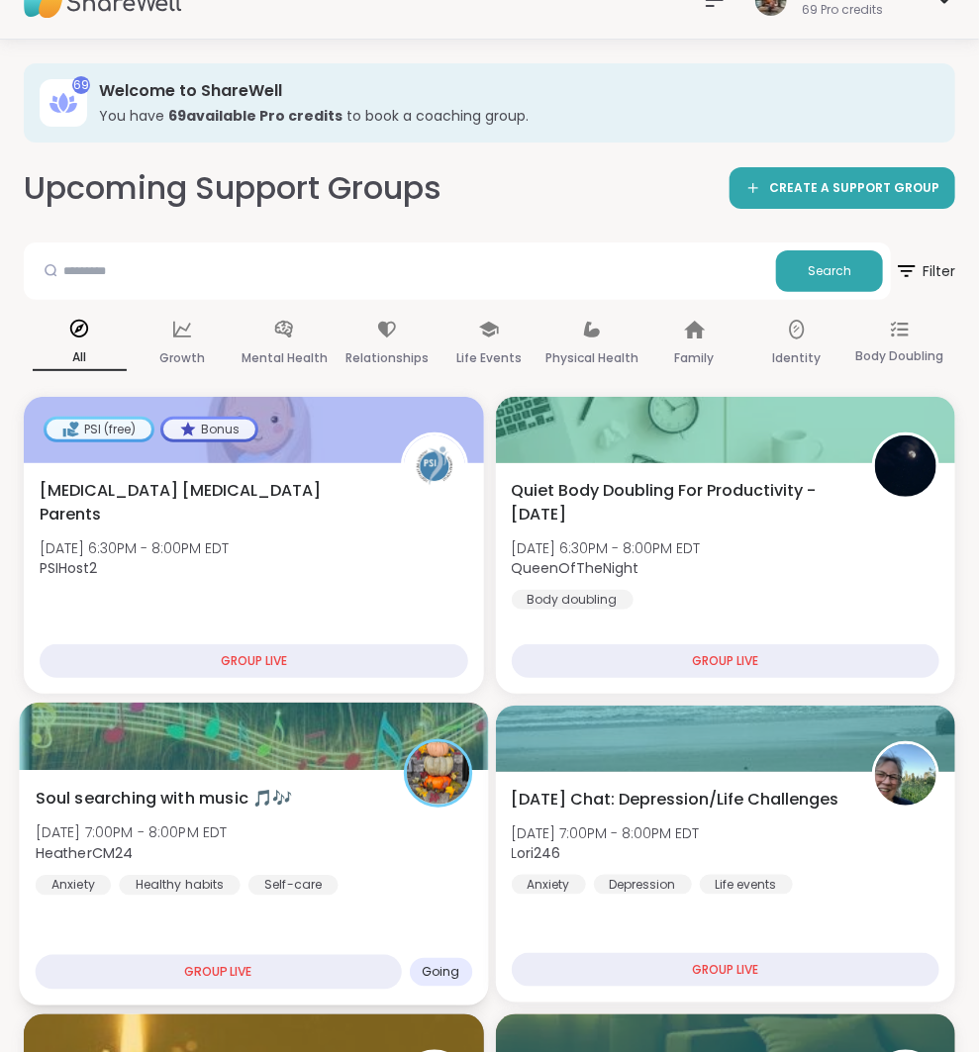
click at [390, 882] on div "Soul searching with music 🎵🎶 Thu, Oct 09 | 7:00PM - 8:00PM EDT HeatherCM24 Anxi…" at bounding box center [254, 840] width 436 height 109
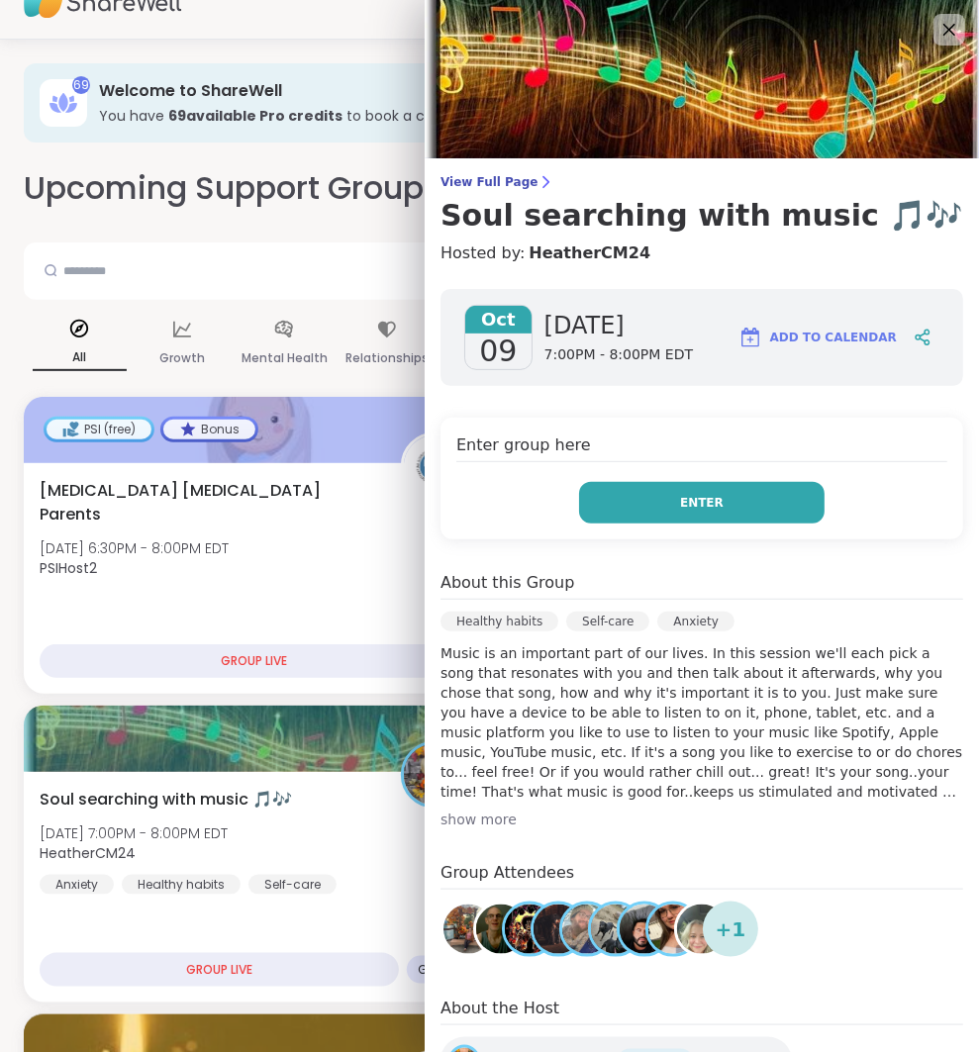
click at [698, 482] on button "Enter" at bounding box center [701, 503] width 245 height 42
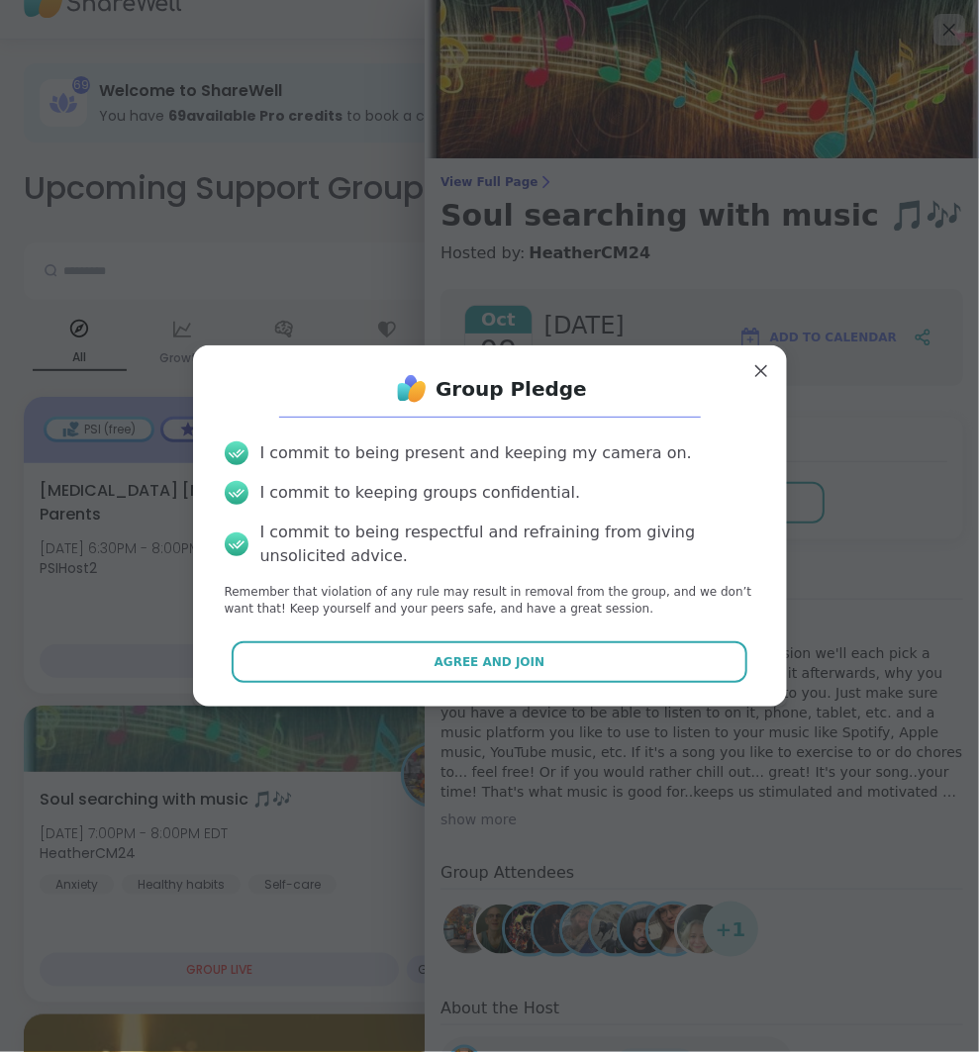
click at [698, 489] on div "I commit to keeping groups confidential." at bounding box center [490, 493] width 530 height 24
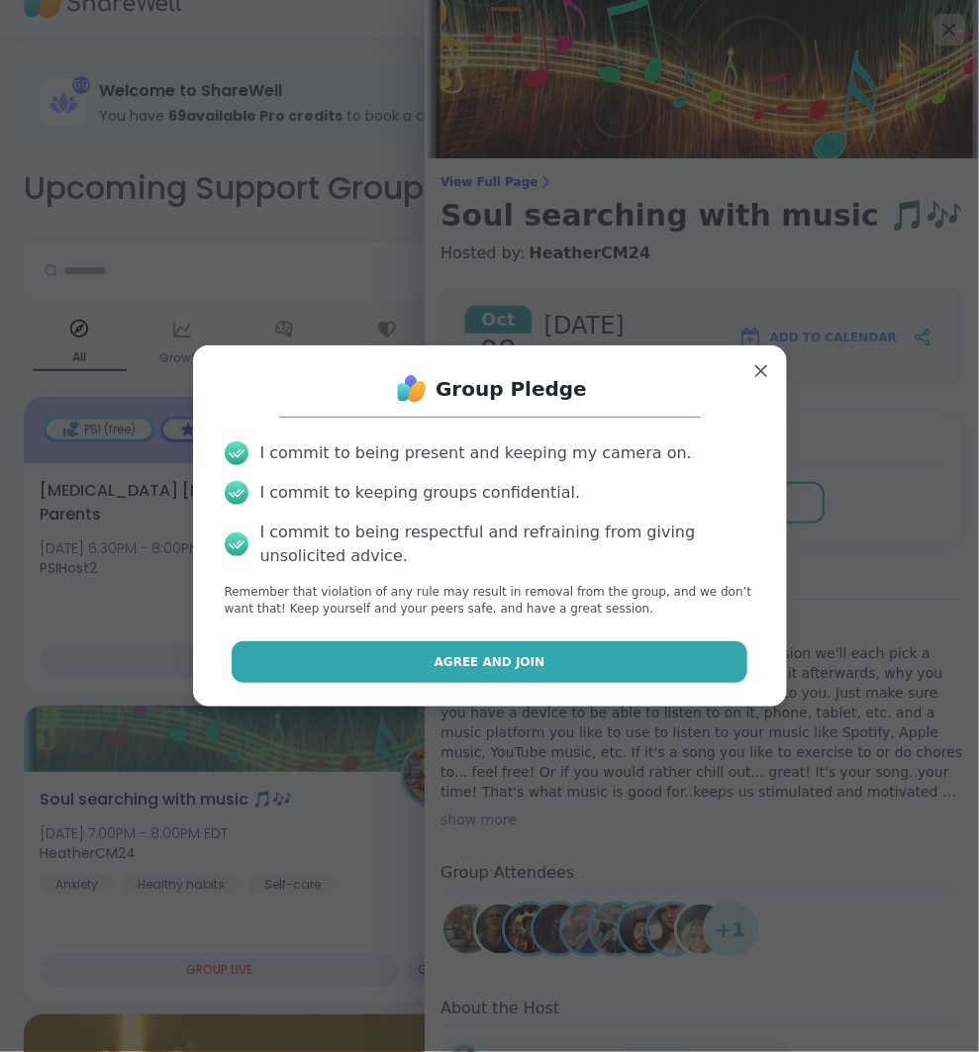
click at [681, 678] on button "Agree and Join" at bounding box center [490, 662] width 516 height 42
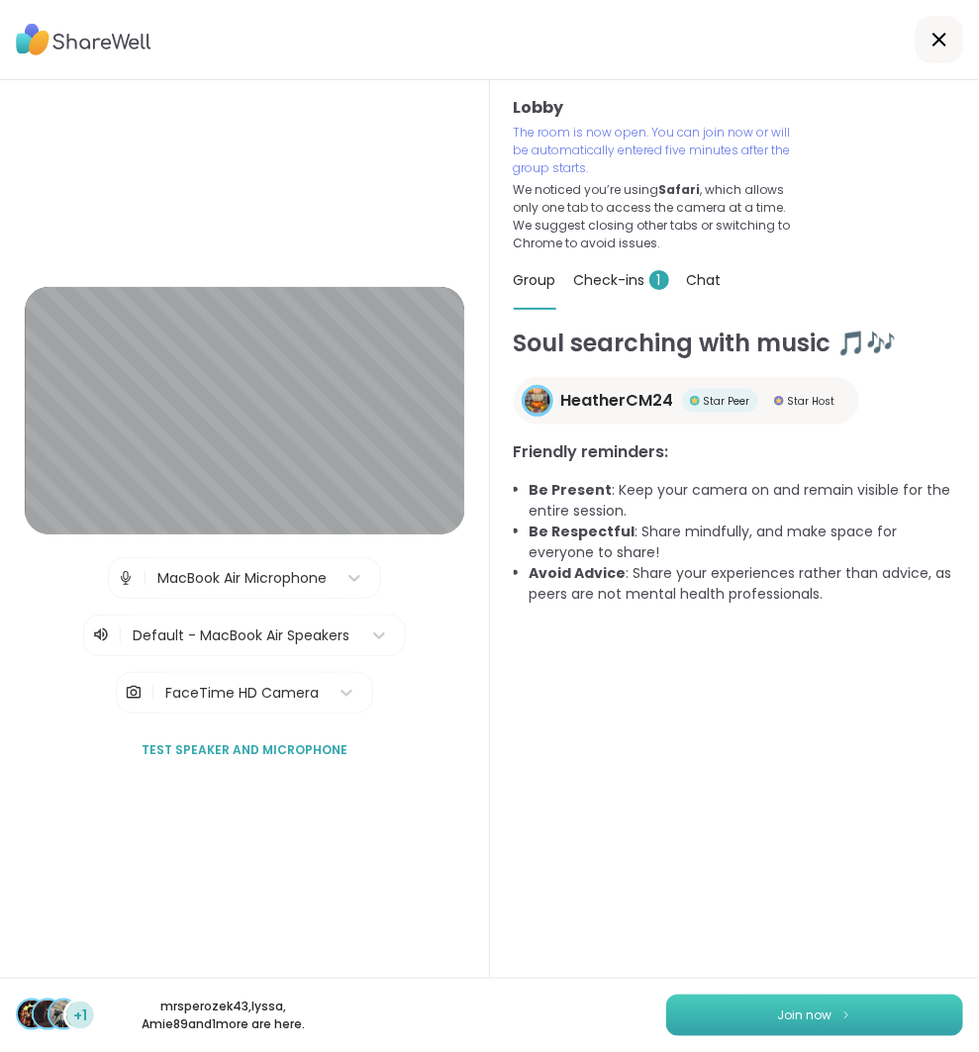
click at [759, 1020] on button "Join now" at bounding box center [814, 1016] width 297 height 42
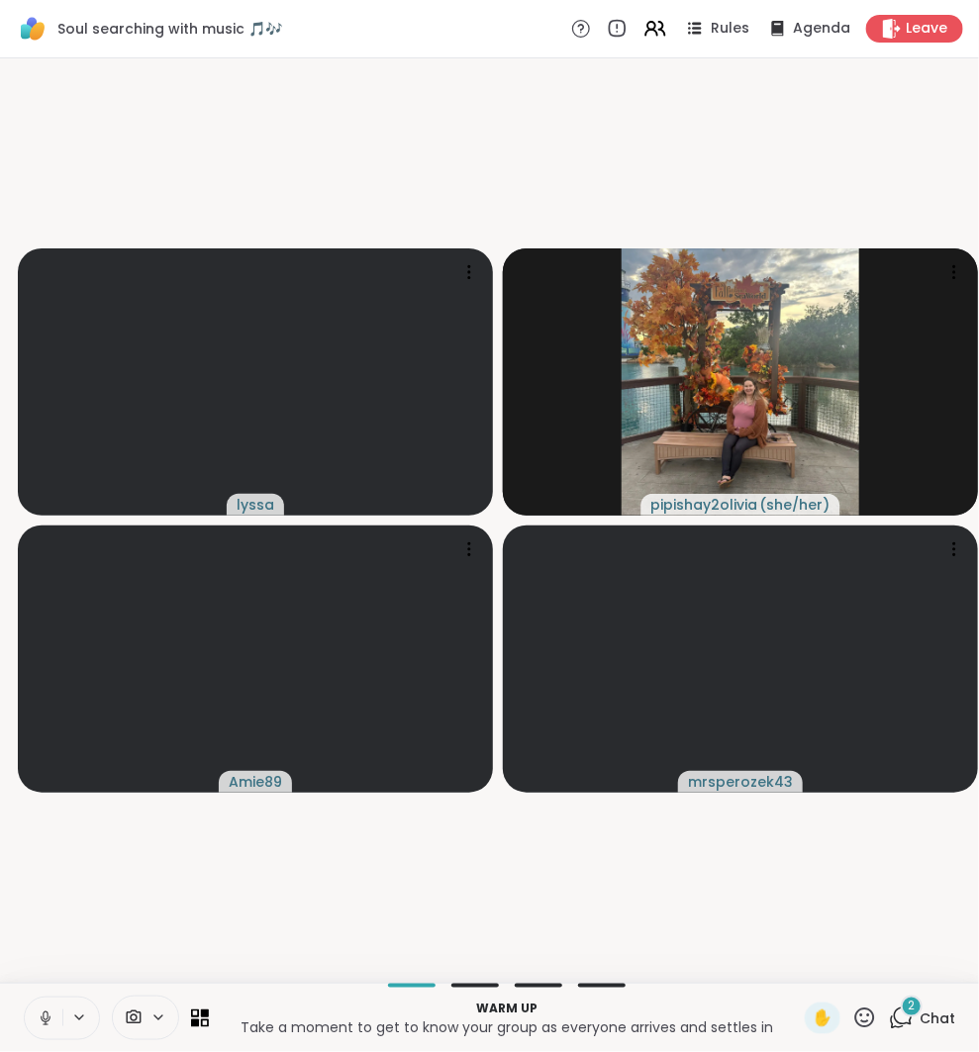
click at [47, 1013] on icon at bounding box center [46, 1019] width 18 height 18
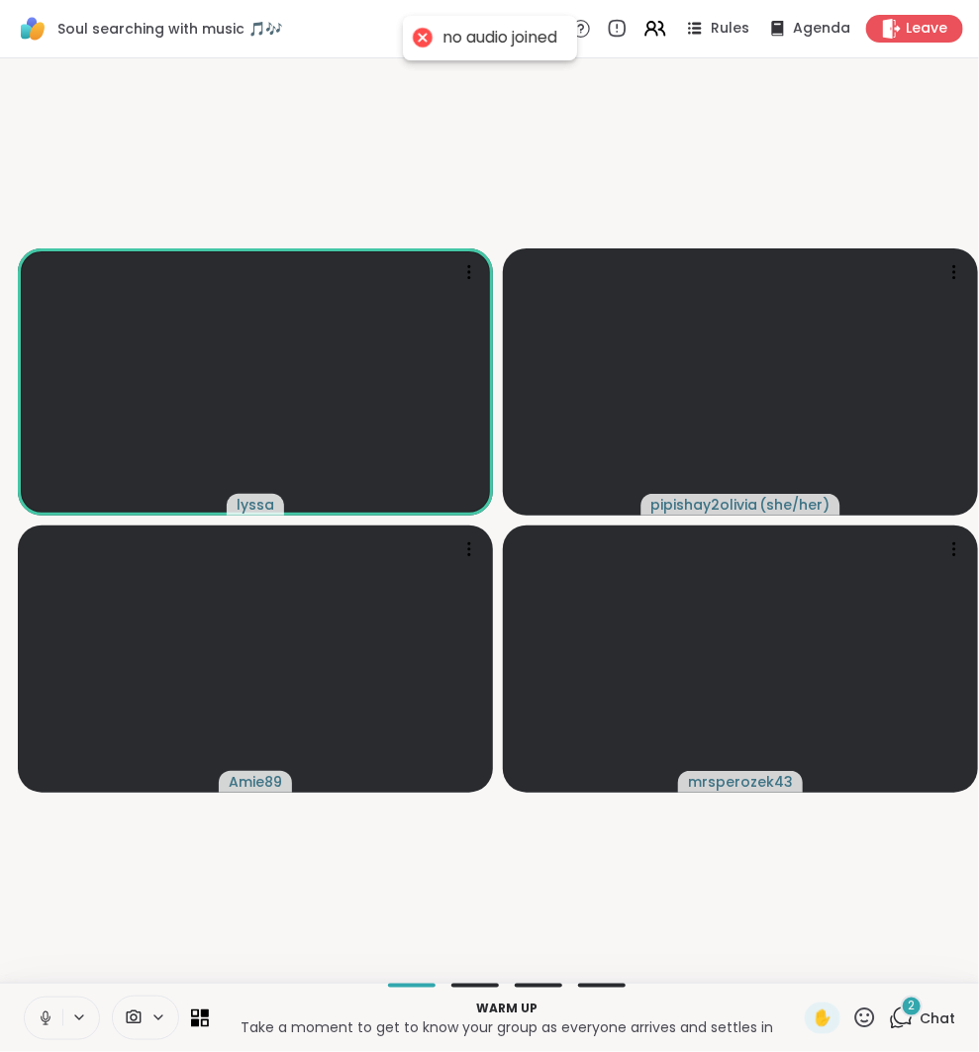
click at [48, 1014] on icon at bounding box center [45, 1015] width 5 height 9
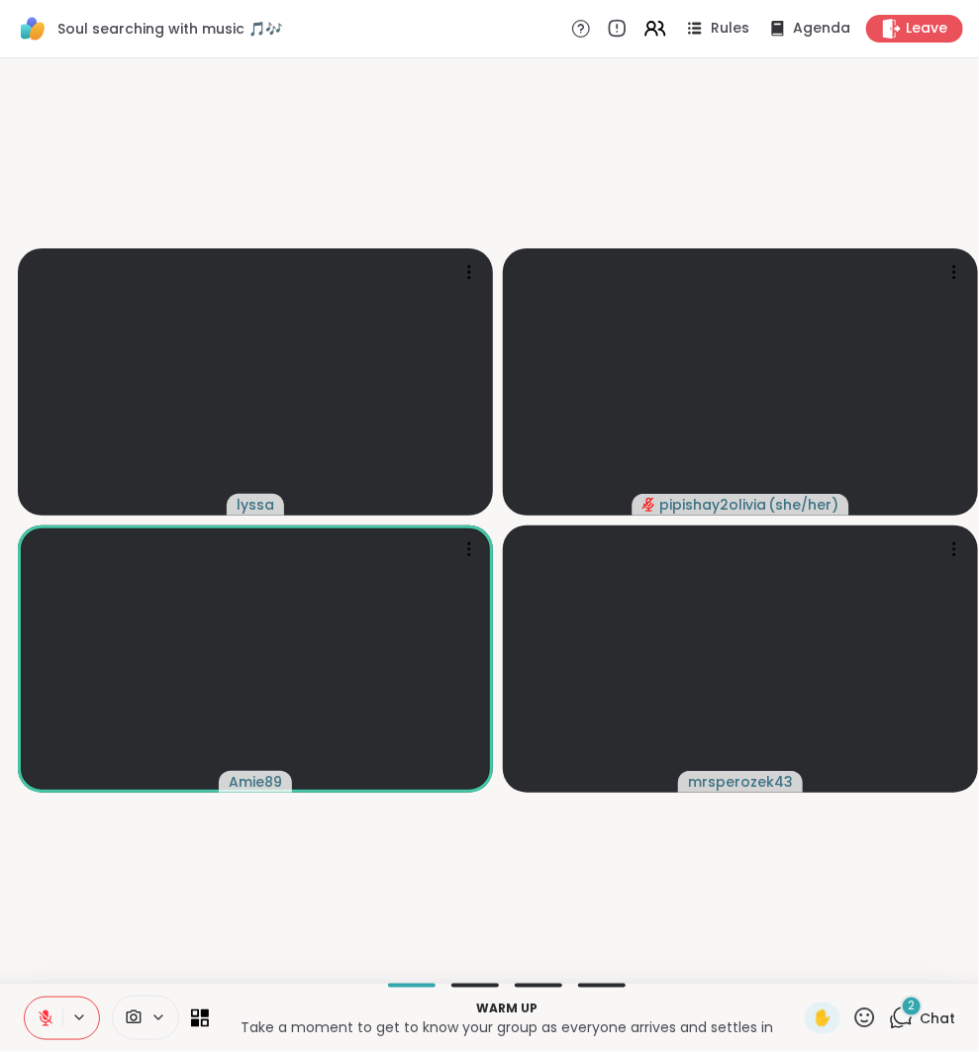
click at [907, 1012] on div "2" at bounding box center [912, 1007] width 22 height 22
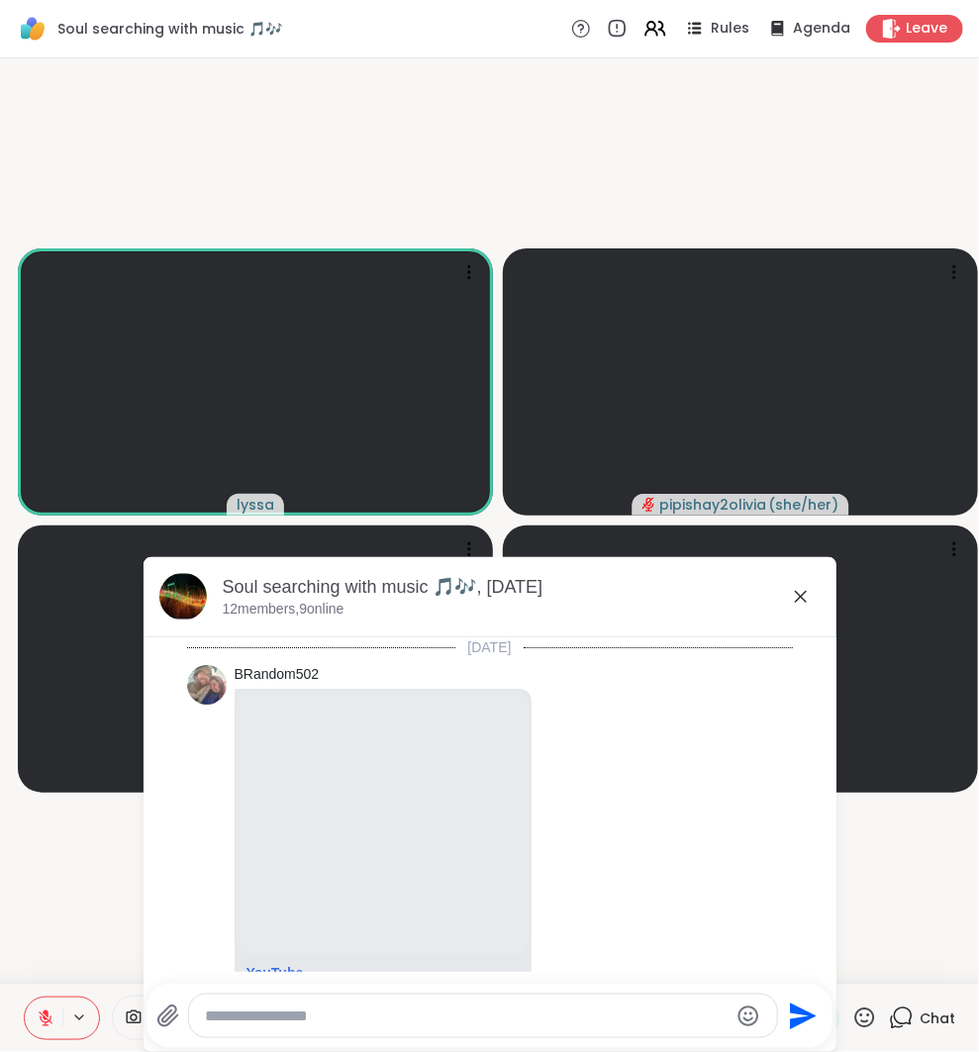
scroll to position [7380, 0]
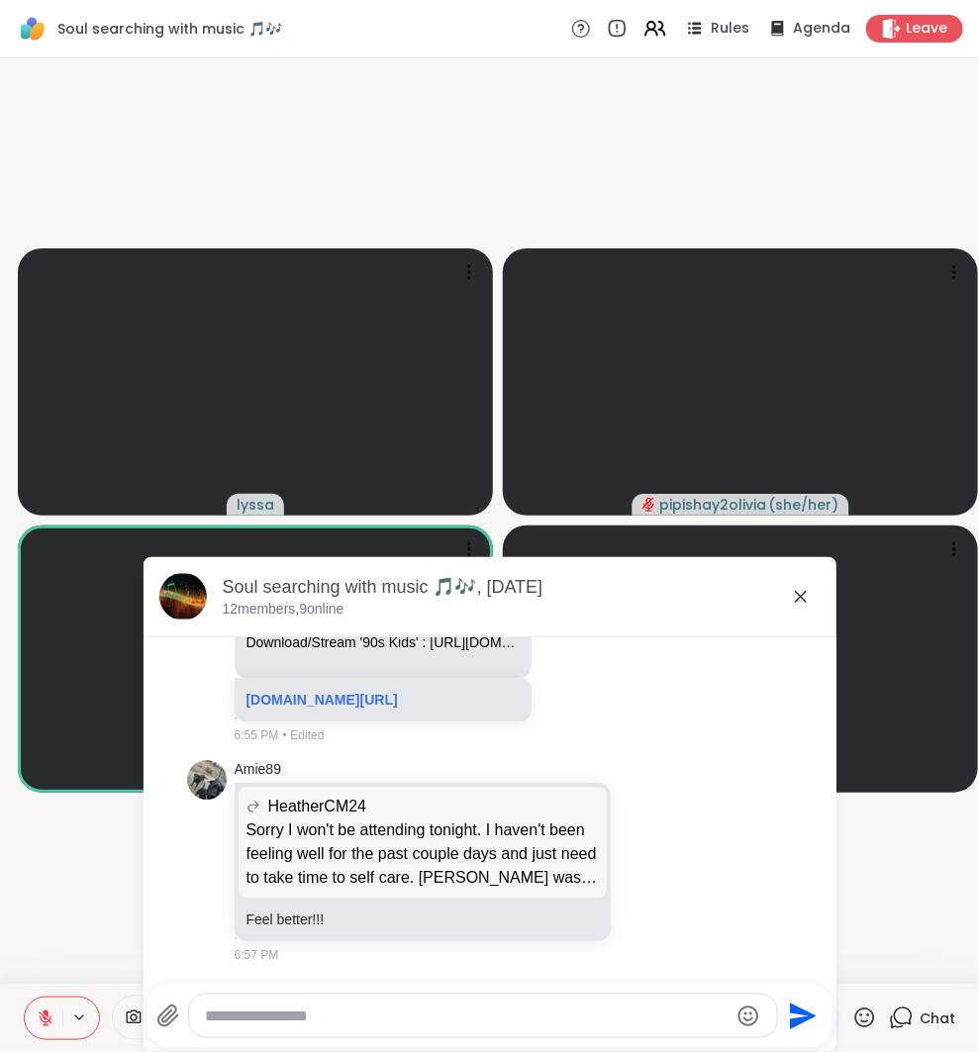
click at [800, 589] on icon at bounding box center [801, 597] width 24 height 24
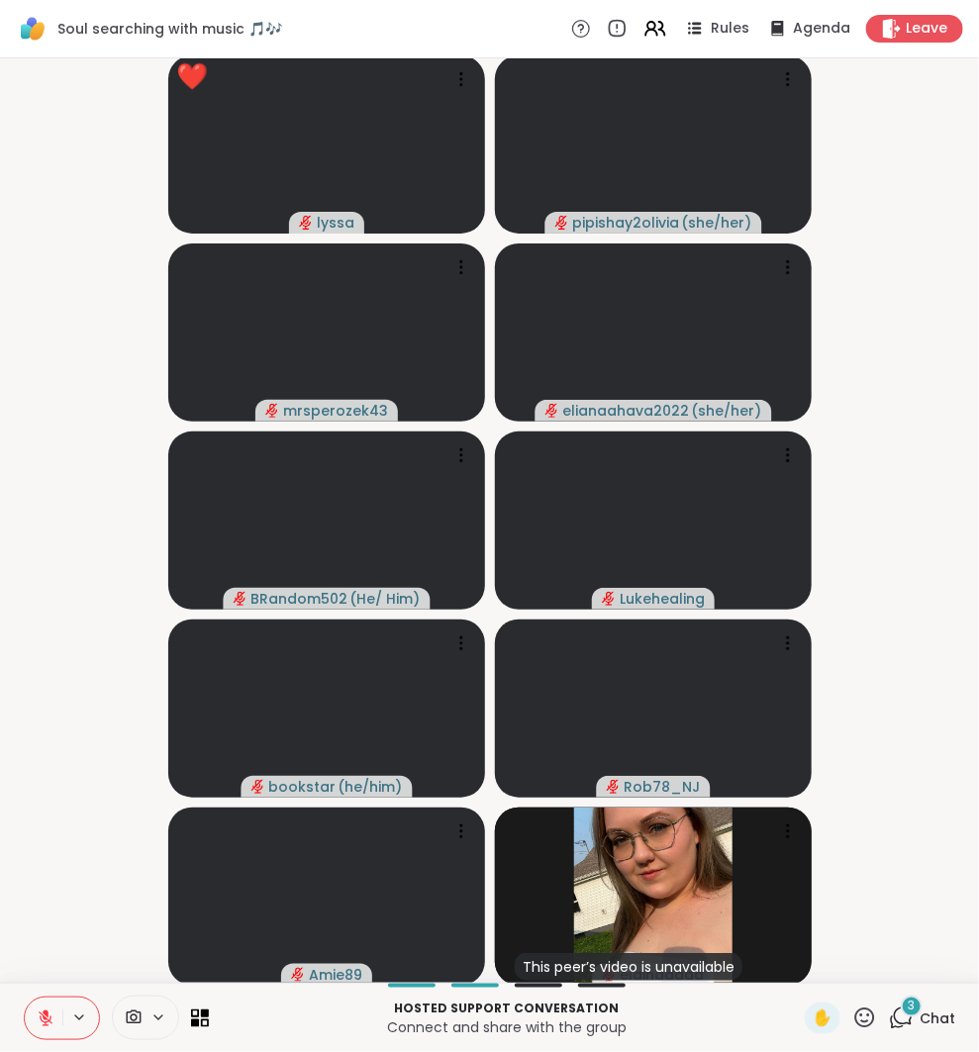
click at [915, 1008] on span "3" at bounding box center [912, 1006] width 7 height 17
click at [898, 1026] on icon at bounding box center [897, 1022] width 13 height 13
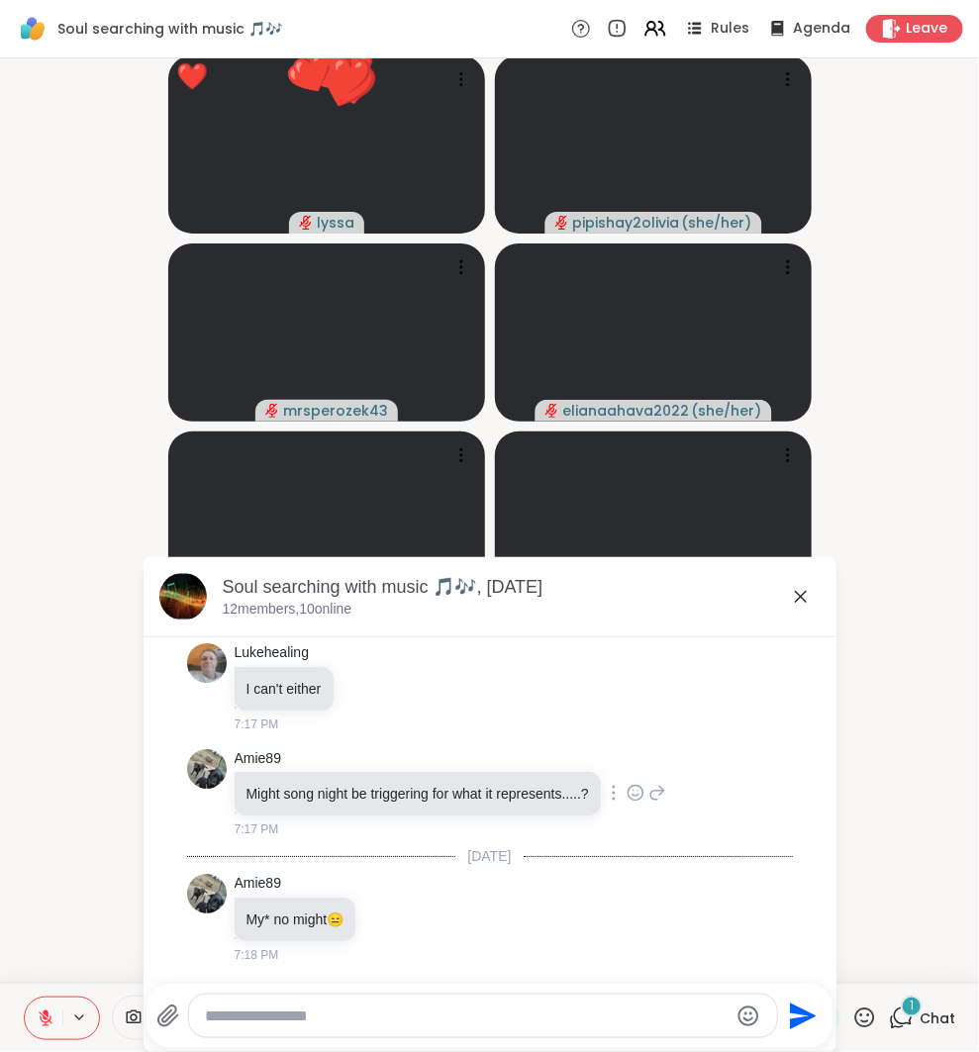
scroll to position [10320, 0]
click at [513, 999] on div at bounding box center [483, 1016] width 588 height 43
click at [516, 1014] on textarea "Type your message" at bounding box center [467, 1017] width 524 height 20
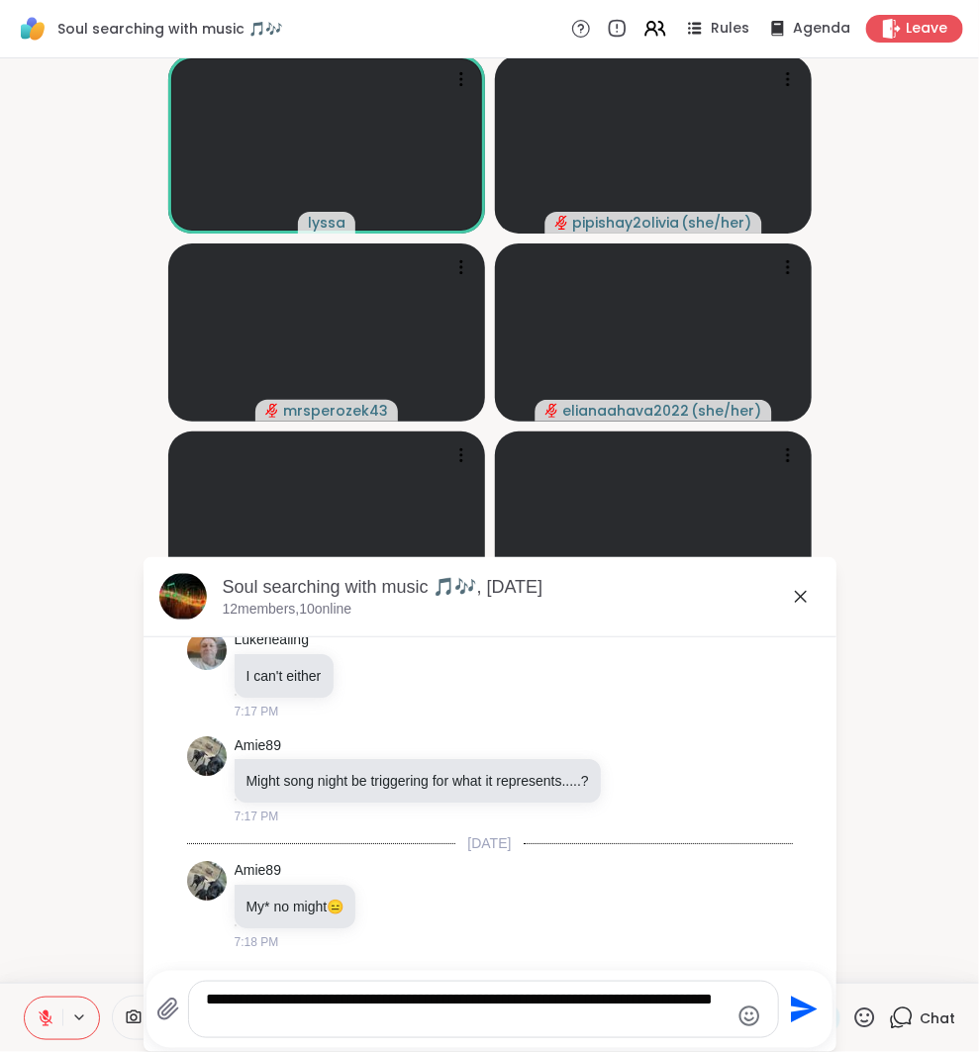
type textarea "**********"
click at [797, 999] on icon "Send" at bounding box center [802, 1010] width 32 height 32
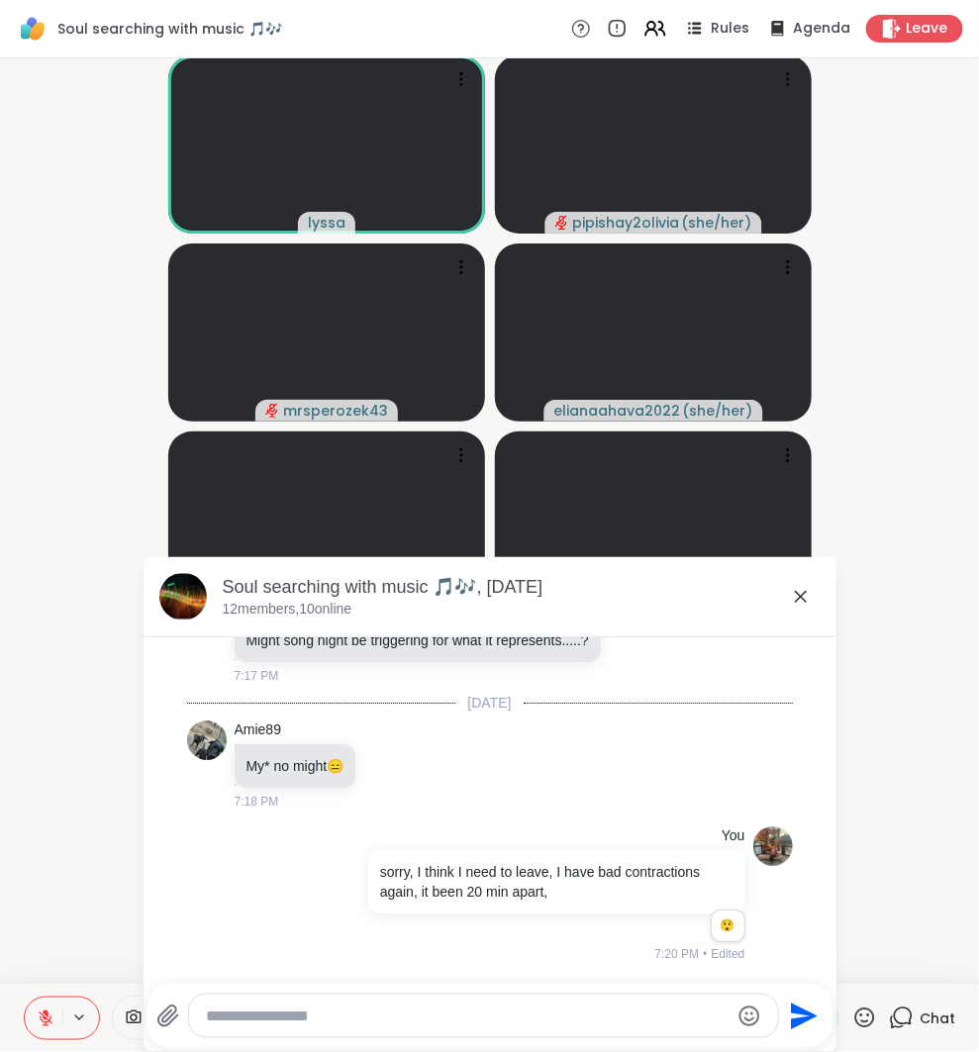
scroll to position [10472, 0]
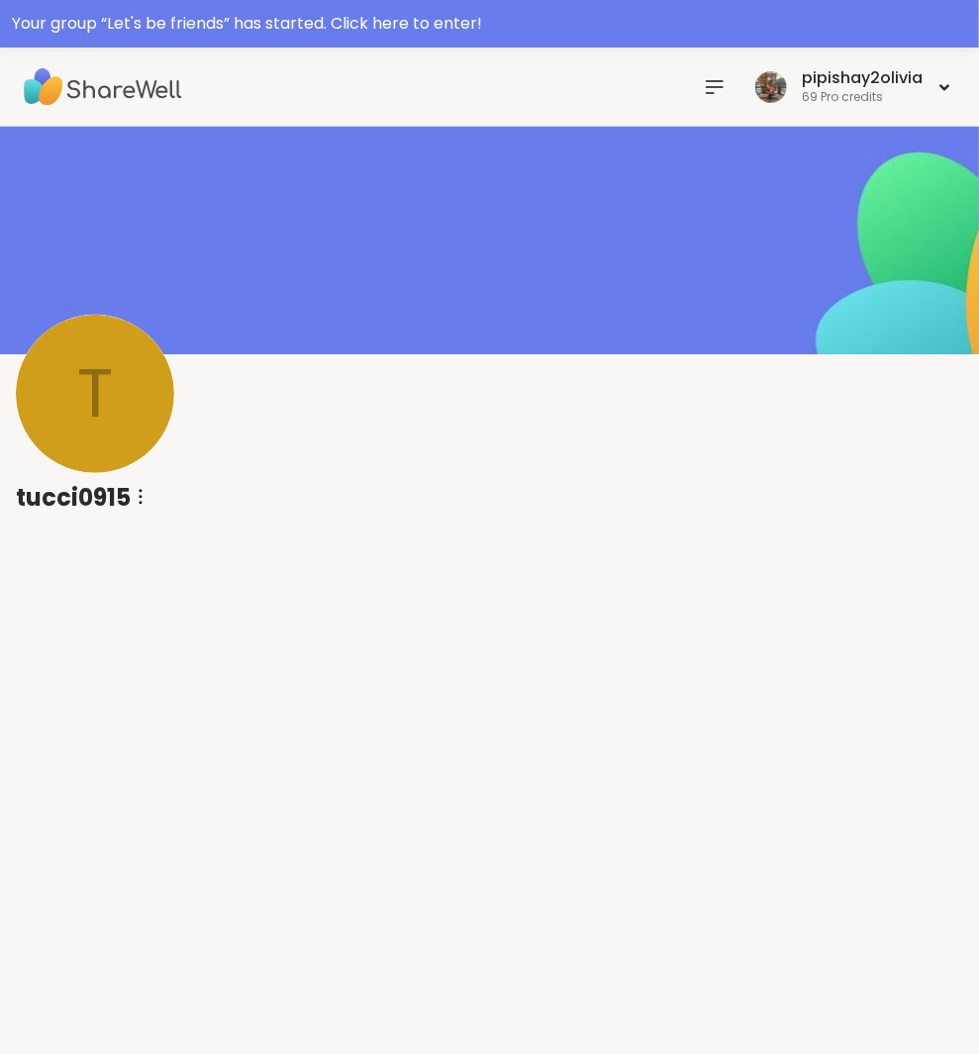
click at [142, 497] on icon at bounding box center [141, 497] width 2 height 14
click at [210, 545] on div "Flag Member" at bounding box center [250, 547] width 222 height 45
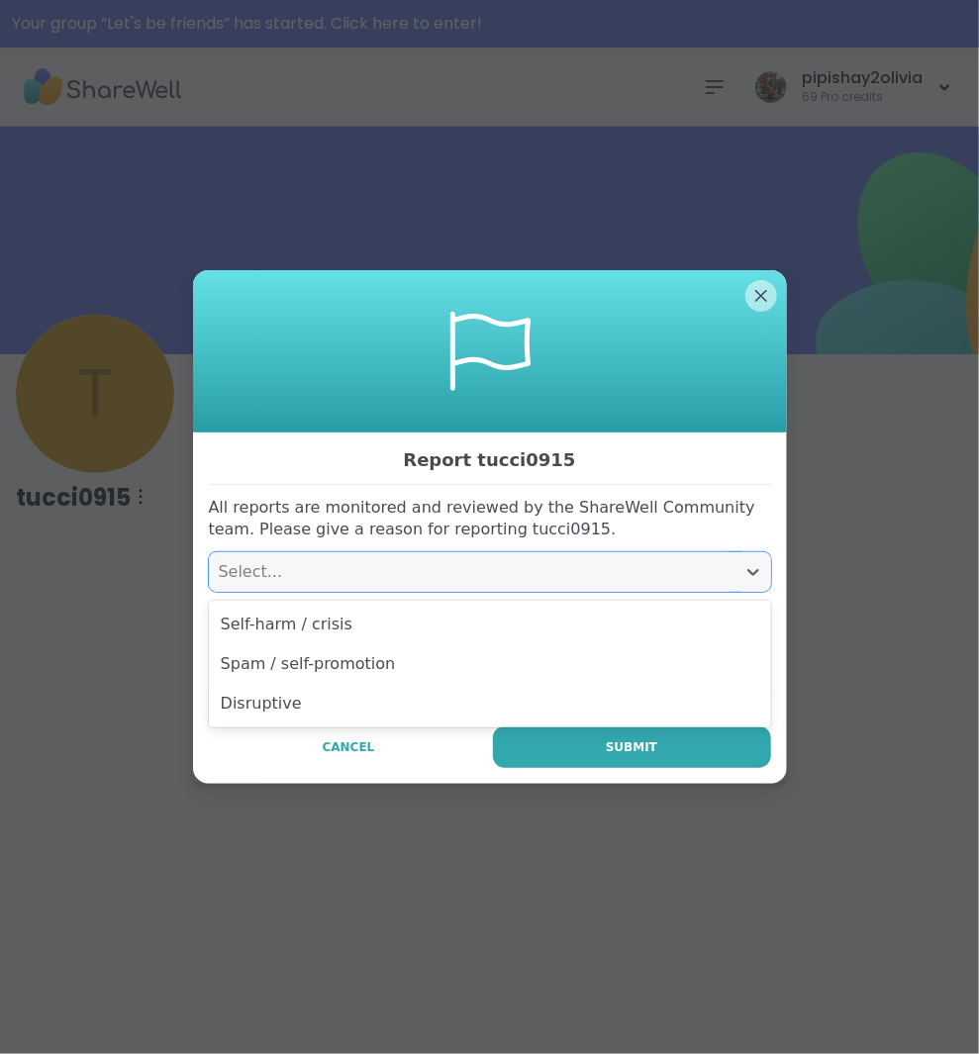
click at [289, 556] on div "Select..." at bounding box center [472, 572] width 527 height 40
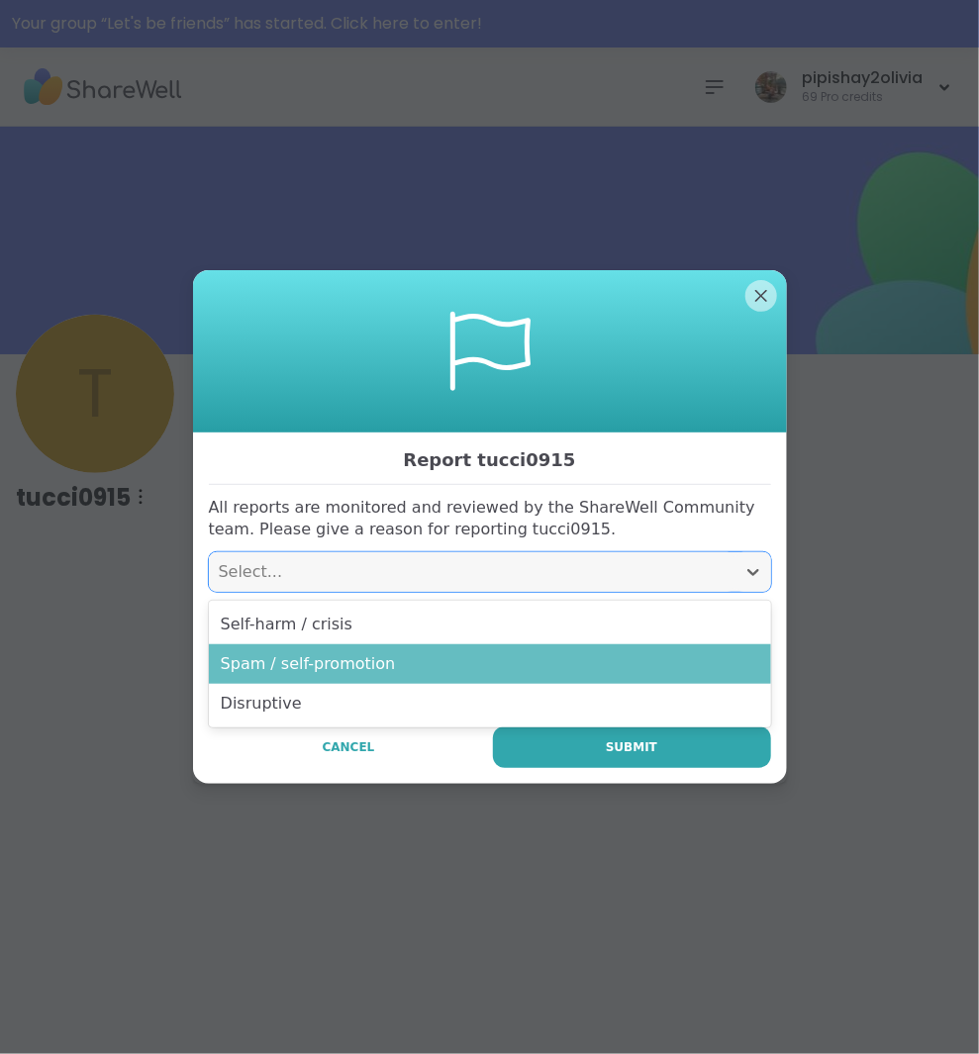
click at [355, 662] on div "Spam / self-promotion" at bounding box center [490, 664] width 562 height 40
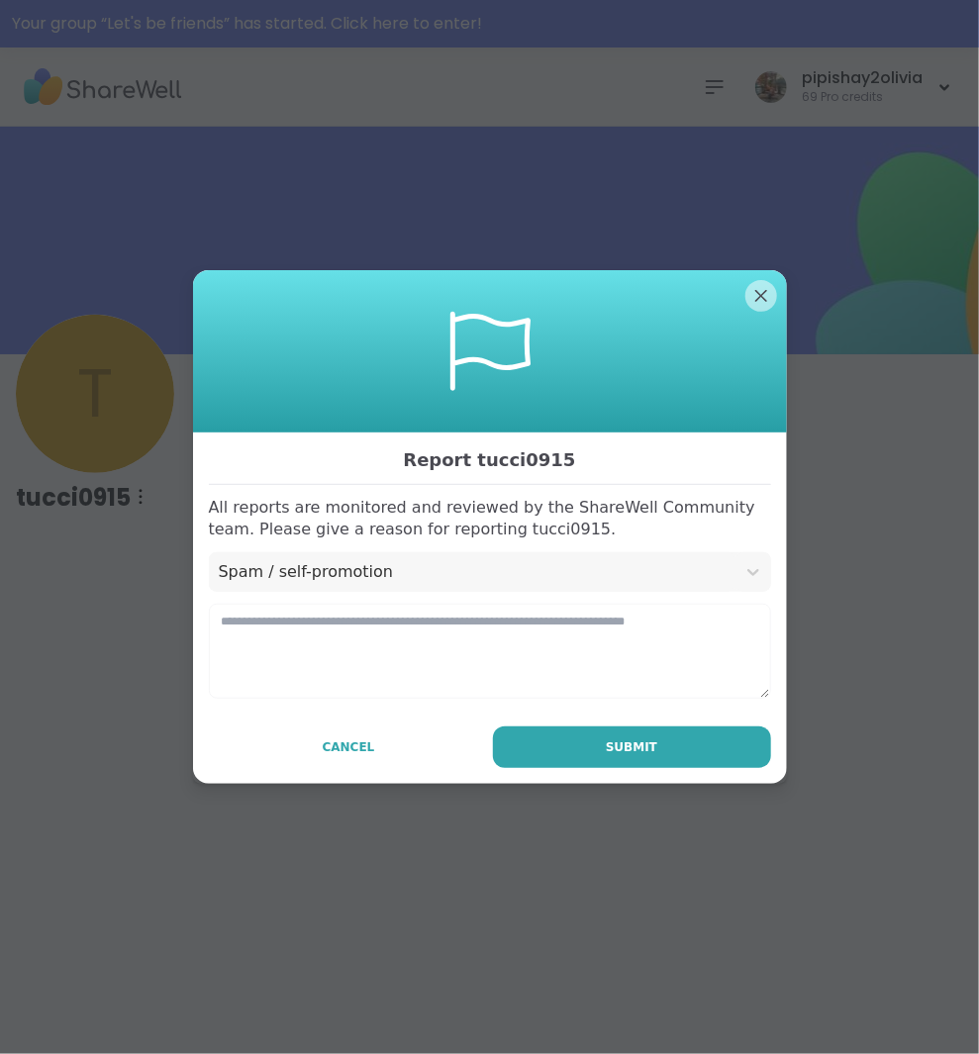
drag, startPoint x: 603, startPoint y: 753, endPoint x: 570, endPoint y: 636, distance: 121.3
click at [570, 661] on div "Report tucci0915 All reports are monitored and reviewed by the ShareWell Commun…" at bounding box center [490, 609] width 594 height 352
click at [570, 636] on textarea at bounding box center [490, 651] width 562 height 95
click at [733, 675] on div "Open Grammarly." at bounding box center [739, 672] width 24 height 24
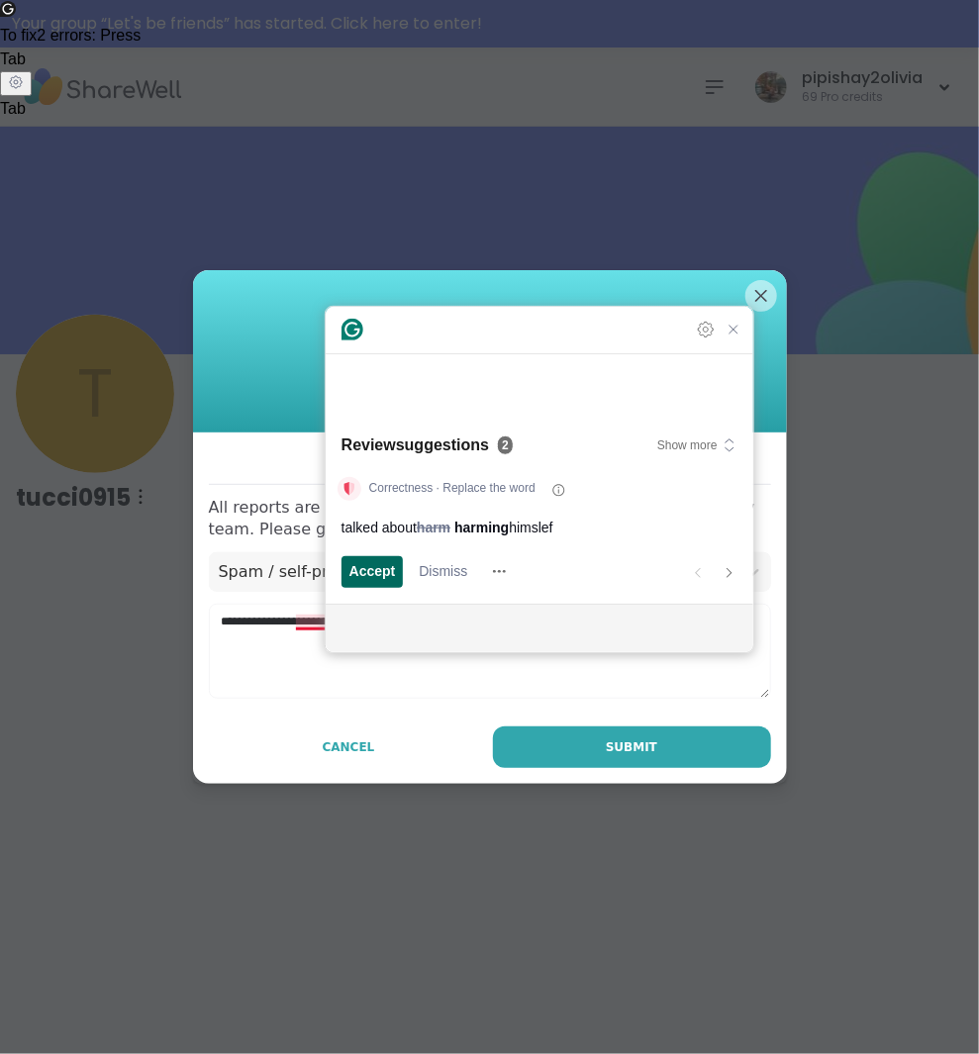
click at [359, 572] on span "Accept" at bounding box center [372, 571] width 47 height 21
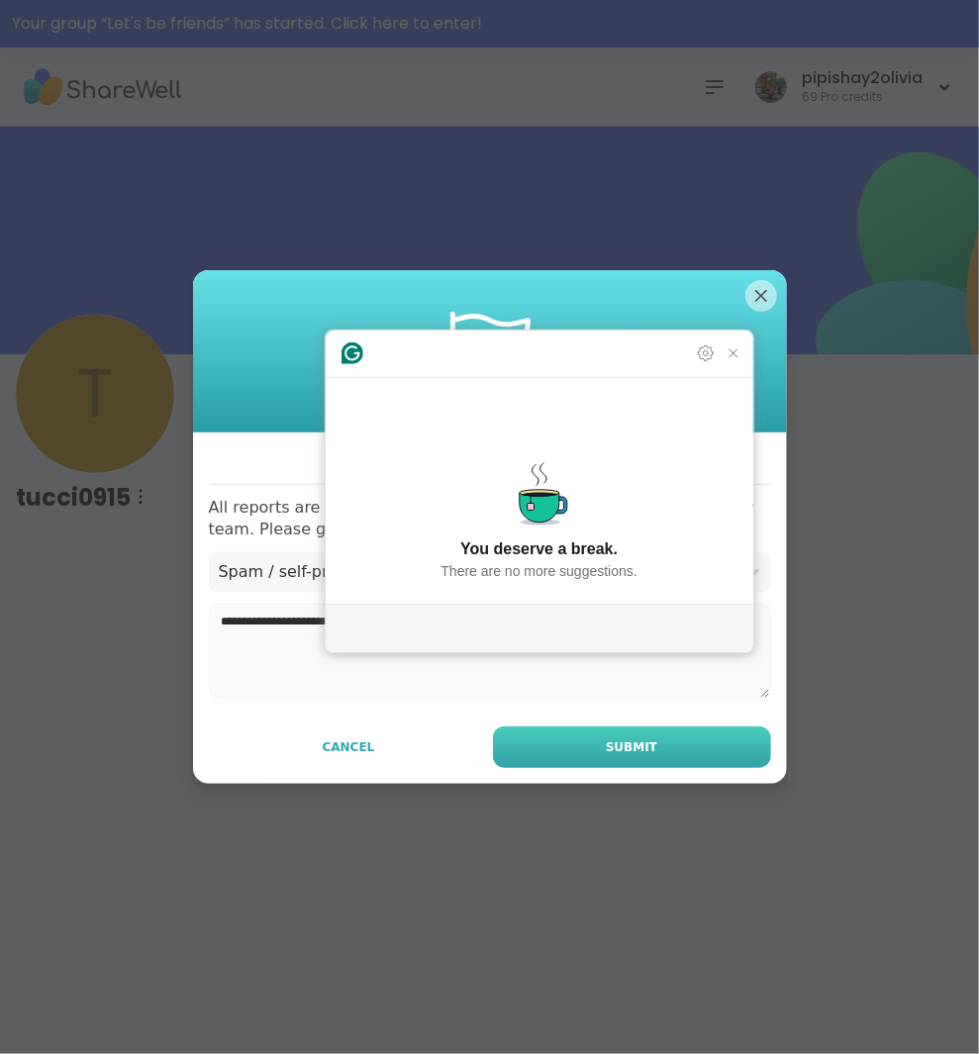
type textarea "**********"
click at [550, 735] on button "Submit" at bounding box center [632, 747] width 278 height 42
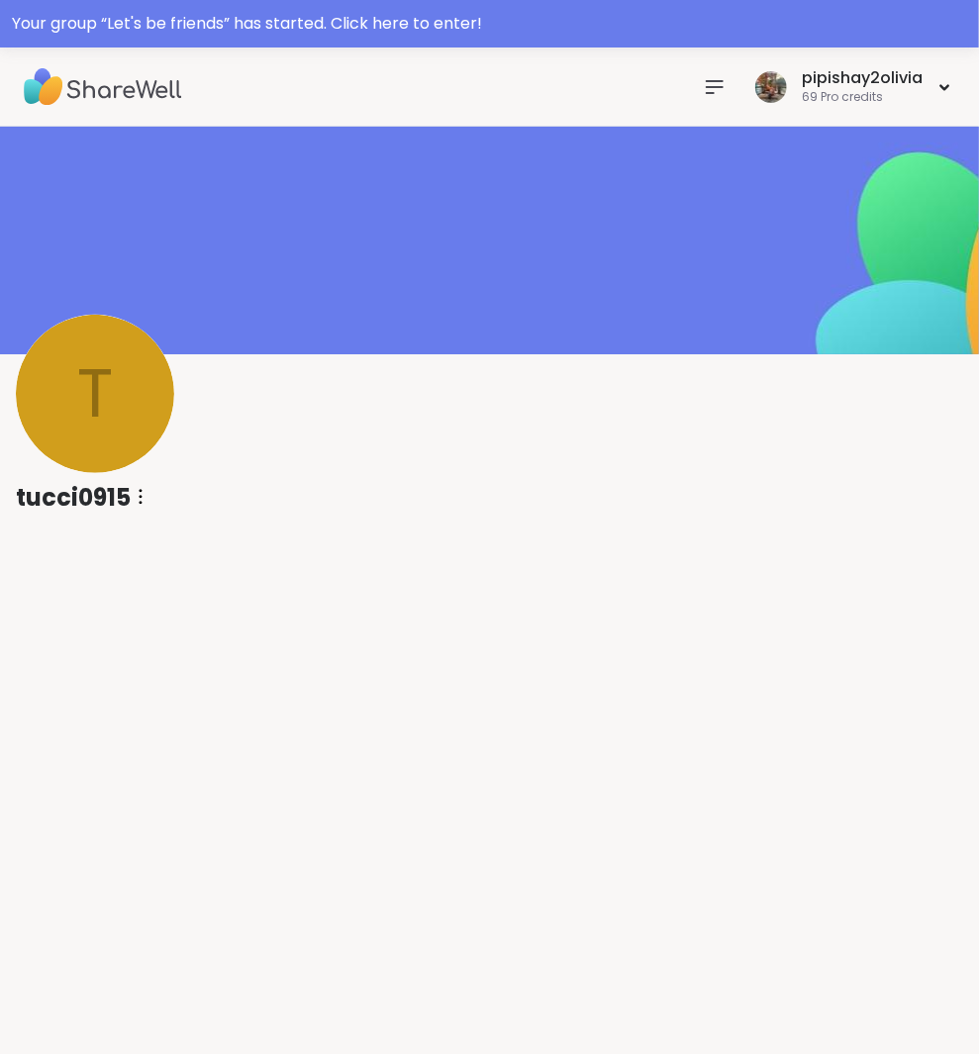
click at [714, 71] on nav at bounding box center [715, 87] width 40 height 40
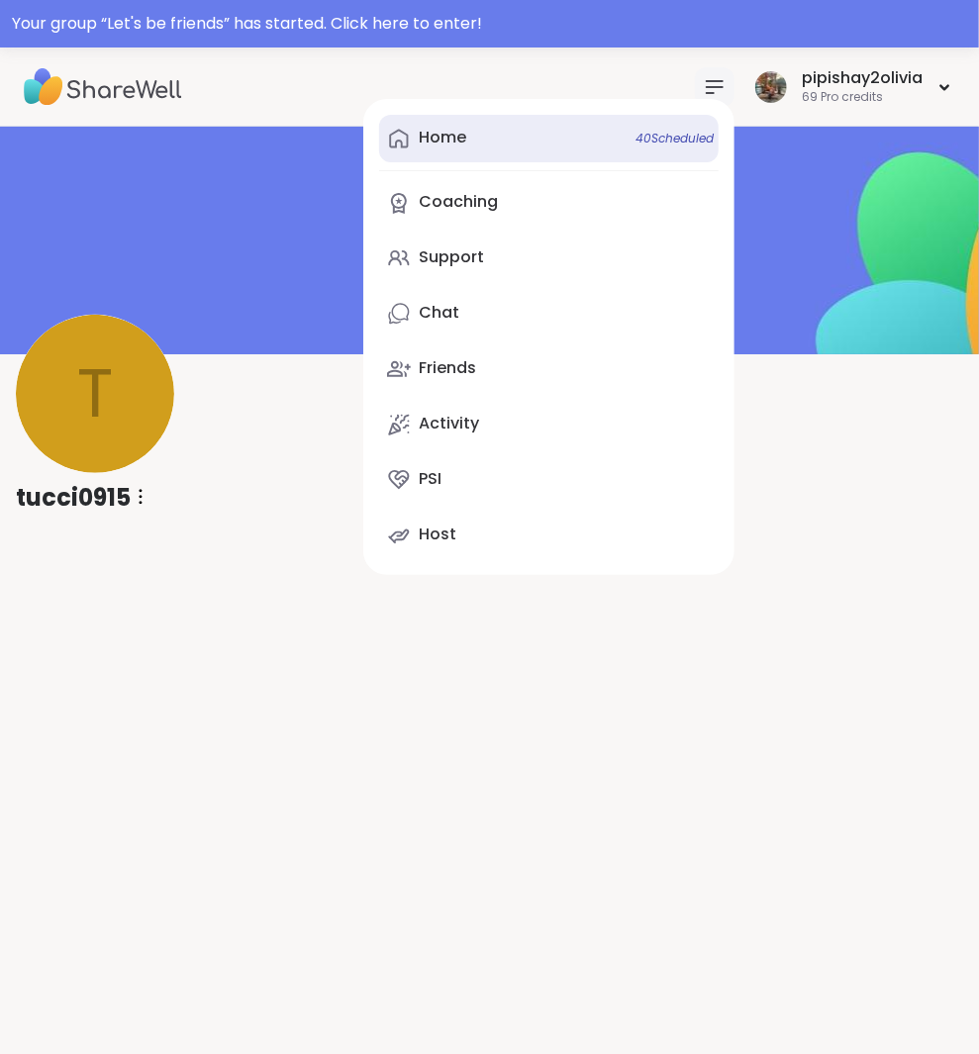
click at [622, 127] on link "Home 40 Scheduled" at bounding box center [548, 139] width 339 height 48
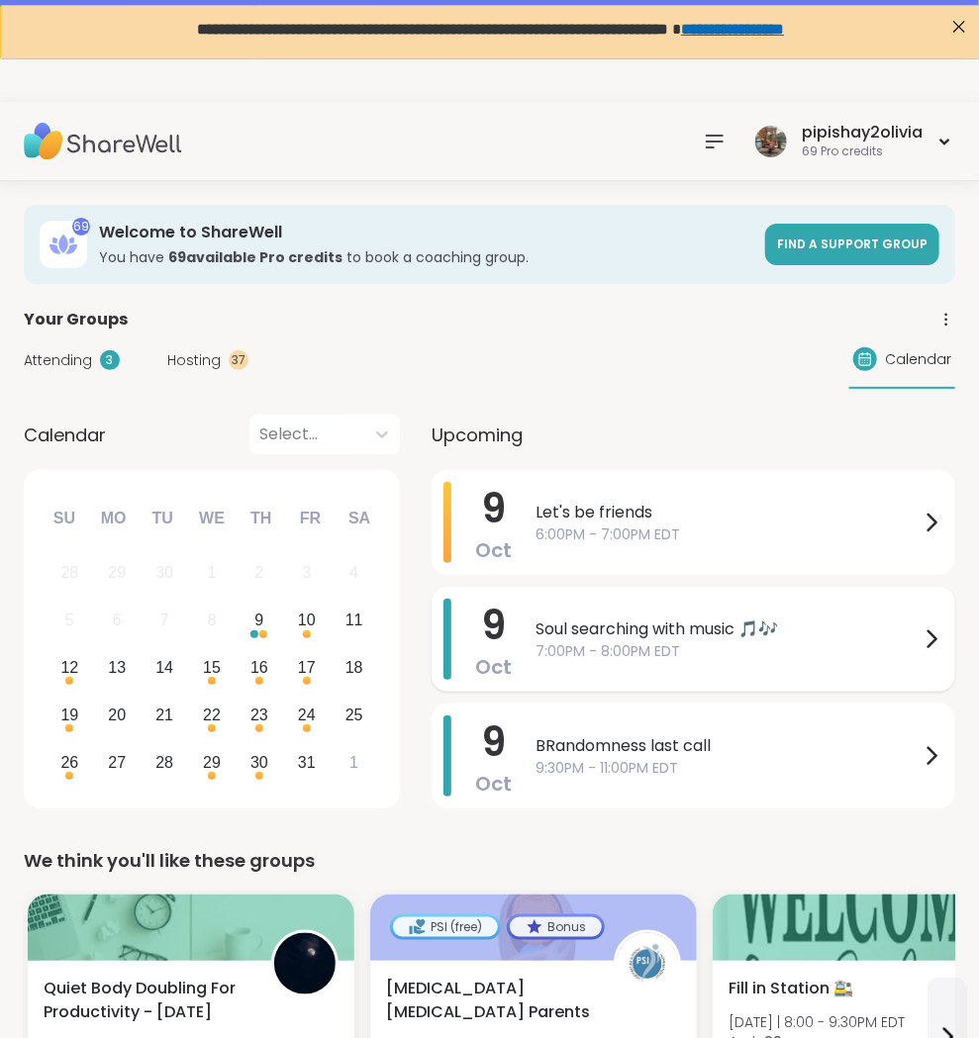
click at [695, 632] on span "Soul searching with music 🎵🎶" at bounding box center [727, 630] width 384 height 24
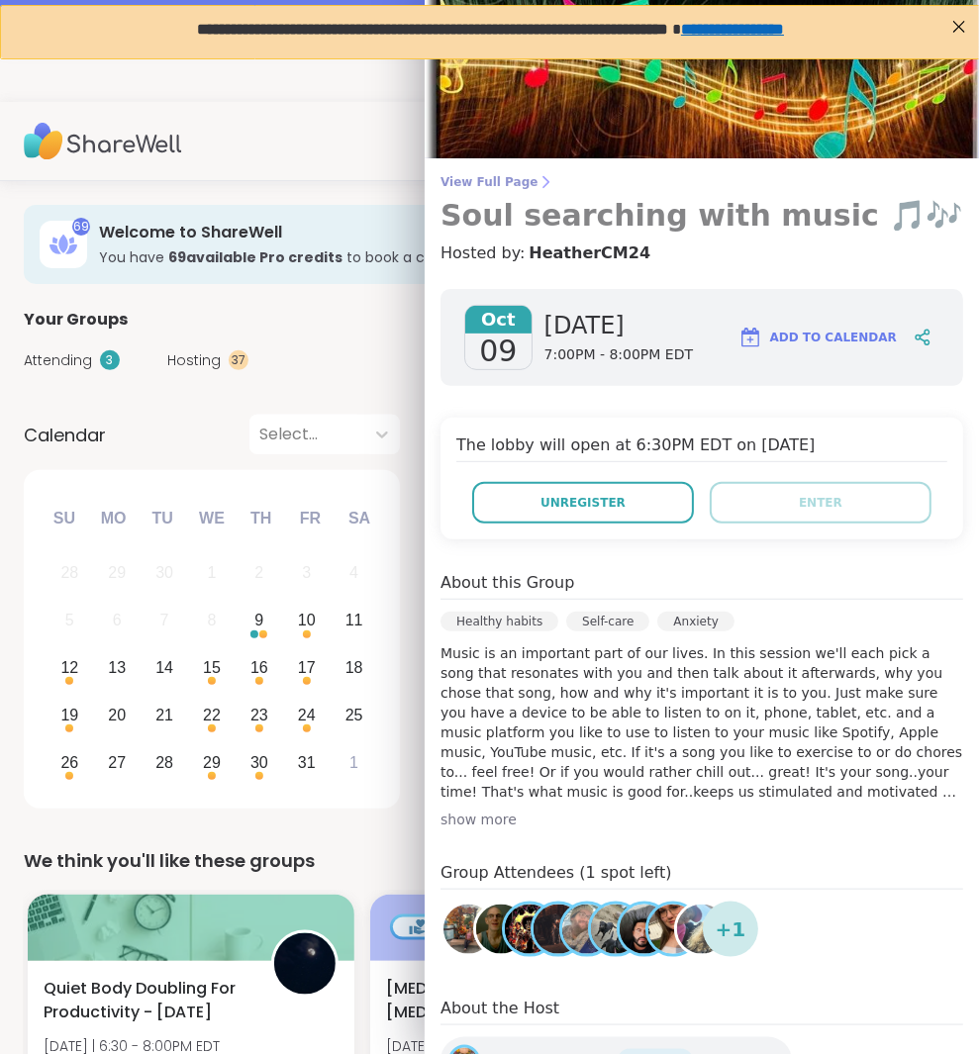
click at [510, 179] on span "View Full Page" at bounding box center [701, 182] width 523 height 16
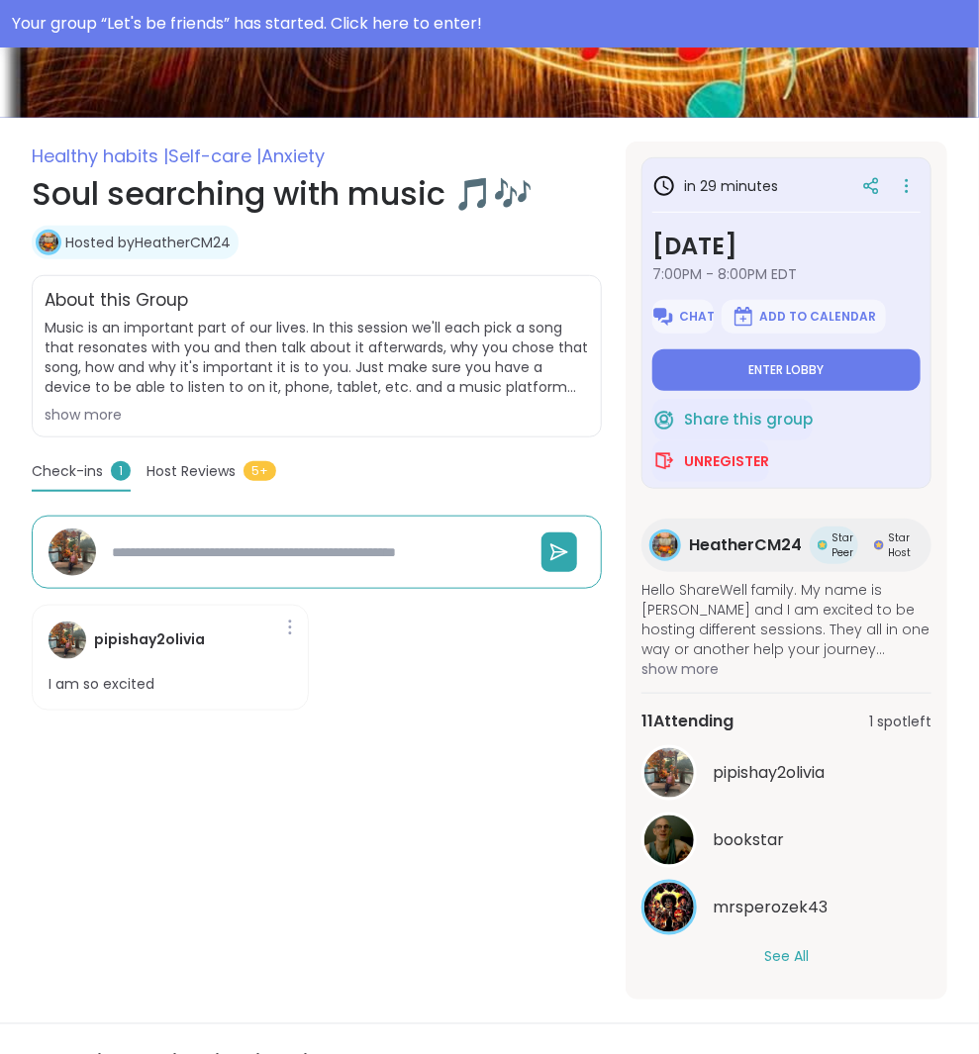
scroll to position [266, 0]
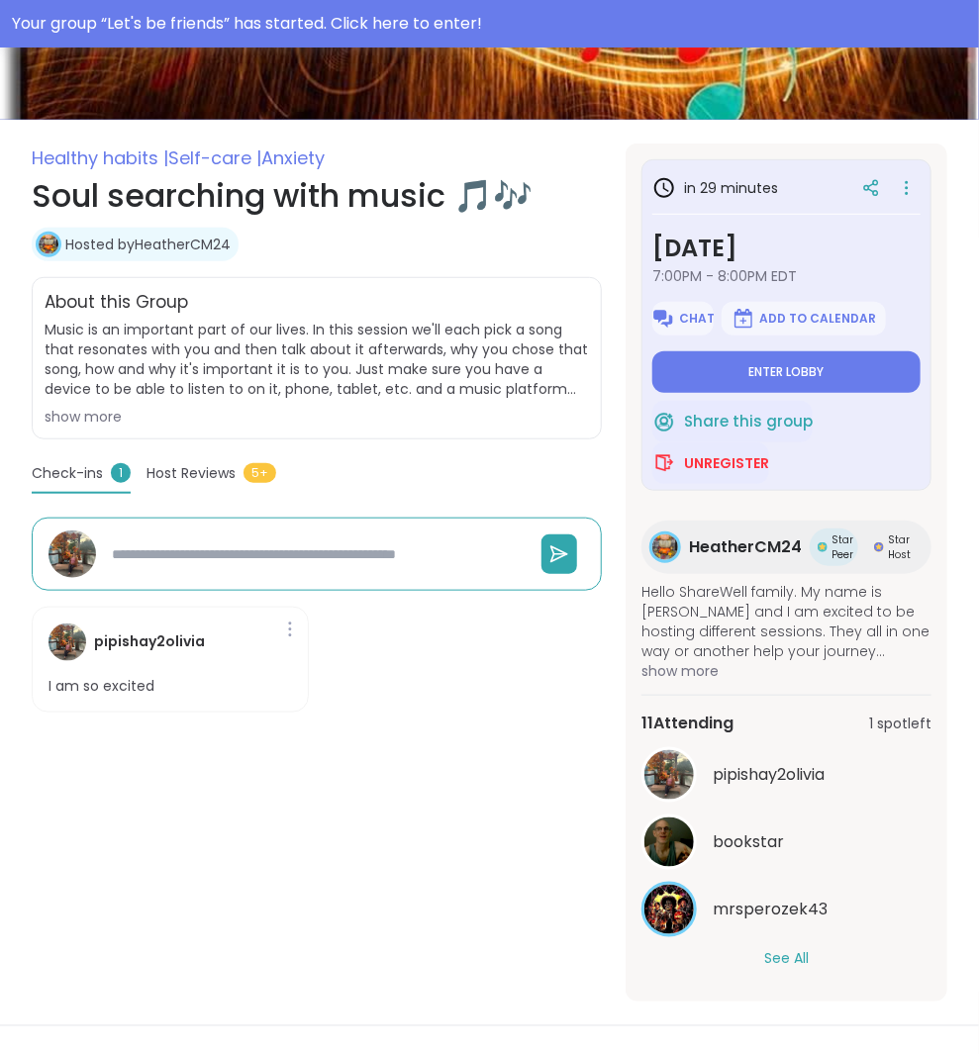
click at [794, 961] on button "See All" at bounding box center [786, 959] width 45 height 21
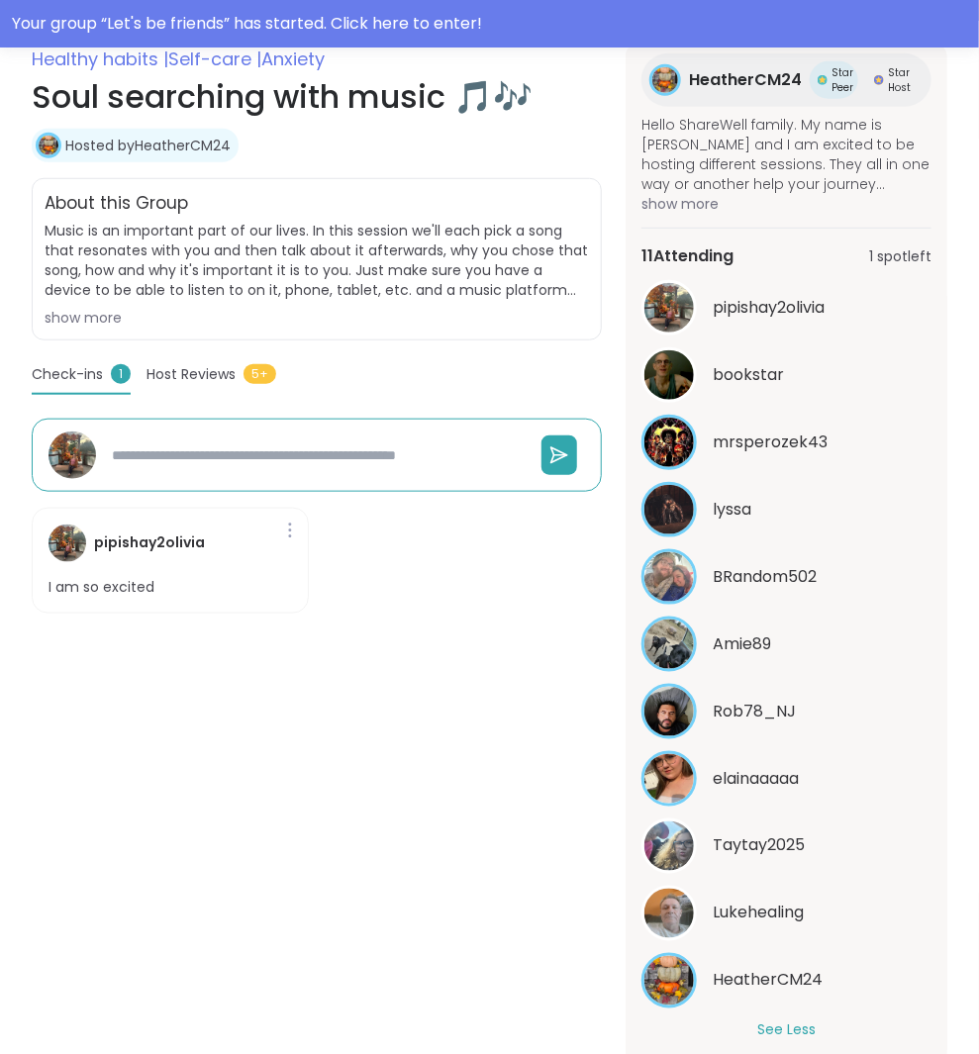
scroll to position [367, 0]
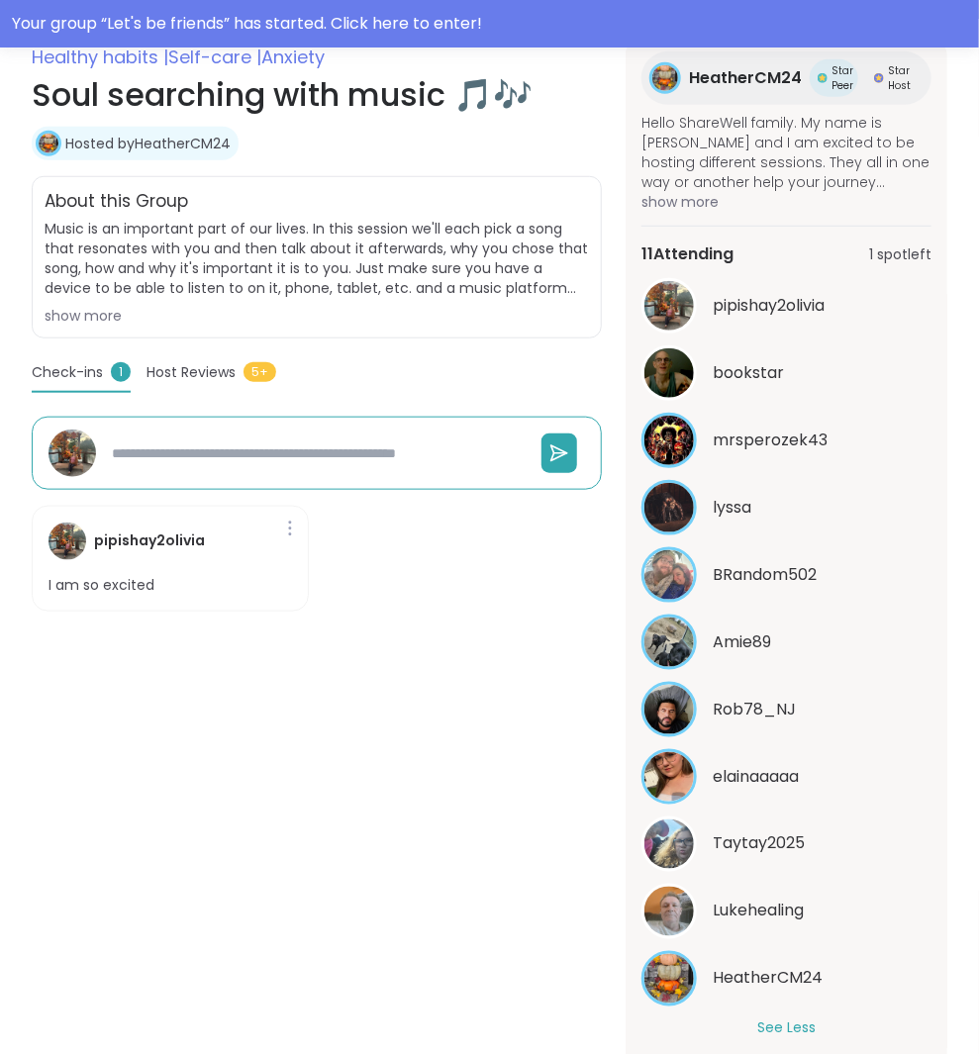
type textarea "*"
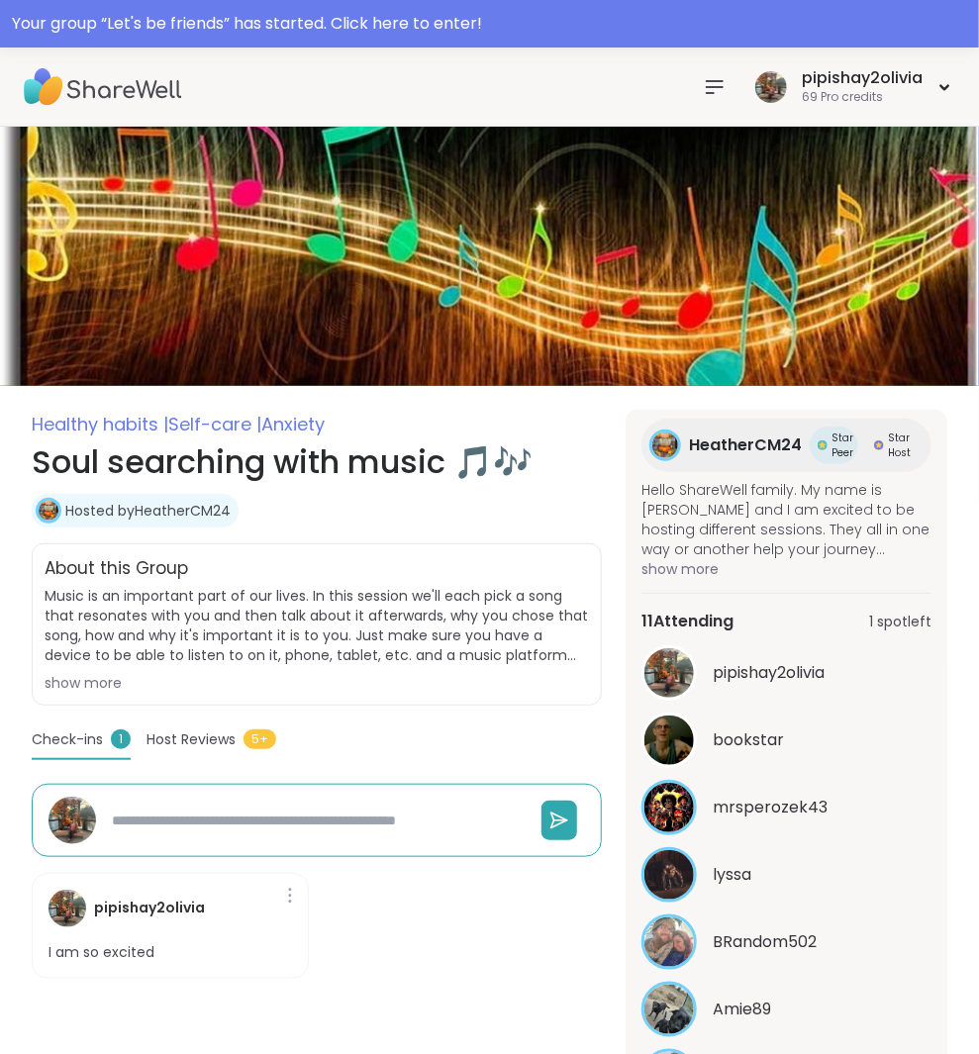
scroll to position [0, 0]
click at [710, 81] on icon at bounding box center [715, 87] width 16 height 12
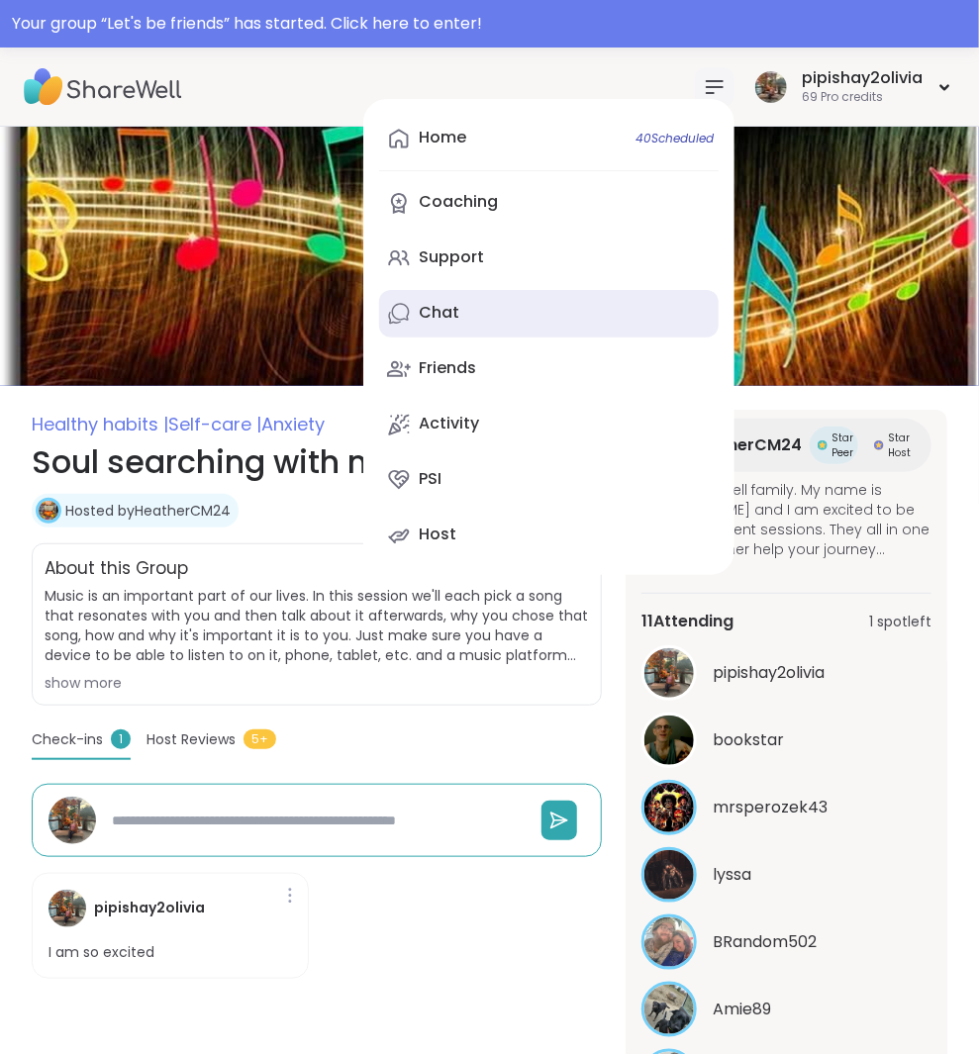
click at [492, 296] on link "Chat" at bounding box center [548, 314] width 339 height 48
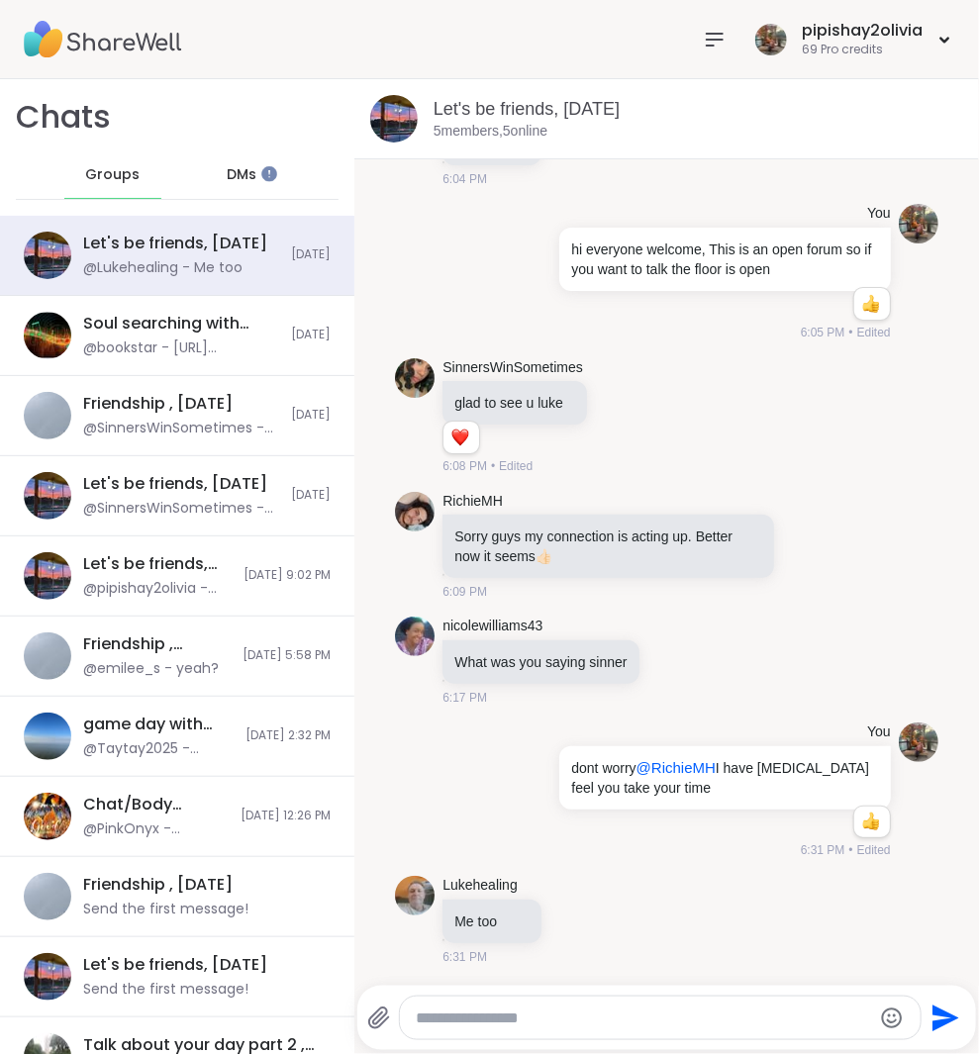
click at [237, 179] on span "DMs" at bounding box center [242, 175] width 30 height 20
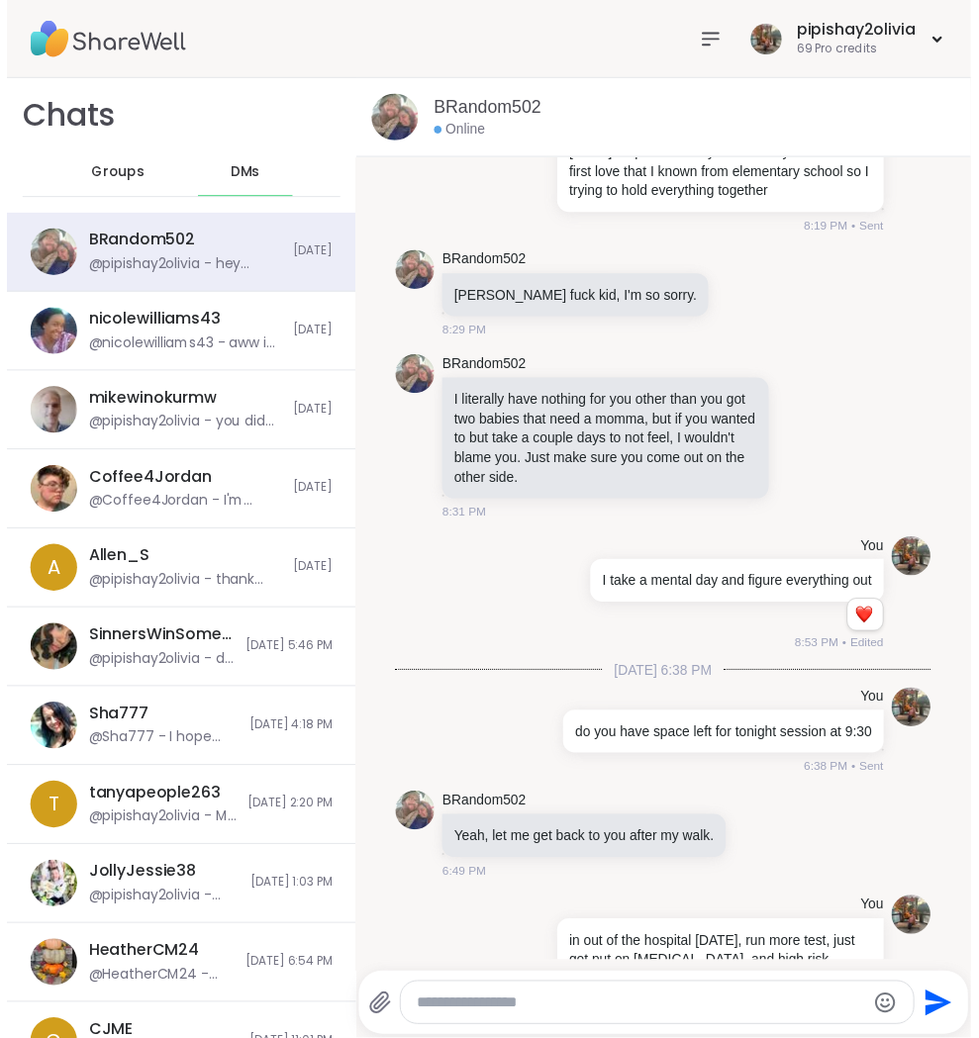
scroll to position [12156, 0]
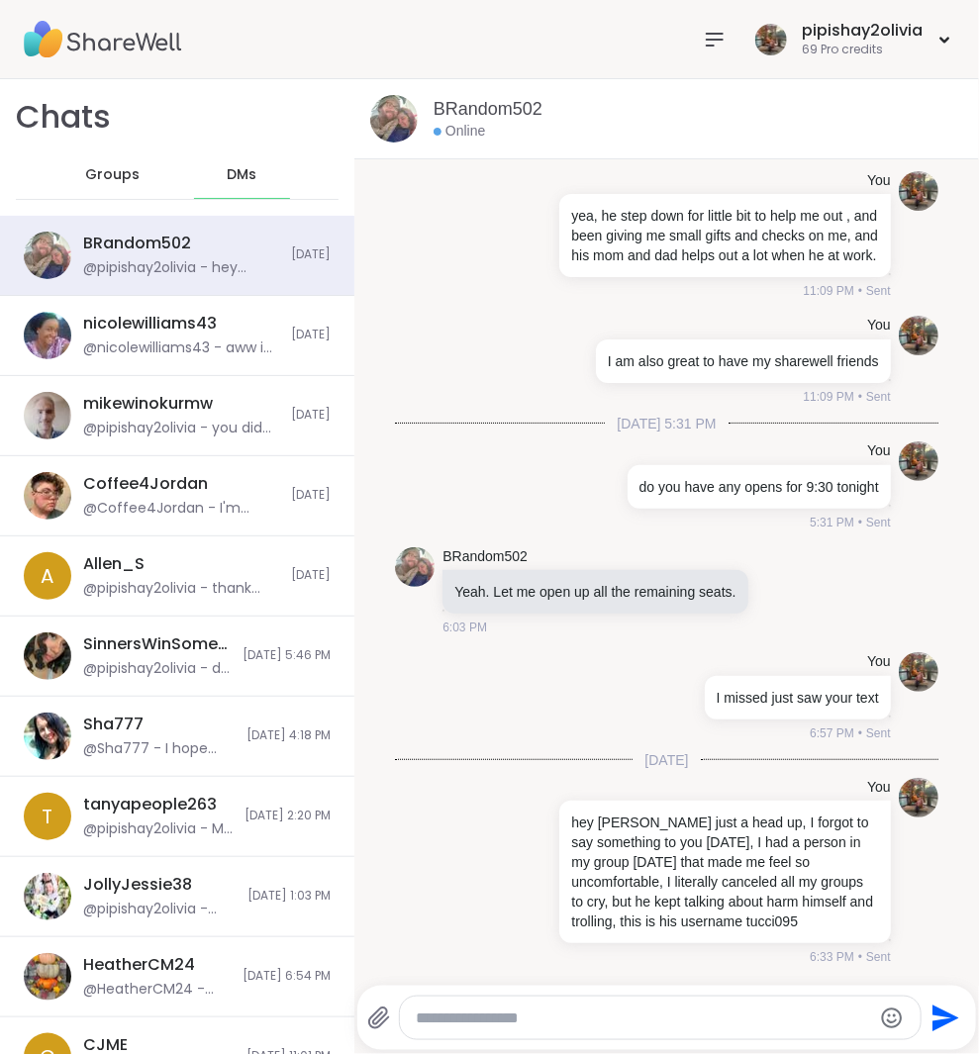
click at [688, 28] on div "pipishay2olivia 69 Pro credits" at bounding box center [489, 39] width 979 height 79
click at [705, 32] on icon at bounding box center [715, 40] width 24 height 24
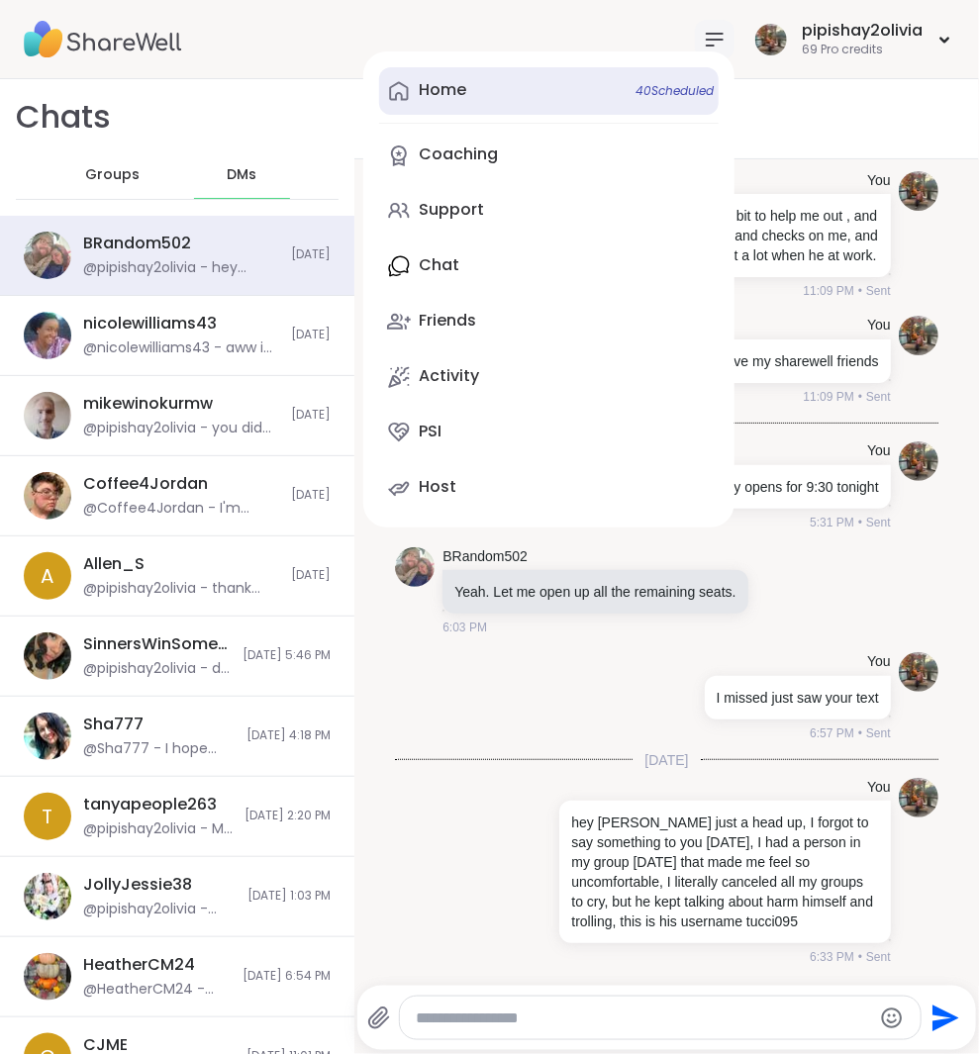
click at [447, 101] on div "Home 40 Scheduled" at bounding box center [443, 90] width 48 height 22
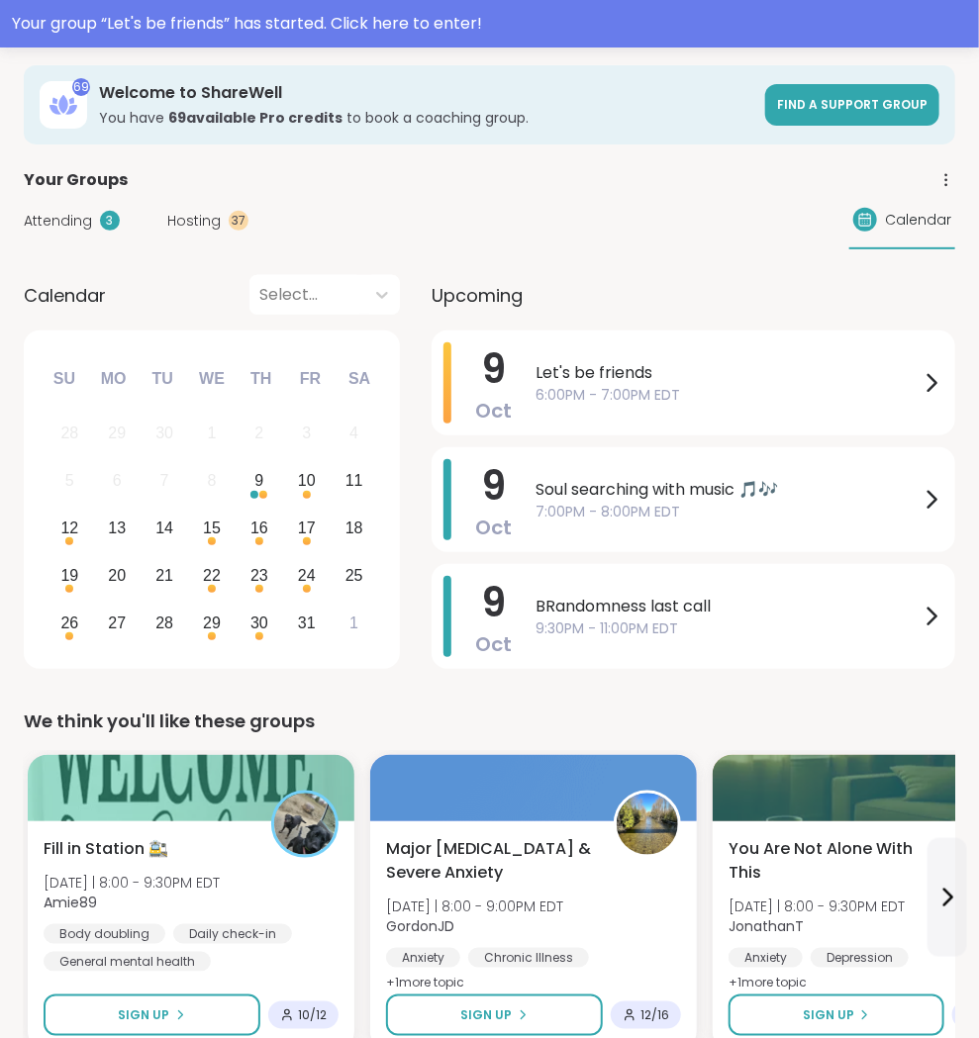
scroll to position [153, 0]
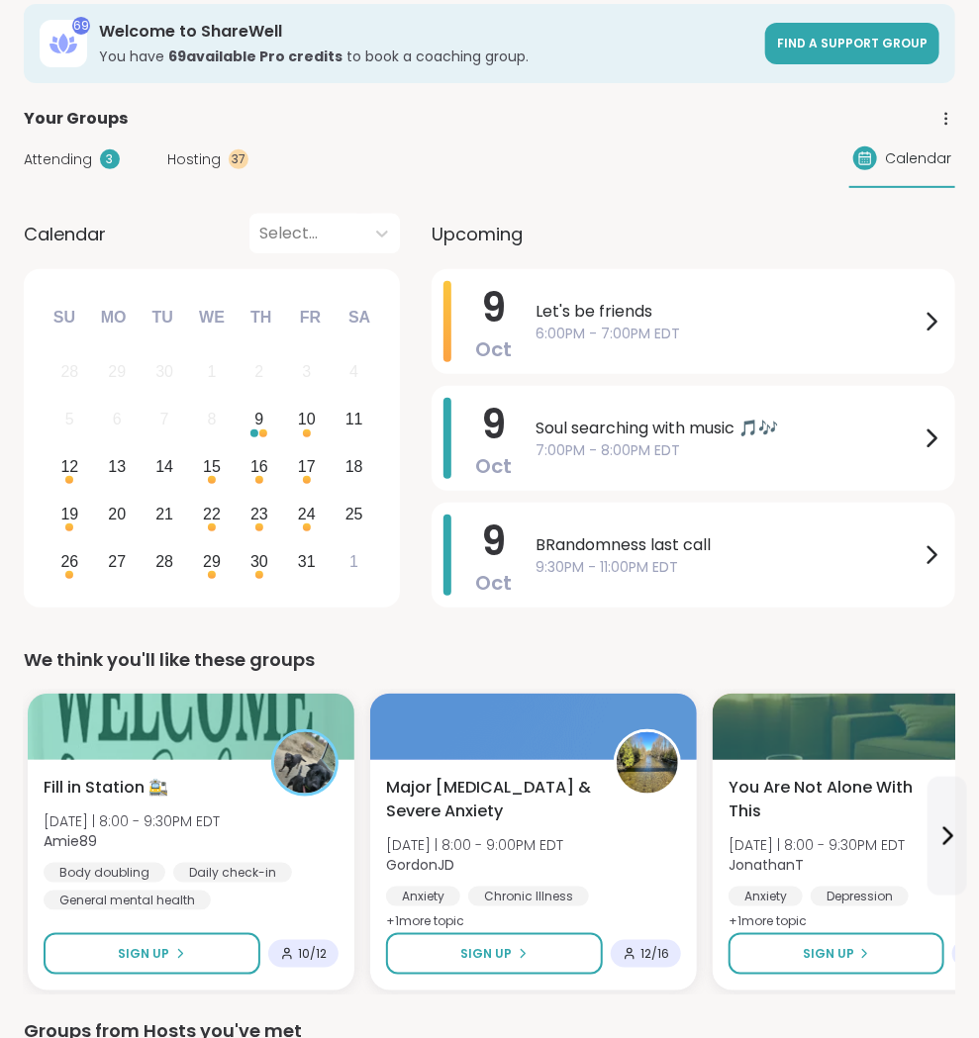
click at [902, 307] on span "Let's be friends" at bounding box center [727, 312] width 384 height 24
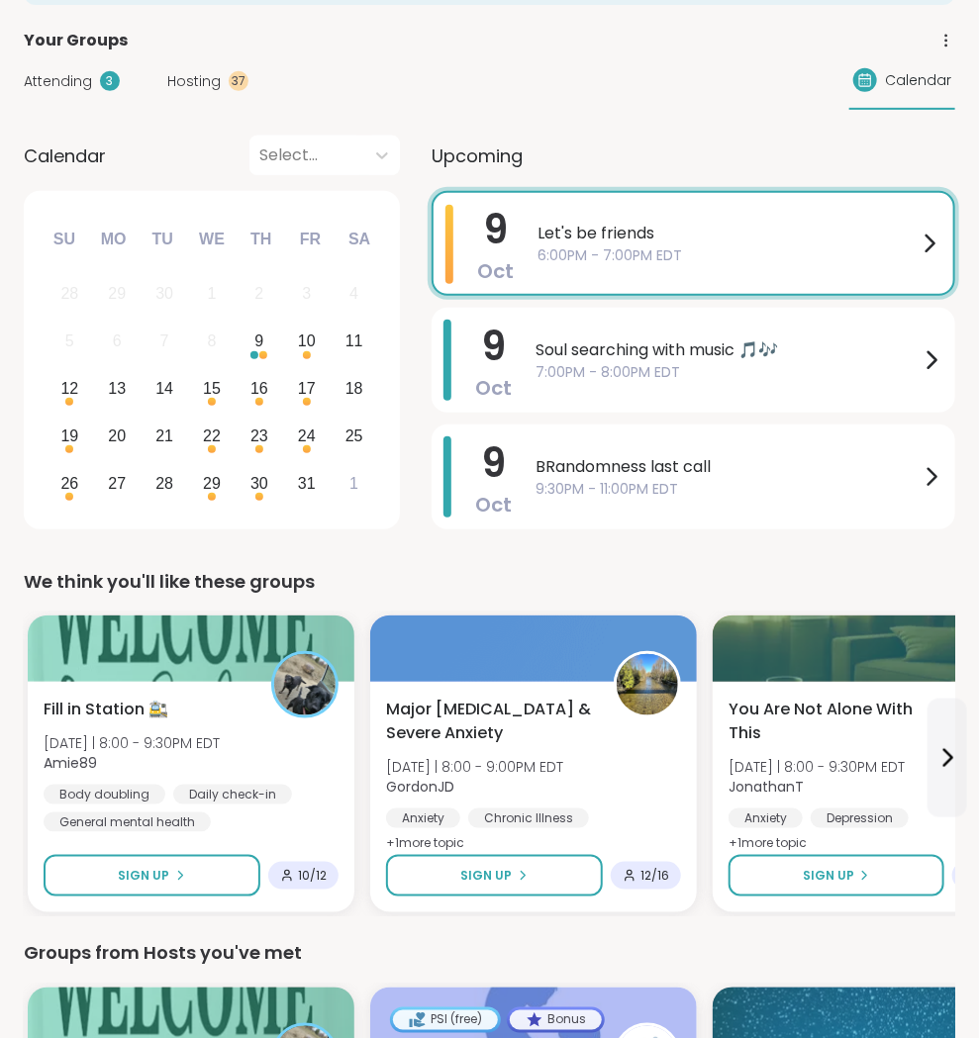
scroll to position [247, 0]
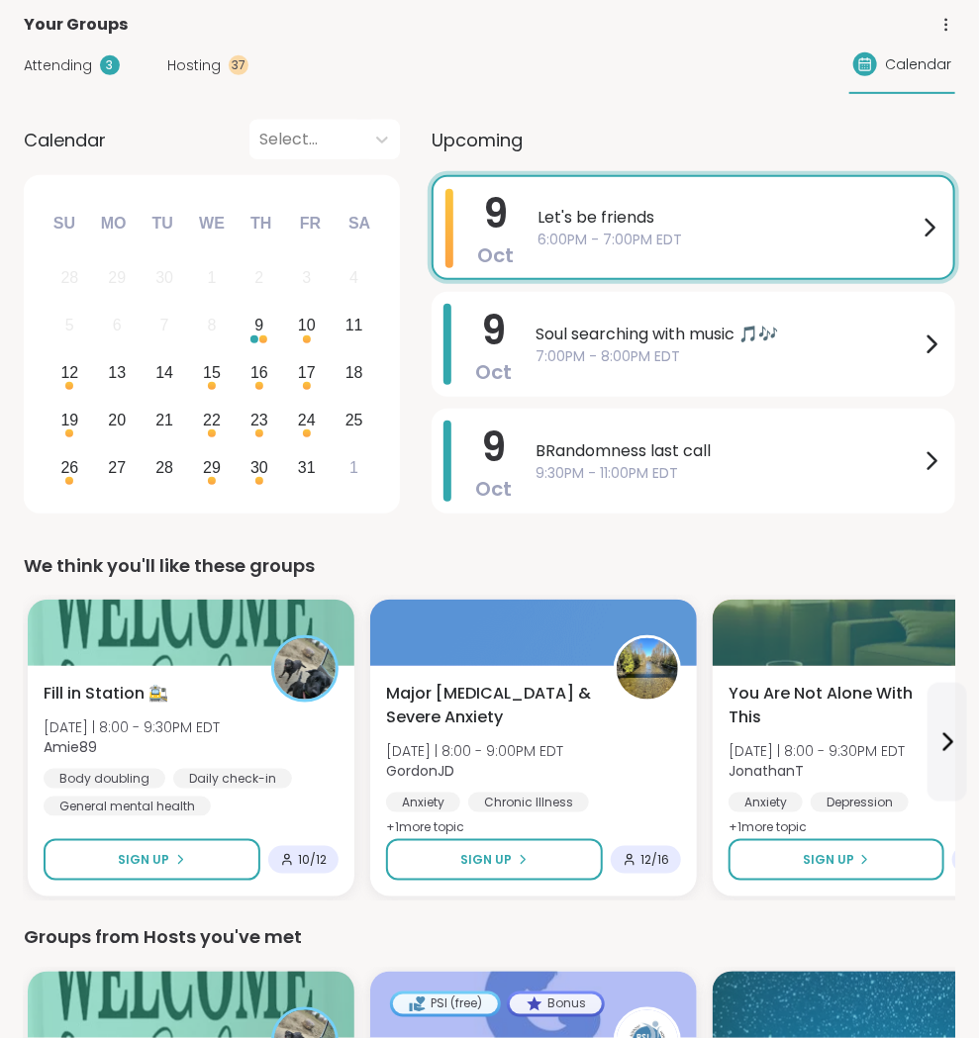
click at [262, 763] on div "Fill in Station 🚉 Thu 10/9 | 8:00 - 9:30PM EDT Amie89 Body doubling Daily check…" at bounding box center [191, 749] width 295 height 135
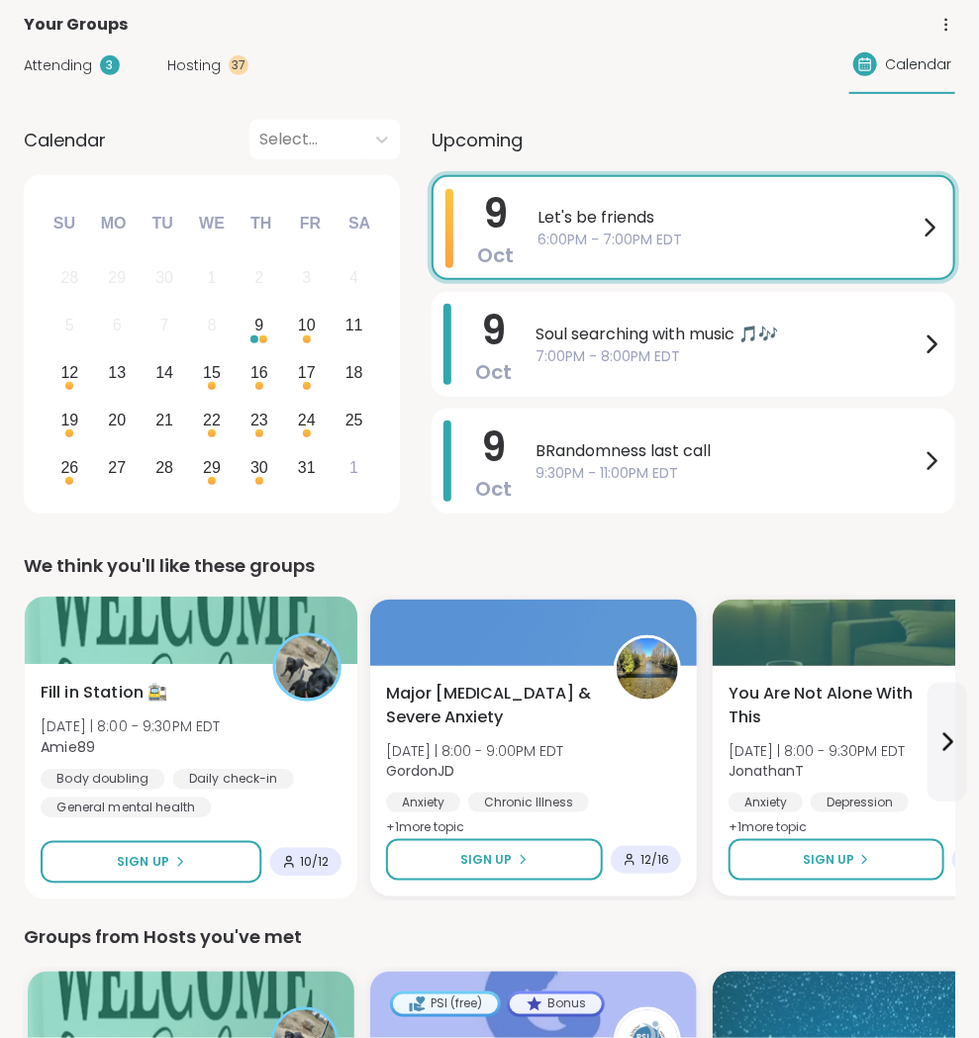
click at [233, 722] on div "Fill in Station 🚉 Thu 10/9 | 8:00 - 9:30PM EDT Amie89 Body doubling Daily check…" at bounding box center [191, 750] width 301 height 138
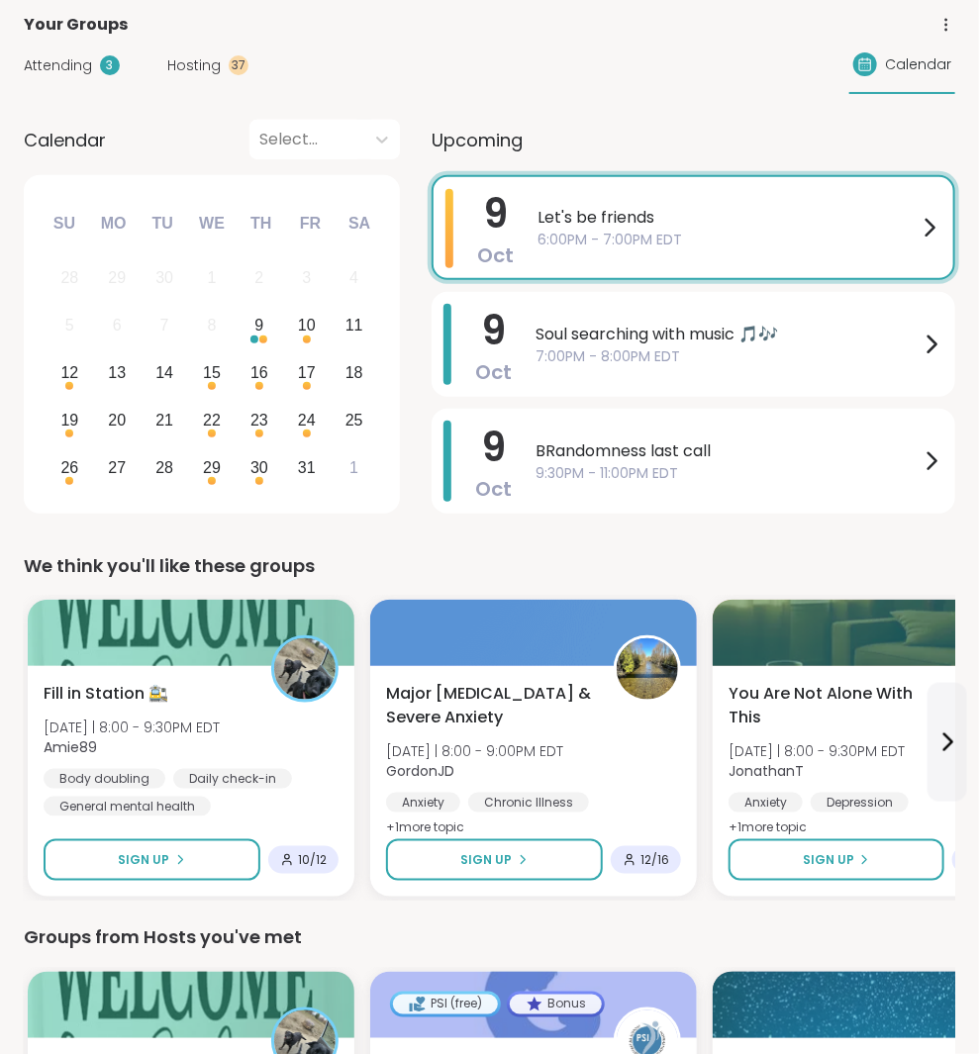
click at [336, 494] on div "October 2025 Su Mo Tu We Th Fr Sa 28 29 30 1 2 3 4 5 6 7 8 9 10 11 12 13 14 15 …" at bounding box center [212, 344] width 376 height 338
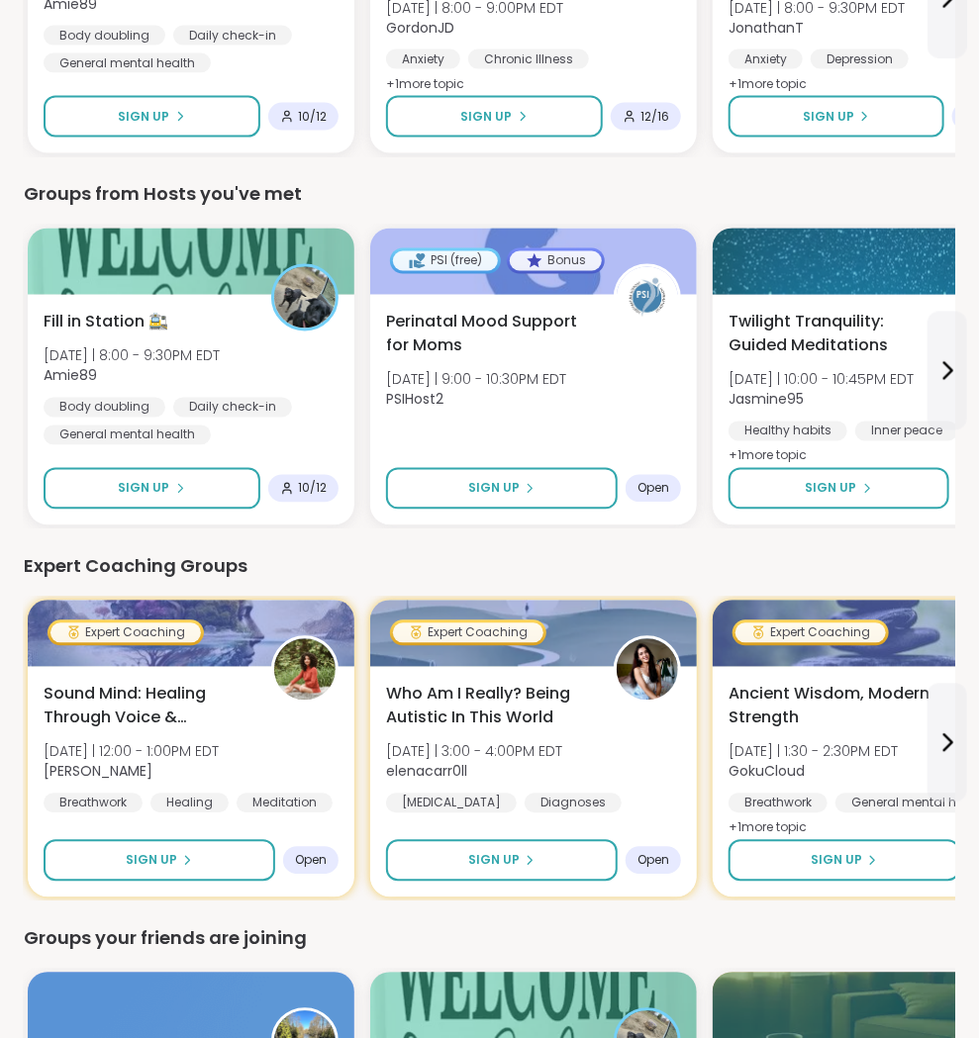
scroll to position [986, 0]
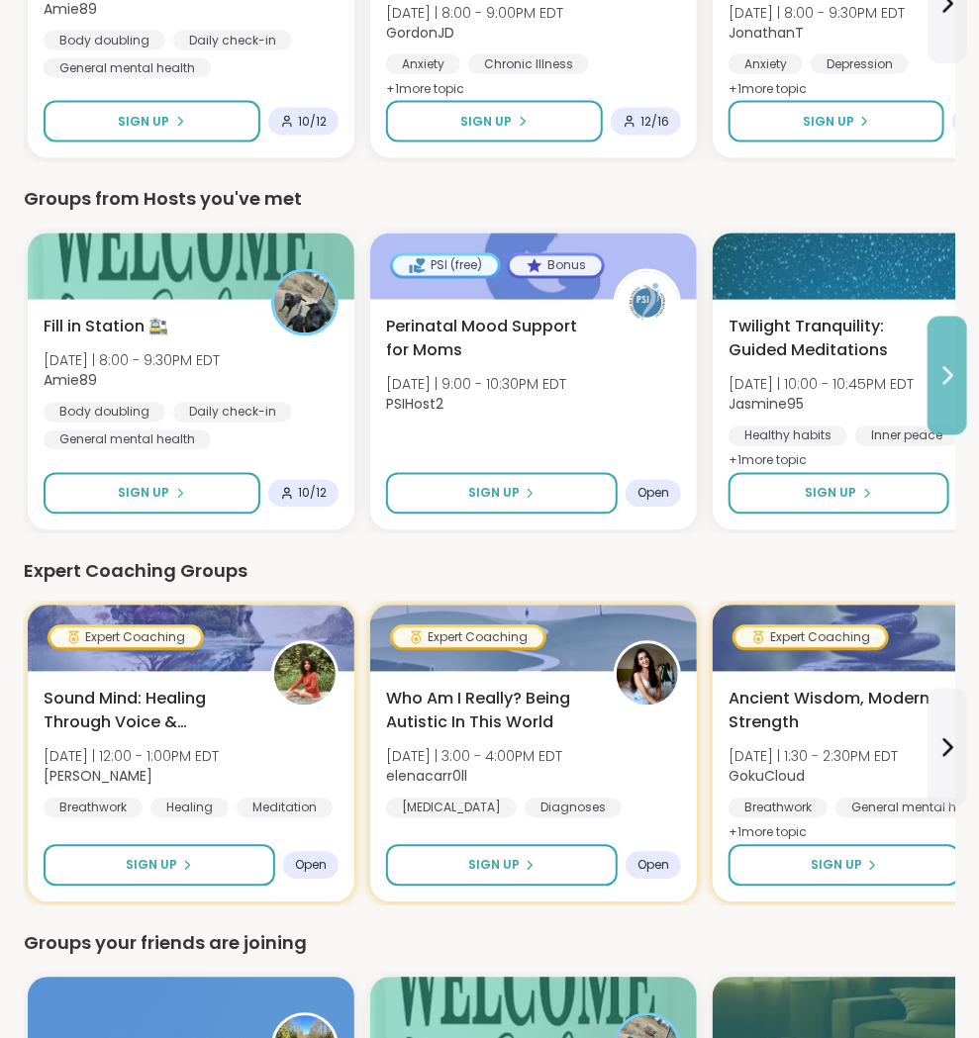
click at [951, 411] on button at bounding box center [947, 376] width 40 height 119
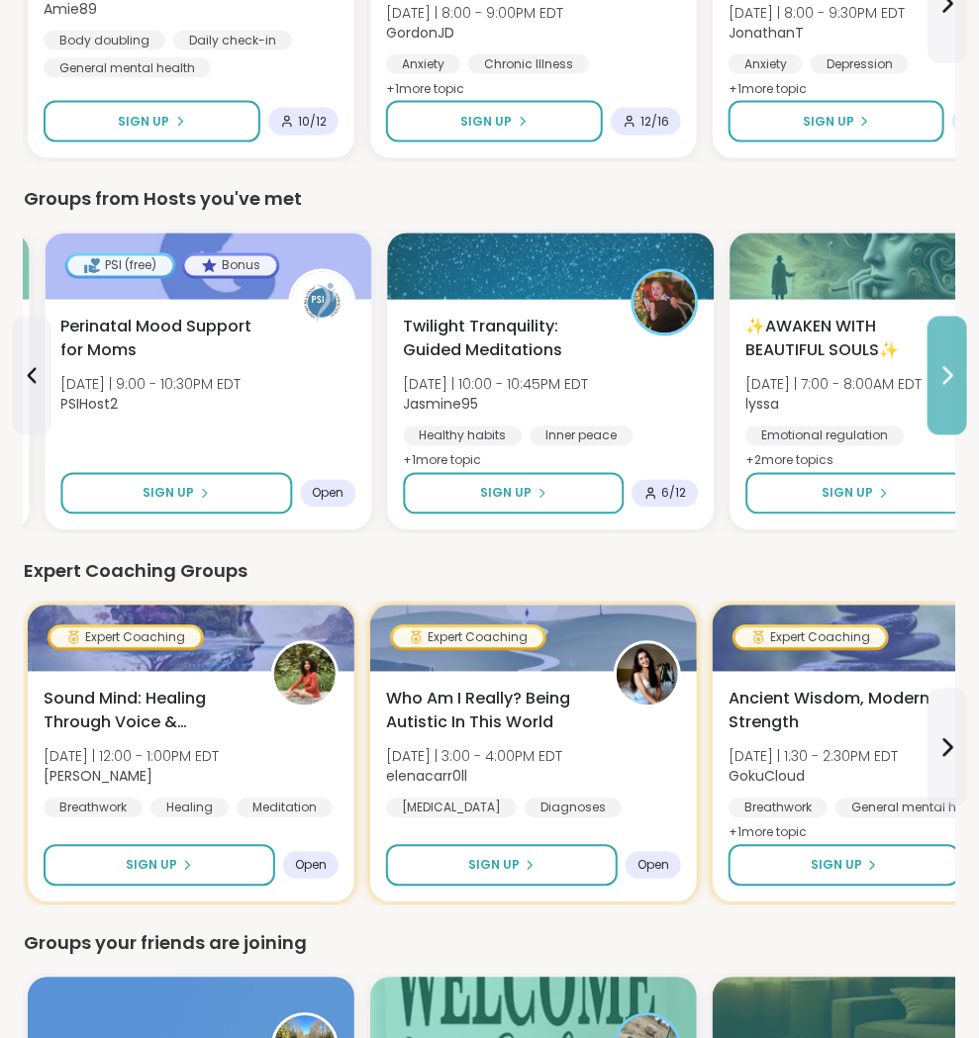
click at [951, 411] on button at bounding box center [947, 376] width 40 height 119
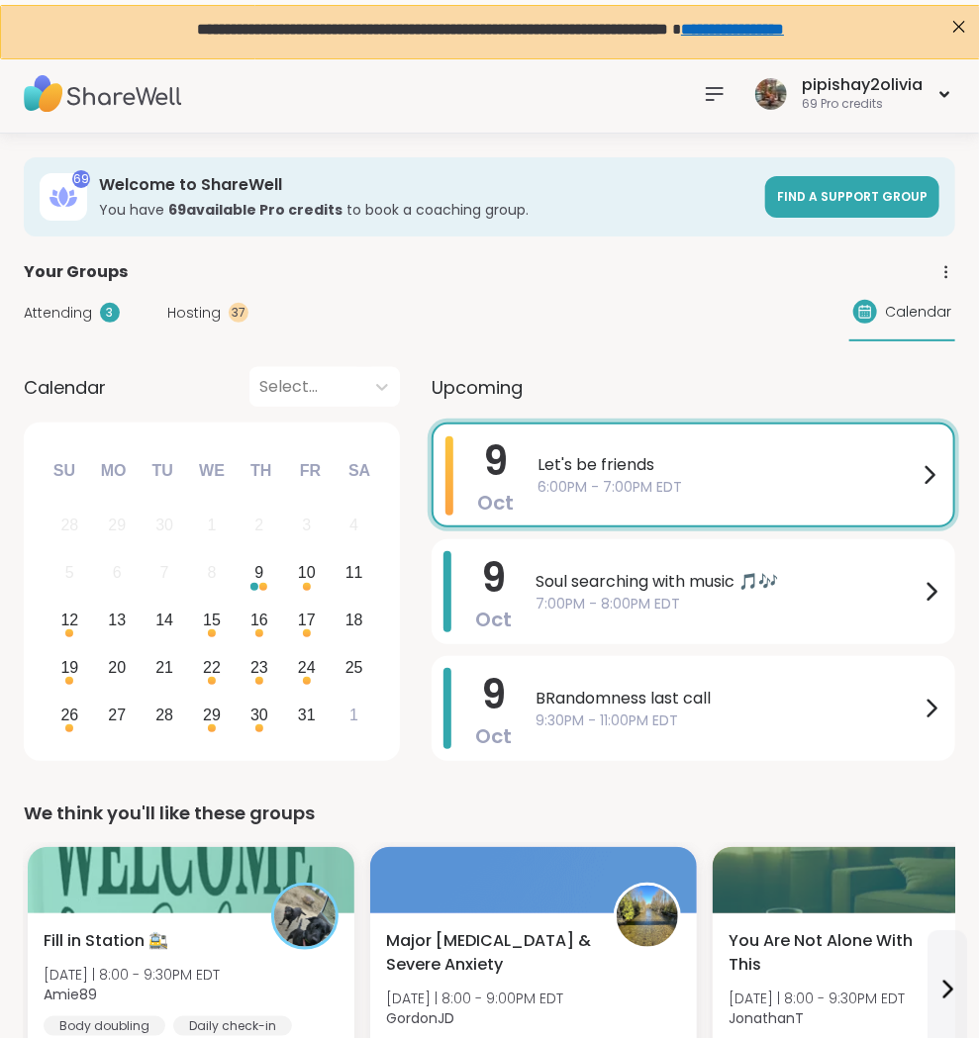
scroll to position [0, 0]
click at [58, 313] on span "Attending" at bounding box center [58, 313] width 68 height 21
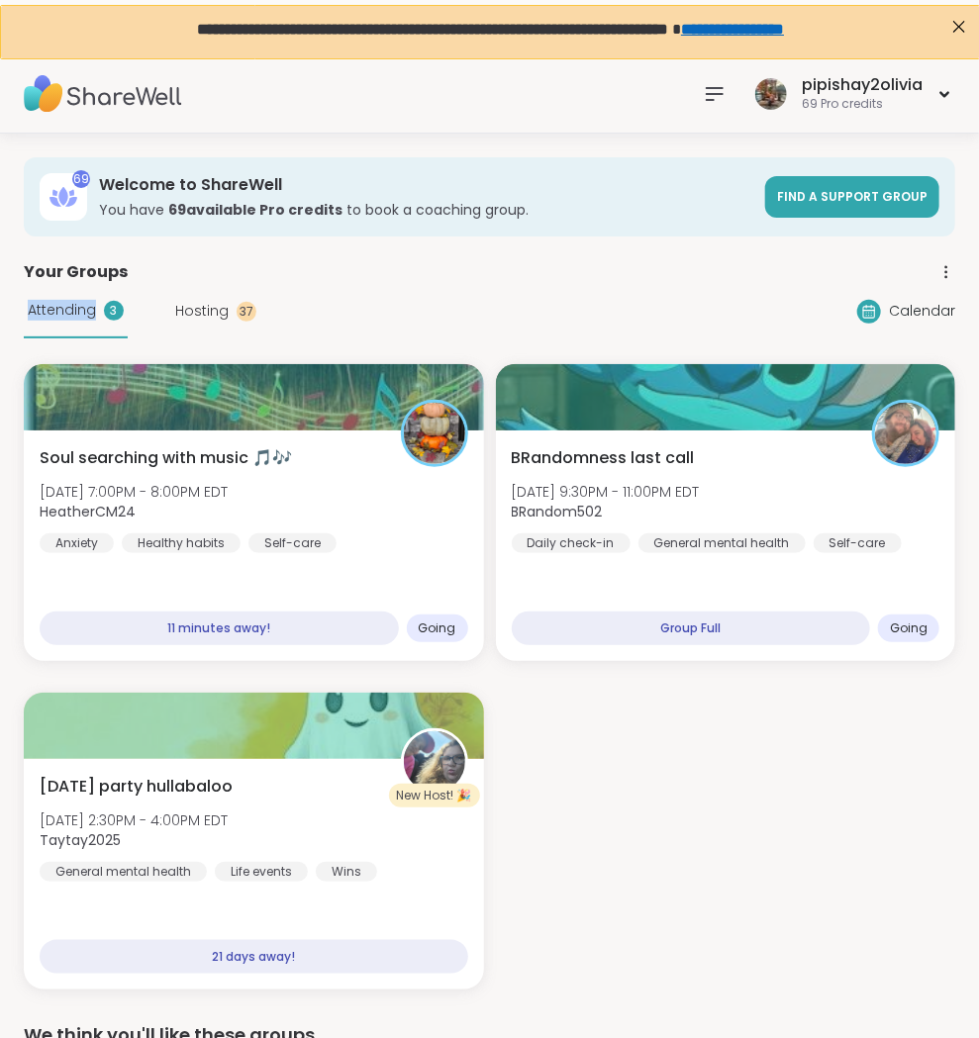
click at [58, 313] on span "Attending" at bounding box center [62, 310] width 68 height 21
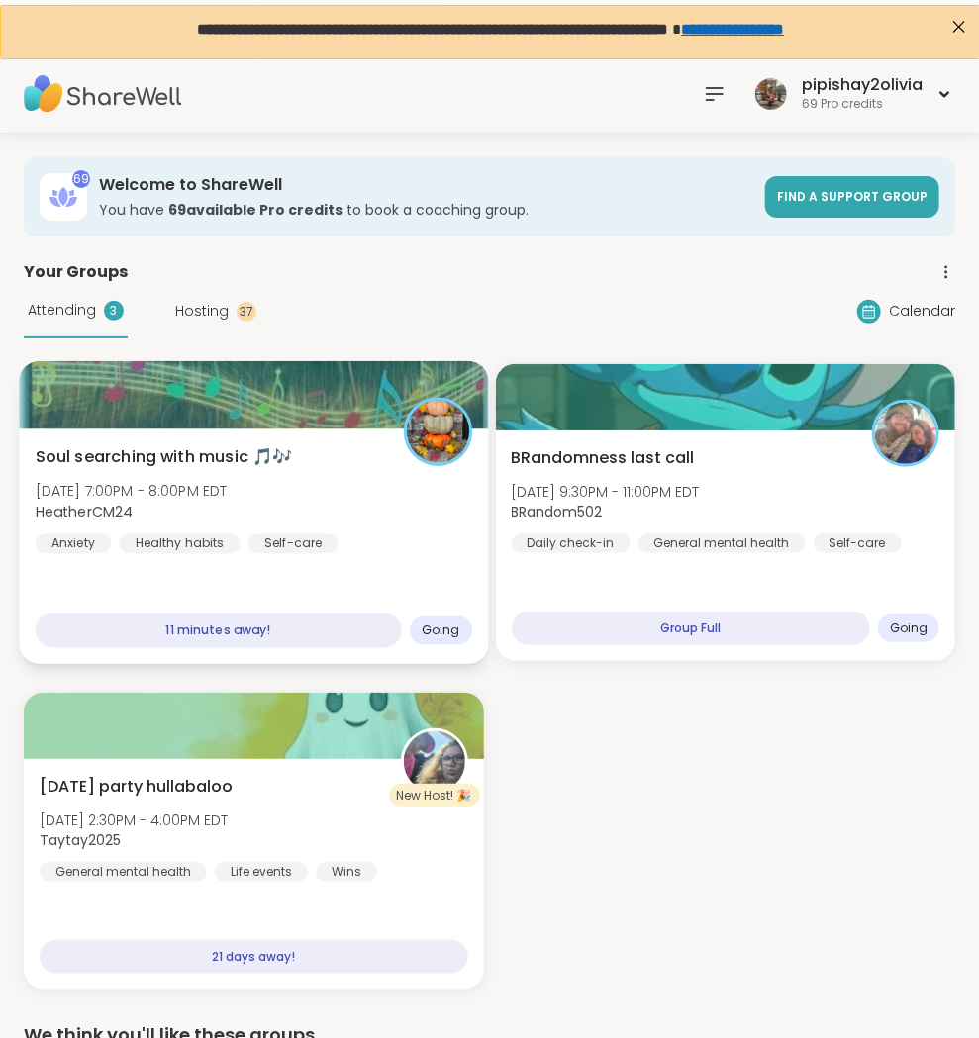
click at [391, 557] on div "Soul searching with music 🎵🎶 Thu, Oct 09 | 7:00PM - 8:00PM EDT HeatherCM24 Anxi…" at bounding box center [253, 547] width 469 height 236
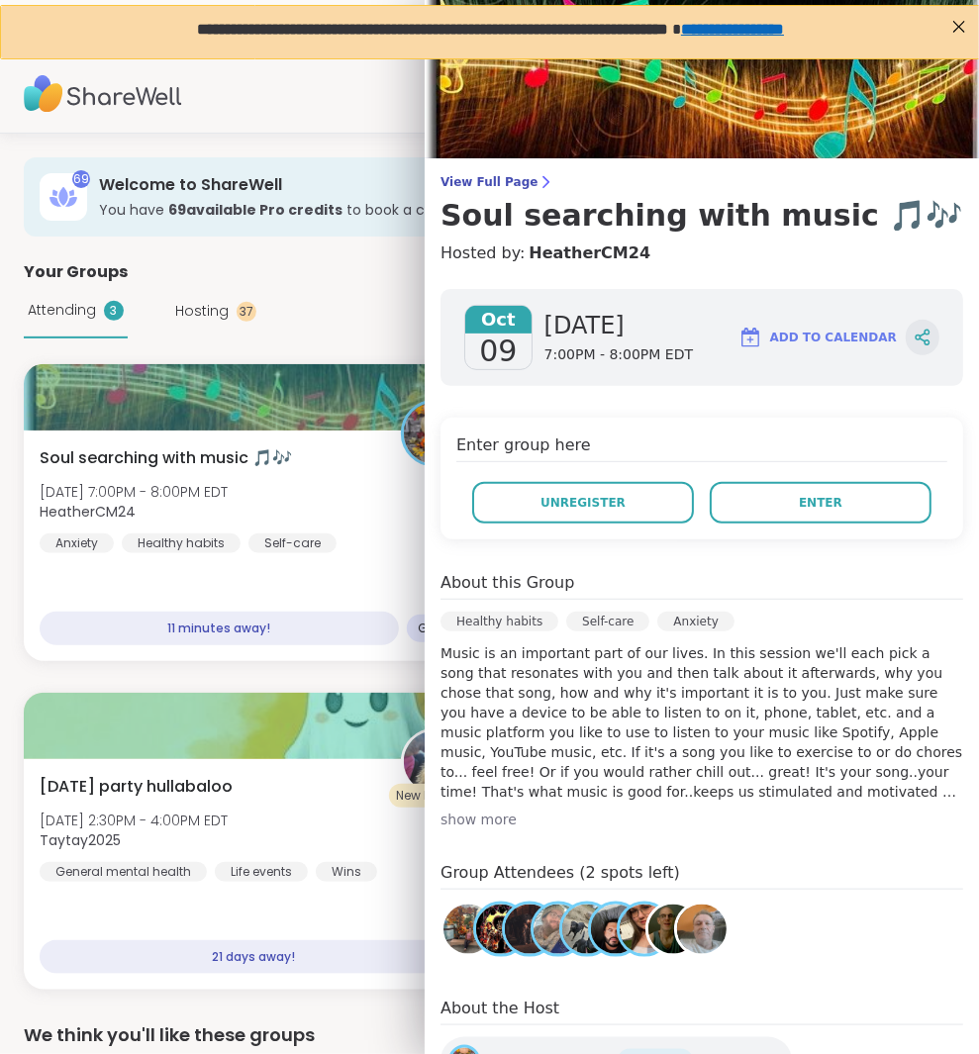
click at [924, 340] on icon at bounding box center [926, 342] width 5 height 5
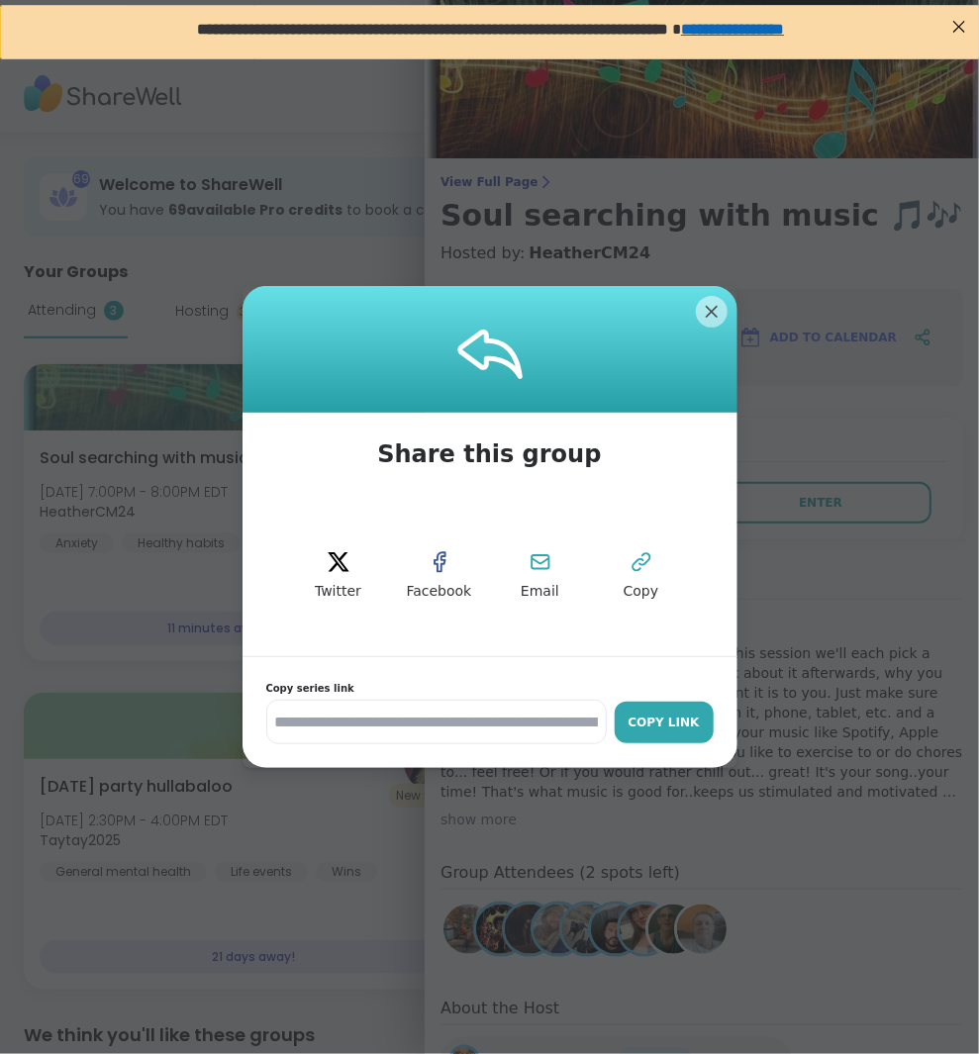
click at [677, 729] on div "Copy Link" at bounding box center [664, 723] width 79 height 18
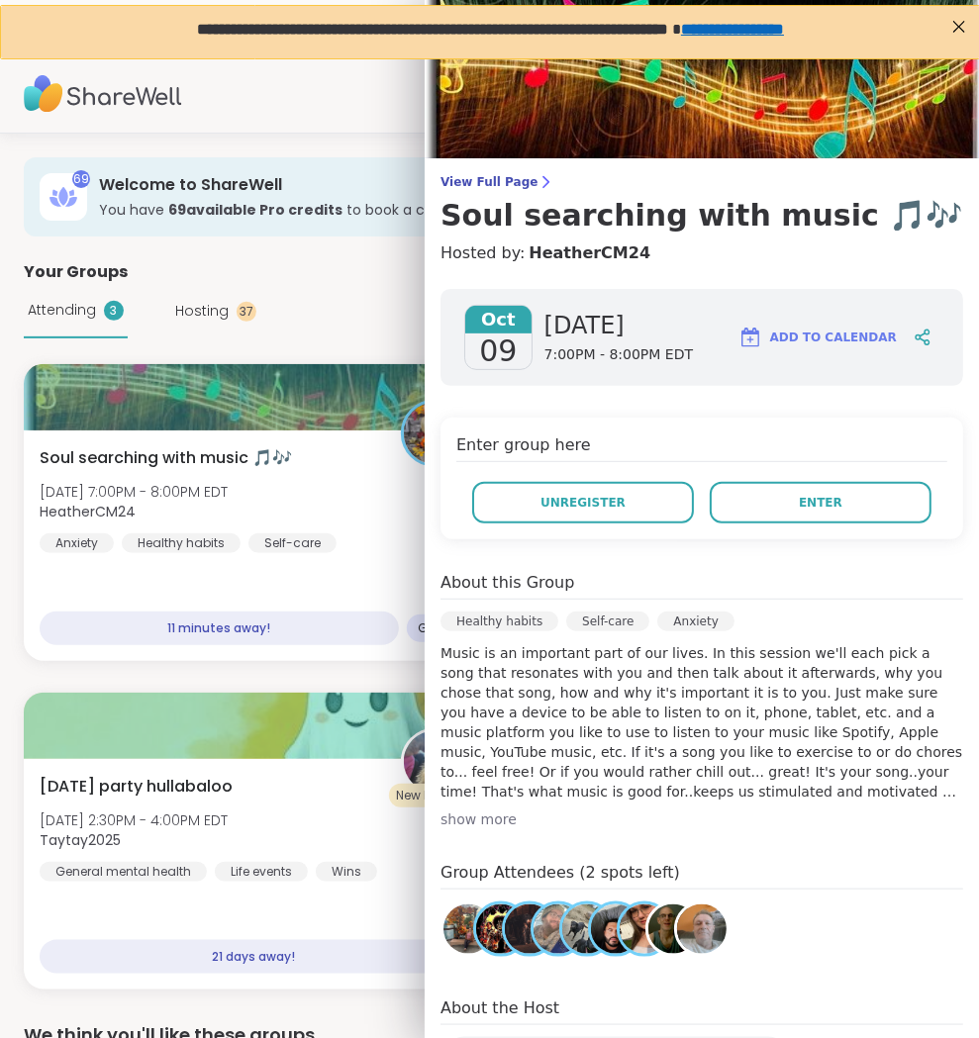
click at [341, 291] on div "Attending 3 Hosting 37 Calendar" at bounding box center [489, 311] width 931 height 54
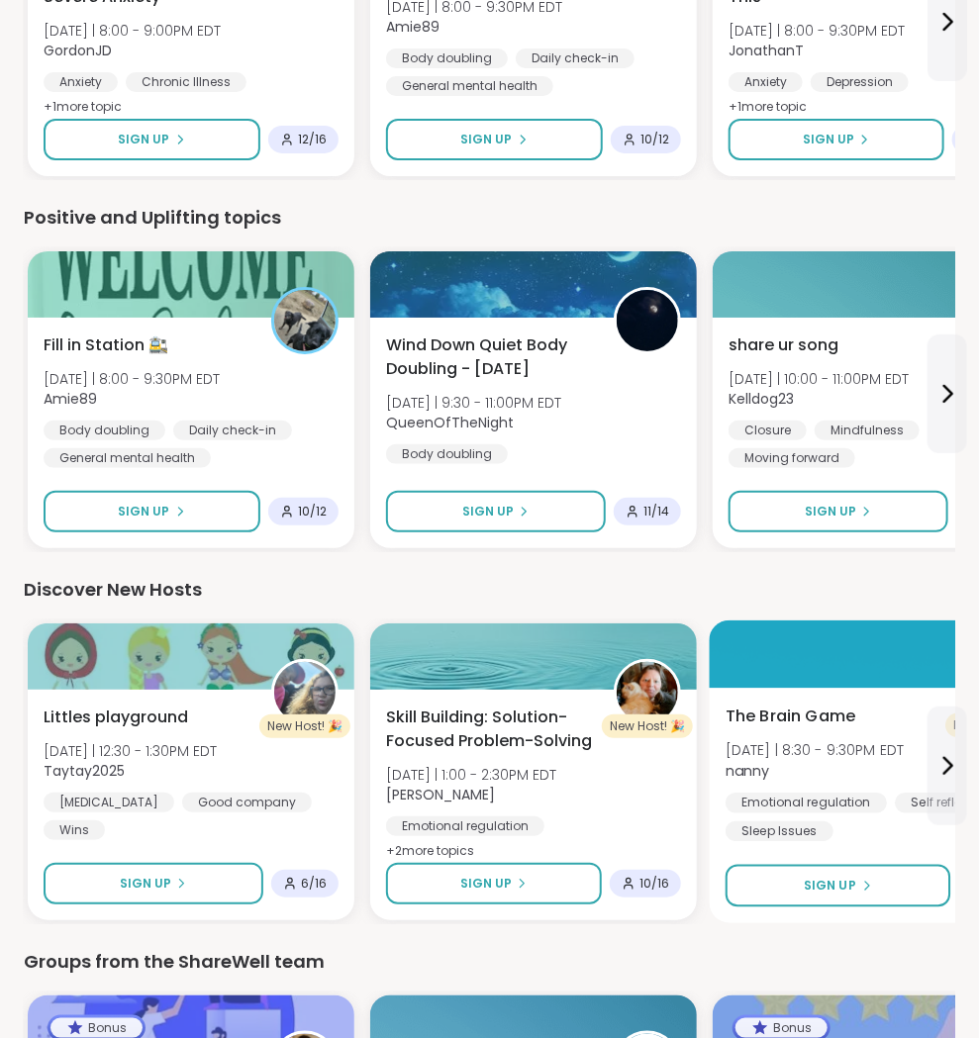
scroll to position [2242, 0]
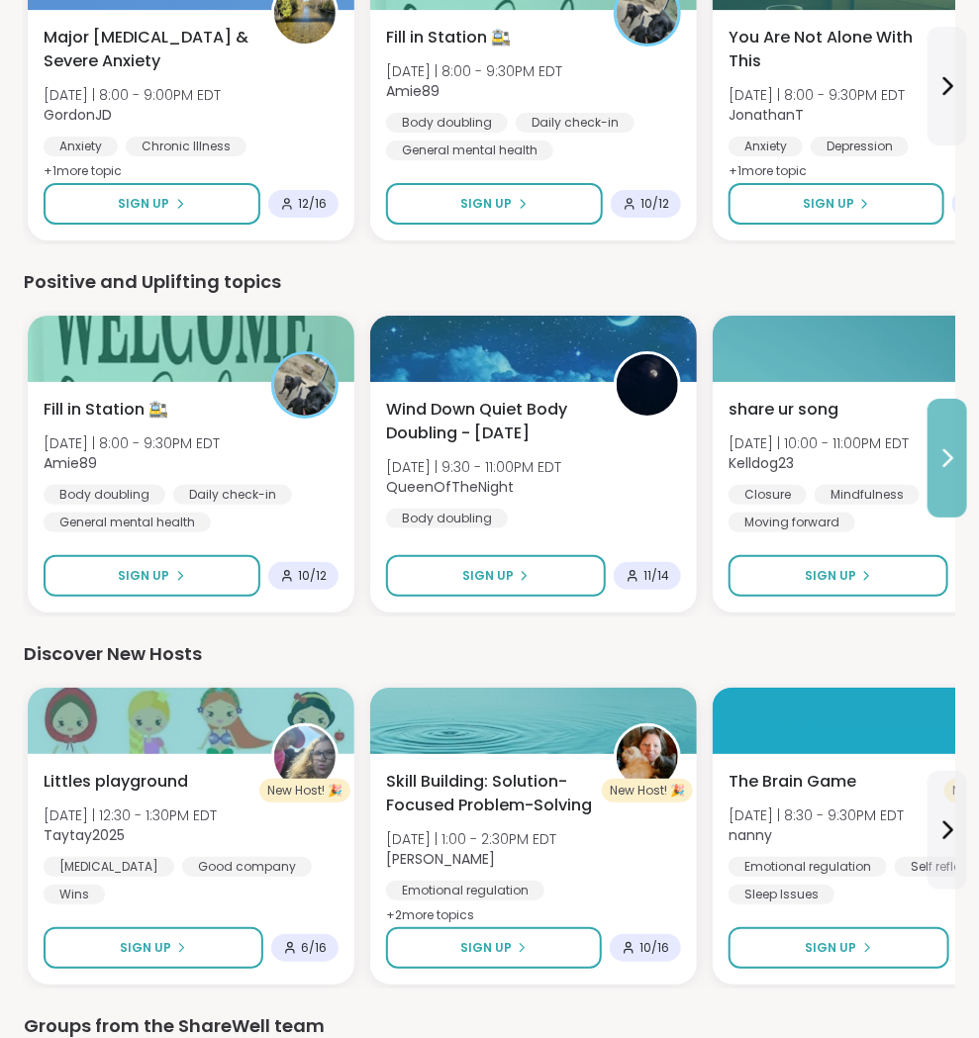
click at [954, 446] on icon at bounding box center [947, 458] width 24 height 24
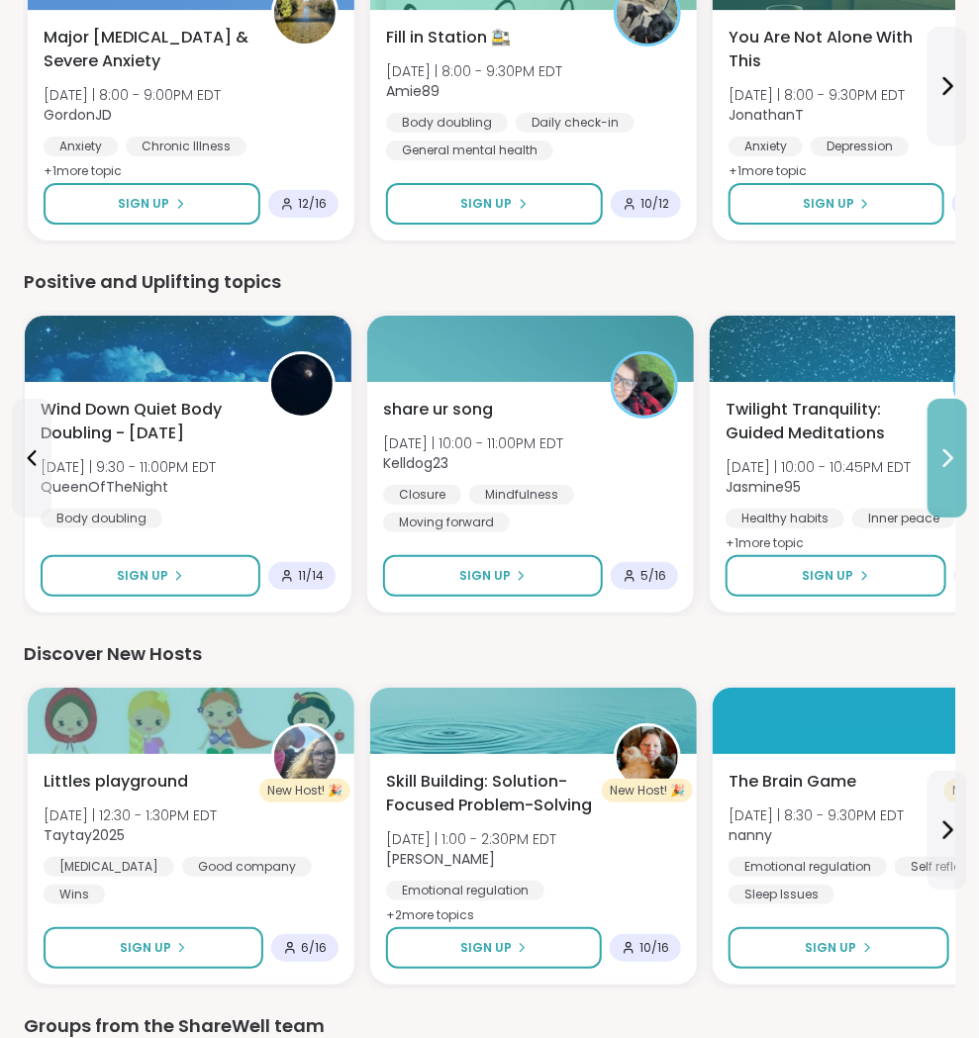
click at [954, 446] on icon at bounding box center [947, 458] width 24 height 24
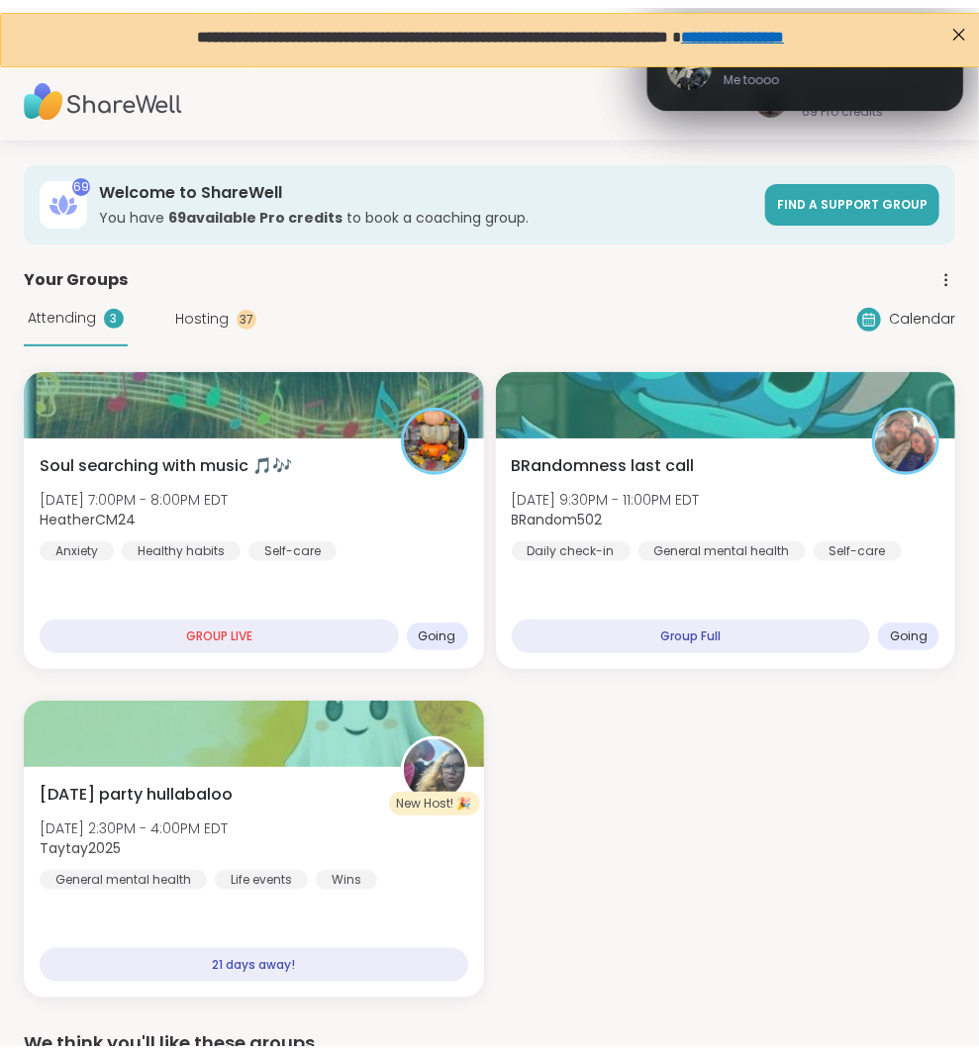
scroll to position [0, 0]
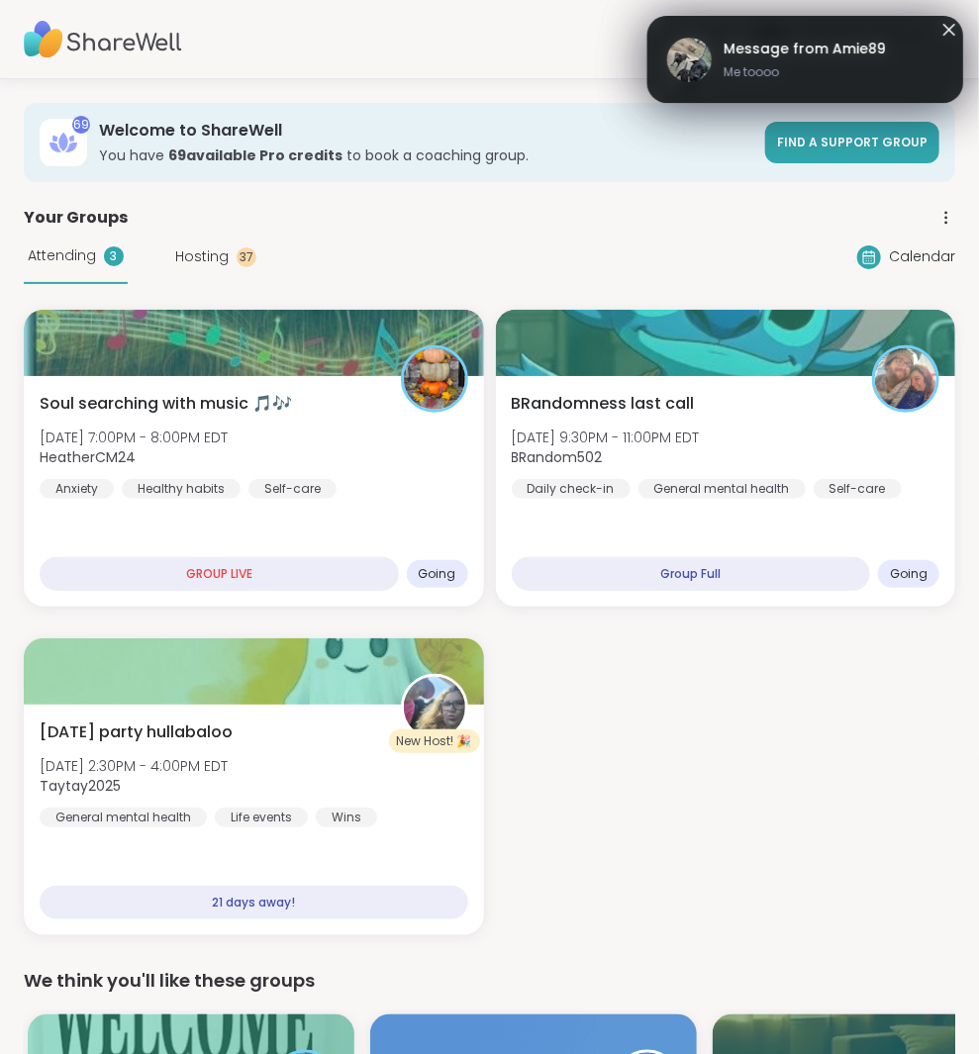
click at [816, 57] on span "Message from Amie89" at bounding box center [804, 49] width 162 height 21
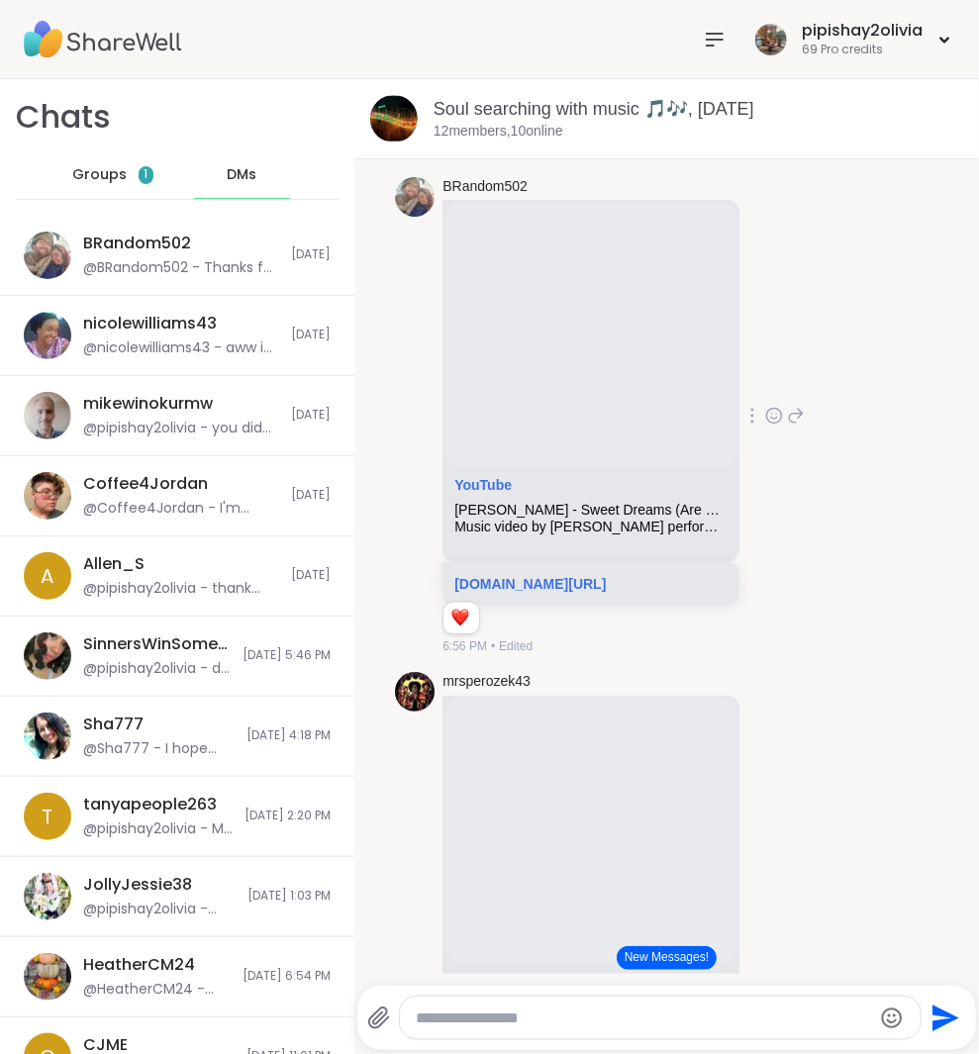
scroll to position [4048, 0]
click at [674, 967] on button "New Messages!" at bounding box center [667, 958] width 100 height 24
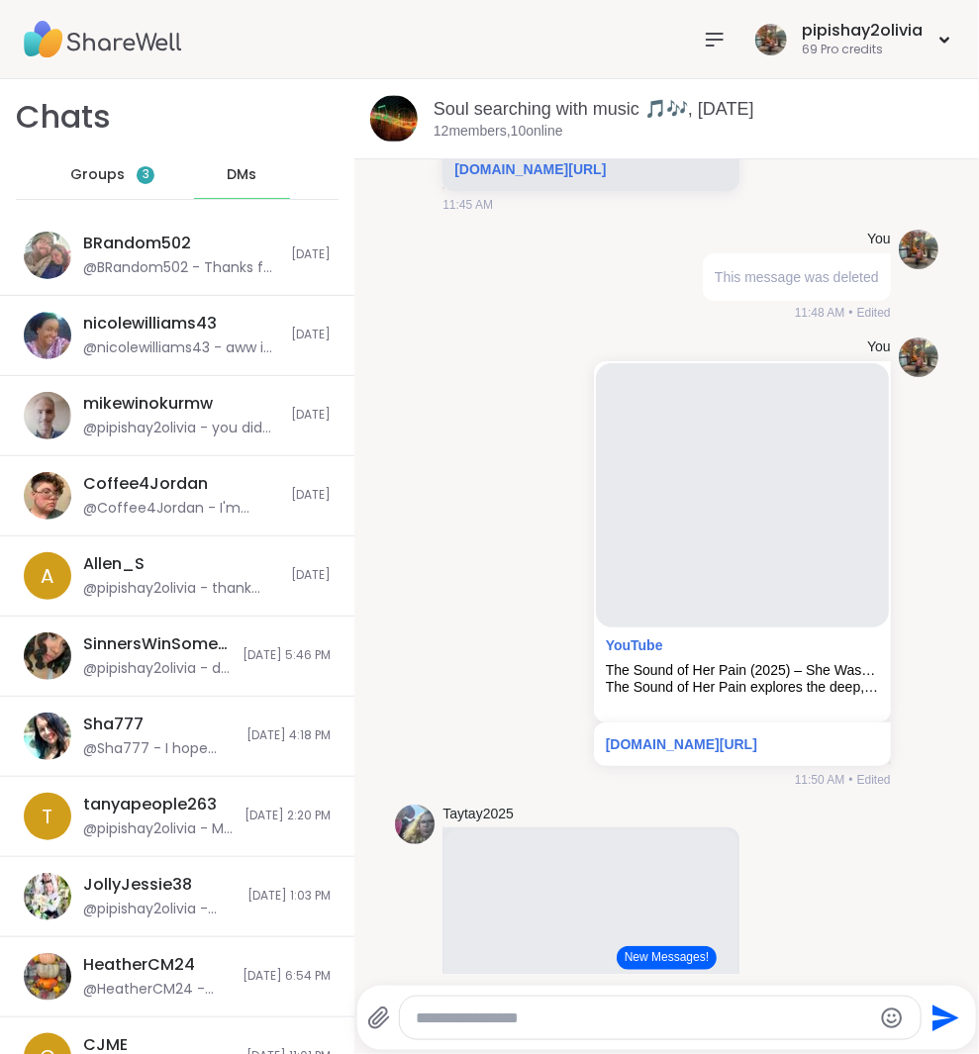
scroll to position [839, 0]
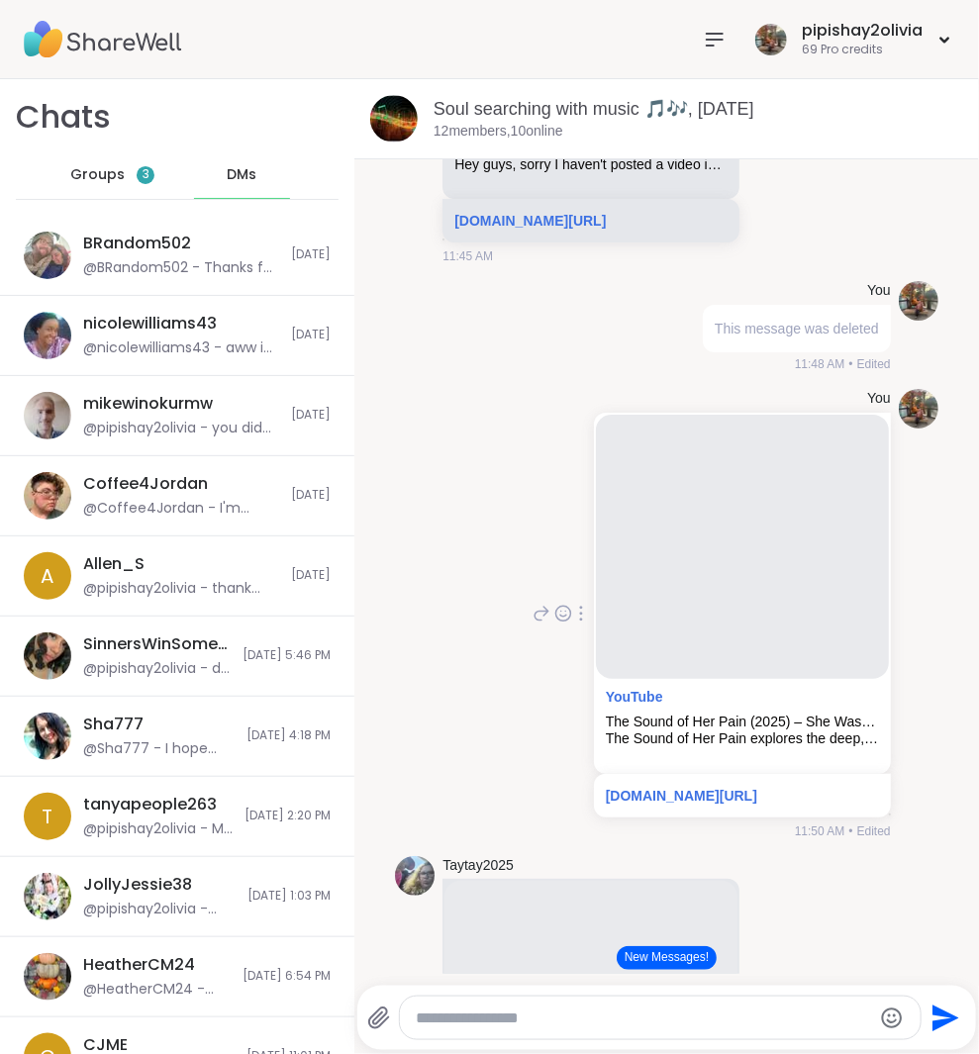
click at [430, 445] on div "You YouTube The Sound of Her Pain (2025) – She Wasn’t Silent, We Just Didn’t Li…" at bounding box center [666, 614] width 543 height 467
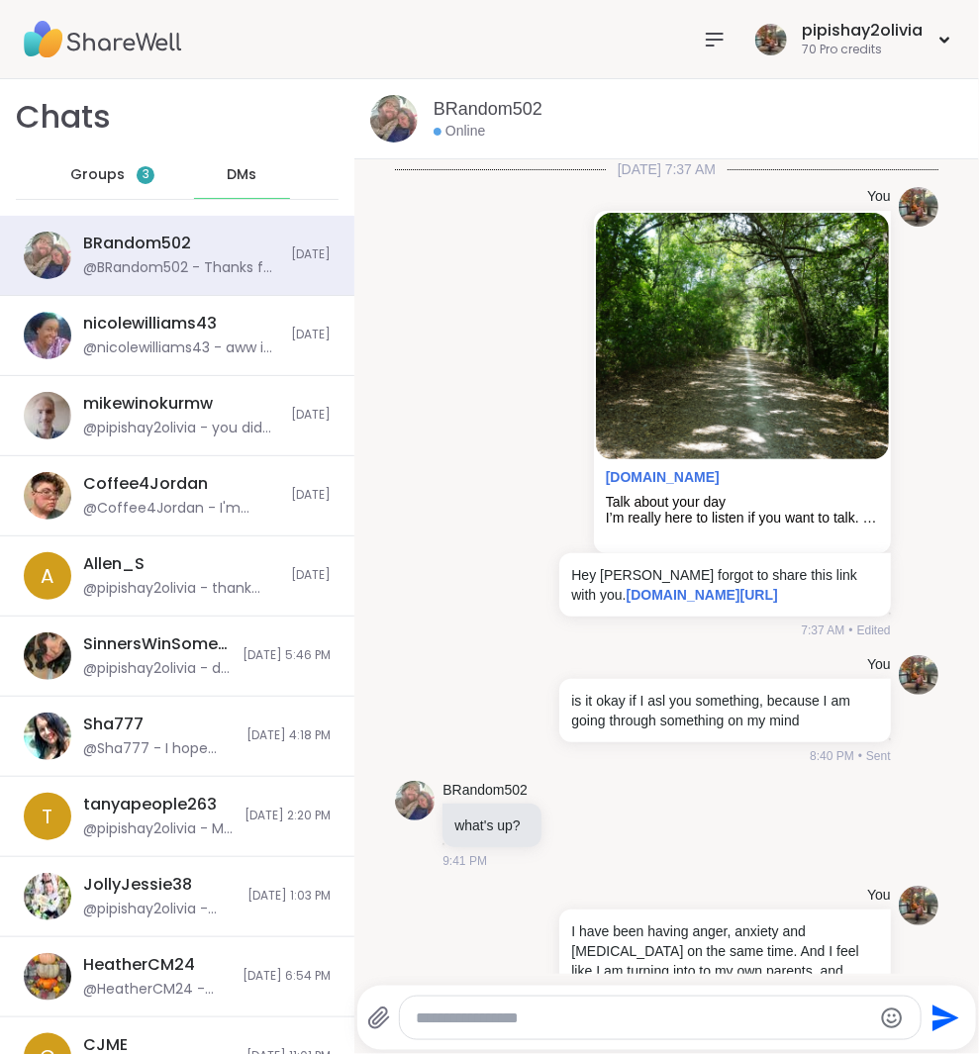
click at [114, 181] on span "Groups" at bounding box center [97, 175] width 54 height 20
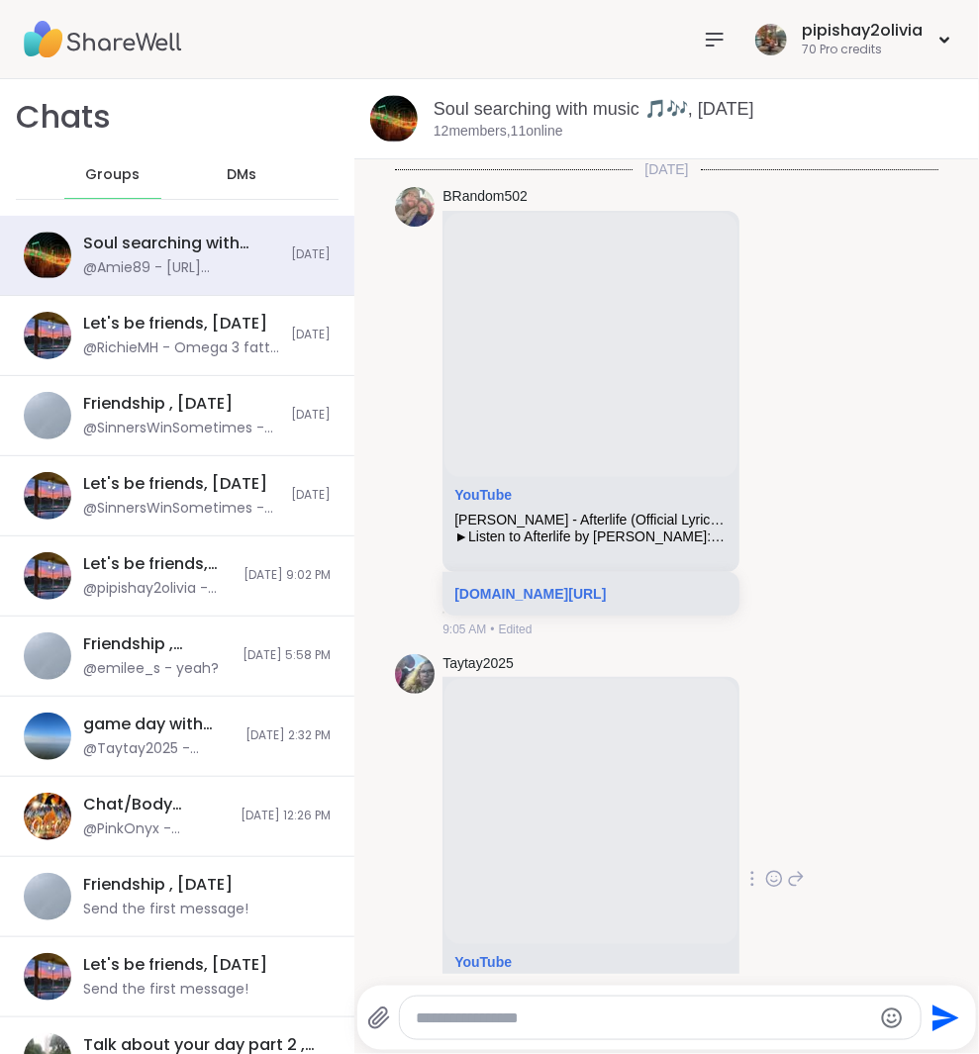
scroll to position [752, 0]
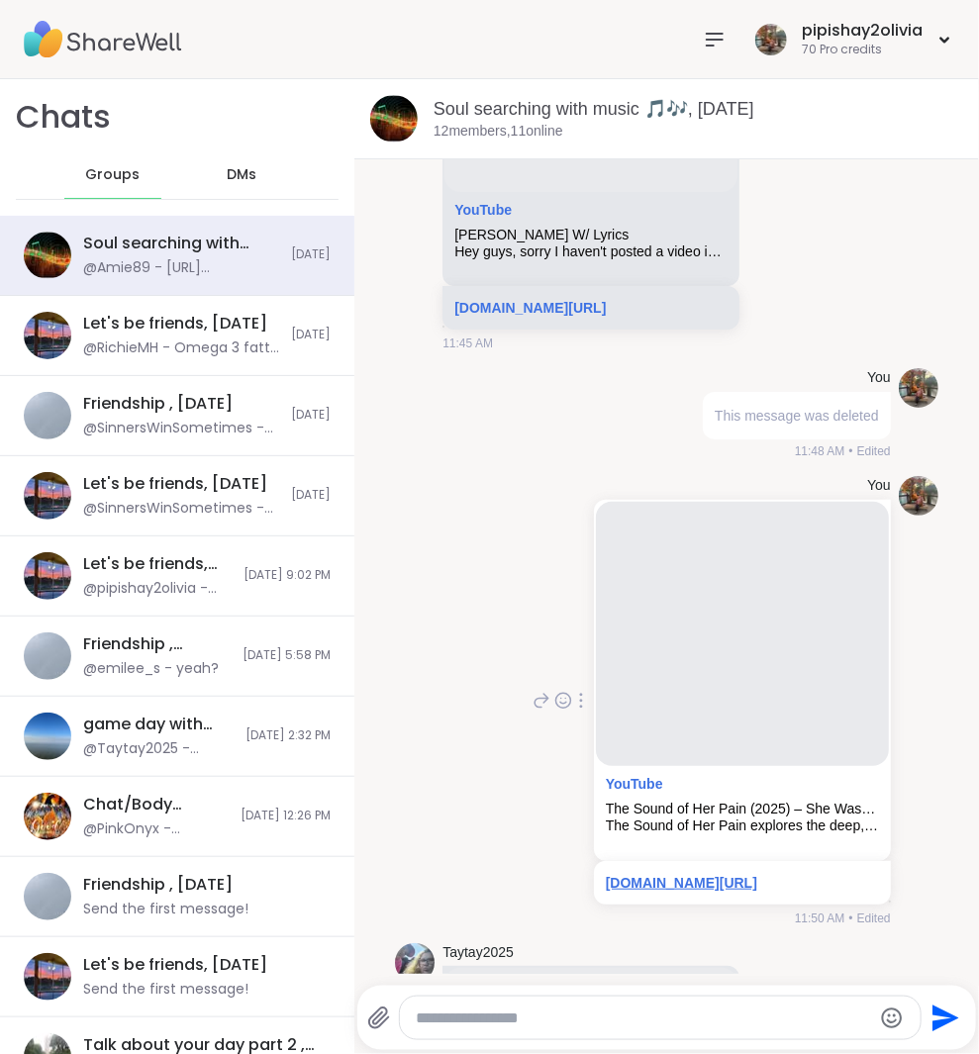
click at [631, 875] on link "[DOMAIN_NAME][URL]" at bounding box center [681, 883] width 151 height 16
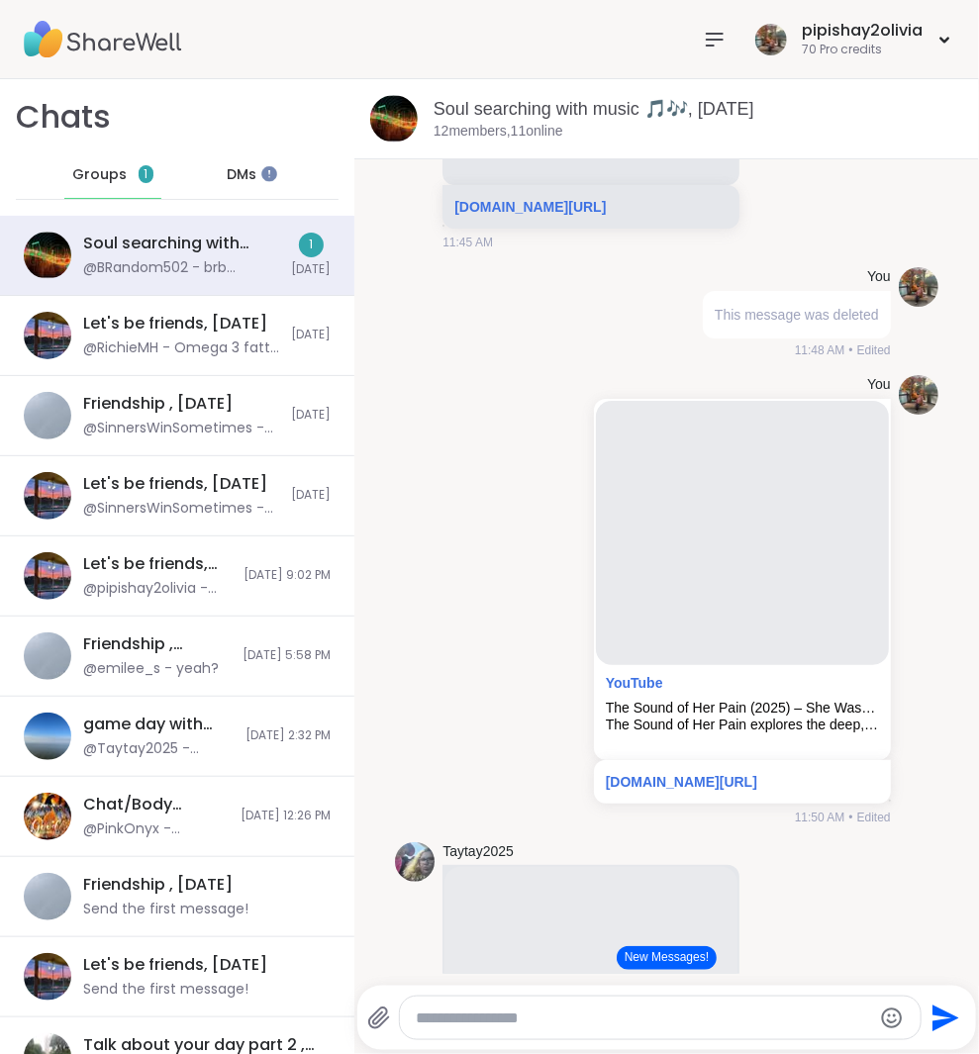
scroll to position [0, 0]
click at [532, 612] on icon at bounding box center [541, 600] width 18 height 24
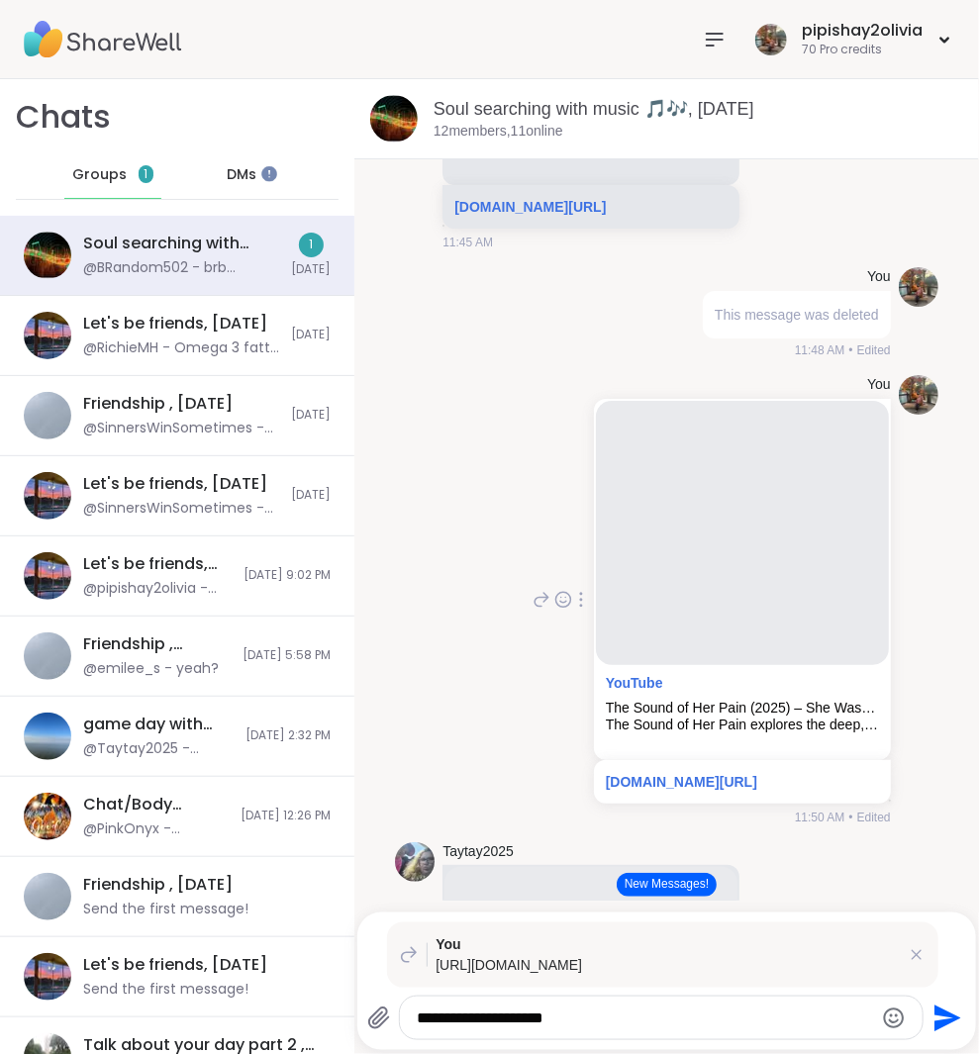
type textarea "**********"
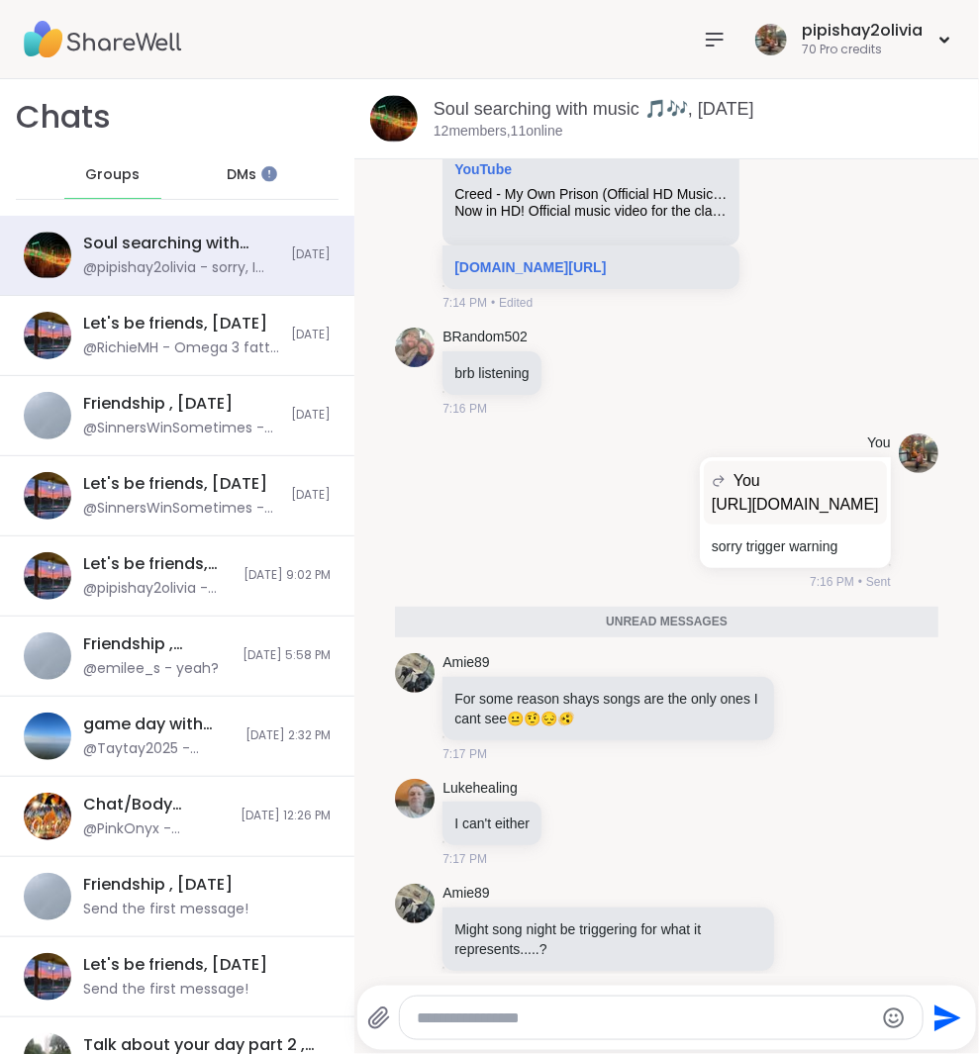
scroll to position [9816, 0]
